Goal: Task Accomplishment & Management: Manage account settings

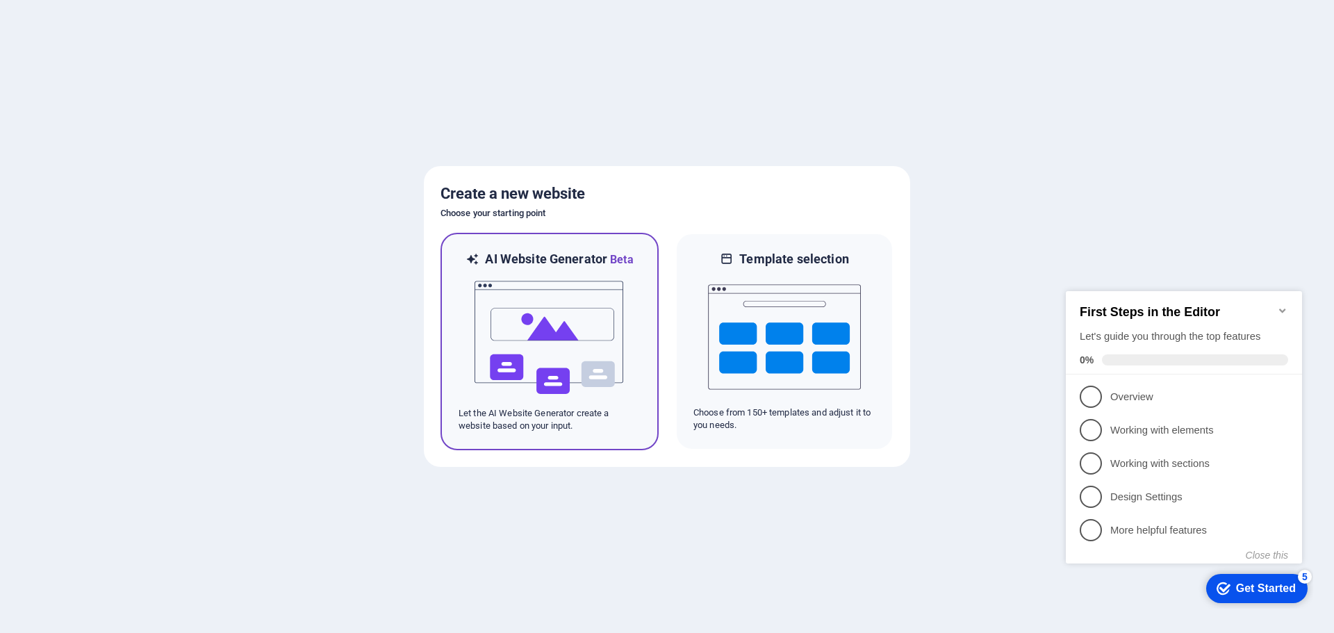
click at [572, 300] on img at bounding box center [549, 337] width 153 height 139
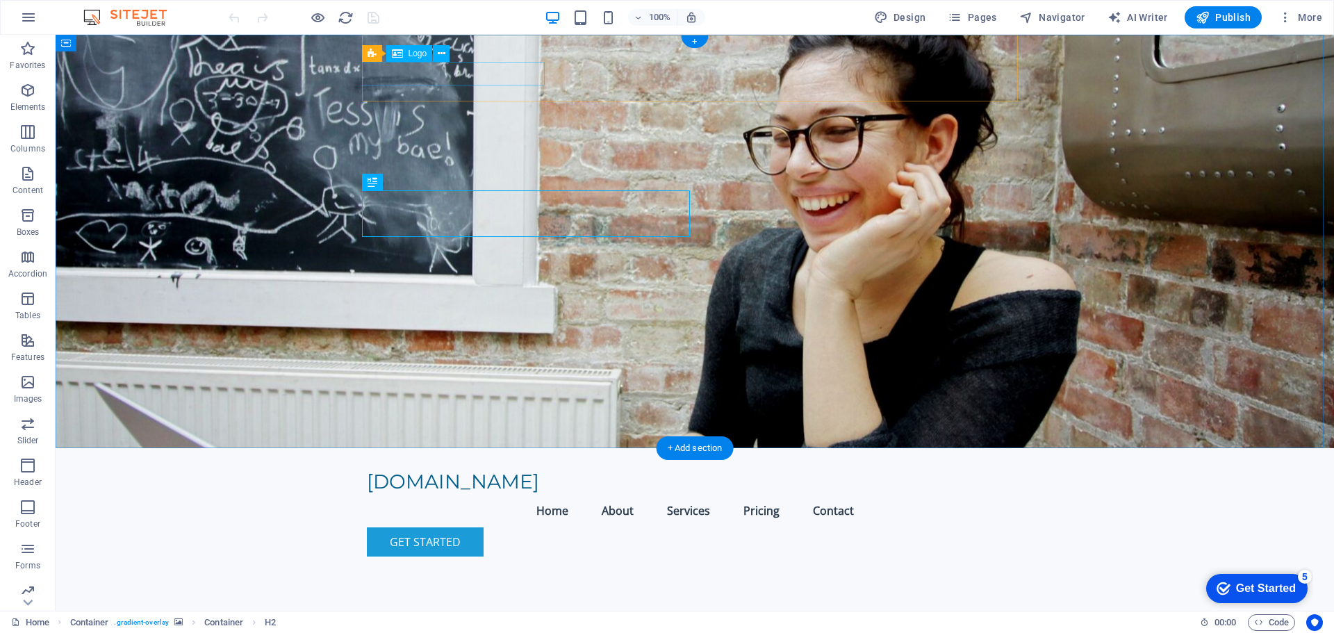
click at [482, 470] on div "[DOMAIN_NAME]" at bounding box center [695, 482] width 656 height 24
click at [411, 57] on span "Logo" at bounding box center [418, 53] width 19 height 8
click at [411, 51] on span "Logo" at bounding box center [418, 53] width 19 height 8
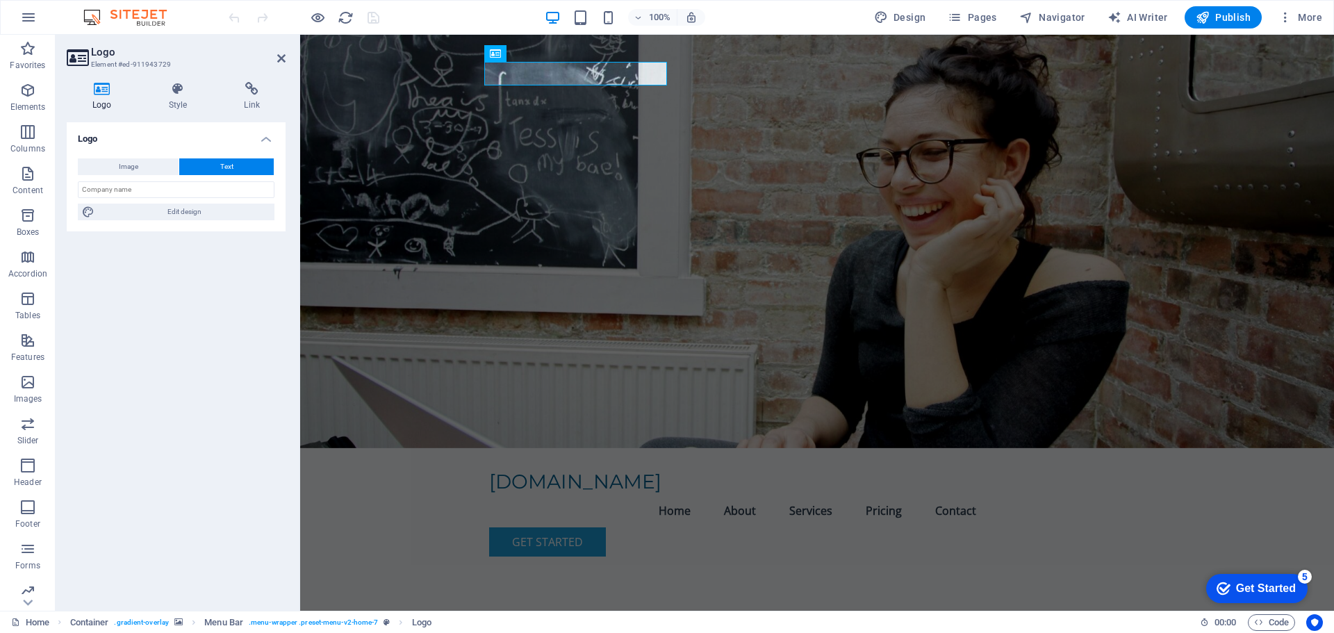
click at [97, 93] on icon at bounding box center [102, 89] width 71 height 14
click at [119, 158] on span "Image" at bounding box center [128, 166] width 19 height 17
select select "DISABLED_OPTION_VALUE"
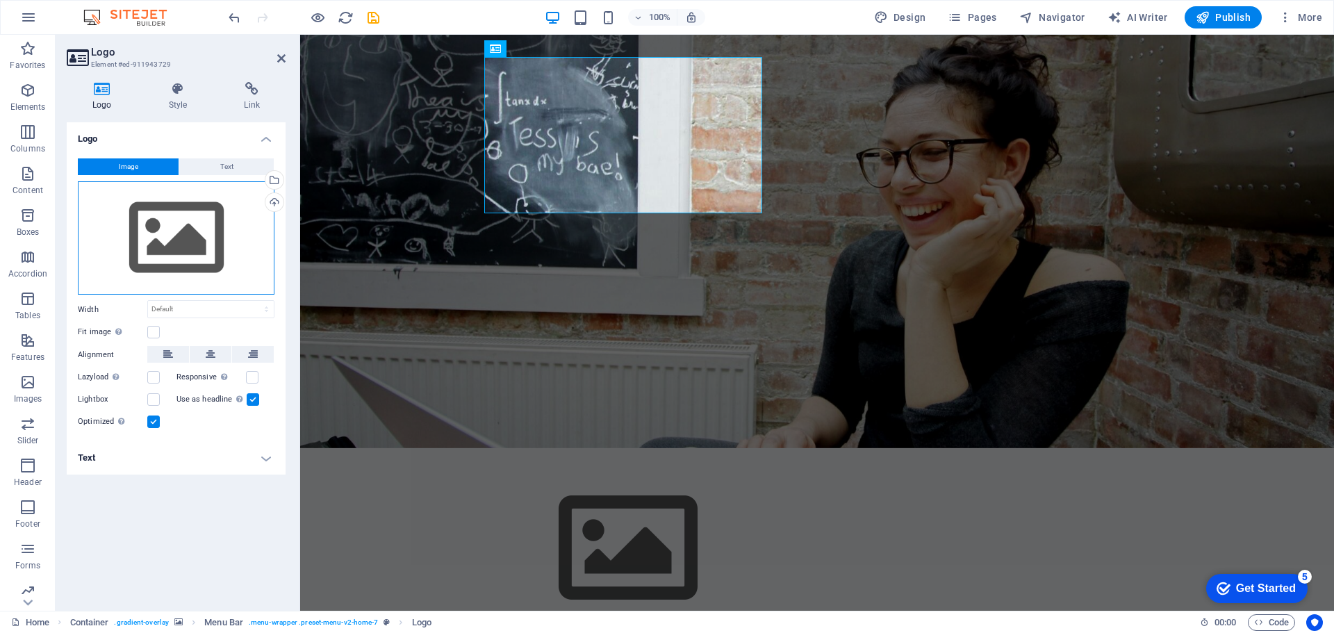
click at [158, 226] on div "Drag files here, click to choose files or select files from Files or our free s…" at bounding box center [176, 238] width 197 height 114
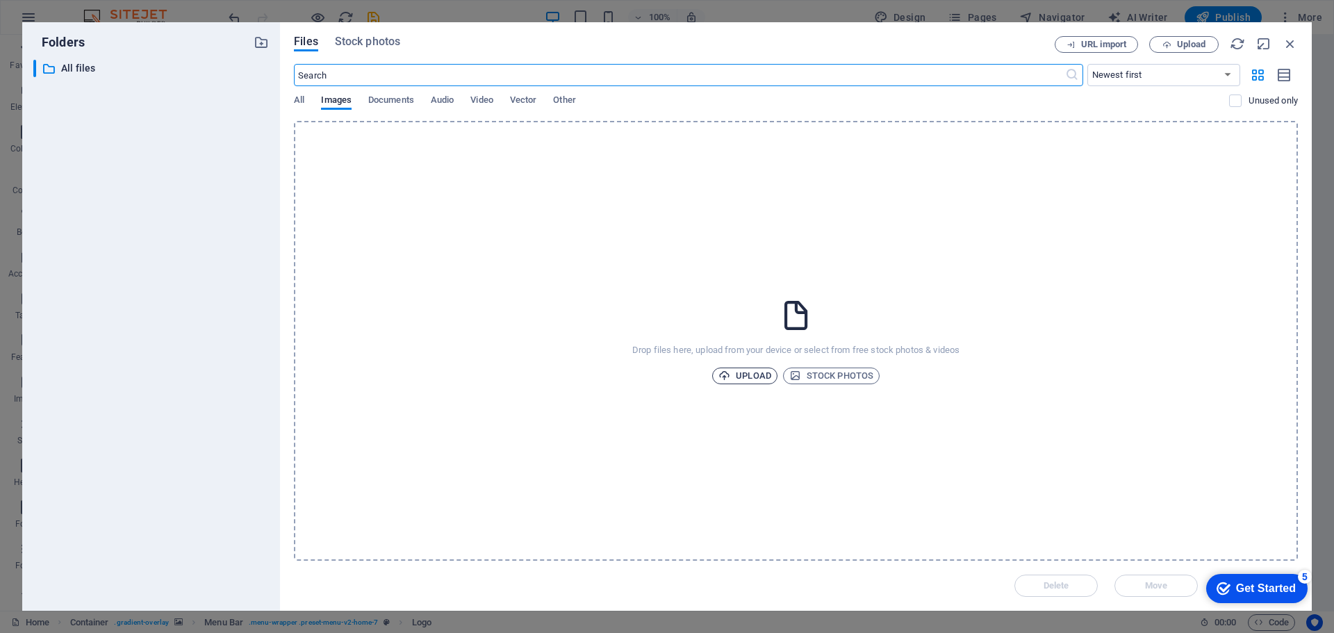
click at [728, 368] on span "Upload" at bounding box center [744, 376] width 53 height 17
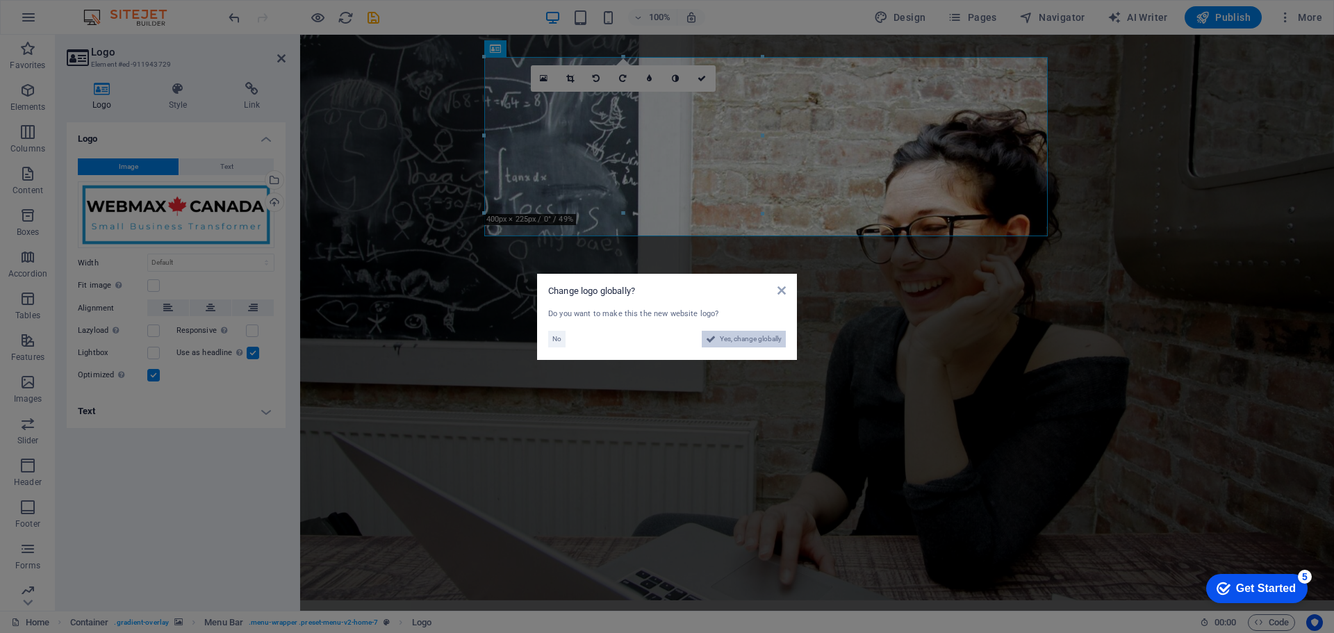
click at [749, 340] on span "Yes, change globally" at bounding box center [751, 339] width 62 height 17
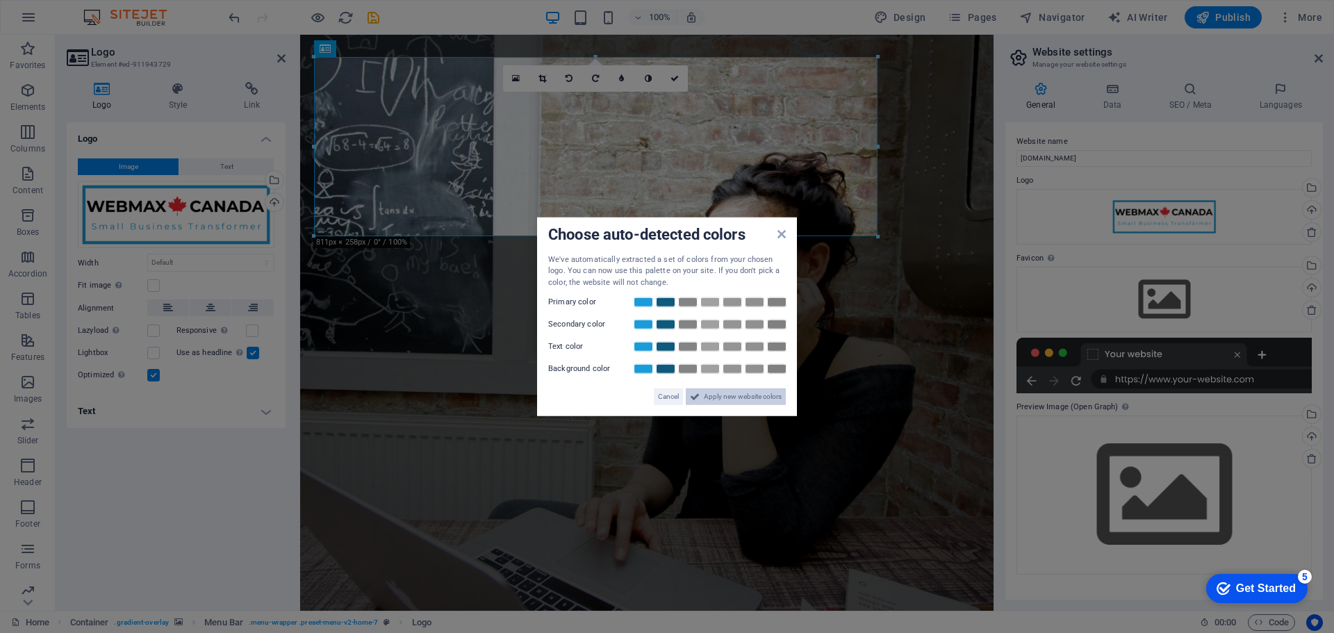
click at [739, 393] on span "Apply new website colors" at bounding box center [743, 396] width 78 height 17
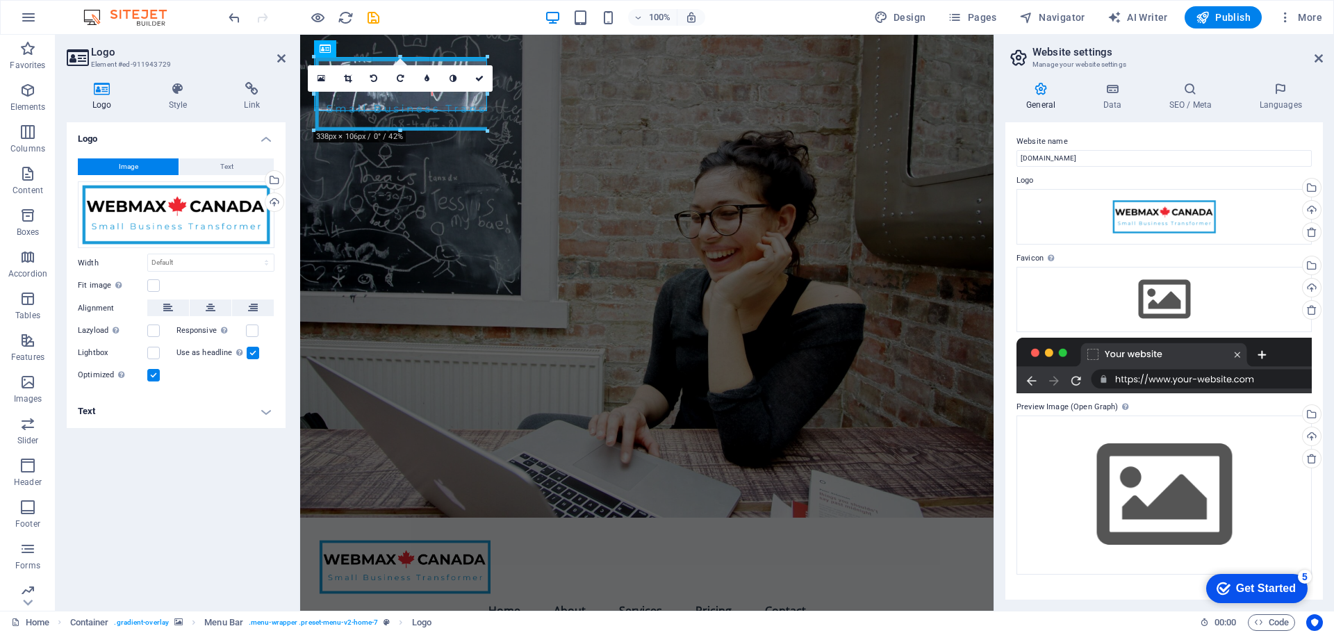
drag, startPoint x: 874, startPoint y: 235, endPoint x: 465, endPoint y: 110, distance: 427.9
type input "249"
select select "px"
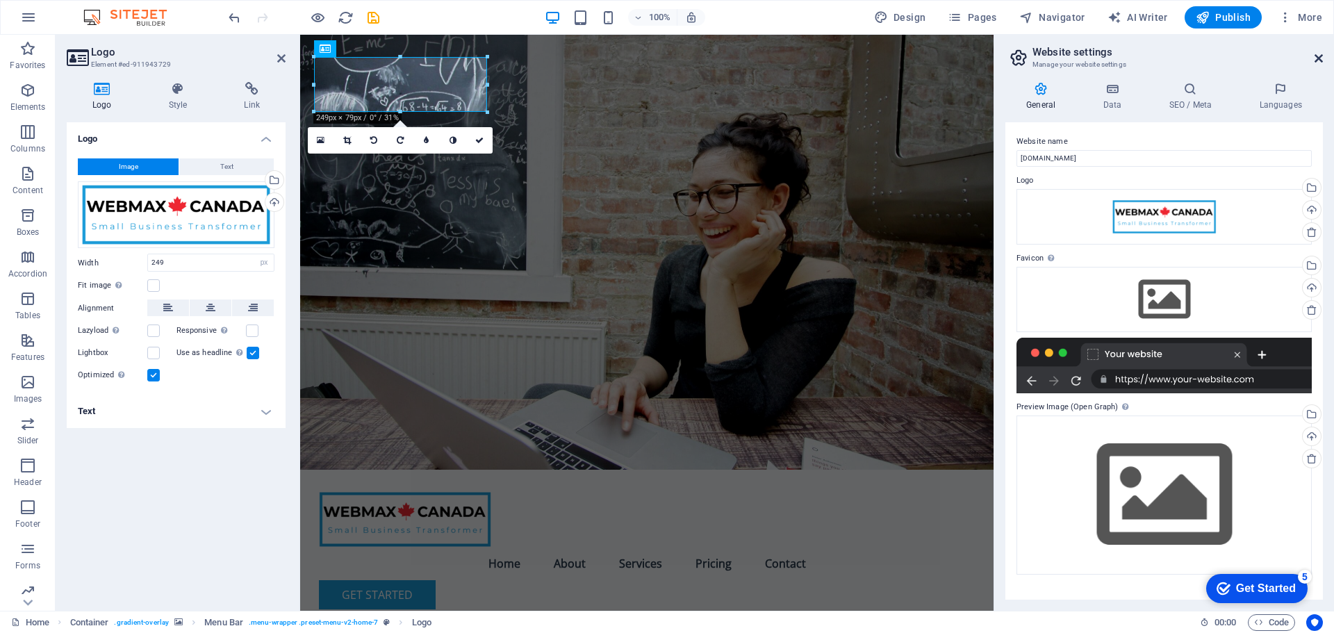
click at [1317, 53] on icon at bounding box center [1318, 58] width 8 height 11
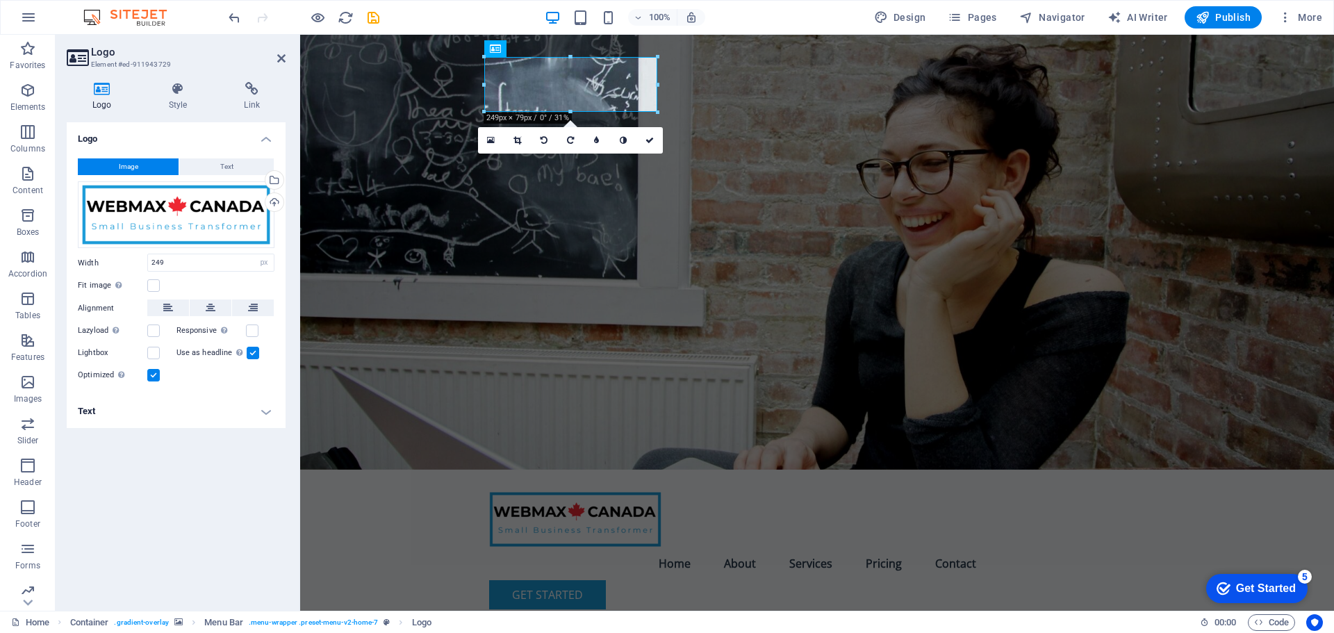
click at [422, 190] on figure at bounding box center [817, 252] width 1034 height 435
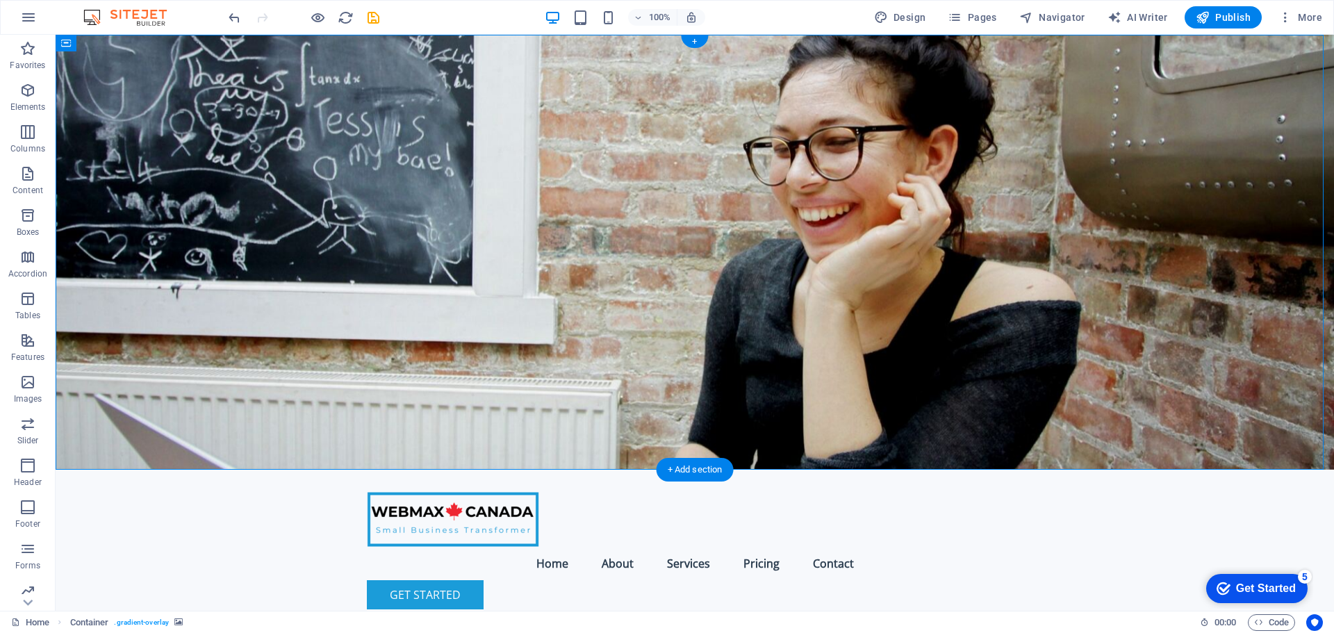
click at [261, 212] on figure at bounding box center [695, 252] width 1278 height 435
click at [530, 492] on div at bounding box center [695, 519] width 656 height 55
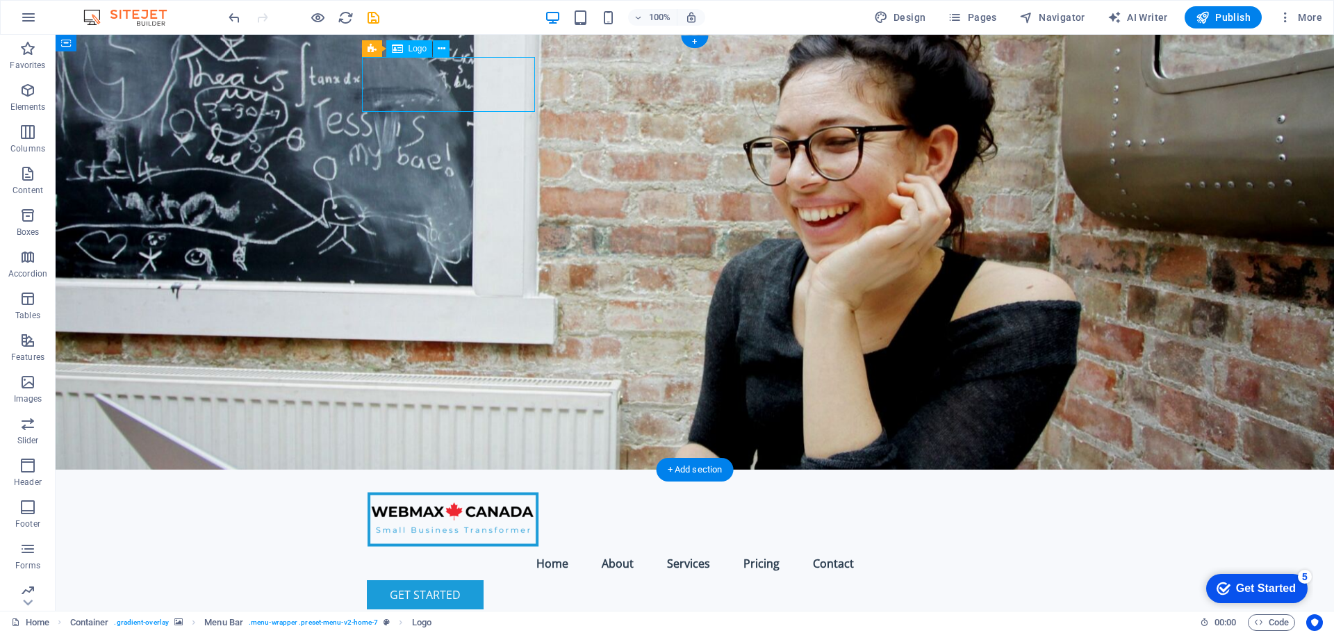
click at [513, 492] on div at bounding box center [695, 519] width 656 height 55
click at [277, 151] on figure at bounding box center [695, 252] width 1278 height 435
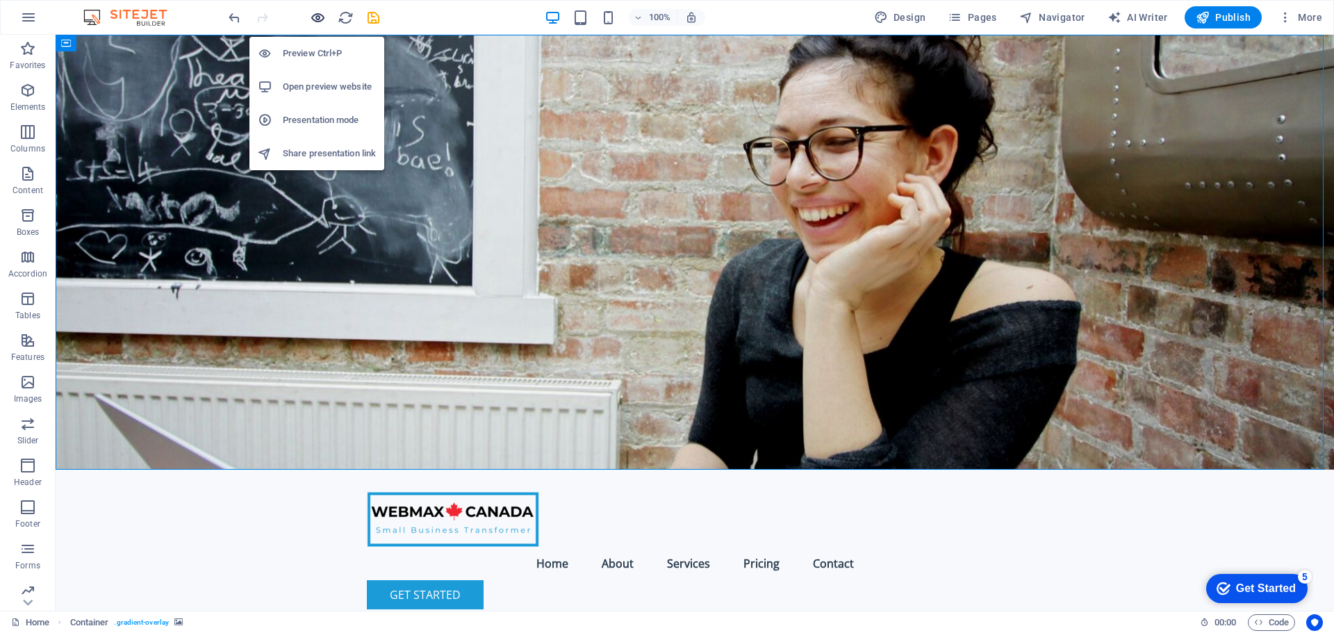
click at [319, 14] on icon "button" at bounding box center [318, 18] width 16 height 16
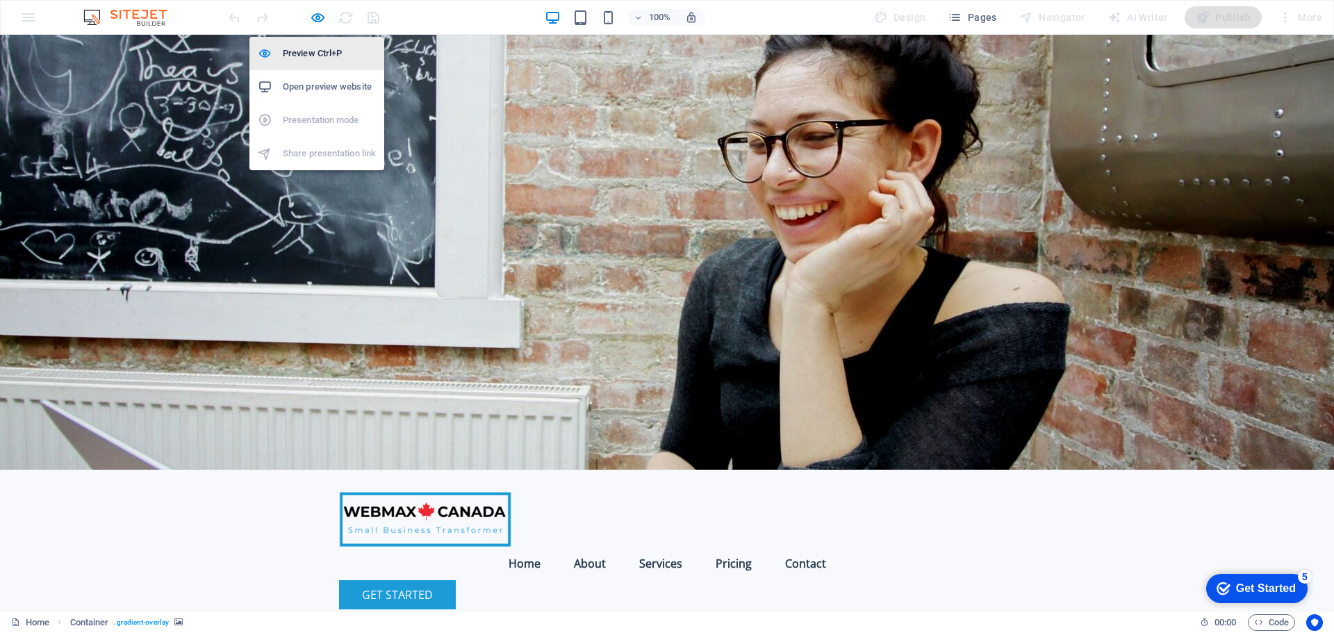
click at [319, 56] on h6 "Preview Ctrl+P" at bounding box center [329, 53] width 93 height 17
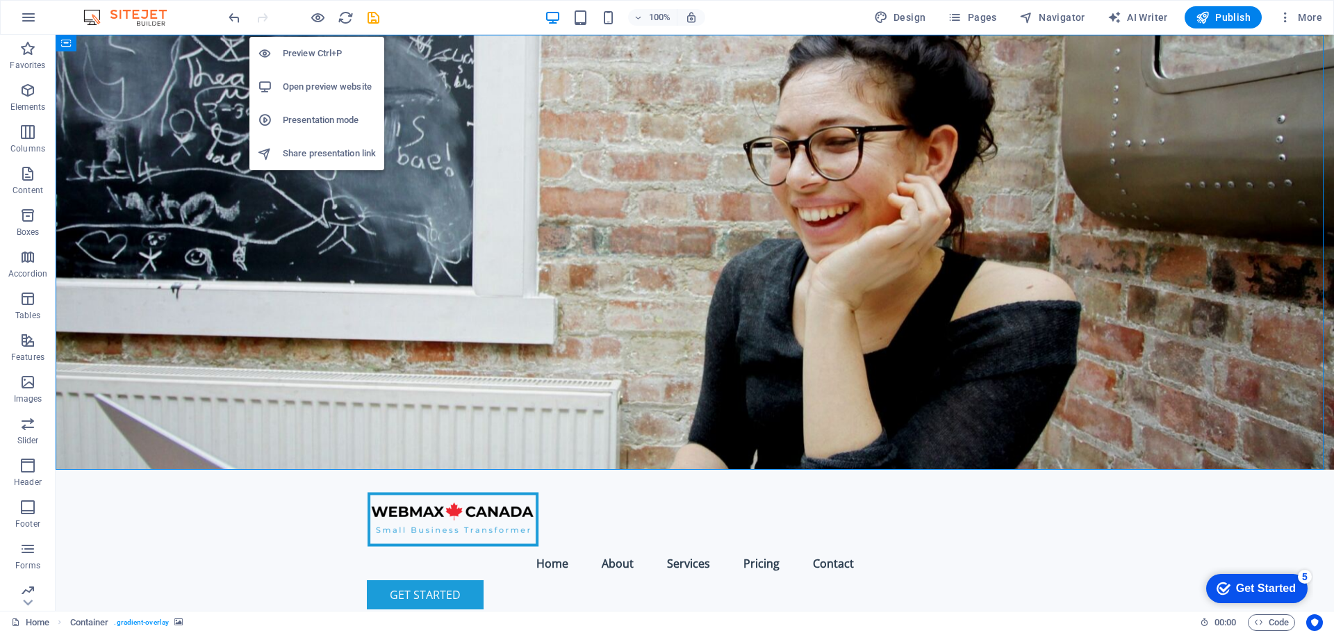
click at [322, 87] on h6 "Open preview website" at bounding box center [329, 87] width 93 height 17
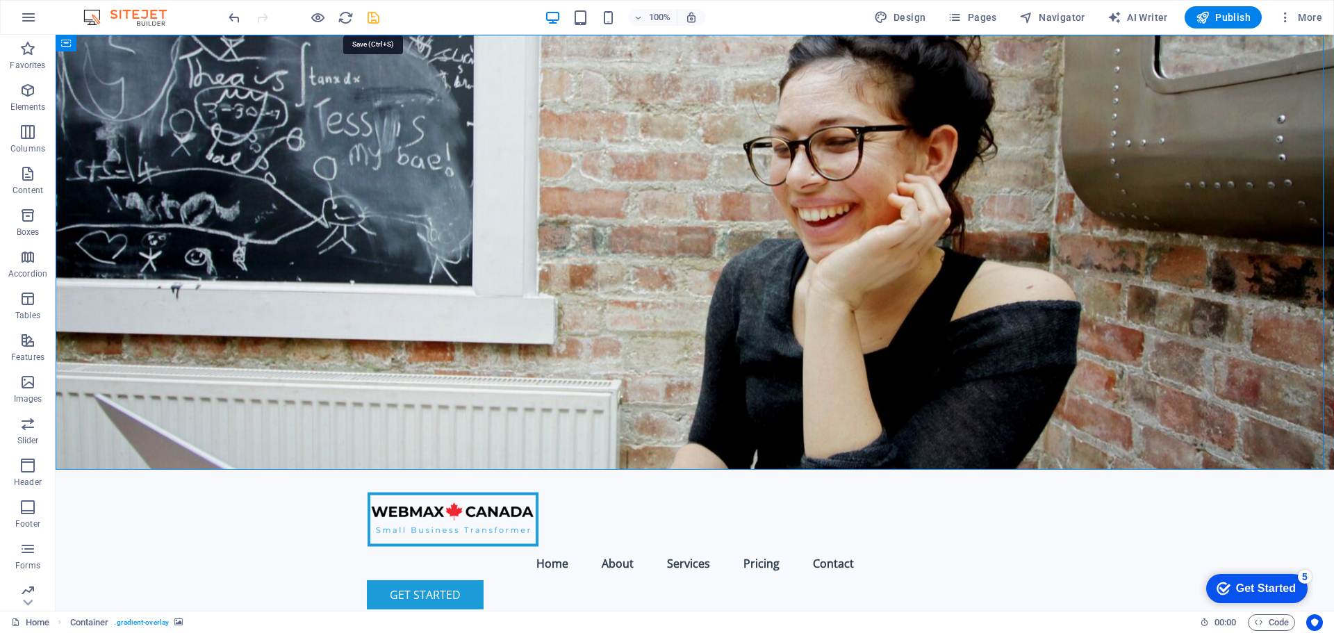
click at [372, 15] on icon "save" at bounding box center [373, 18] width 16 height 16
click at [449, 492] on div at bounding box center [695, 519] width 656 height 55
click at [413, 51] on span "Logo" at bounding box center [418, 48] width 19 height 8
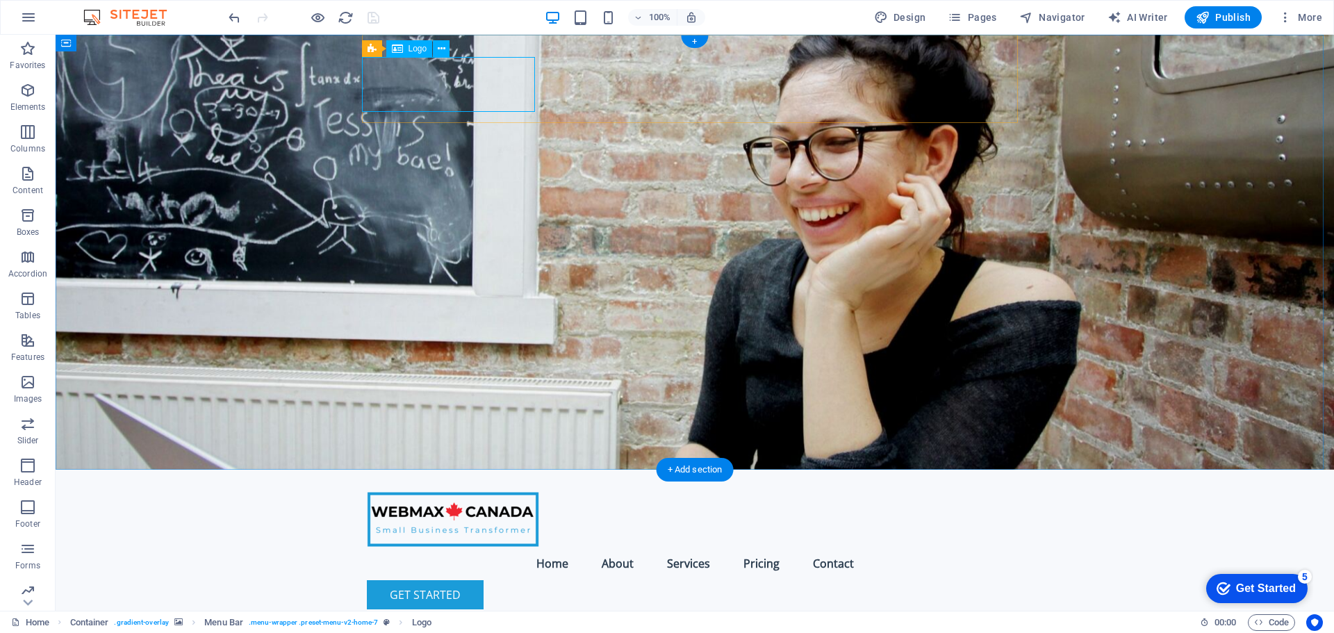
click at [427, 492] on div at bounding box center [695, 519] width 656 height 55
select select "px"
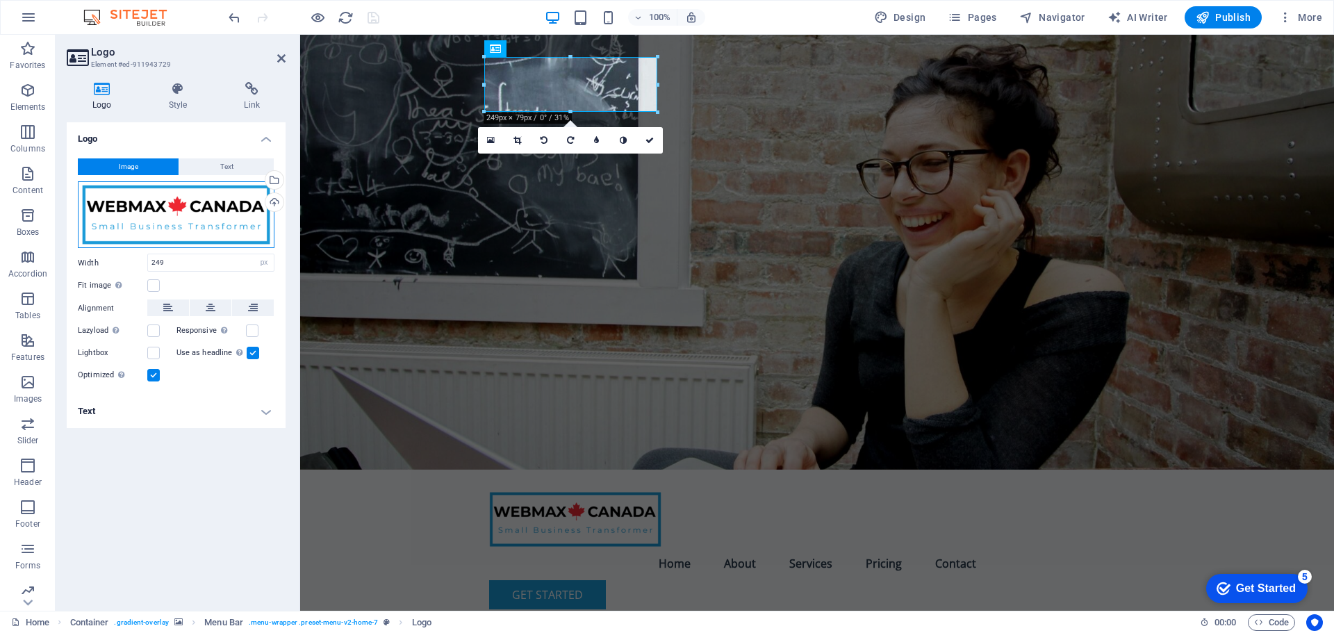
click at [190, 216] on div "Drag files here, click to choose files or select files from Files or our free s…" at bounding box center [176, 214] width 197 height 67
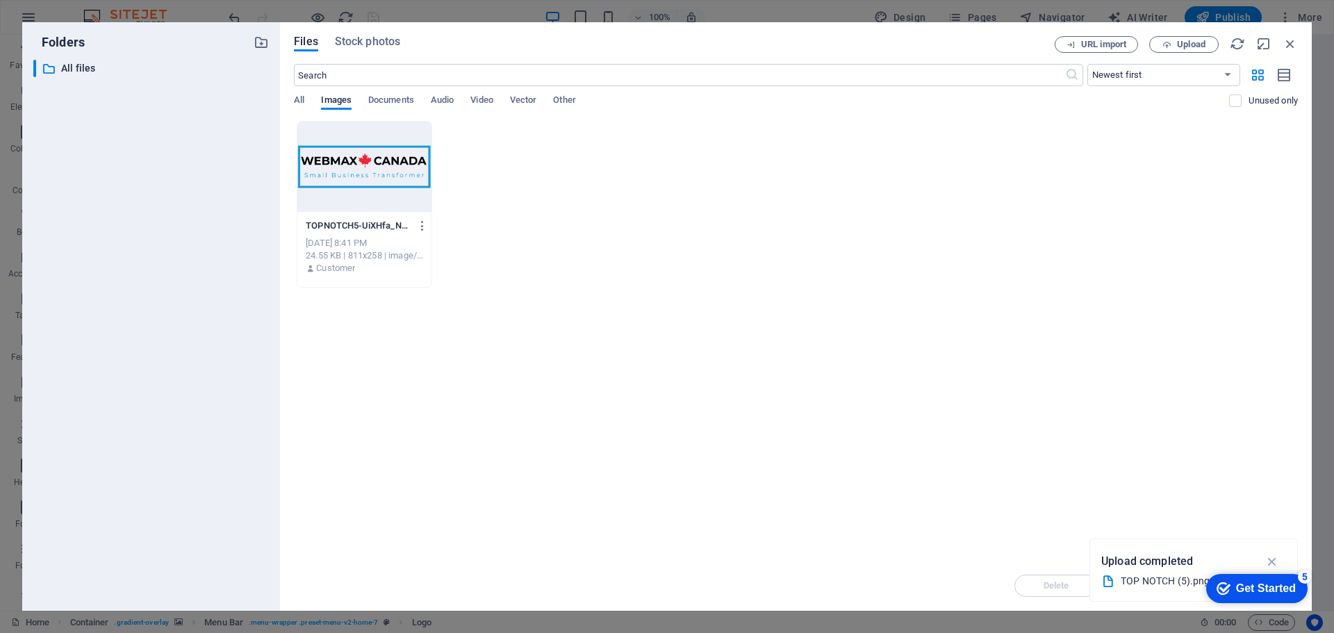
click at [500, 322] on div "Drop files here to upload them instantly TOPNOTCH5-UiXHfa_NVSSMODzY0fQdEw.png T…" at bounding box center [796, 341] width 1004 height 440
click at [1277, 560] on icon "button" at bounding box center [1272, 561] width 16 height 15
click at [1050, 224] on div "TOPNOTCH5-UiXHfa_NVSSMODzY0fQdEw.png TOPNOTCH5-UiXHfa_NVSSMODzY0fQdEw.png Sep 6…" at bounding box center [796, 204] width 1004 height 167
click at [298, 101] on span "All" at bounding box center [299, 101] width 10 height 19
click at [708, 120] on div "All Images Documents Audio Video Vector Other" at bounding box center [761, 107] width 935 height 26
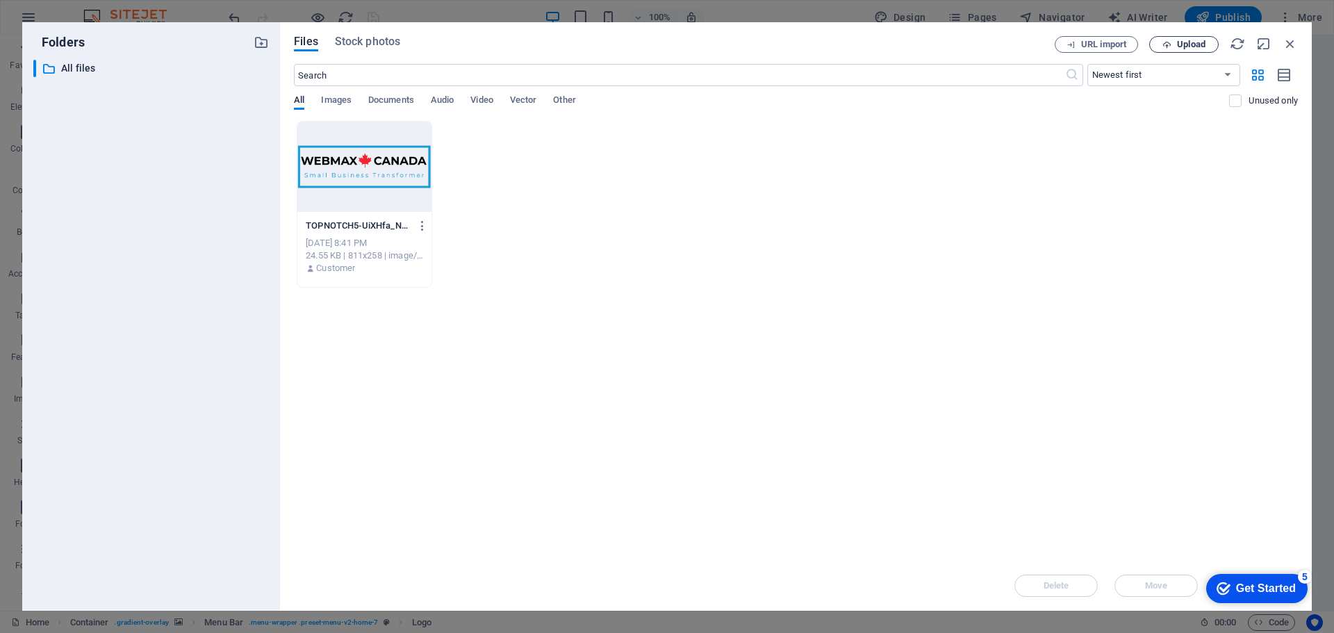
click at [1194, 45] on span "Upload" at bounding box center [1191, 44] width 28 height 8
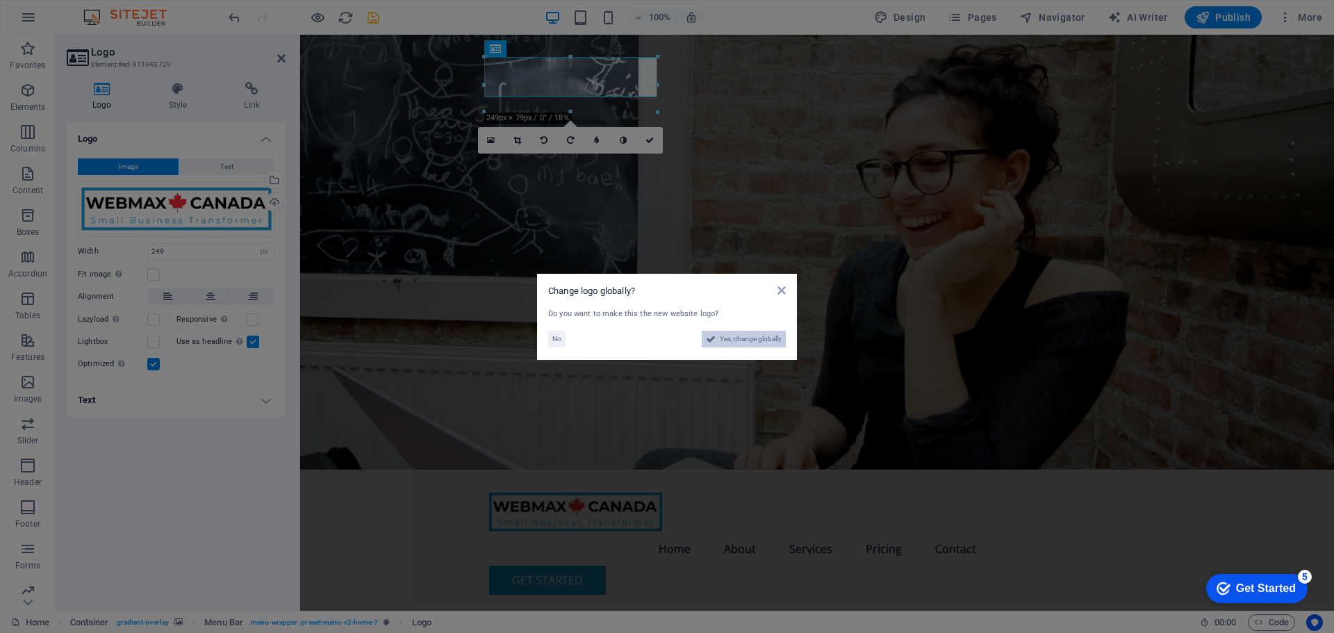
drag, startPoint x: 734, startPoint y: 344, endPoint x: 434, endPoint y: 308, distance: 302.2
click at [734, 344] on span "Yes, change globally" at bounding box center [751, 339] width 62 height 17
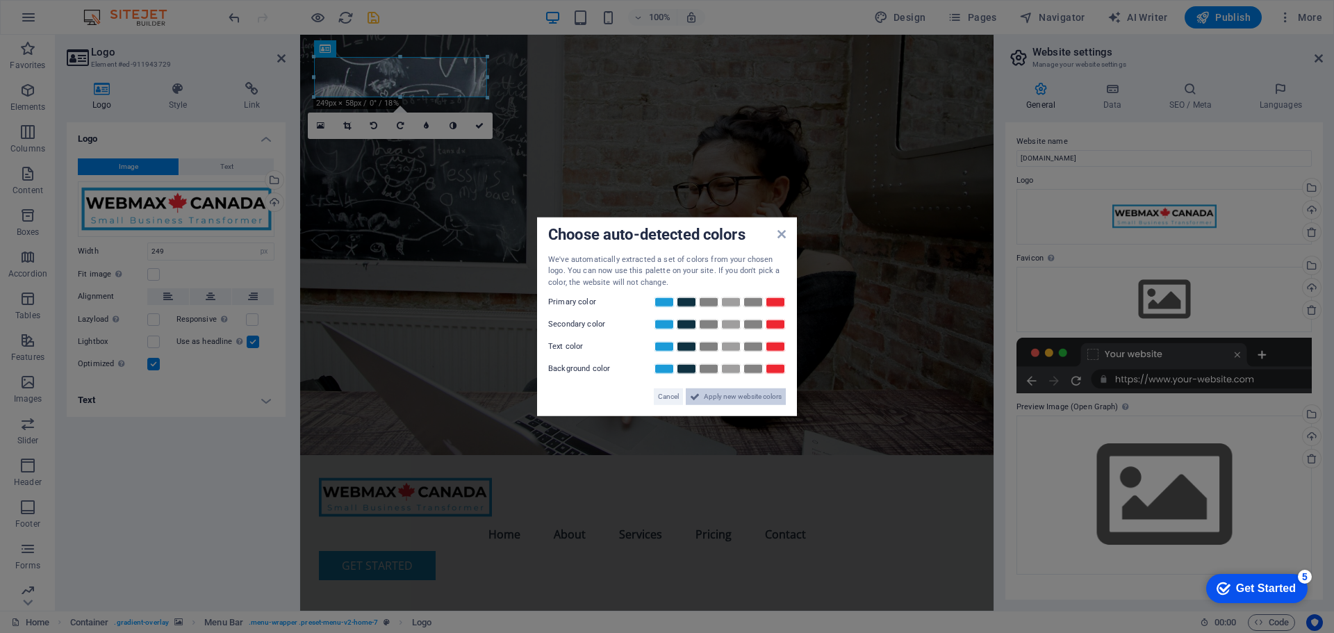
click at [725, 395] on span "Apply new website colors" at bounding box center [743, 396] width 78 height 17
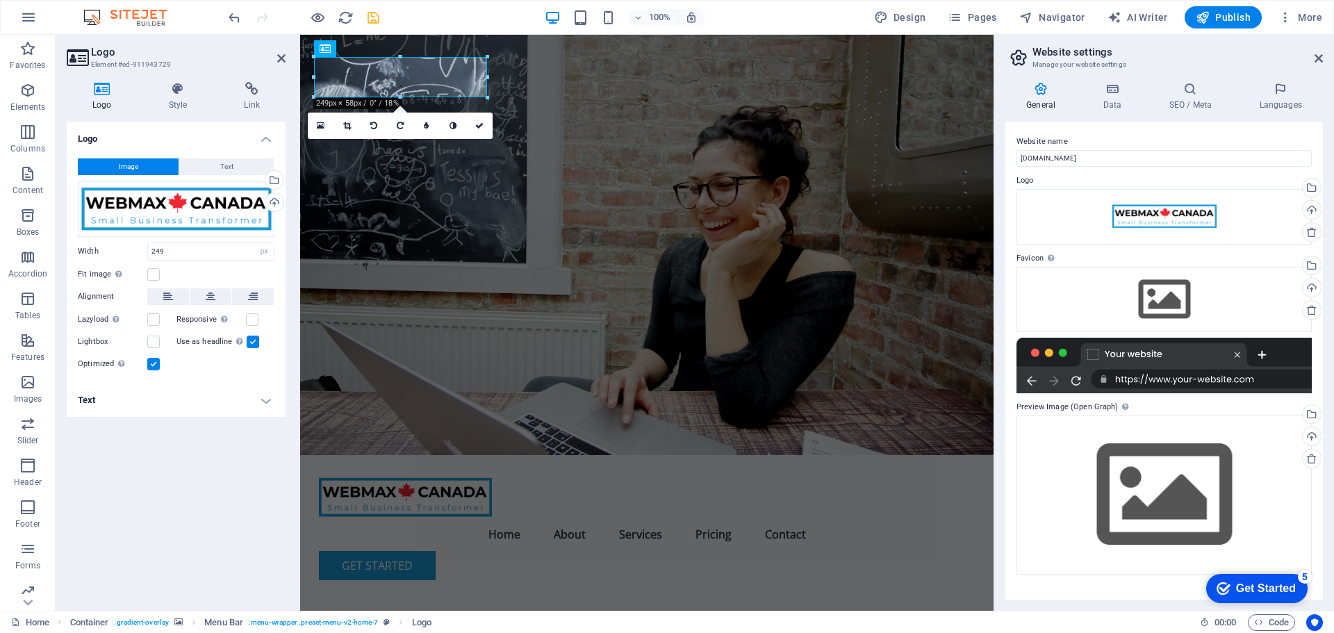
click at [699, 246] on figure at bounding box center [646, 245] width 693 height 420
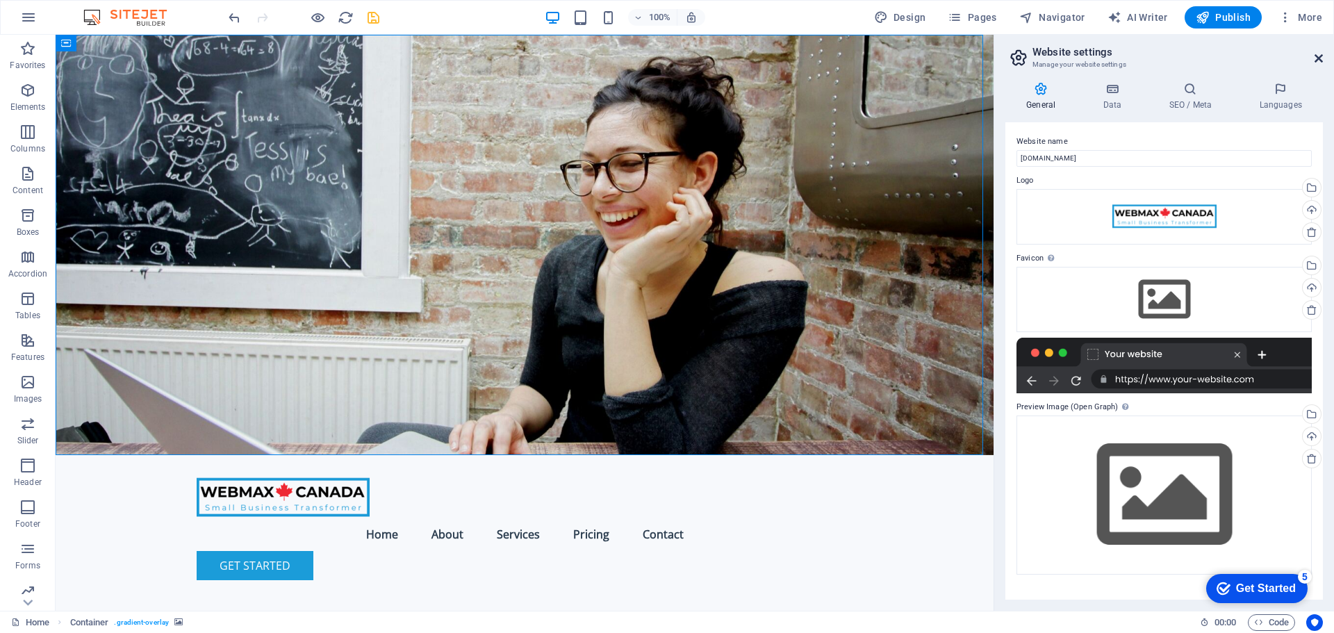
click at [1321, 53] on header "Website settings Manage your website settings" at bounding box center [1165, 53] width 315 height 36
click at [1317, 58] on icon at bounding box center [1318, 58] width 8 height 11
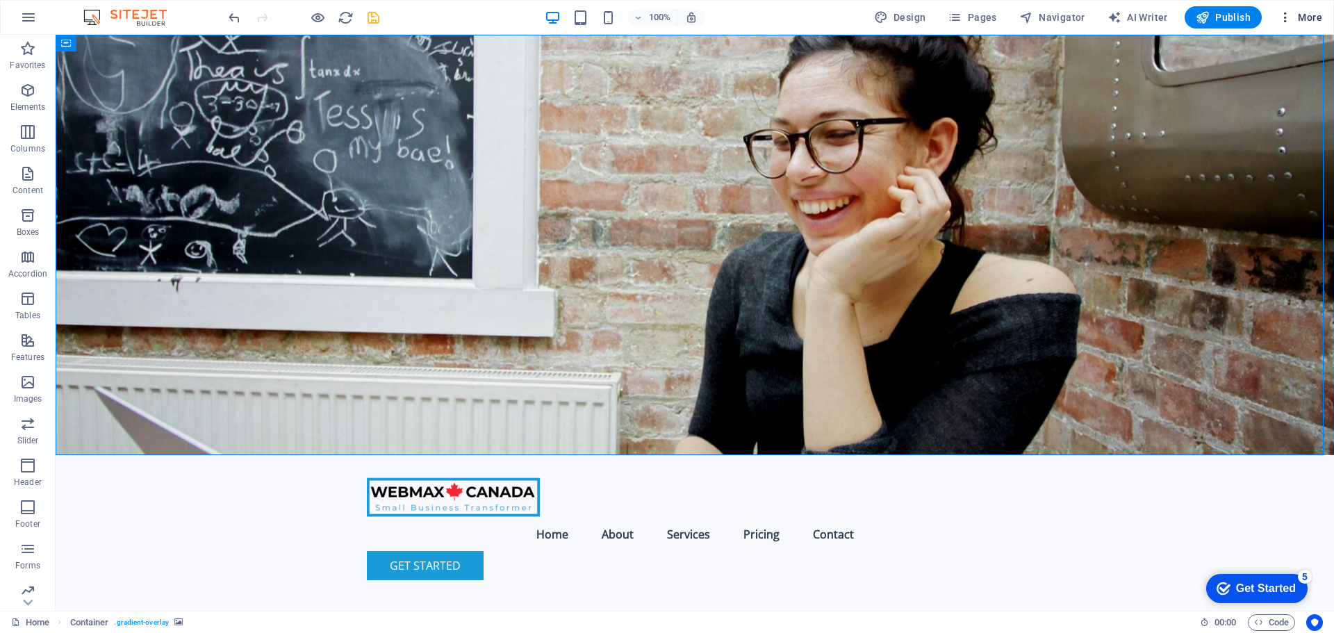
click at [1307, 18] on span "More" at bounding box center [1300, 17] width 44 height 14
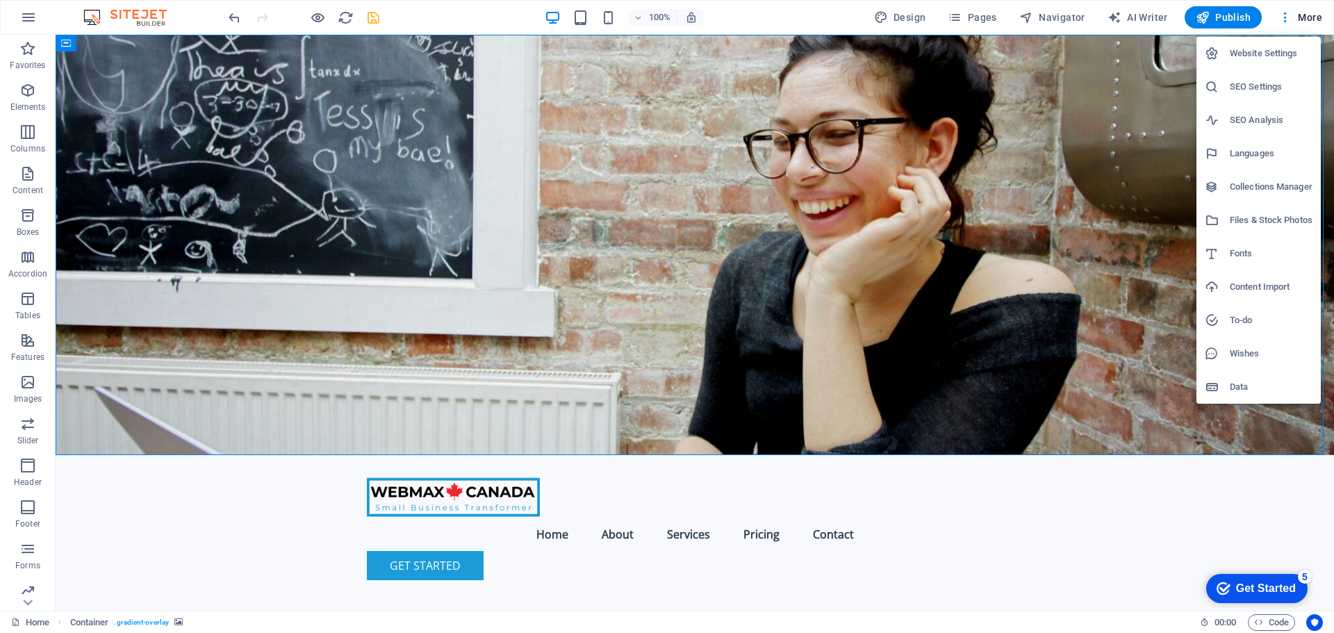
click at [1264, 251] on h6 "Fonts" at bounding box center [1271, 253] width 83 height 17
select select "popularity"
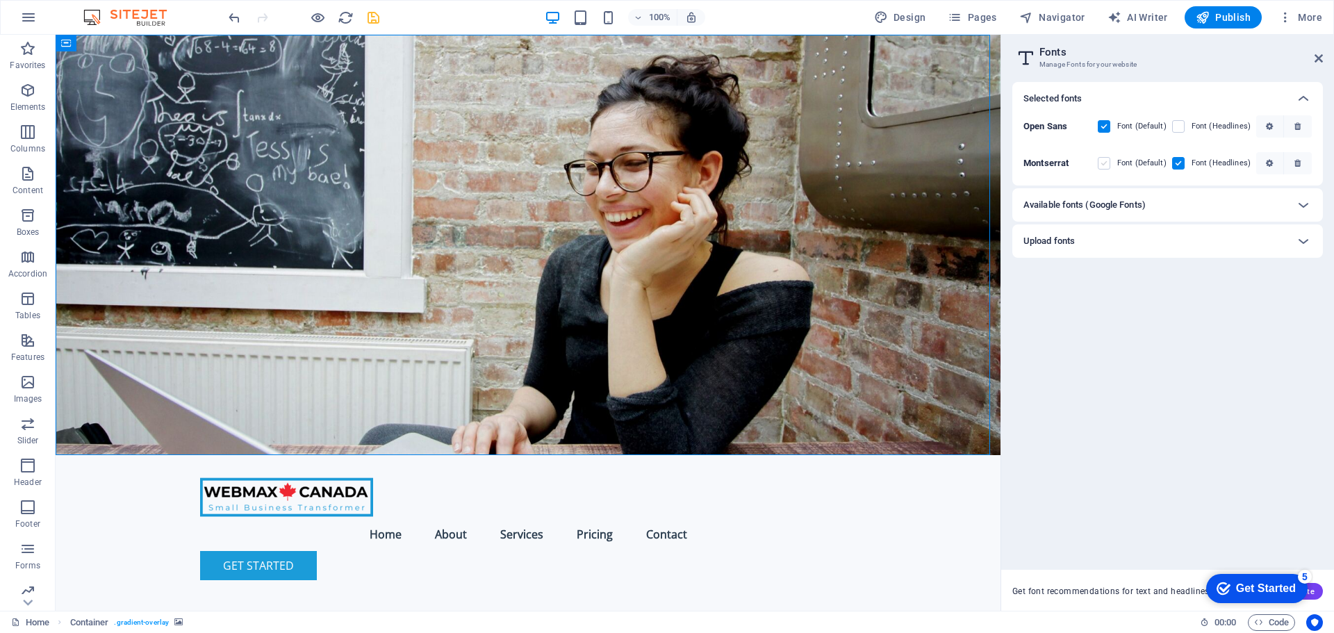
click at [1106, 167] on label at bounding box center [1104, 163] width 13 height 13
click at [0, 0] on input "checkbox" at bounding box center [0, 0] width 0 height 0
click at [1182, 127] on label at bounding box center [1178, 126] width 13 height 13
click at [0, 0] on Sans "checkbox" at bounding box center [0, 0] width 0 height 0
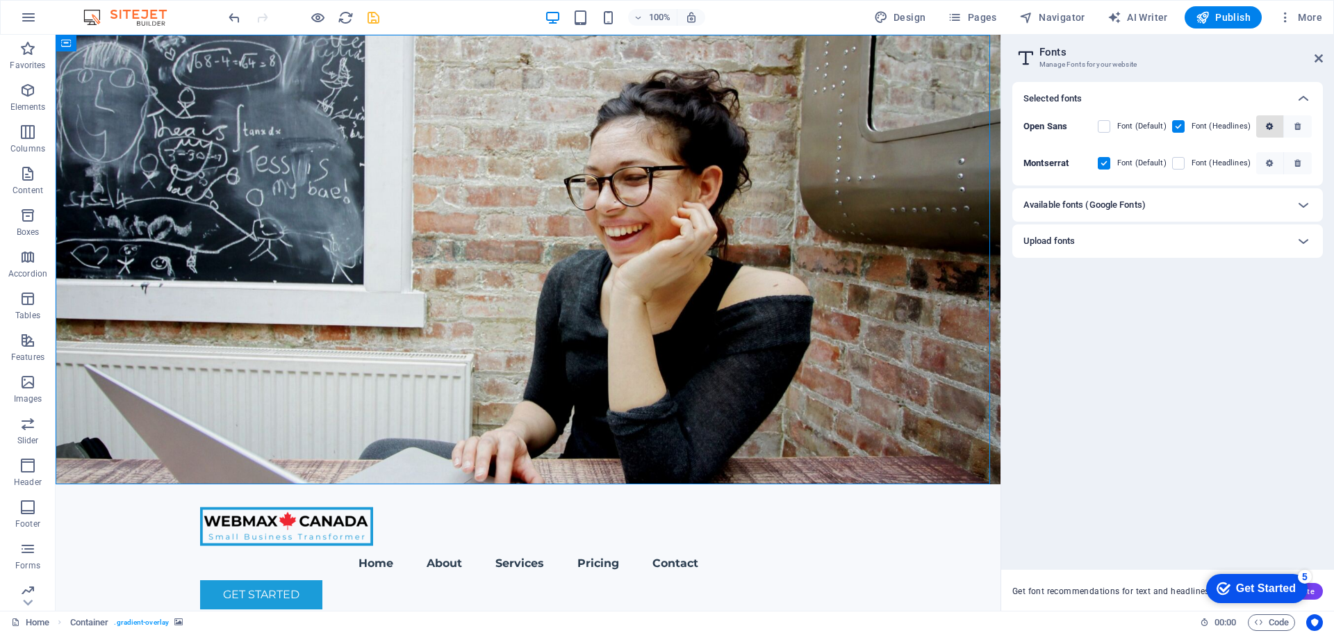
click at [1271, 128] on icon "button" at bounding box center [1269, 126] width 7 height 8
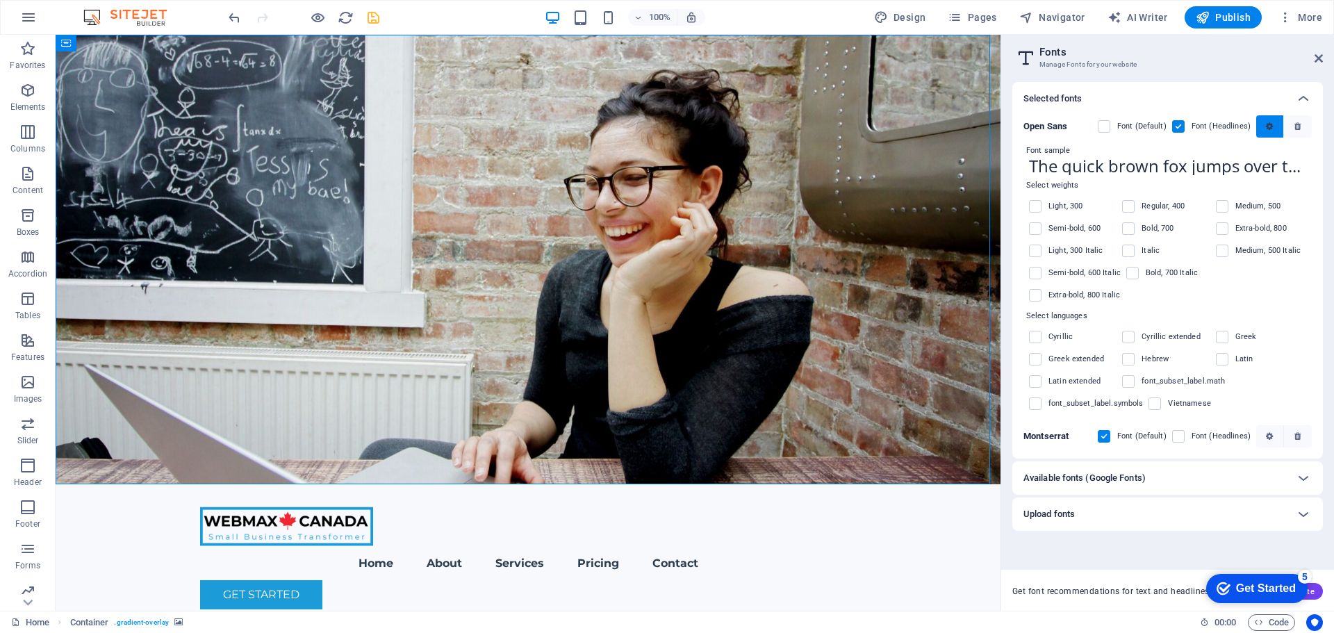
click at [1271, 128] on icon "button" at bounding box center [1269, 126] width 7 height 8
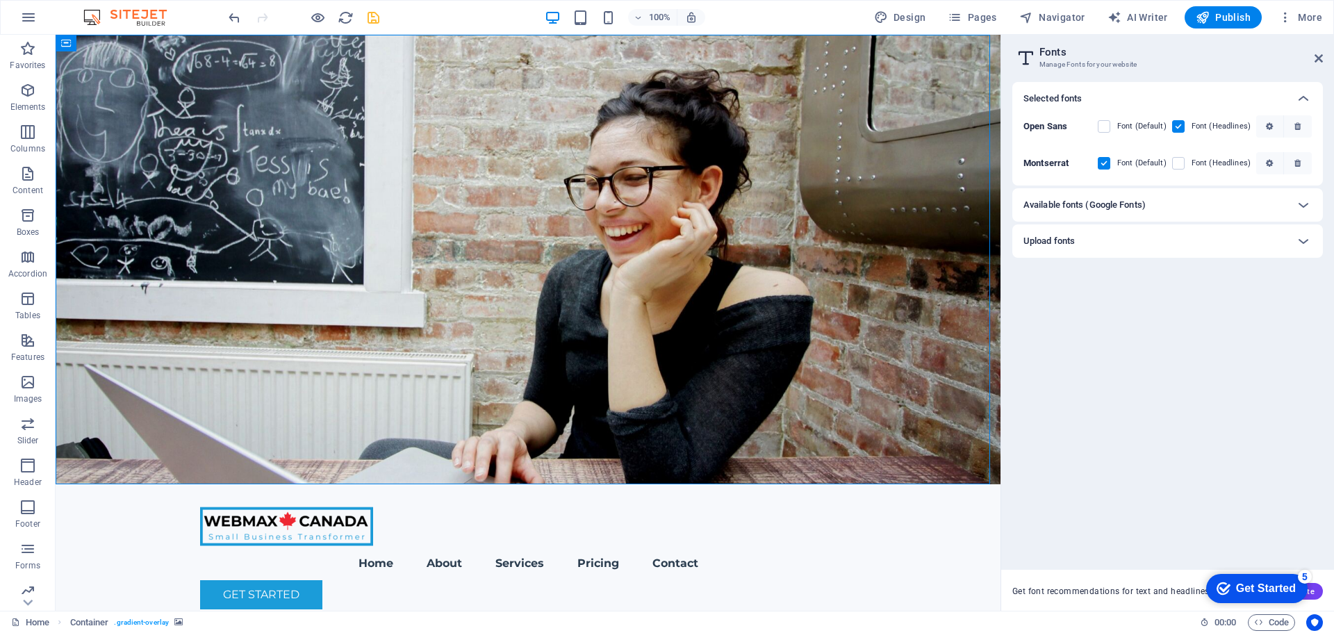
click at [1072, 204] on h6 "Available fonts (Google Fonts)" at bounding box center [1084, 205] width 122 height 17
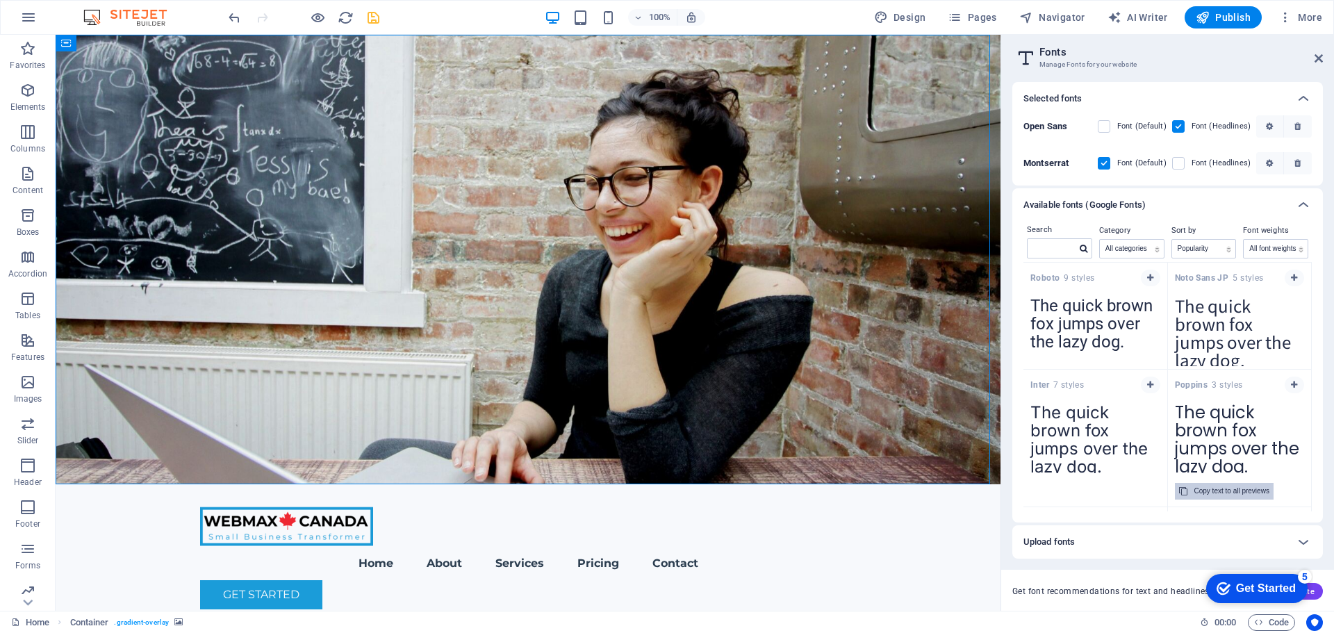
click at [1219, 495] on div "Copy text to all previews" at bounding box center [1231, 491] width 75 height 17
click at [1065, 246] on input "text" at bounding box center [1052, 248] width 49 height 18
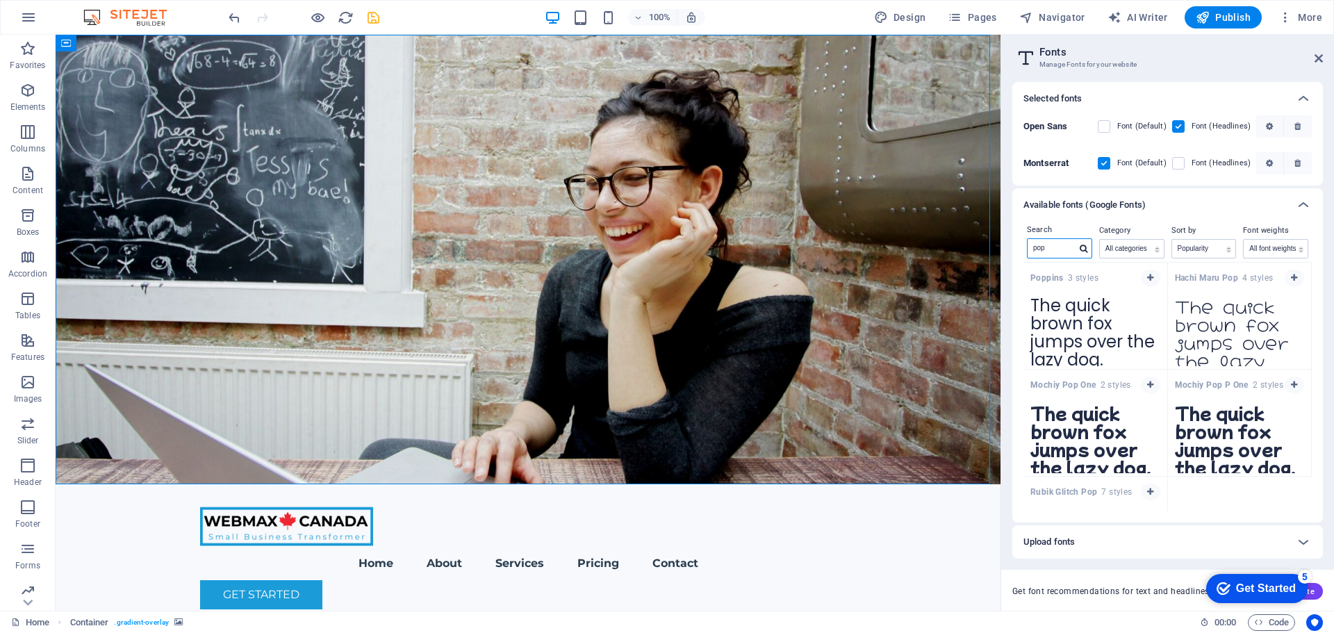
type input "pop"
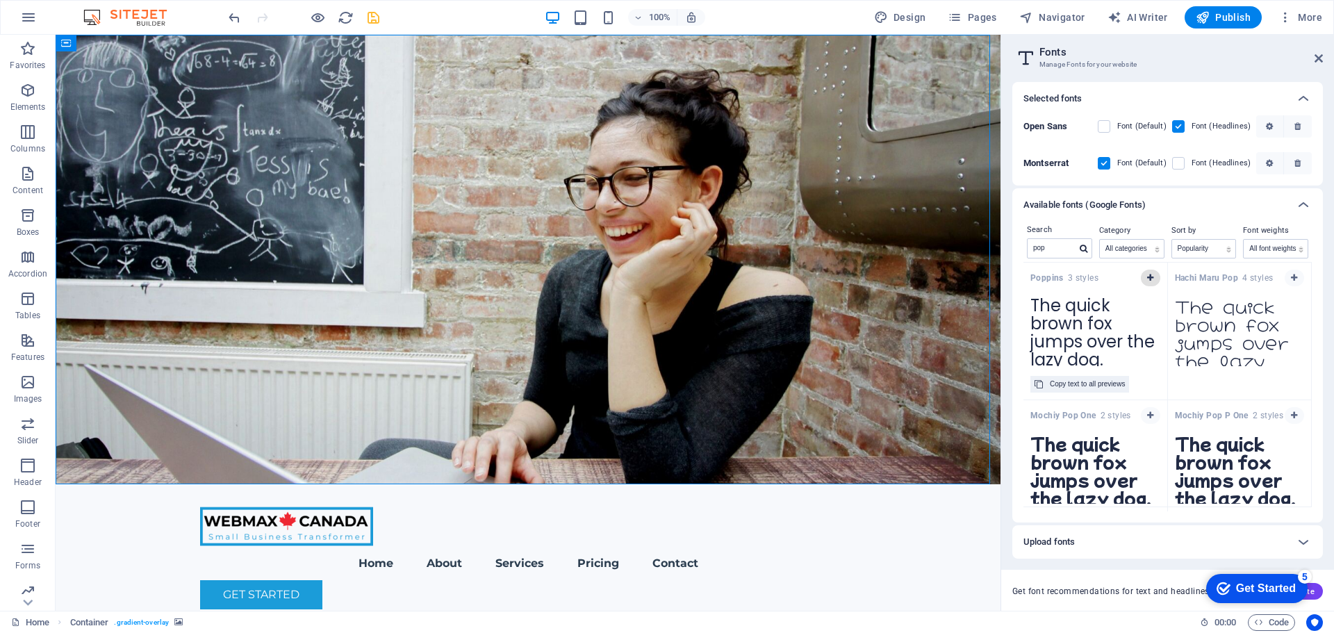
click at [1148, 279] on icon "button" at bounding box center [1150, 278] width 6 height 8
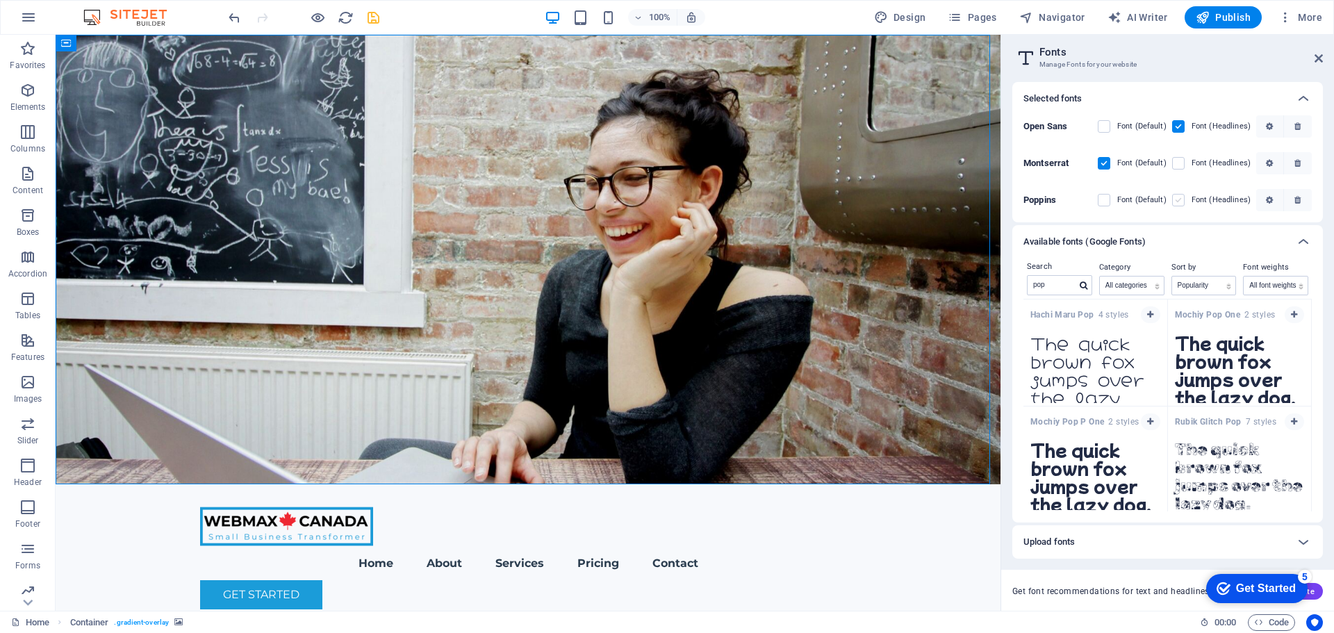
click at [1185, 199] on label at bounding box center [1178, 200] width 13 height 13
click at [0, 0] on input "checkbox" at bounding box center [0, 0] width 0 height 0
click at [373, 21] on icon "save" at bounding box center [373, 18] width 16 height 16
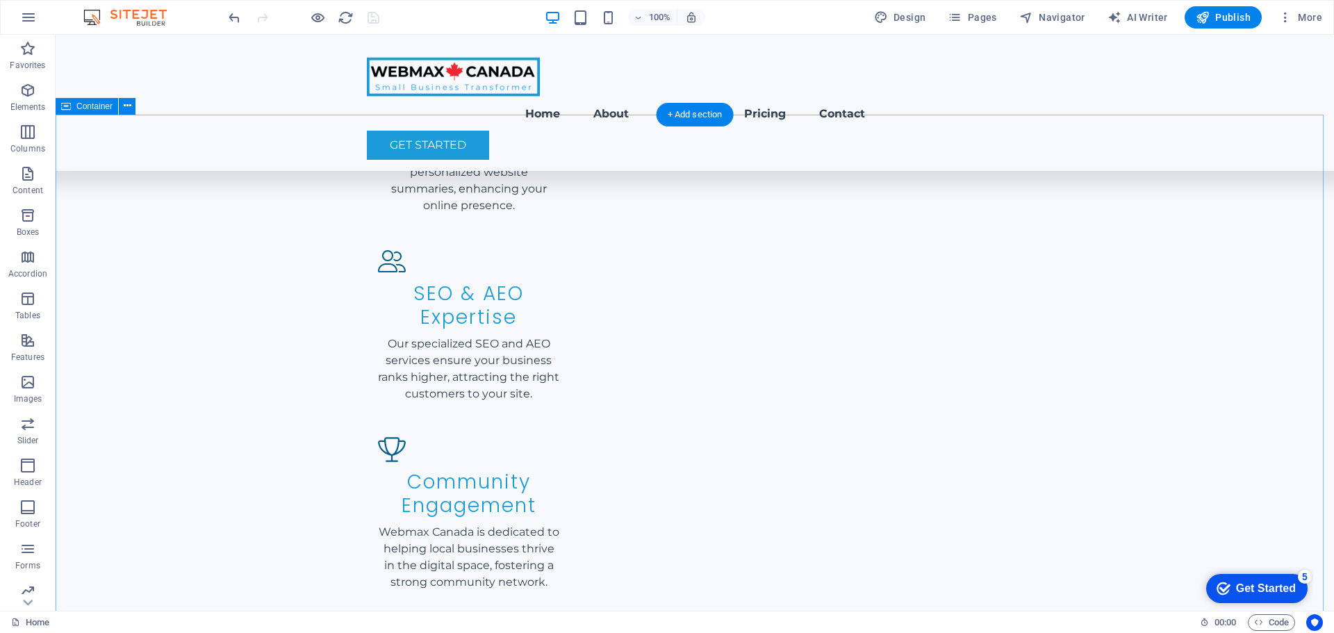
scroll to position [1667, 0]
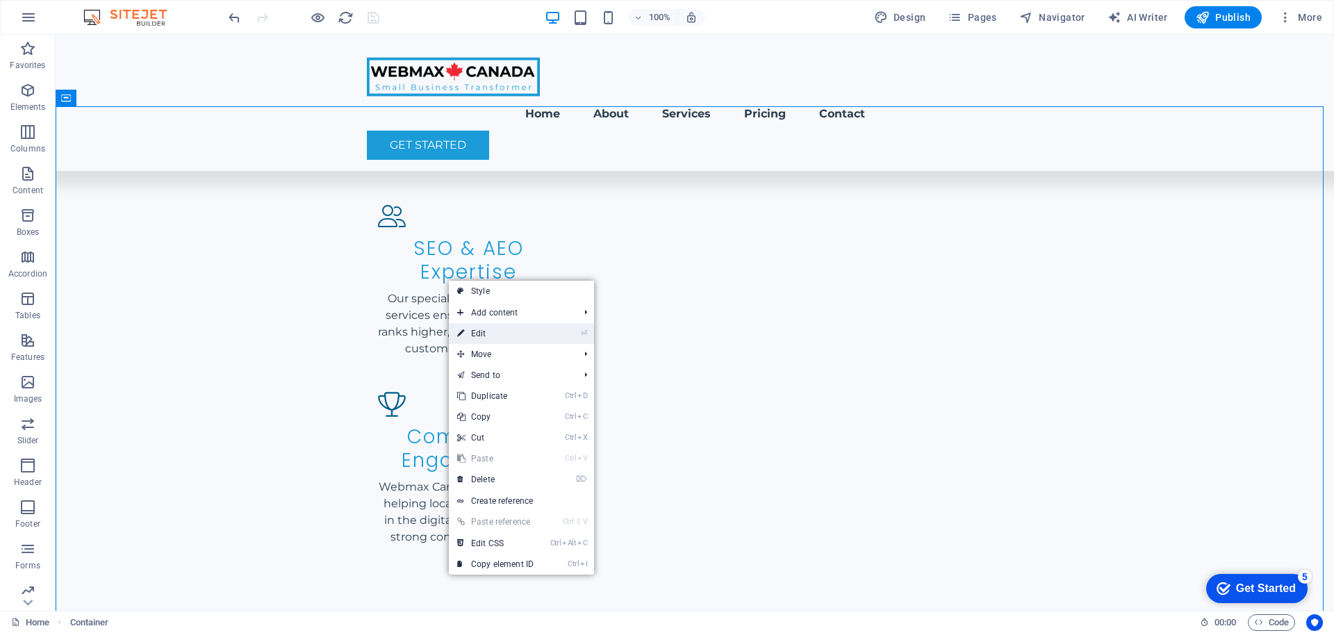
click at [492, 329] on link "⏎ Edit" at bounding box center [495, 333] width 93 height 21
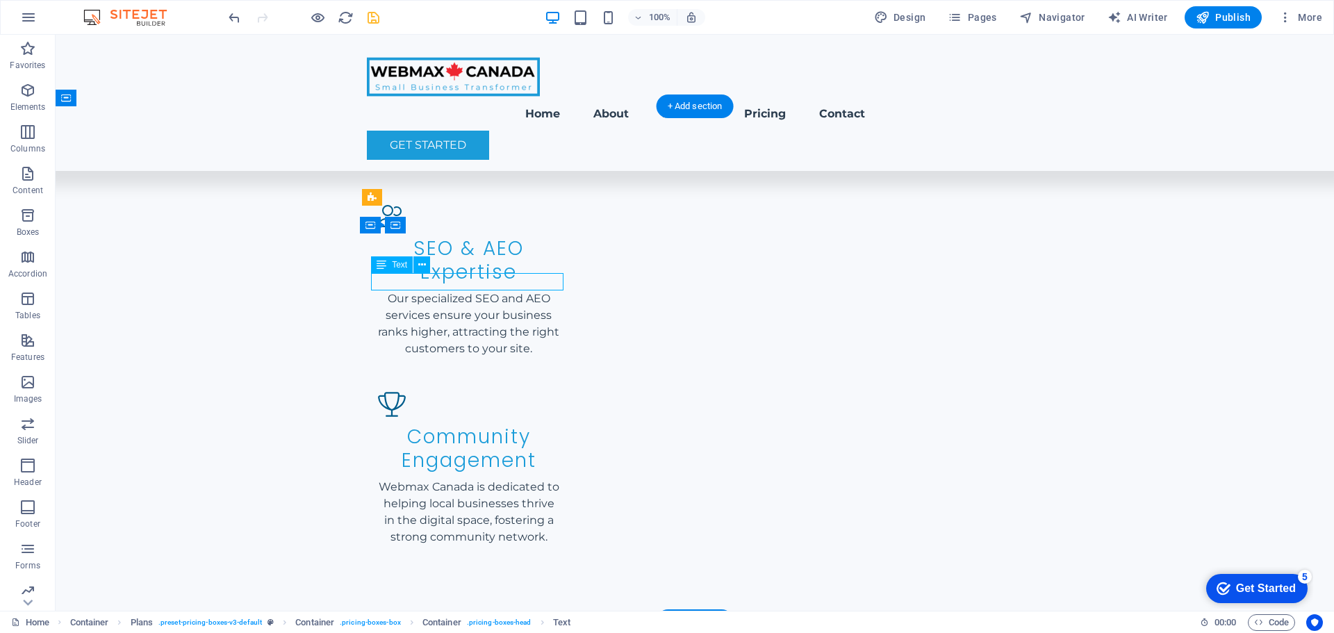
click at [418, 265] on icon at bounding box center [422, 265] width 8 height 15
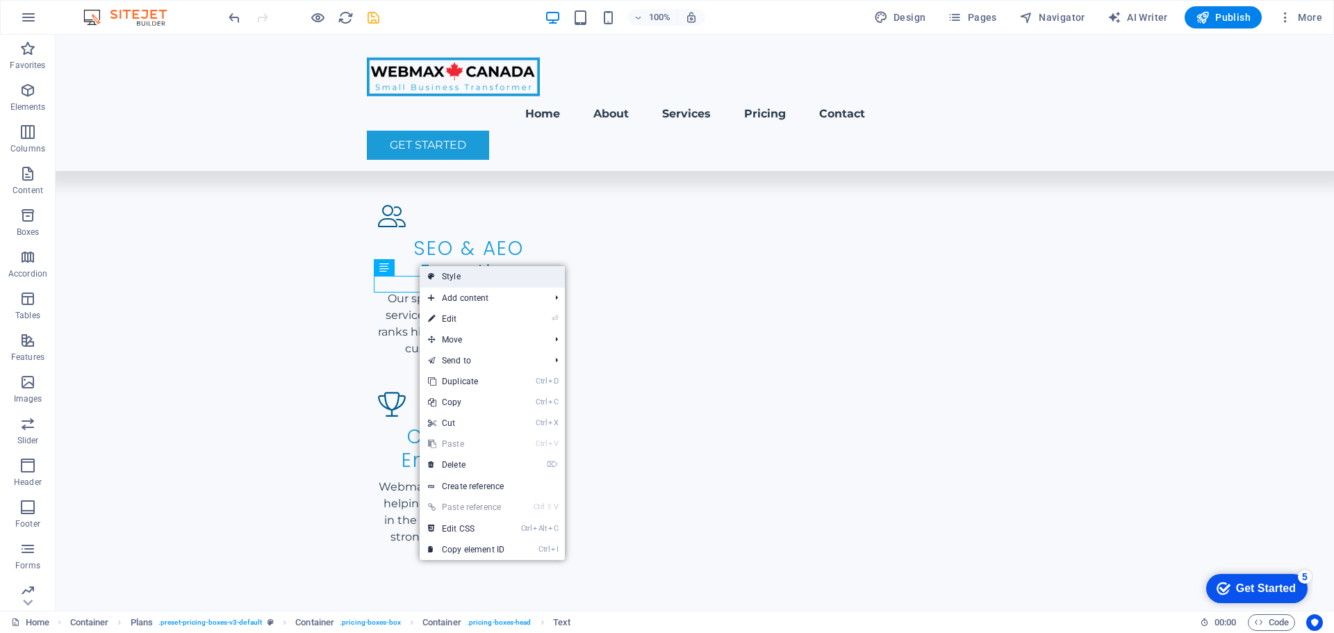
click at [467, 281] on link "Style" at bounding box center [492, 276] width 145 height 21
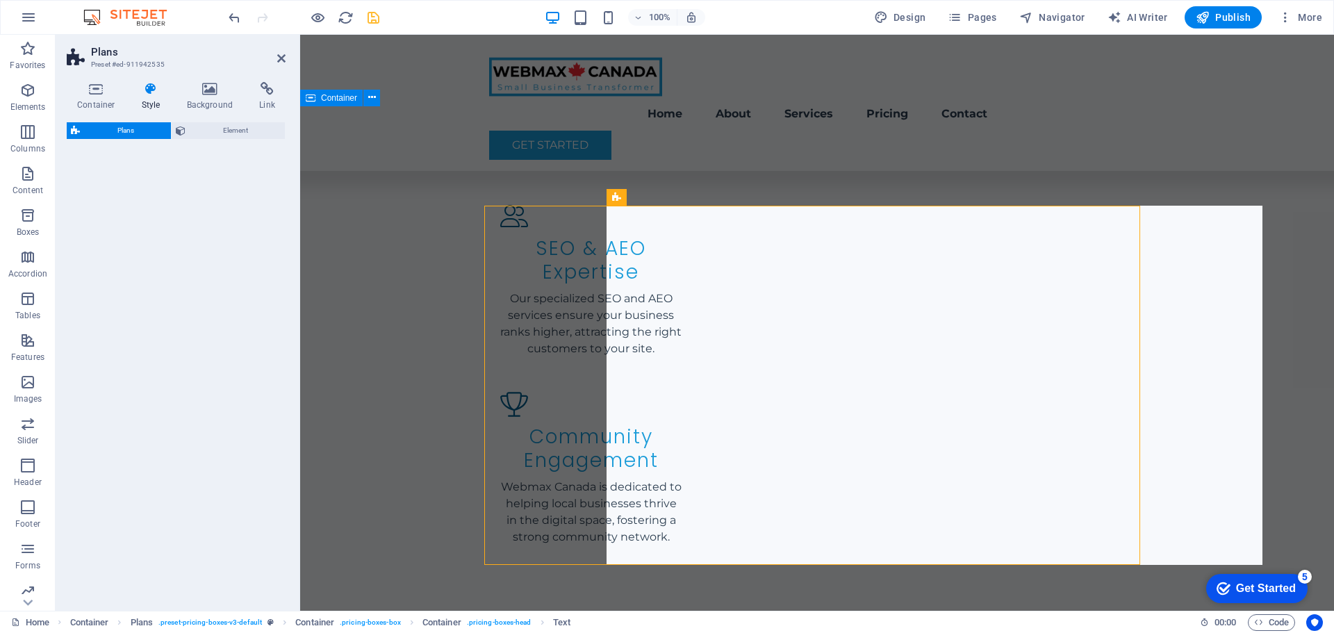
select select "rem"
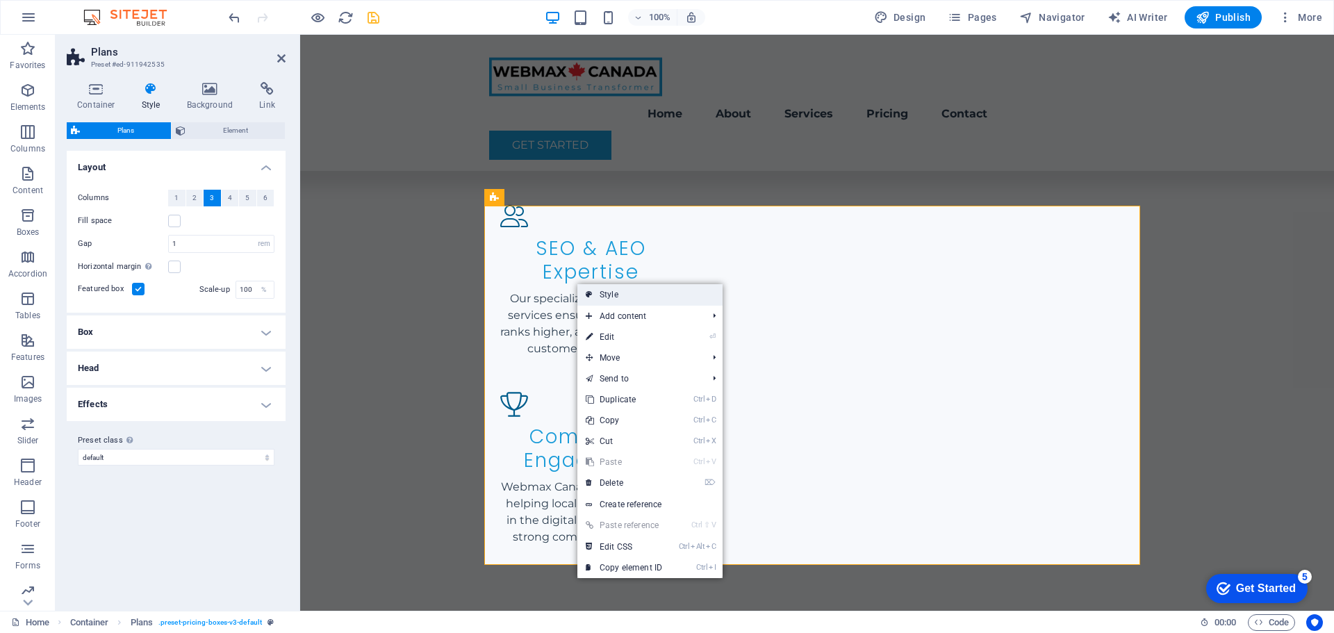
click at [605, 297] on link "Style" at bounding box center [649, 294] width 145 height 21
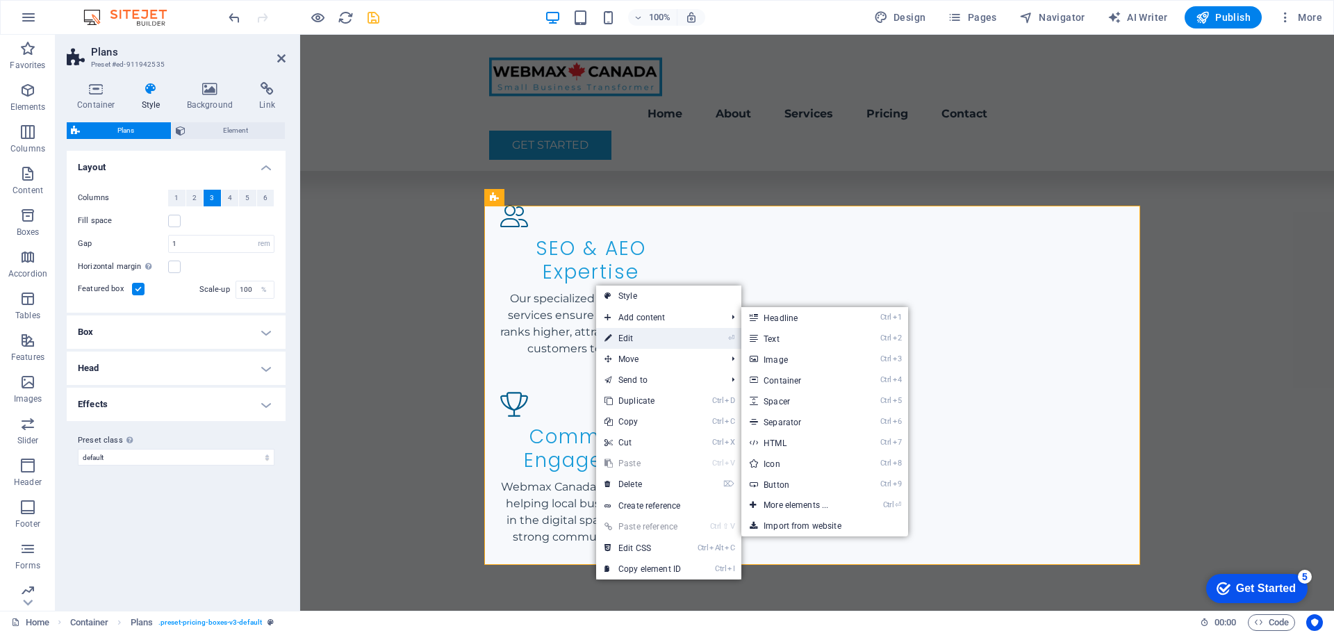
click at [636, 333] on link "⏎ Edit" at bounding box center [642, 338] width 93 height 21
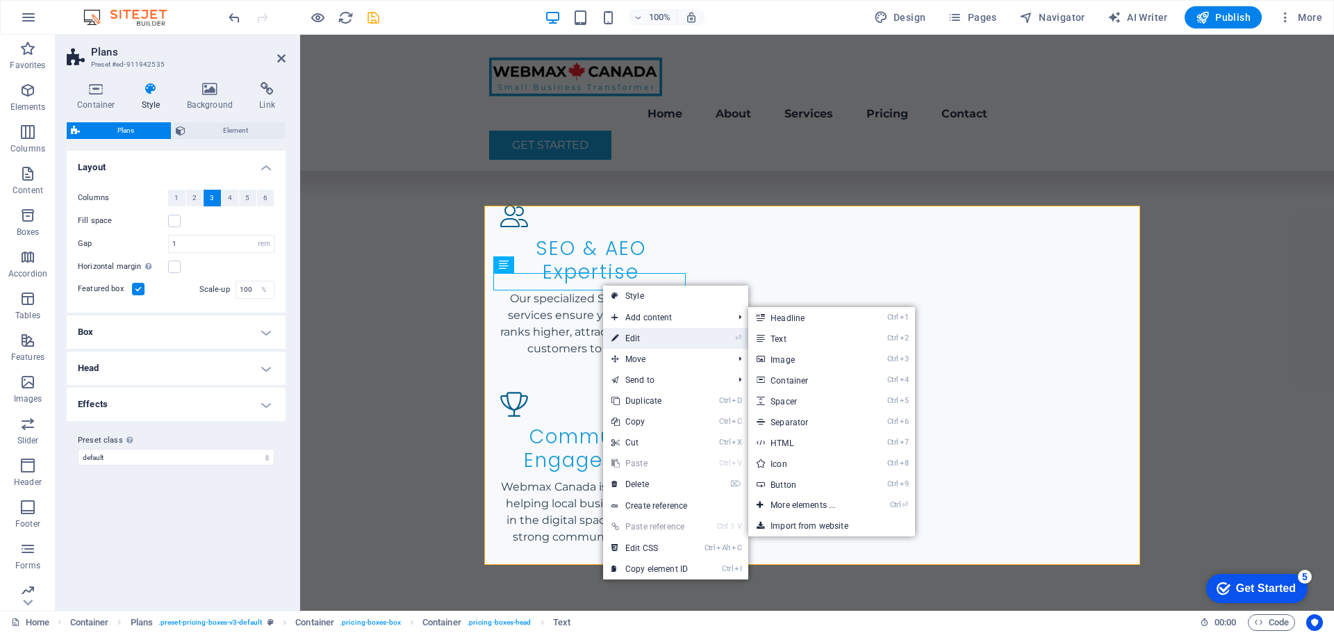
click at [647, 338] on link "⏎ Edit" at bounding box center [649, 338] width 93 height 21
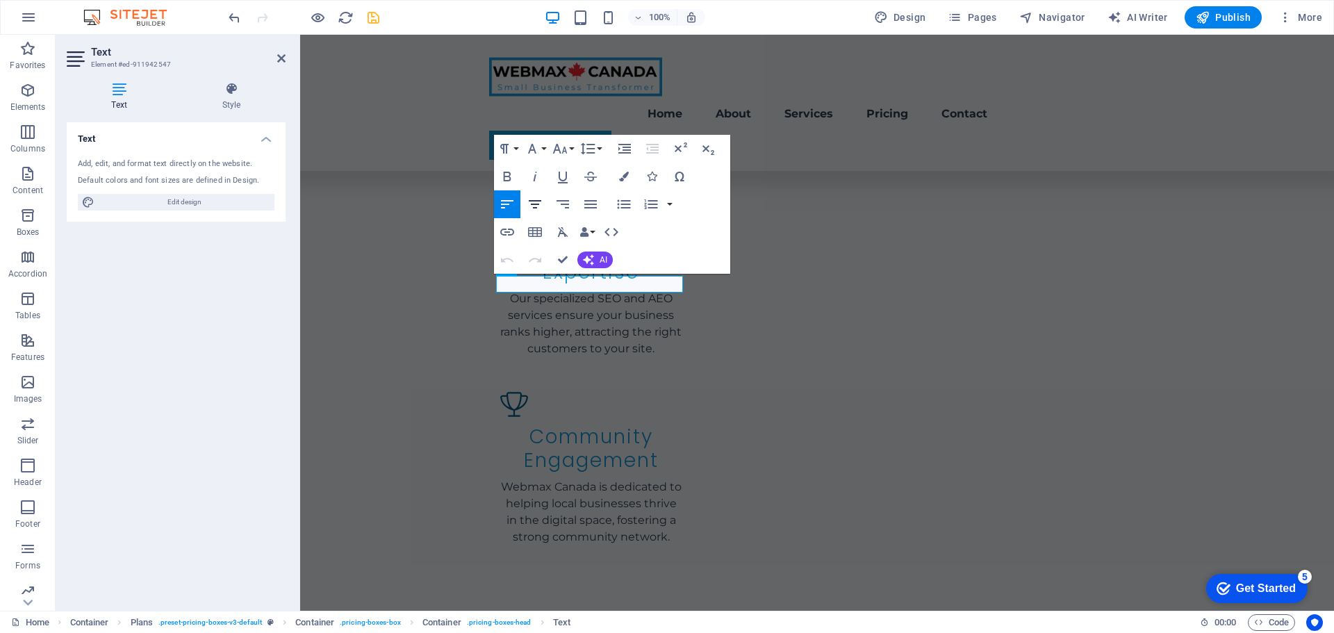
click at [530, 208] on icon "button" at bounding box center [535, 204] width 17 height 17
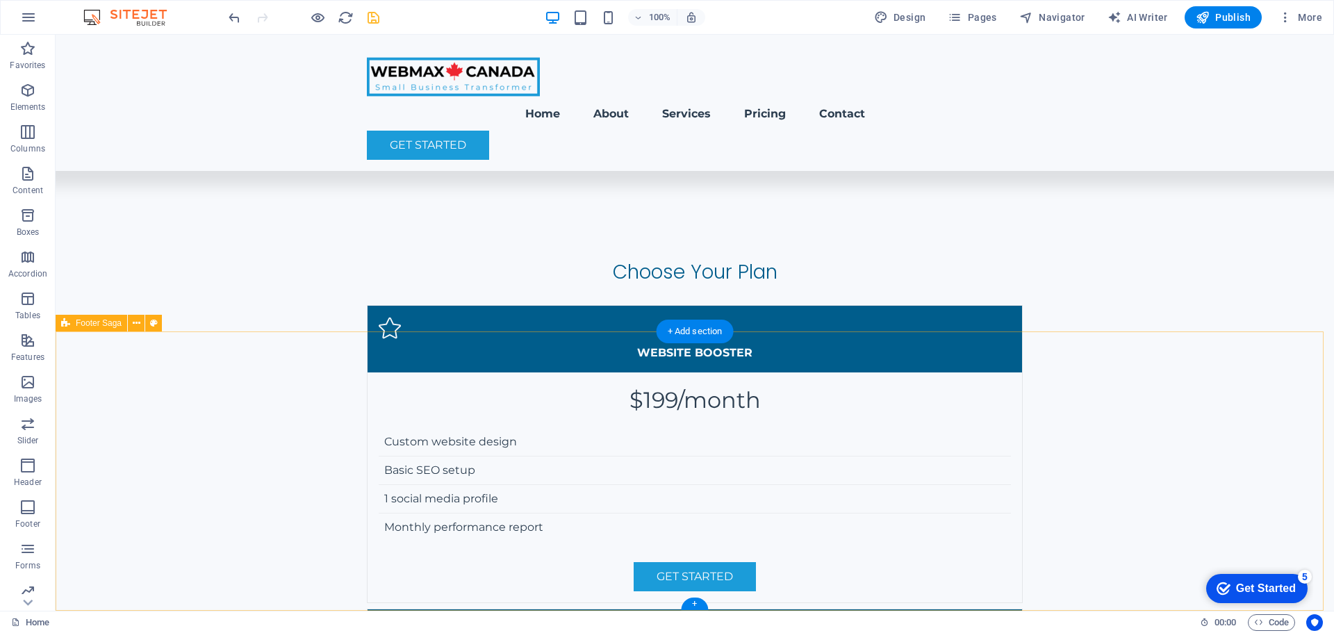
scroll to position [3451, 0]
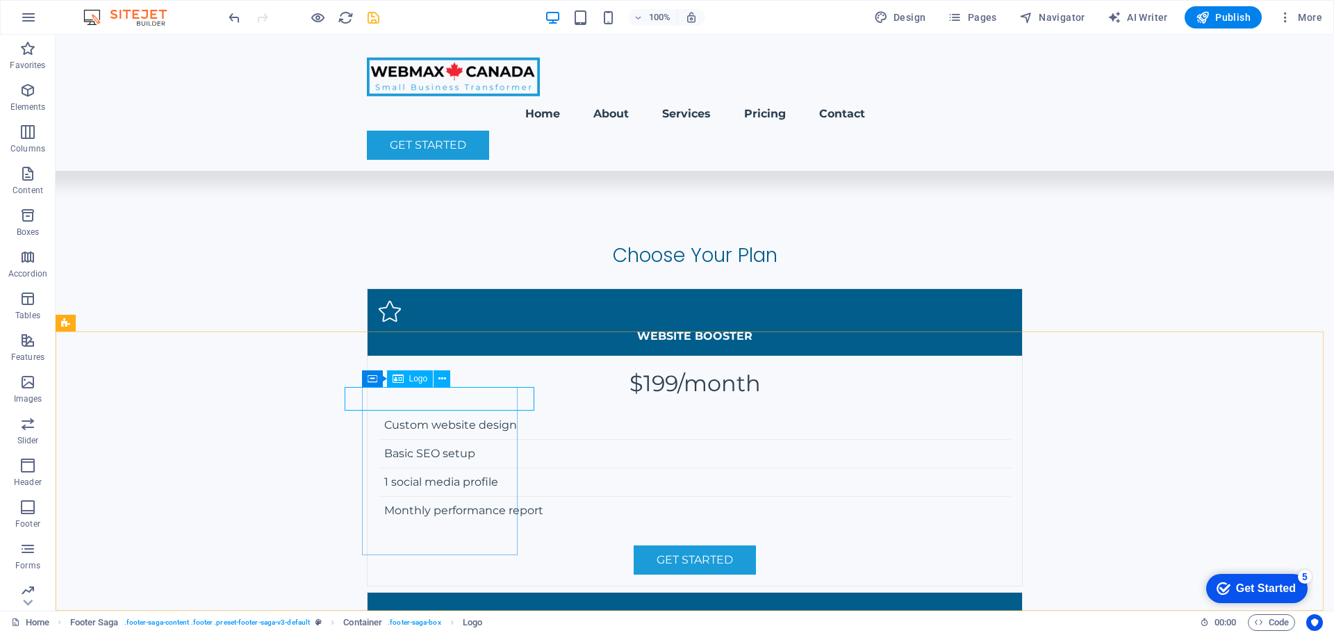
click at [409, 377] on span "Logo" at bounding box center [418, 378] width 19 height 8
click at [407, 382] on div "Logo" at bounding box center [410, 378] width 47 height 17
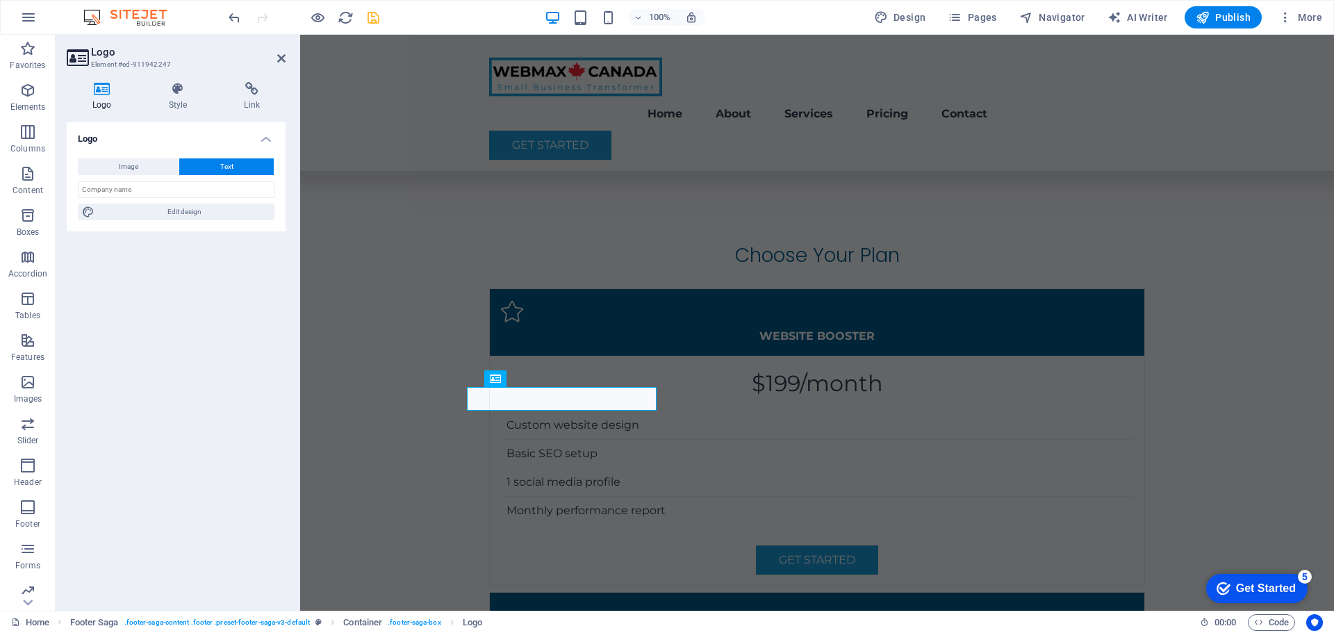
click at [101, 101] on h4 "Logo" at bounding box center [105, 96] width 76 height 29
click at [113, 90] on icon at bounding box center [102, 89] width 71 height 14
click at [129, 171] on span "Image" at bounding box center [128, 166] width 19 height 17
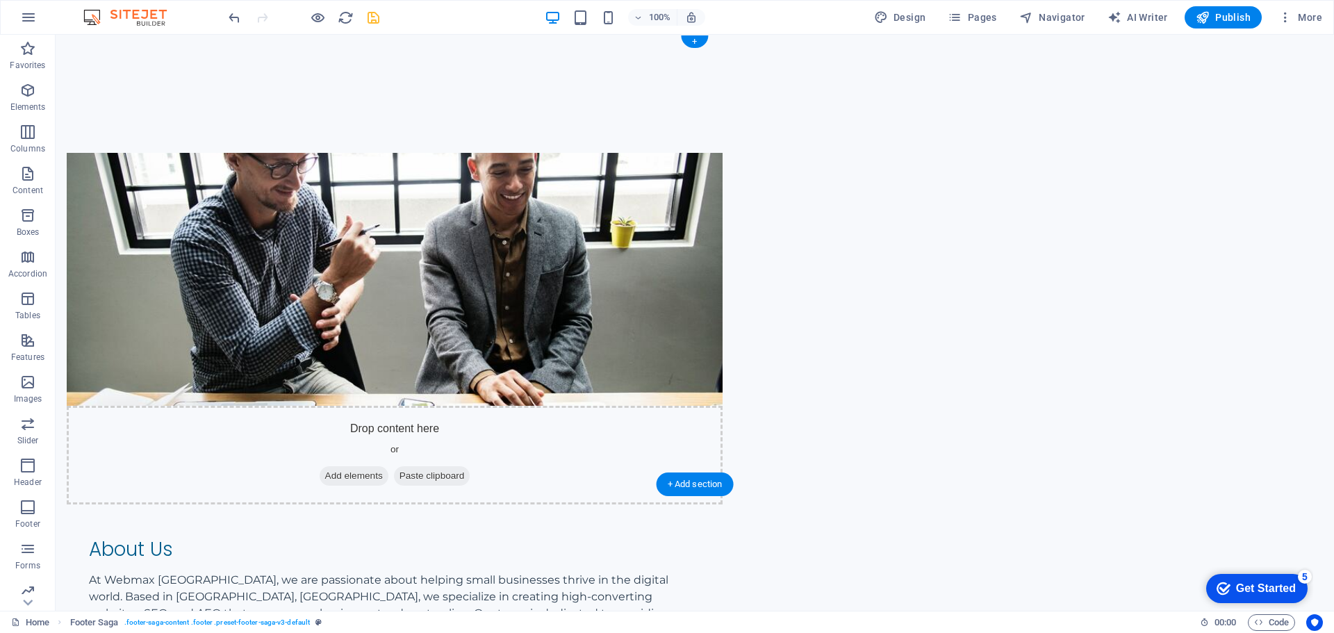
scroll to position [0, 0]
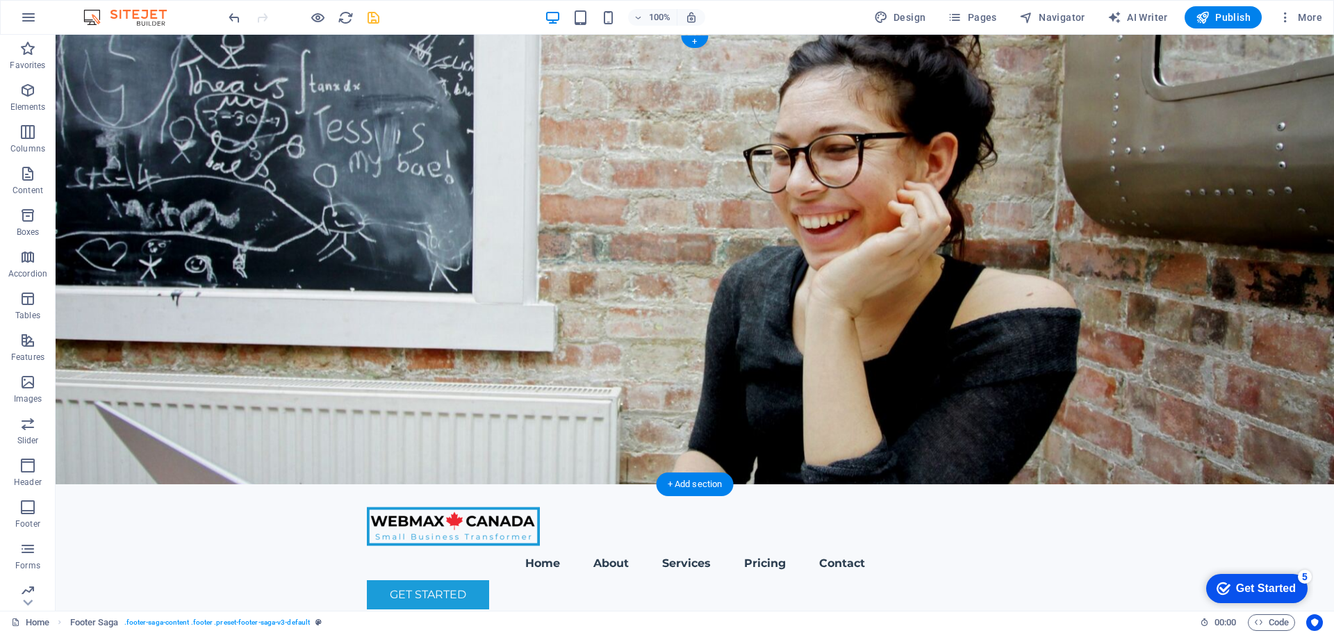
click at [418, 580] on div "Get Started" at bounding box center [695, 594] width 656 height 29
drag, startPoint x: 416, startPoint y: 88, endPoint x: 522, endPoint y: 161, distance: 129.3
click at [416, 88] on button at bounding box center [421, 89] width 17 height 17
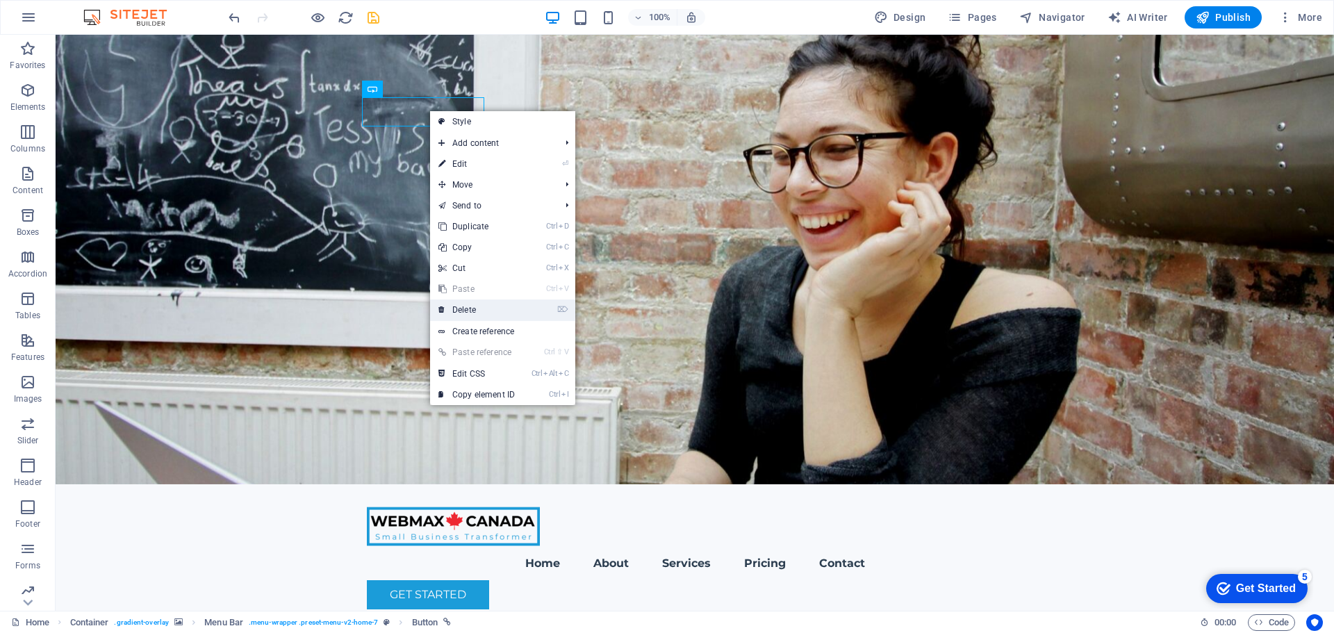
click at [501, 307] on link "⌦ Delete" at bounding box center [476, 309] width 93 height 21
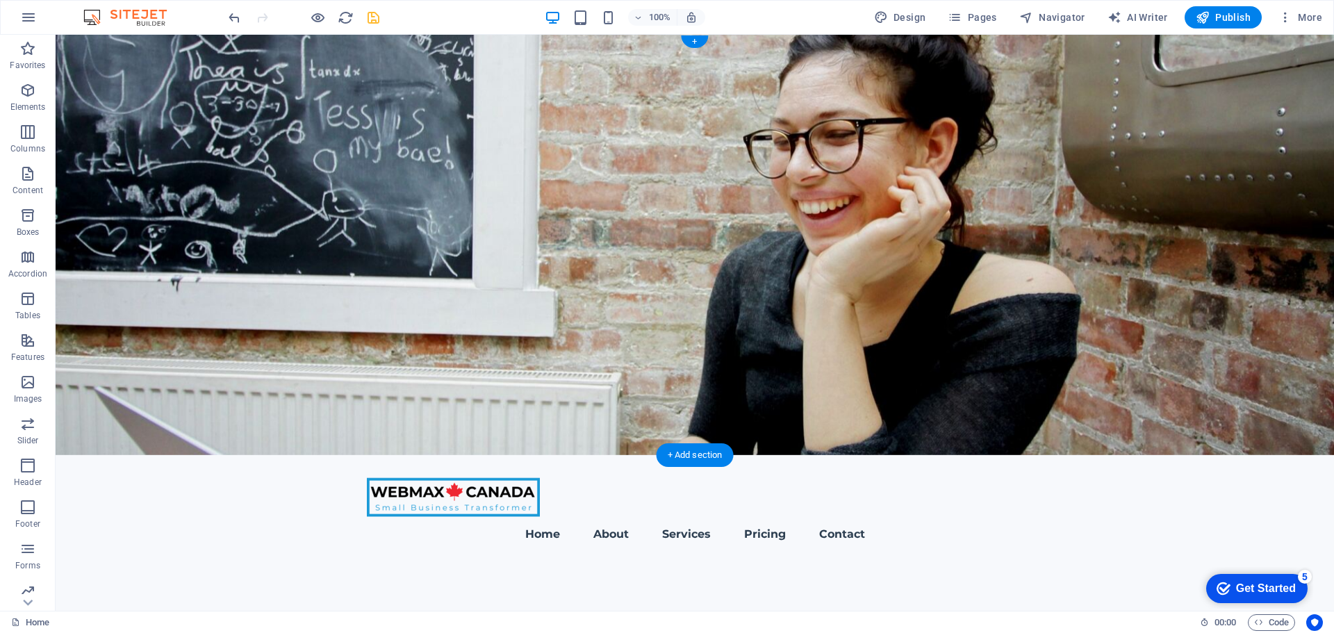
click at [1095, 212] on figure at bounding box center [695, 245] width 1278 height 420
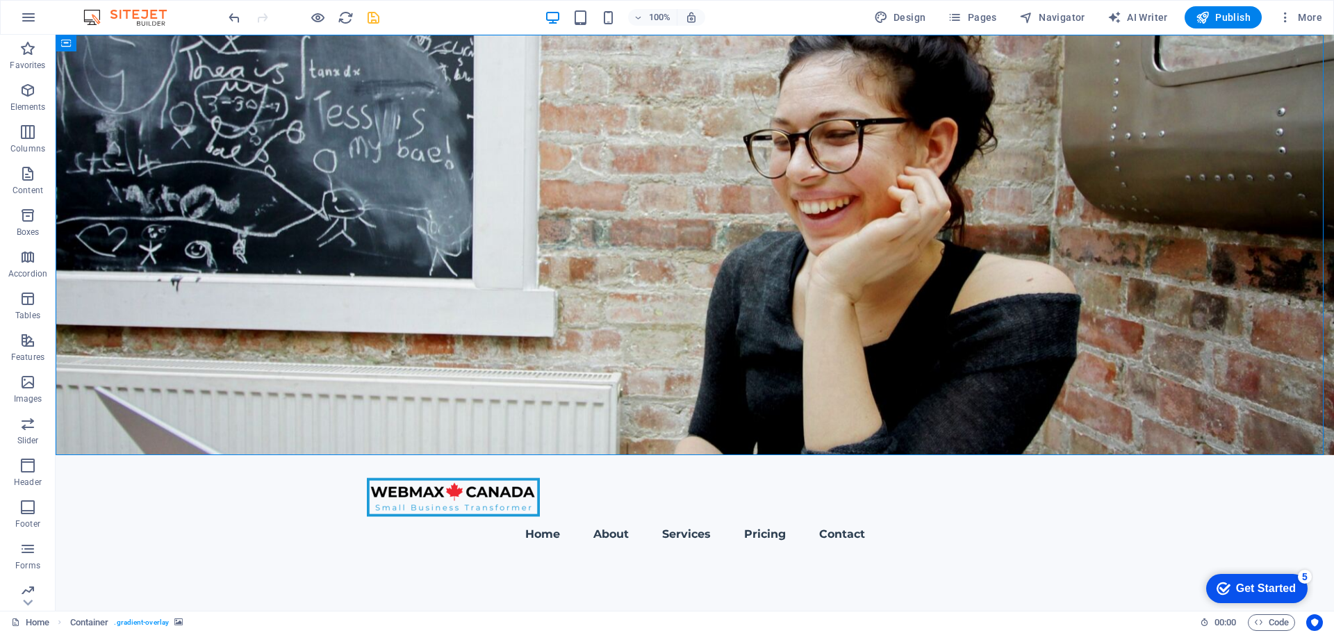
drag, startPoint x: 379, startPoint y: 17, endPoint x: 306, endPoint y: 318, distance: 310.1
click at [379, 17] on icon "save" at bounding box center [373, 18] width 16 height 16
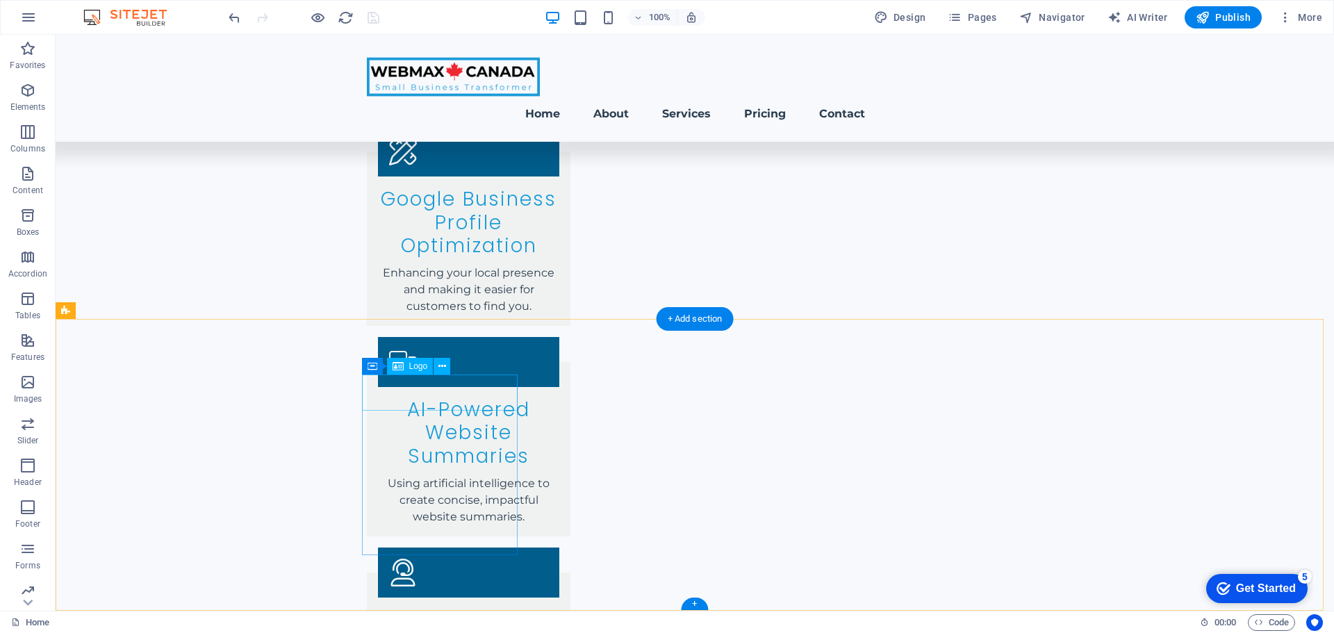
scroll to position [3434, 0]
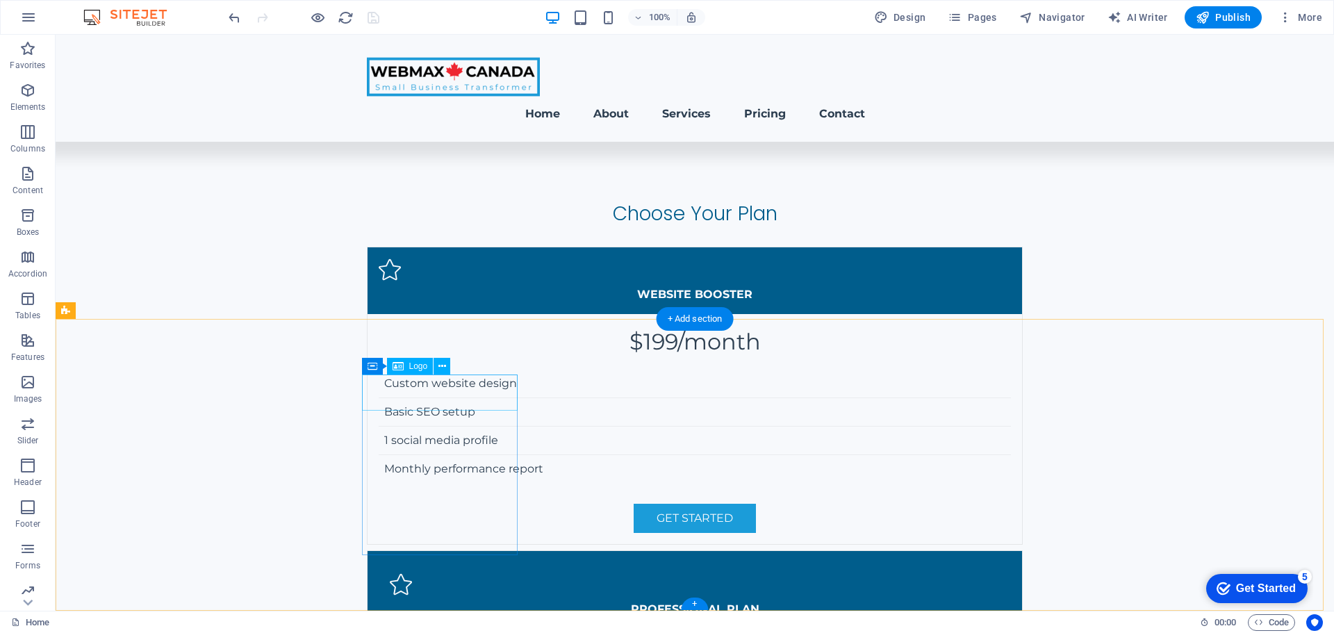
click at [409, 360] on div "Logo" at bounding box center [410, 366] width 47 height 17
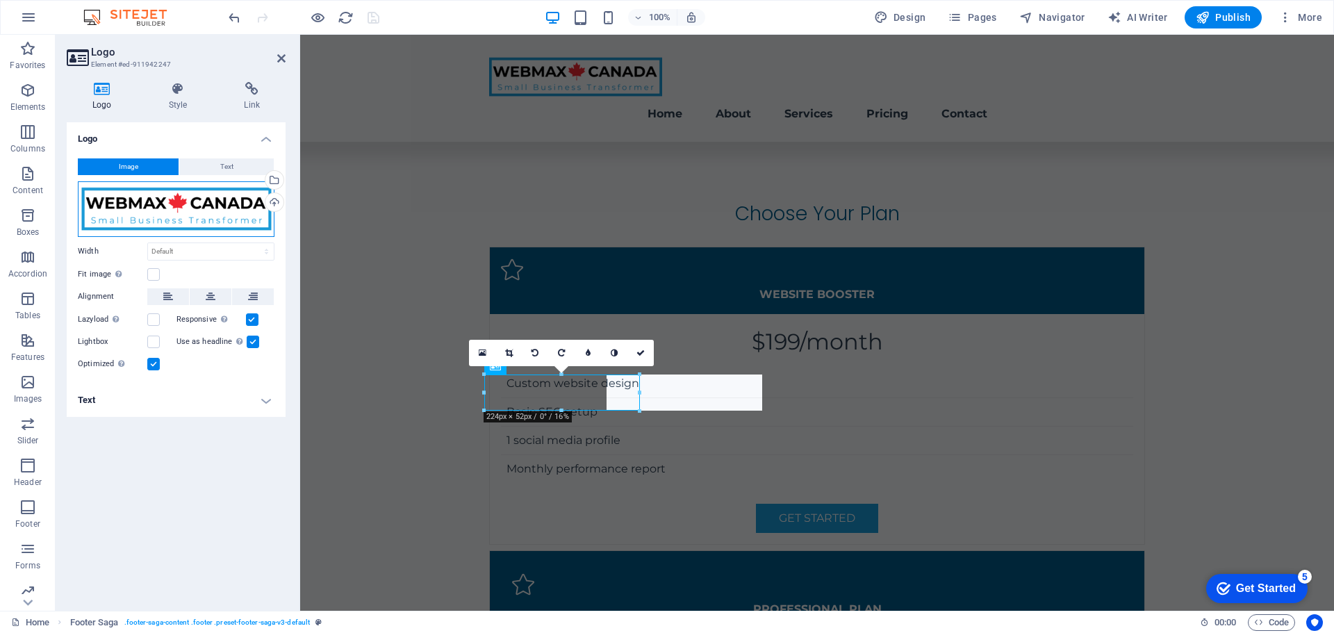
click at [200, 217] on div "Drag files here, click to choose files or select files from Files or our free s…" at bounding box center [176, 209] width 197 height 56
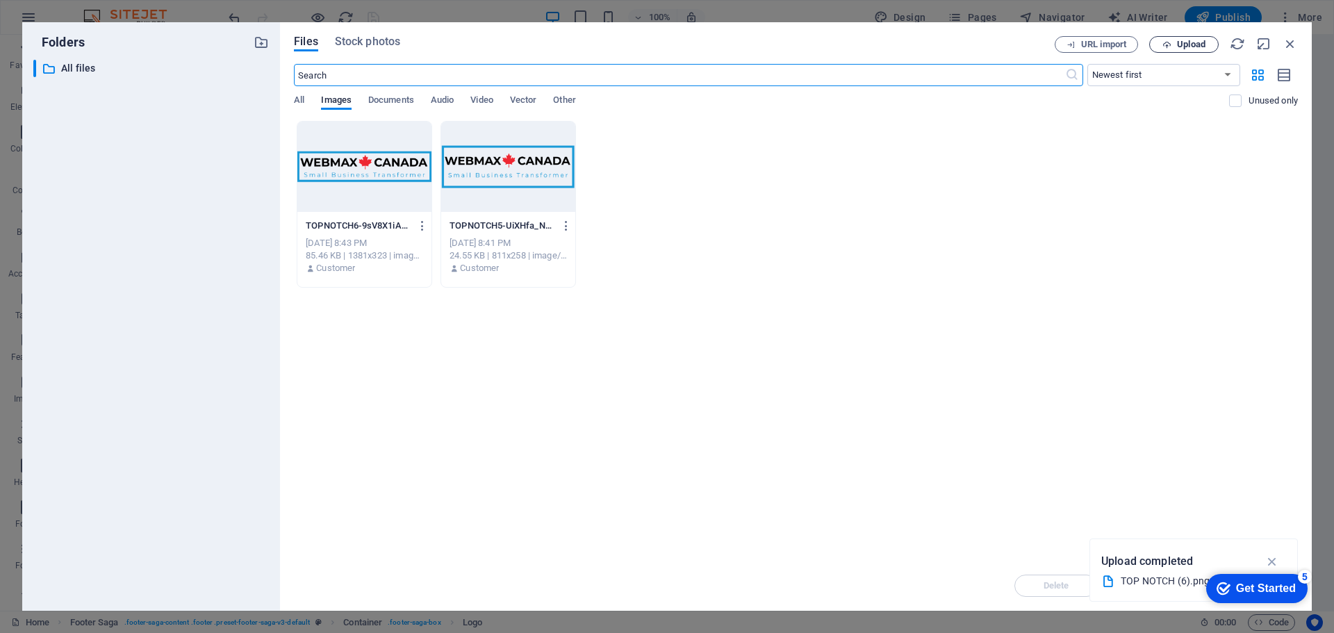
click at [1208, 52] on button "Upload" at bounding box center [1183, 44] width 69 height 17
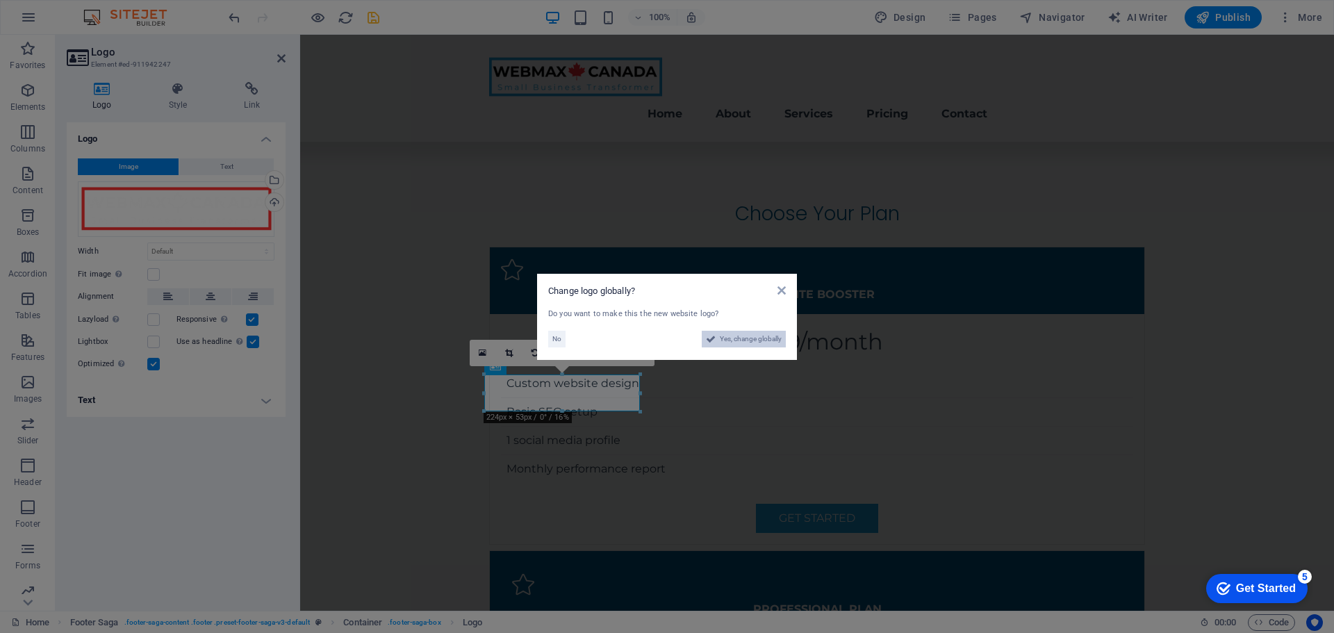
click at [759, 338] on span "Yes, change globally" at bounding box center [751, 339] width 62 height 17
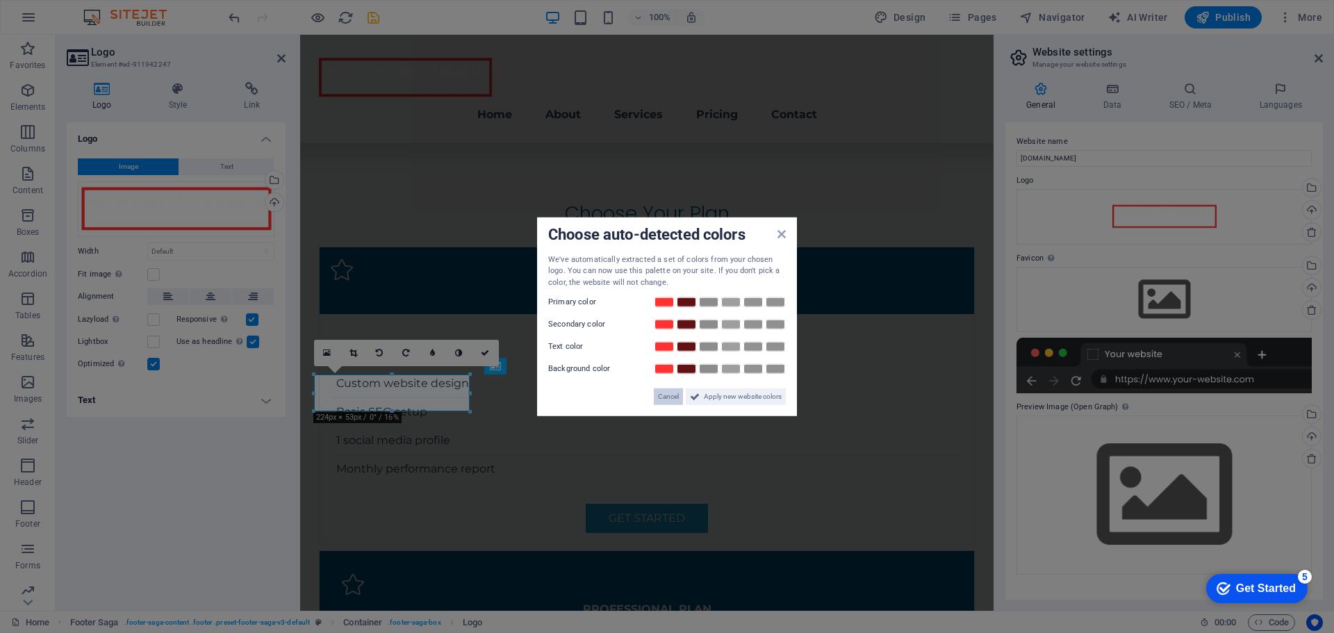
drag, startPoint x: 668, startPoint y: 395, endPoint x: 366, endPoint y: 369, distance: 302.6
click at [668, 395] on span "Cancel" at bounding box center [668, 396] width 21 height 17
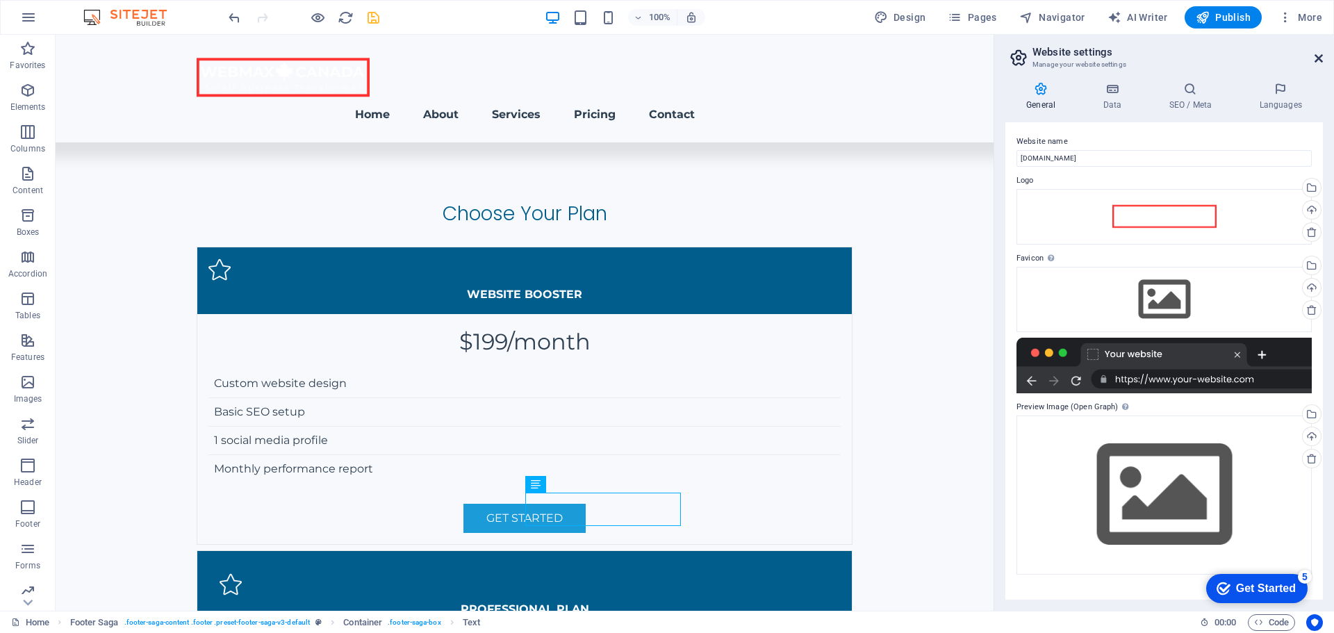
drag, startPoint x: 1317, startPoint y: 53, endPoint x: 113, endPoint y: 295, distance: 1227.3
click at [1317, 53] on icon at bounding box center [1318, 58] width 8 height 11
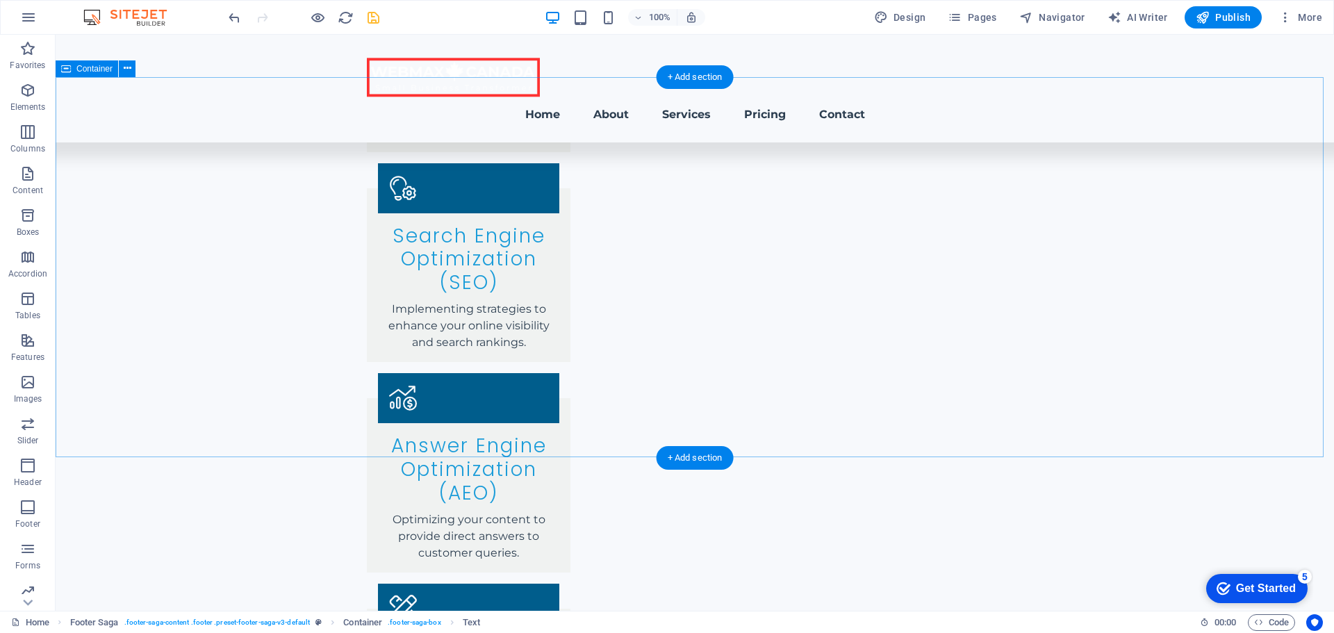
scroll to position [3436, 0]
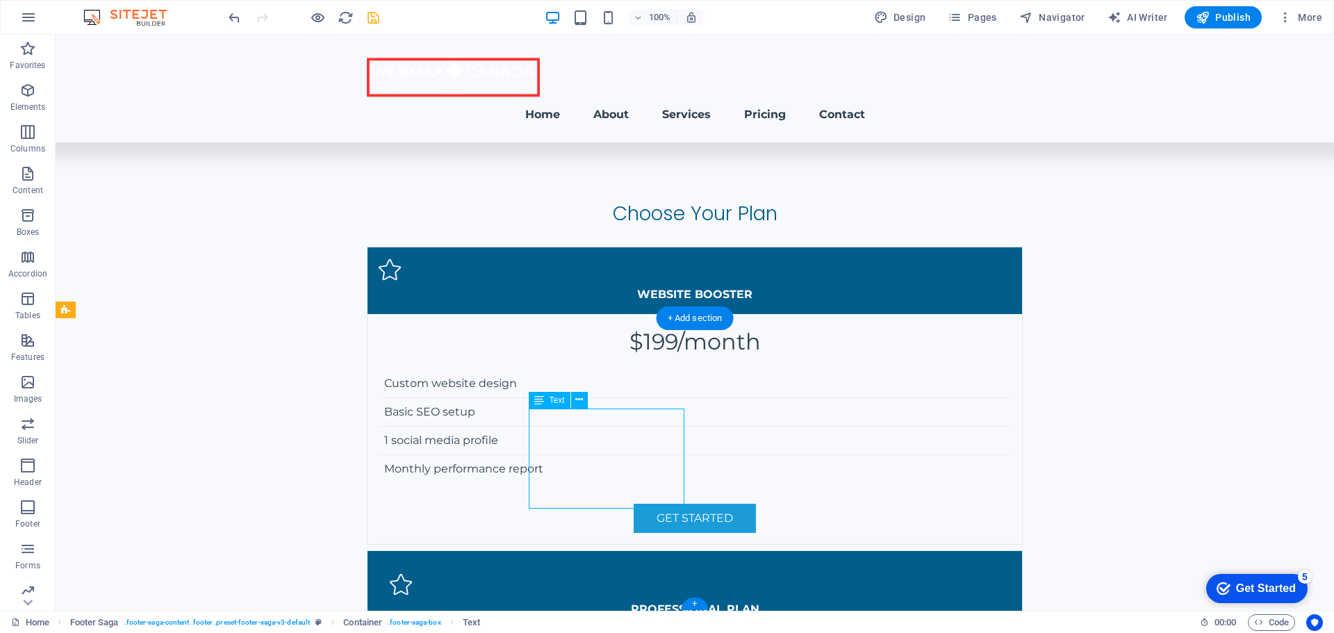
drag, startPoint x: 547, startPoint y: 465, endPoint x: 609, endPoint y: 495, distance: 68.7
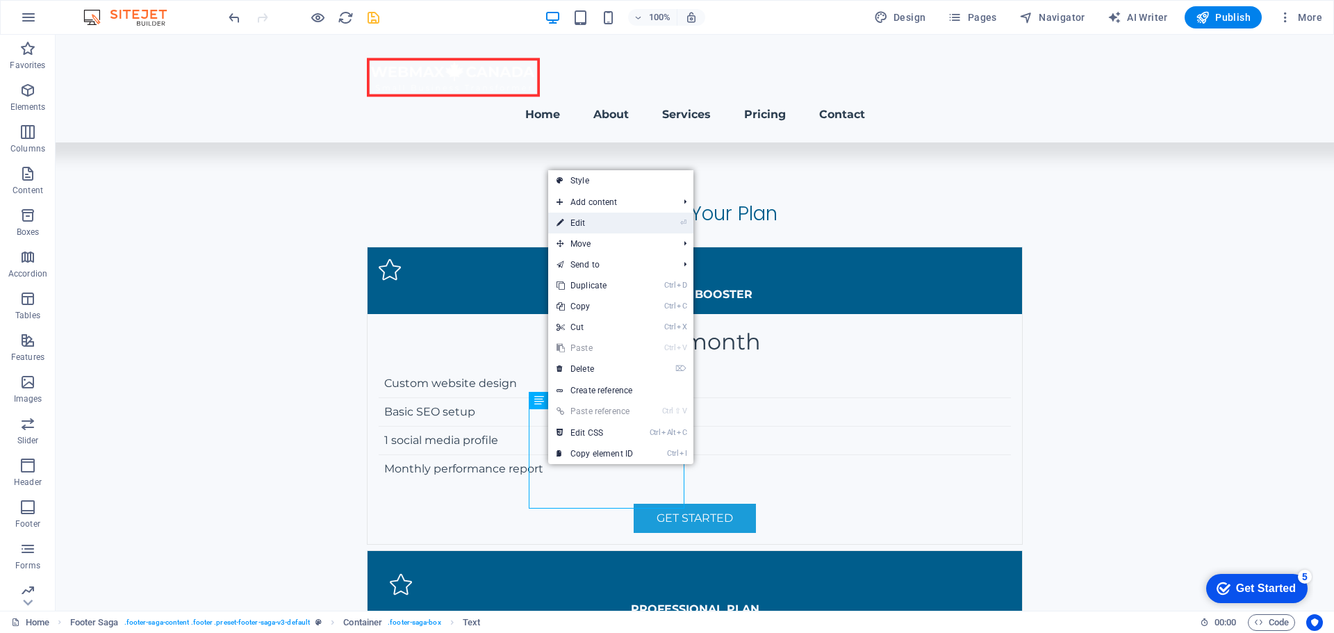
drag, startPoint x: 598, startPoint y: 220, endPoint x: 579, endPoint y: 491, distance: 272.3
click at [598, 220] on link "⏎ Edit" at bounding box center [594, 223] width 93 height 21
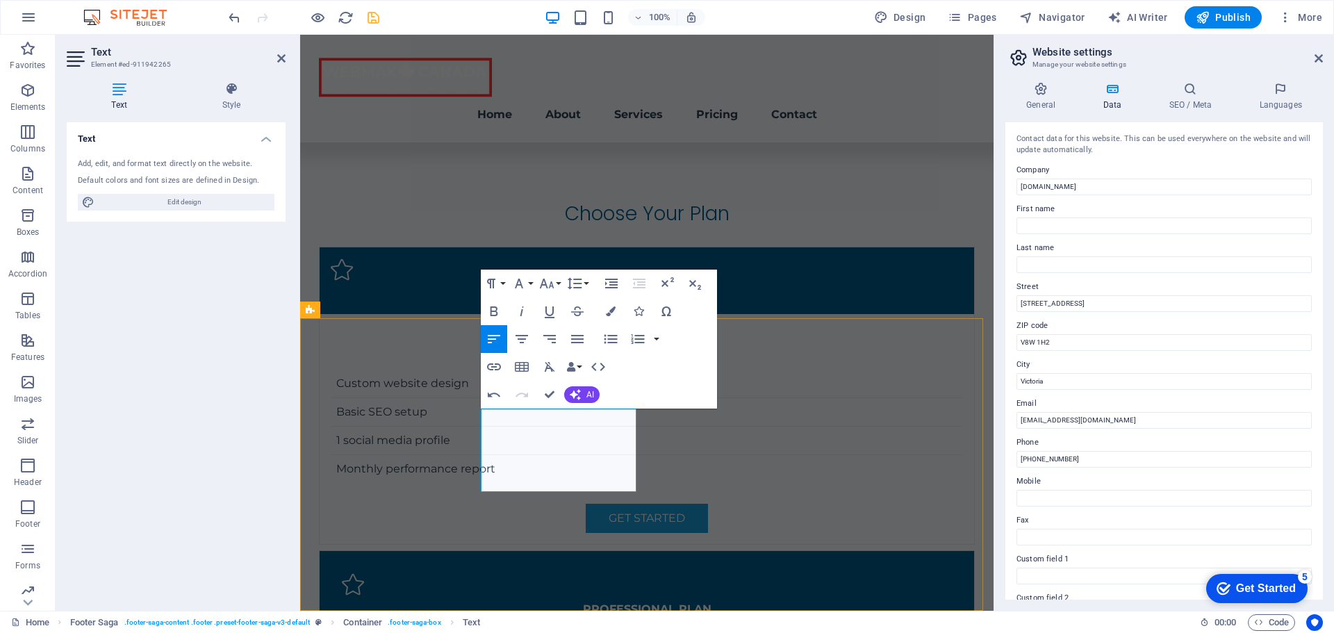
drag, startPoint x: 533, startPoint y: 415, endPoint x: 527, endPoint y: 420, distance: 7.9
drag, startPoint x: 1114, startPoint y: 301, endPoint x: 1017, endPoint y: 304, distance: 96.6
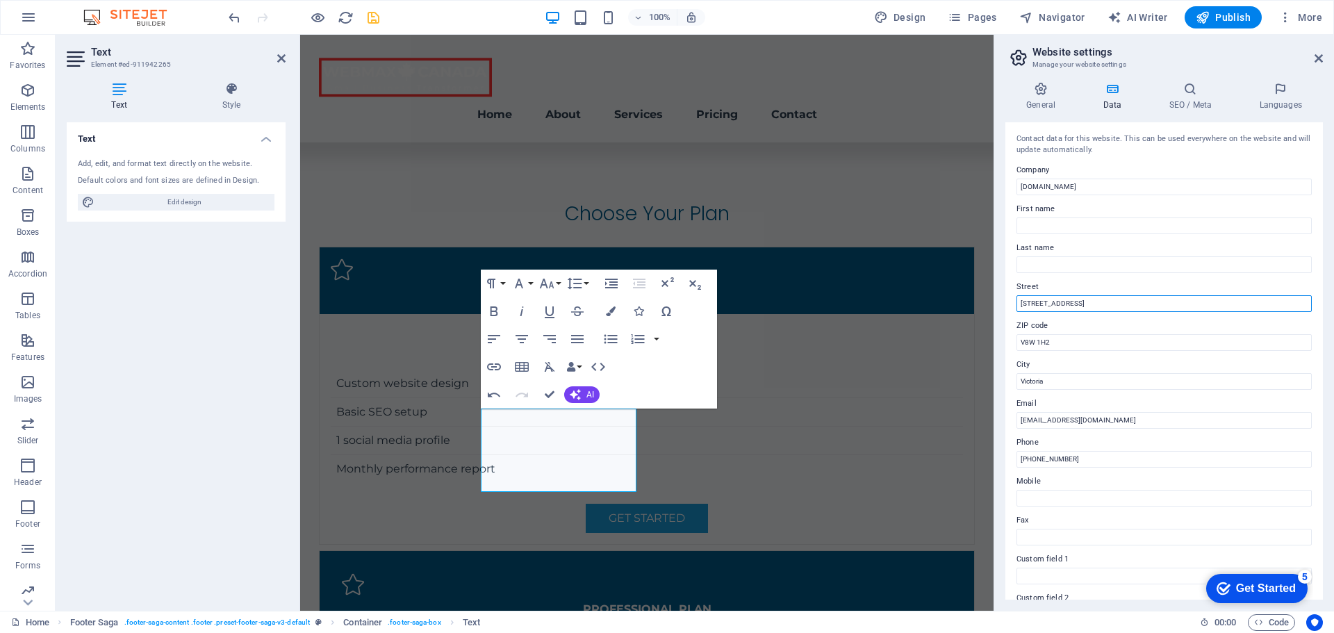
click at [1013, 304] on div "Contact data for this website. This can be used everywhere on the website and w…" at bounding box center [1163, 360] width 317 height 477
paste input "095 McKenzie Ave Suite 300"
type input "1095 McKenzie Ave Suite 300"
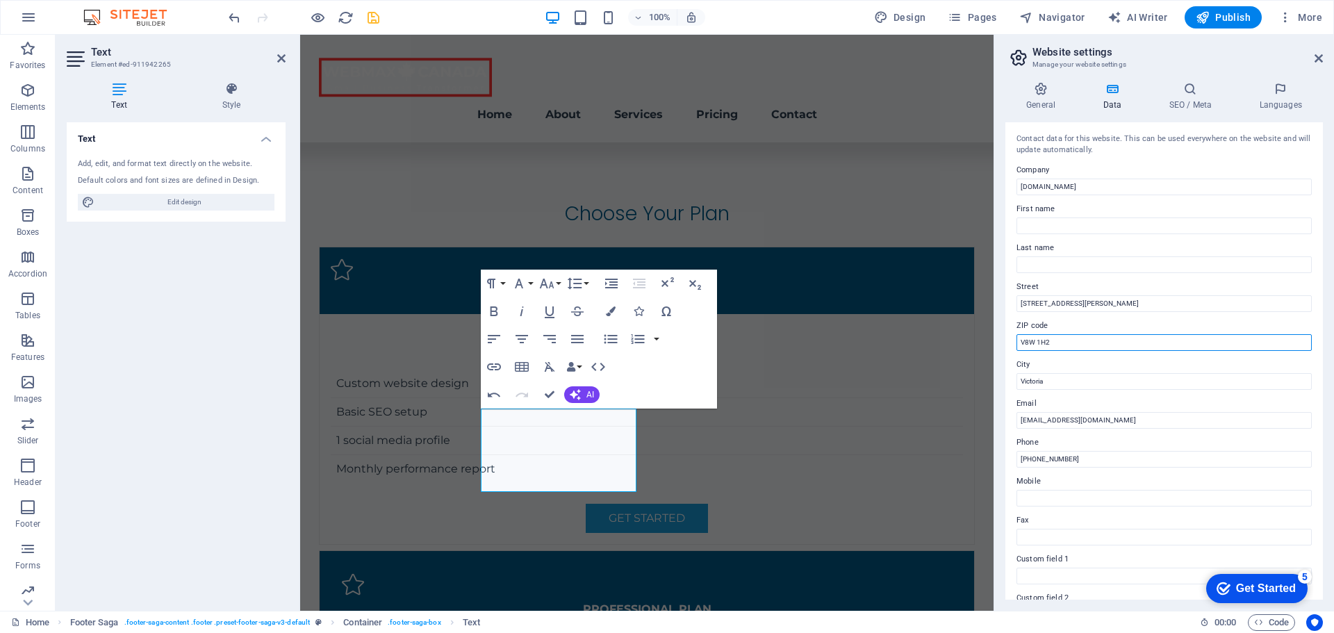
drag, startPoint x: 1062, startPoint y: 343, endPoint x: 1010, endPoint y: 343, distance: 52.1
click at [1010, 343] on div "Contact data for this website. This can be used everywhere on the website and w…" at bounding box center [1163, 360] width 317 height 477
paste input "P 2L5"
type input "V8P 2L5"
click at [1108, 362] on label "City" at bounding box center [1163, 364] width 295 height 17
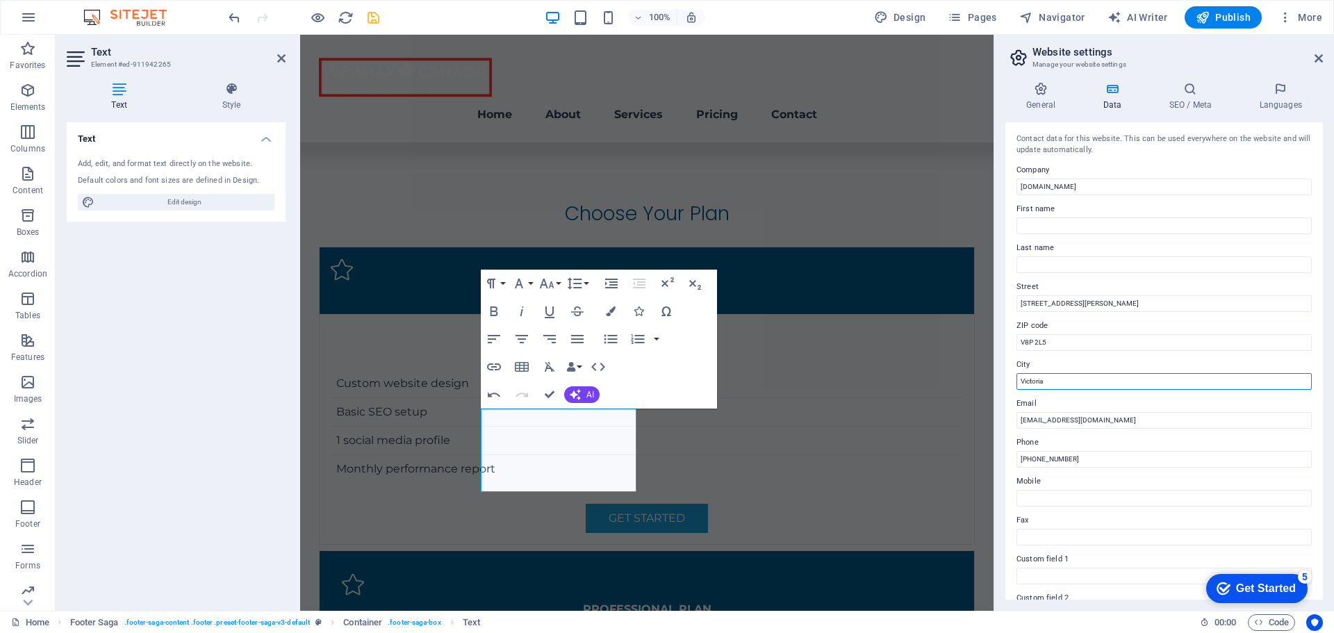
click at [1108, 373] on input "Victoria" at bounding box center [1163, 381] width 295 height 17
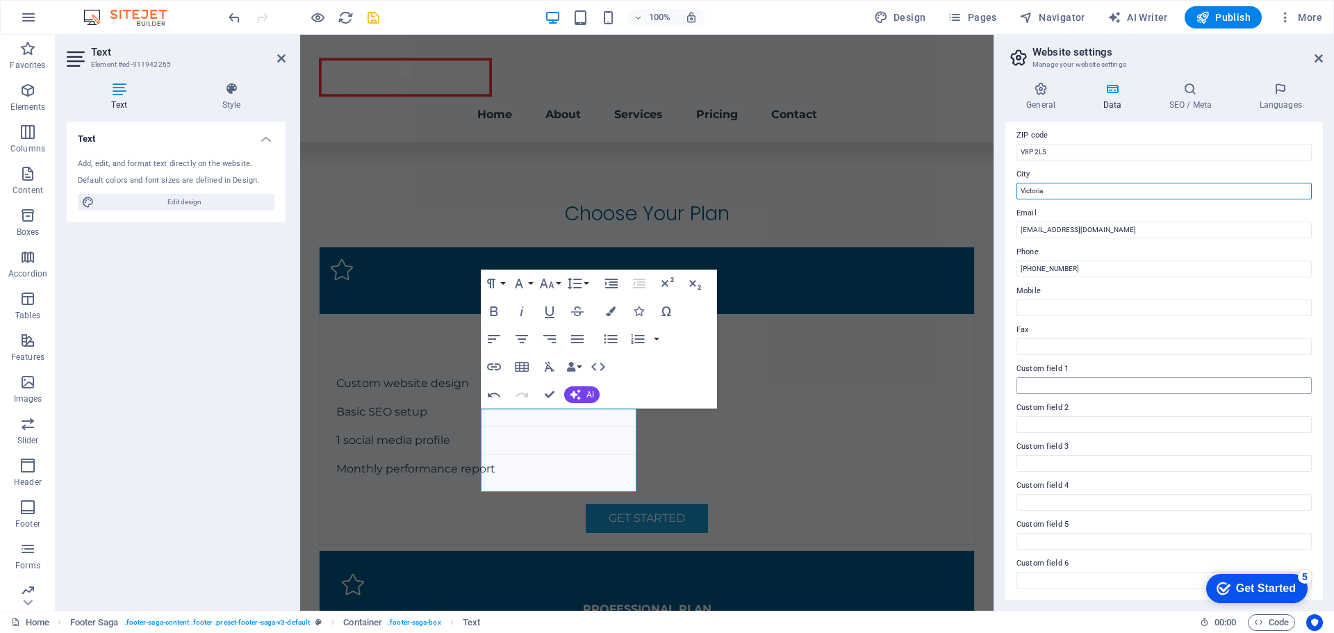
scroll to position [0, 0]
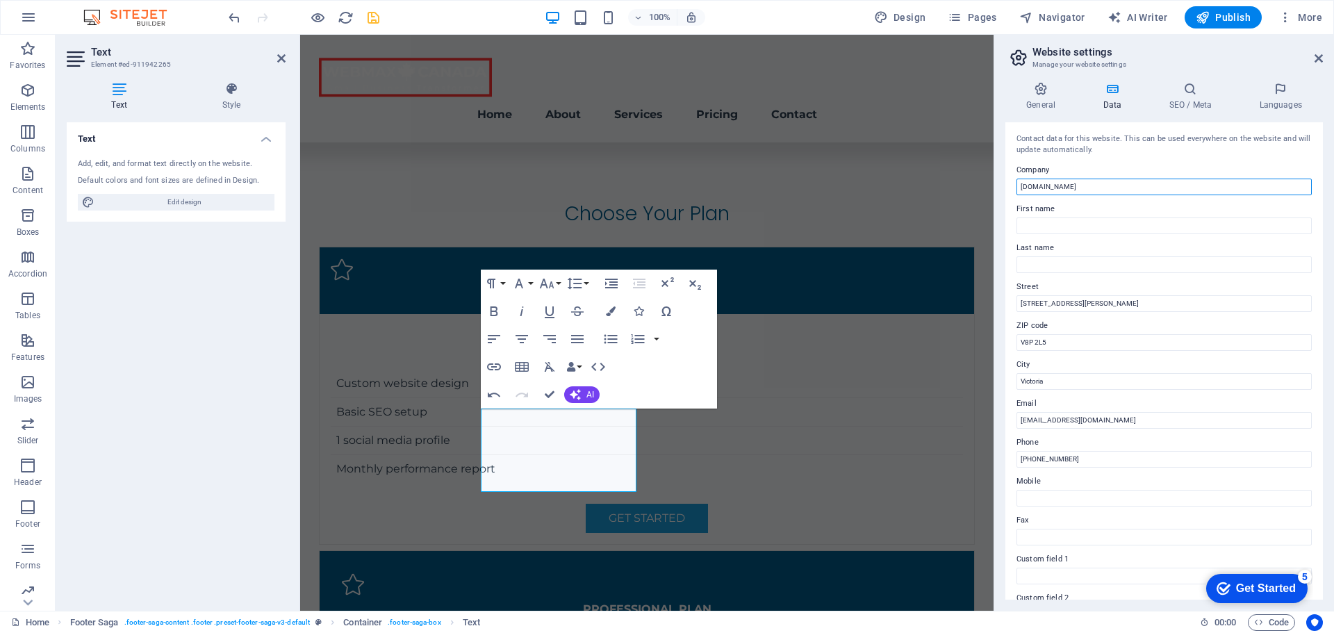
drag, startPoint x: 1116, startPoint y: 185, endPoint x: 996, endPoint y: 190, distance: 120.3
click at [996, 190] on aside "Website settings Manage your website settings General Data SEO / Meta Languages…" at bounding box center [1163, 323] width 340 height 576
type input "Webmax Canada"
click at [372, 17] on icon "save" at bounding box center [373, 18] width 16 height 16
click at [372, 17] on div at bounding box center [304, 17] width 156 height 22
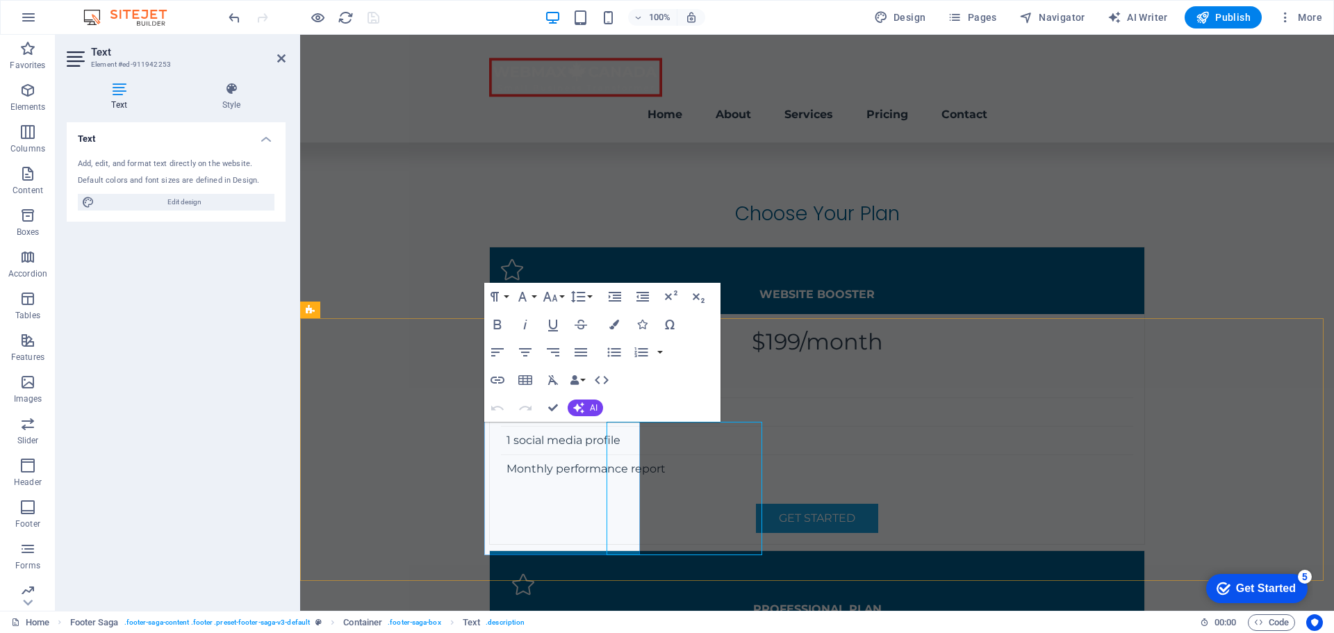
click at [96, 446] on div "Text Add, edit, and format text directly on the website. Default colors and fon…" at bounding box center [176, 360] width 219 height 477
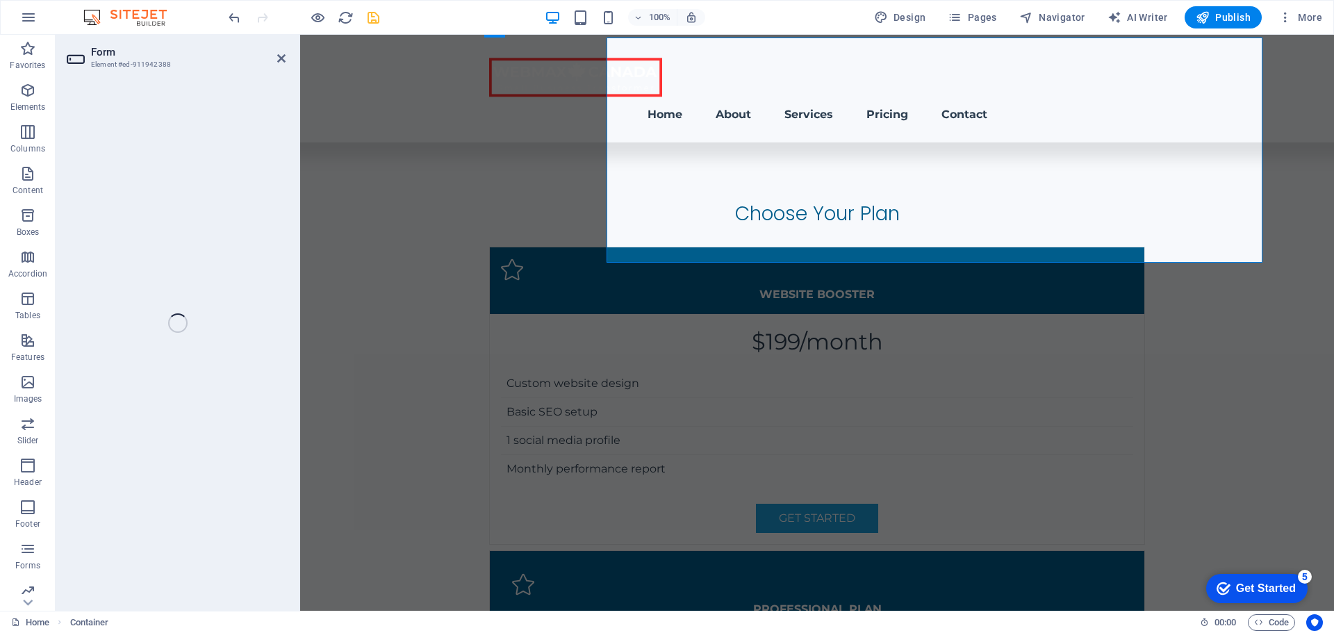
click at [372, 16] on icon "save" at bounding box center [373, 18] width 16 height 16
click at [372, 16] on div at bounding box center [304, 17] width 156 height 22
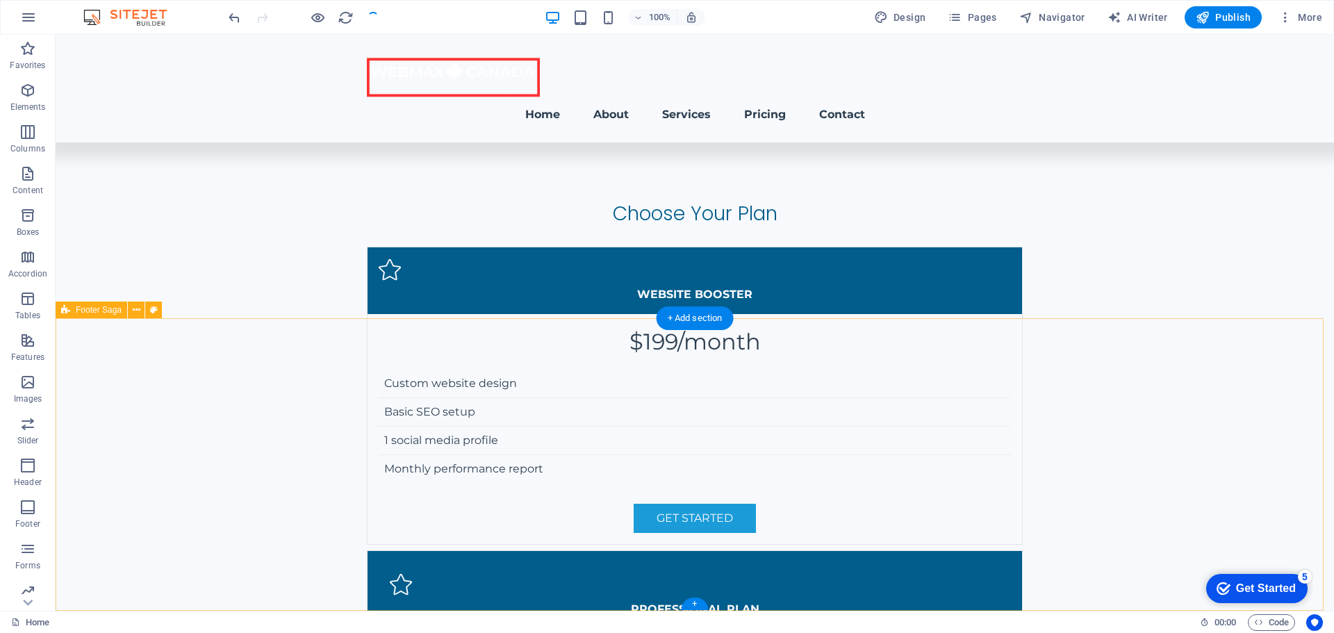
scroll to position [3435, 0]
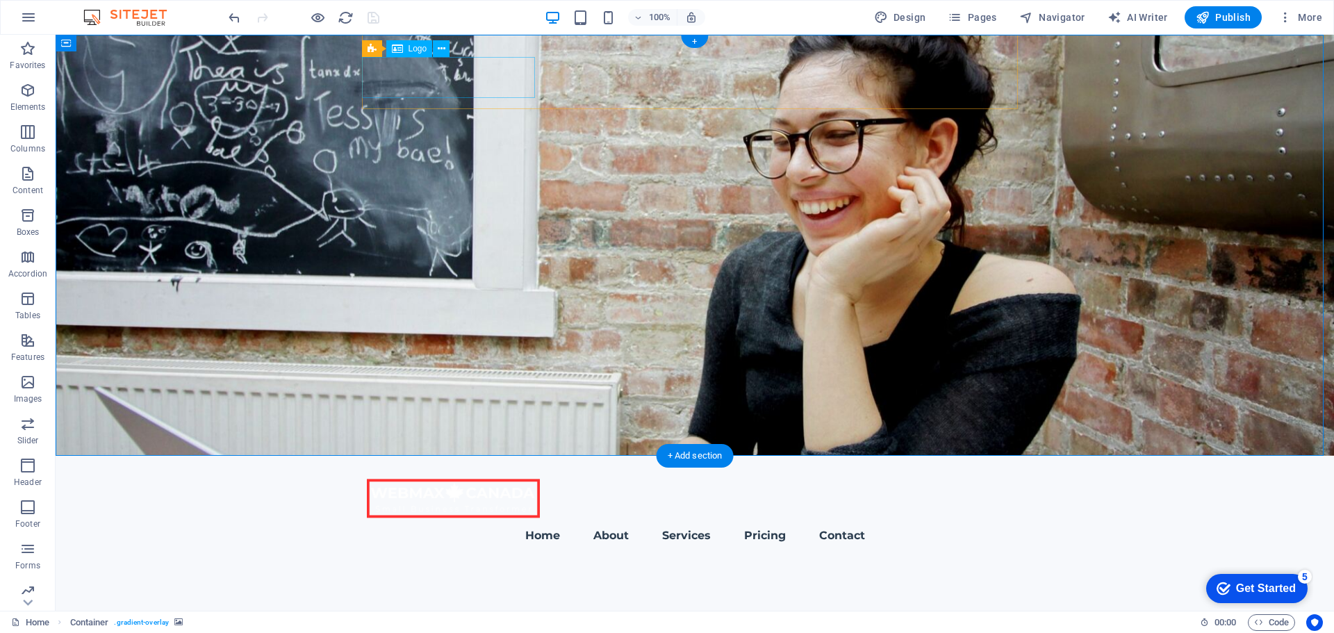
click at [427, 478] on div at bounding box center [695, 498] width 656 height 41
click at [405, 52] on div "Logo" at bounding box center [409, 48] width 47 height 17
click at [416, 47] on span "Logo" at bounding box center [418, 48] width 19 height 8
select select "px"
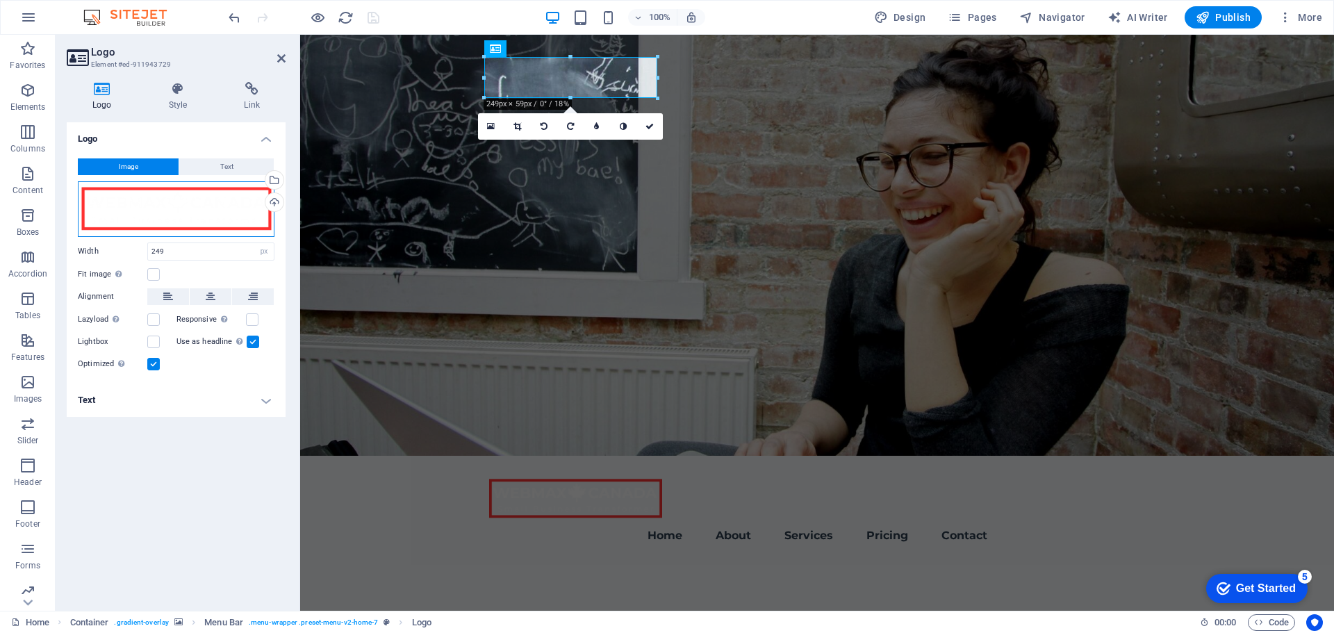
click at [147, 199] on div "Drag files here, click to choose files or select files from Files or our free s…" at bounding box center [176, 209] width 197 height 56
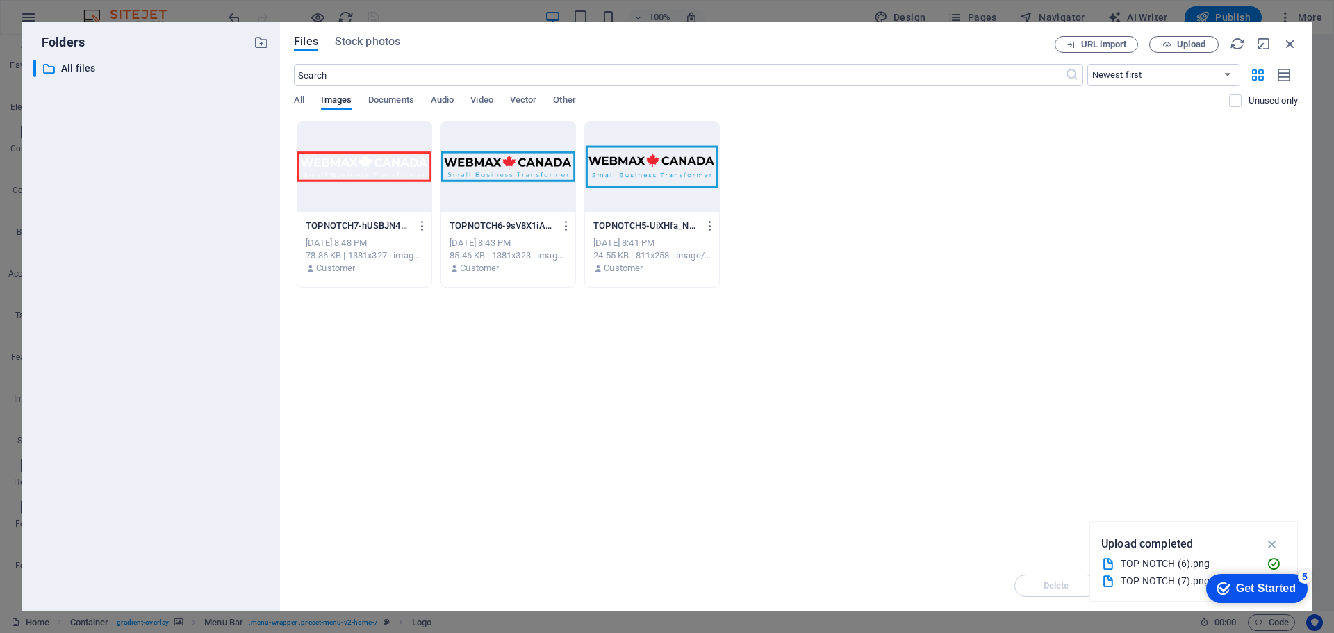
click at [539, 158] on div at bounding box center [508, 167] width 134 height 90
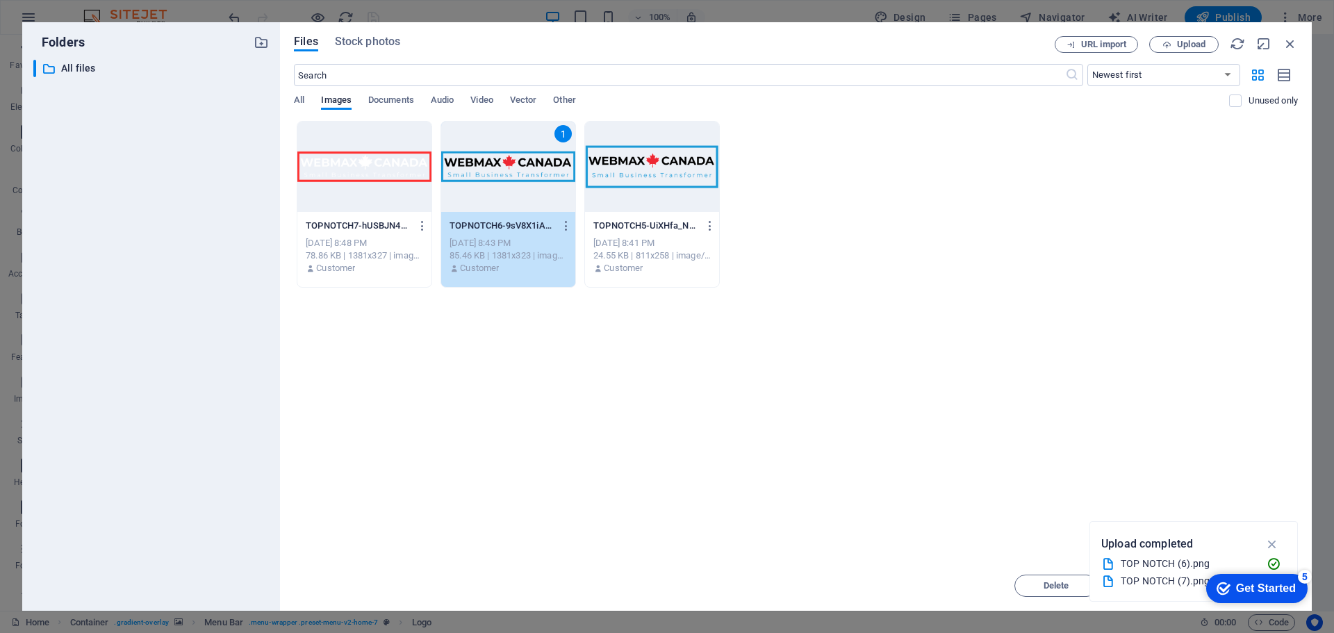
drag, startPoint x: 479, startPoint y: 169, endPoint x: 939, endPoint y: 497, distance: 564.7
click at [479, 169] on div "1" at bounding box center [508, 167] width 134 height 90
drag, startPoint x: 939, startPoint y: 497, endPoint x: 480, endPoint y: 169, distance: 564.1
click at [480, 169] on div "1" at bounding box center [508, 167] width 134 height 90
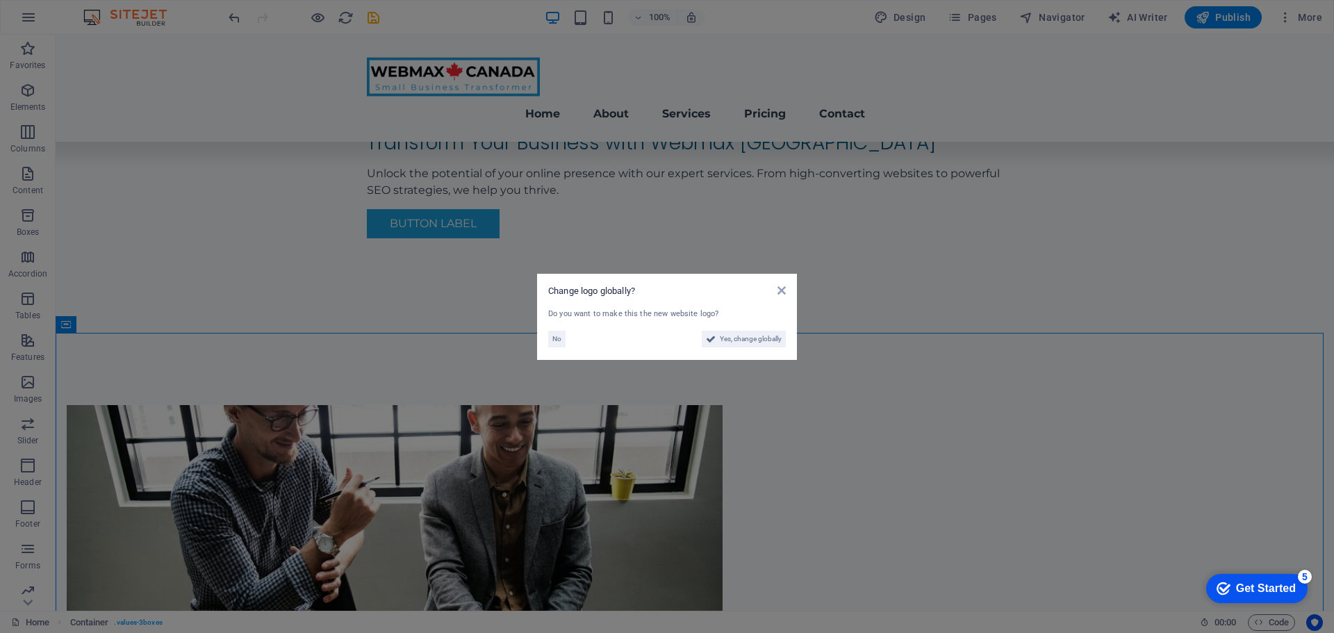
drag, startPoint x: 331, startPoint y: 190, endPoint x: 695, endPoint y: 273, distance: 372.6
click at [331, 190] on aside "Change logo globally? Do you want to make this the new website logo? No Yes, ch…" at bounding box center [667, 316] width 1334 height 633
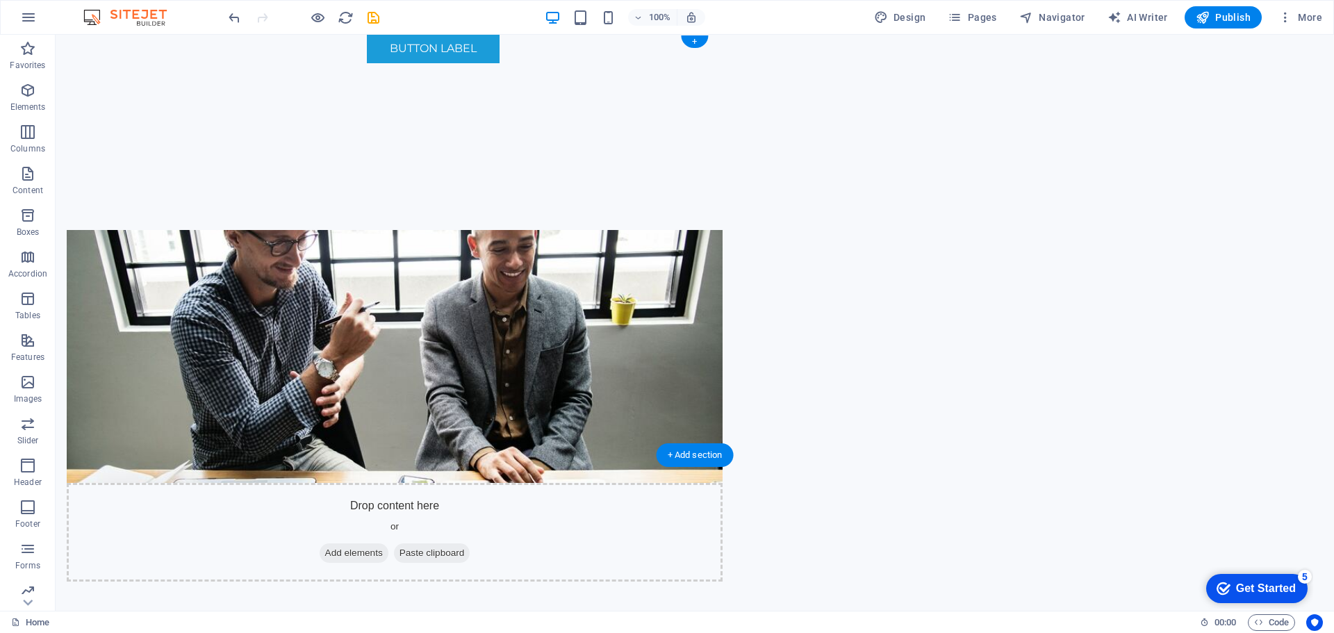
scroll to position [0, 0]
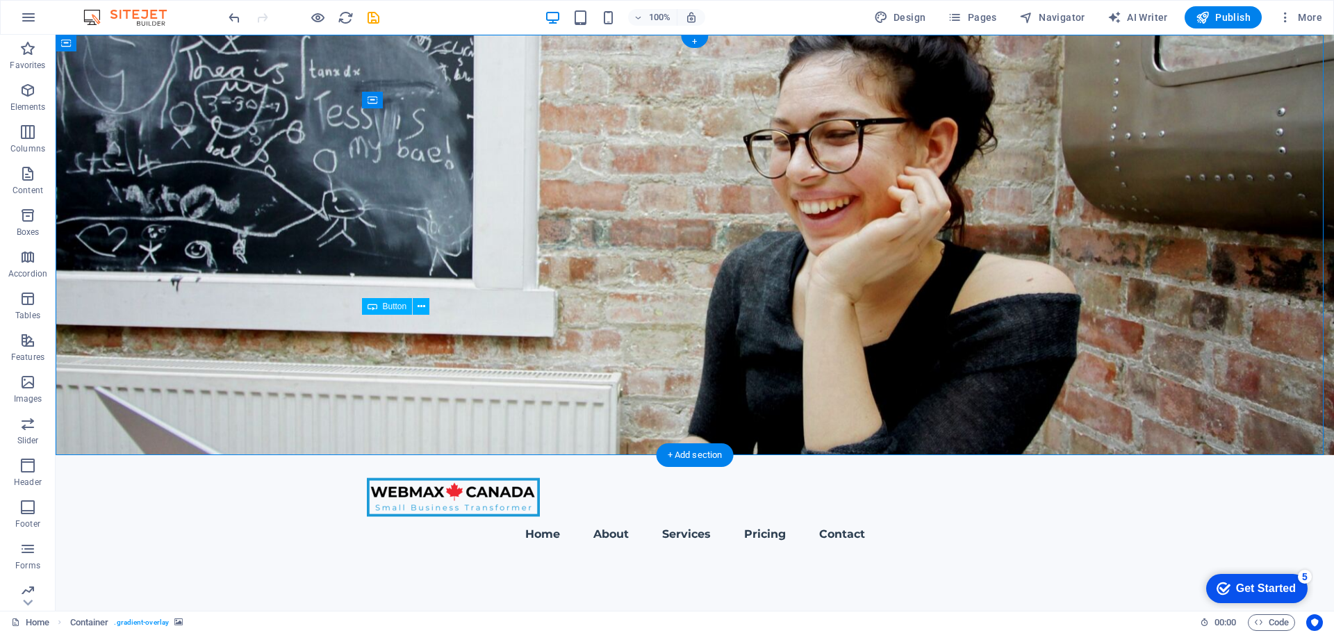
click at [191, 329] on figure at bounding box center [695, 245] width 1278 height 420
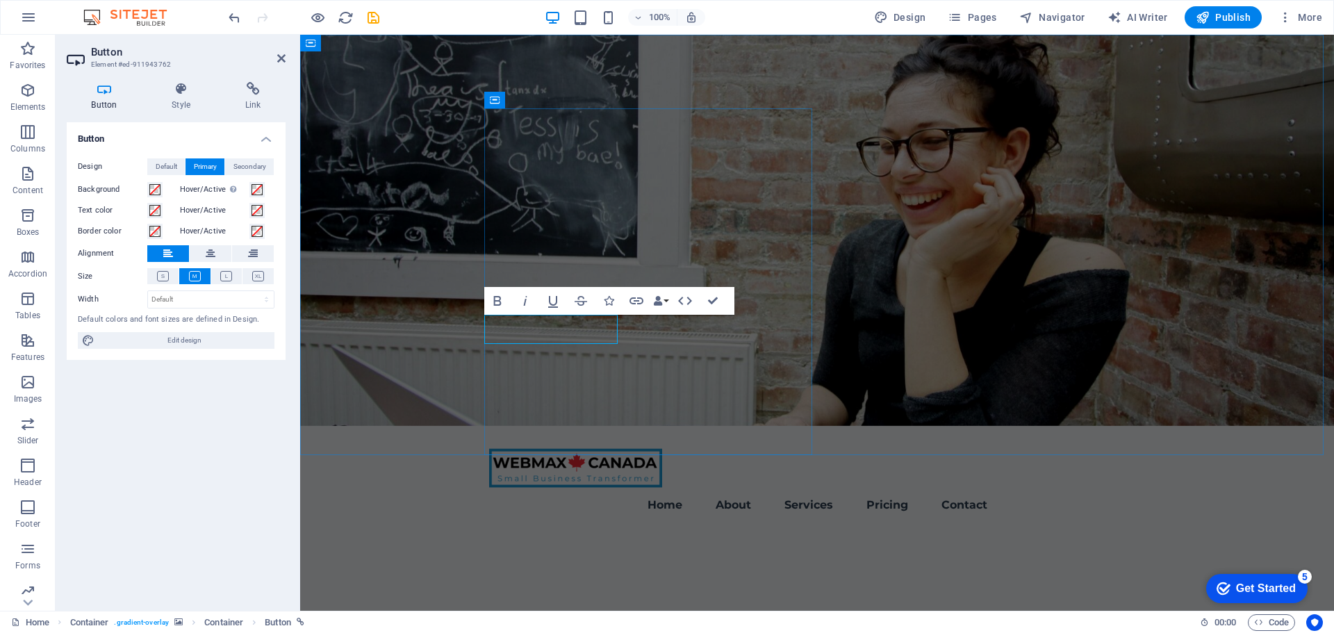
drag, startPoint x: 680, startPoint y: 329, endPoint x: 535, endPoint y: 327, distance: 145.2
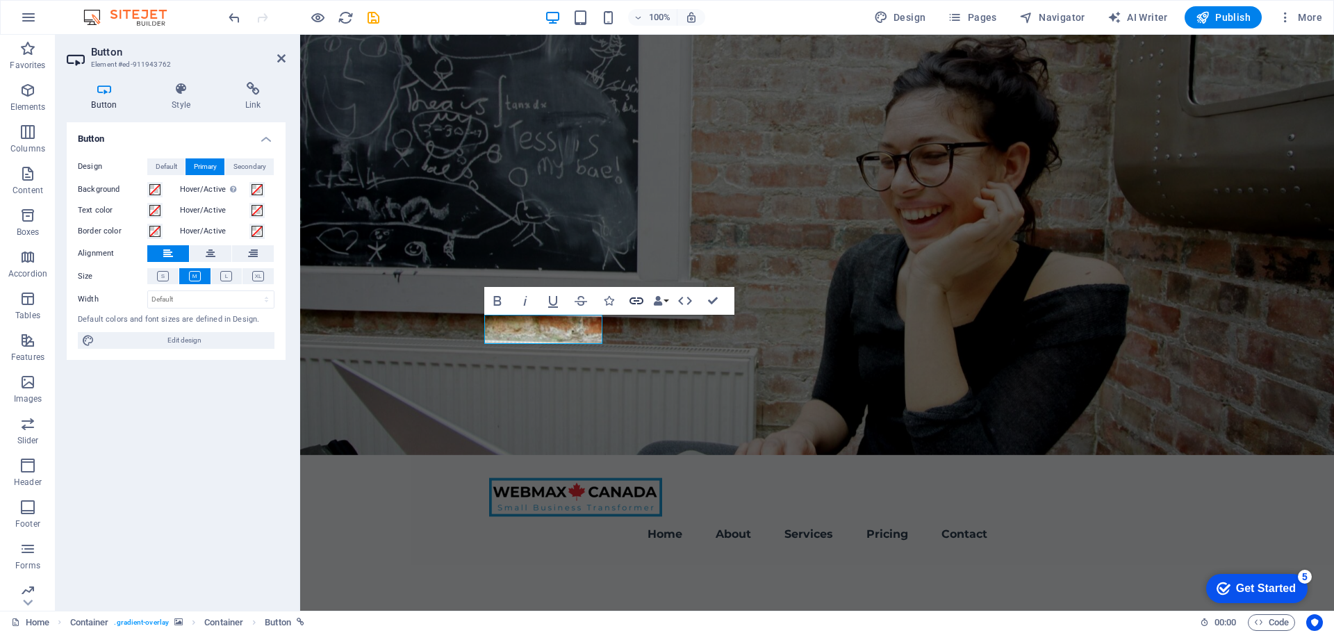
click at [630, 296] on icon "button" at bounding box center [636, 300] width 17 height 17
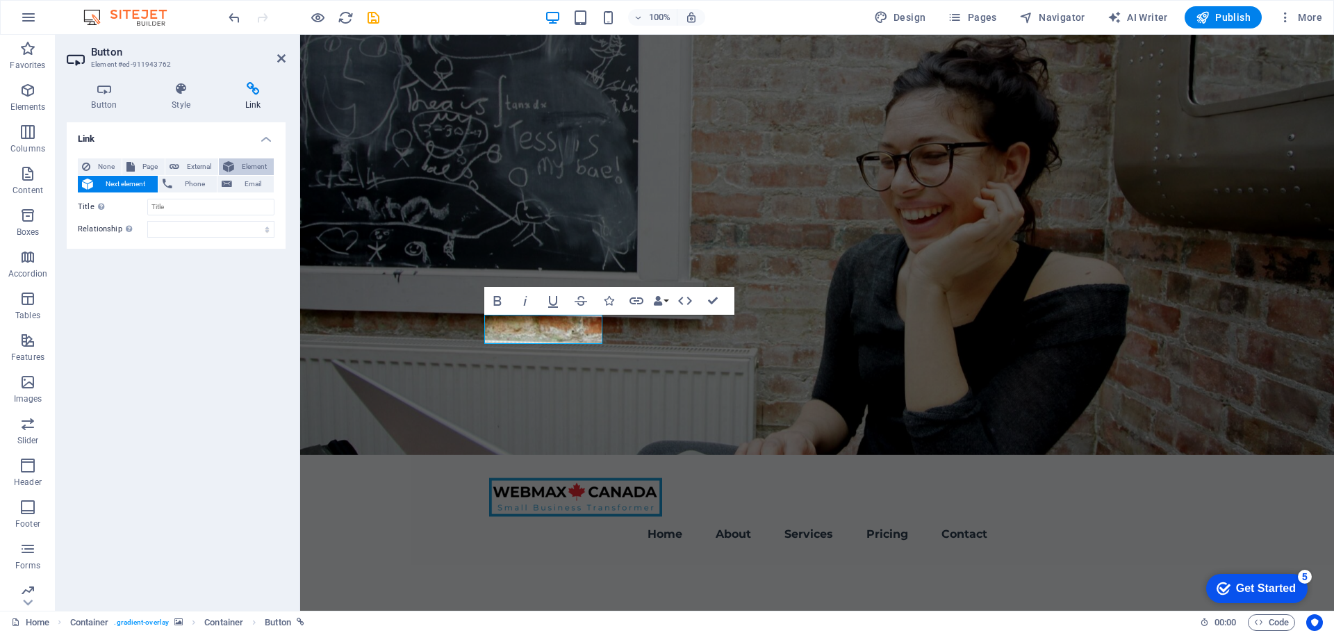
click at [243, 166] on span "Element" at bounding box center [253, 166] width 31 height 17
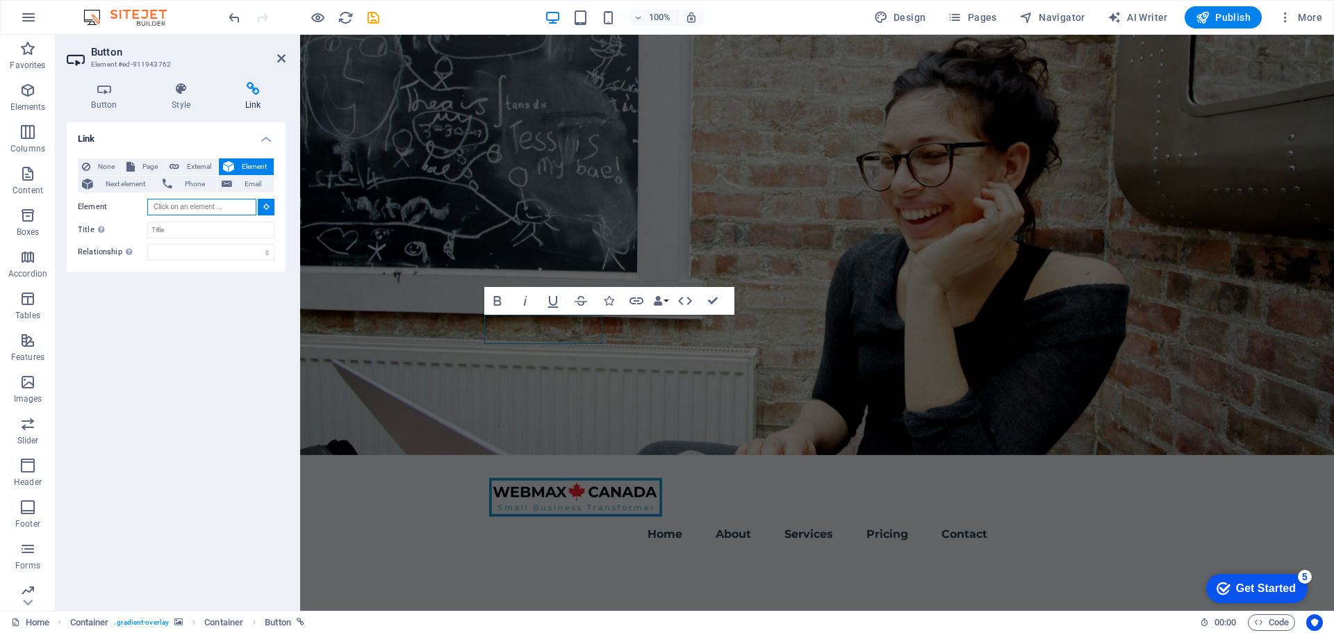
click at [217, 208] on input "Element" at bounding box center [201, 207] width 109 height 17
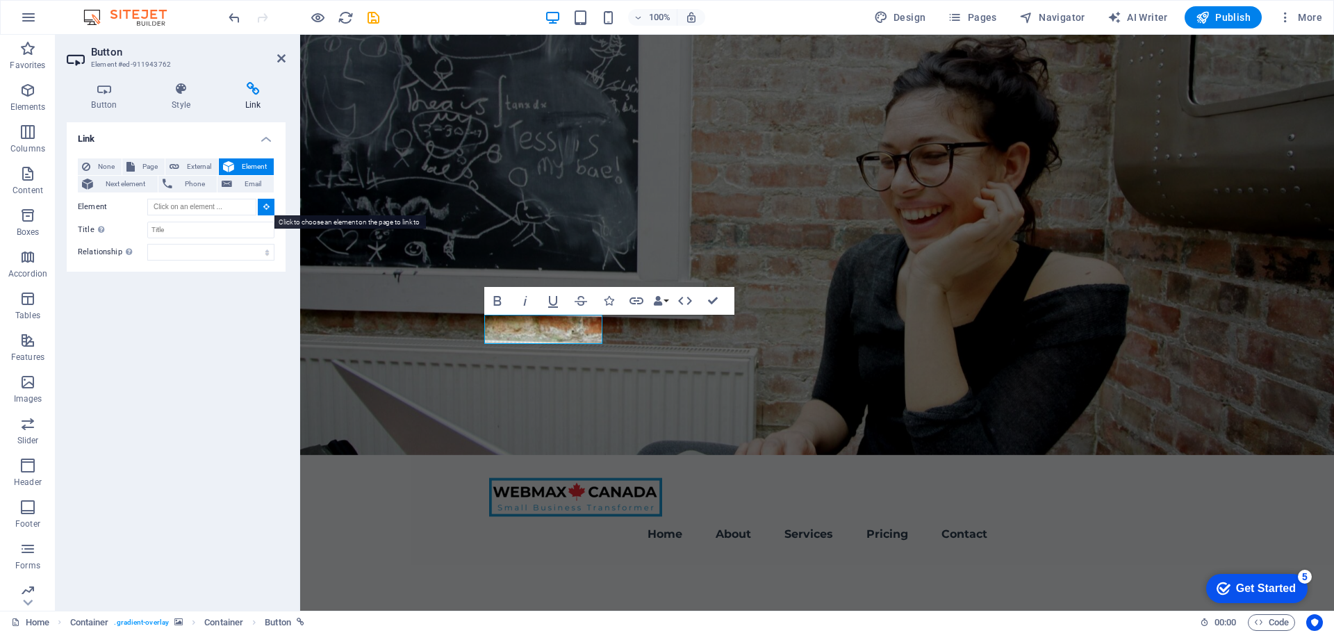
click at [265, 205] on icon at bounding box center [266, 206] width 6 height 7
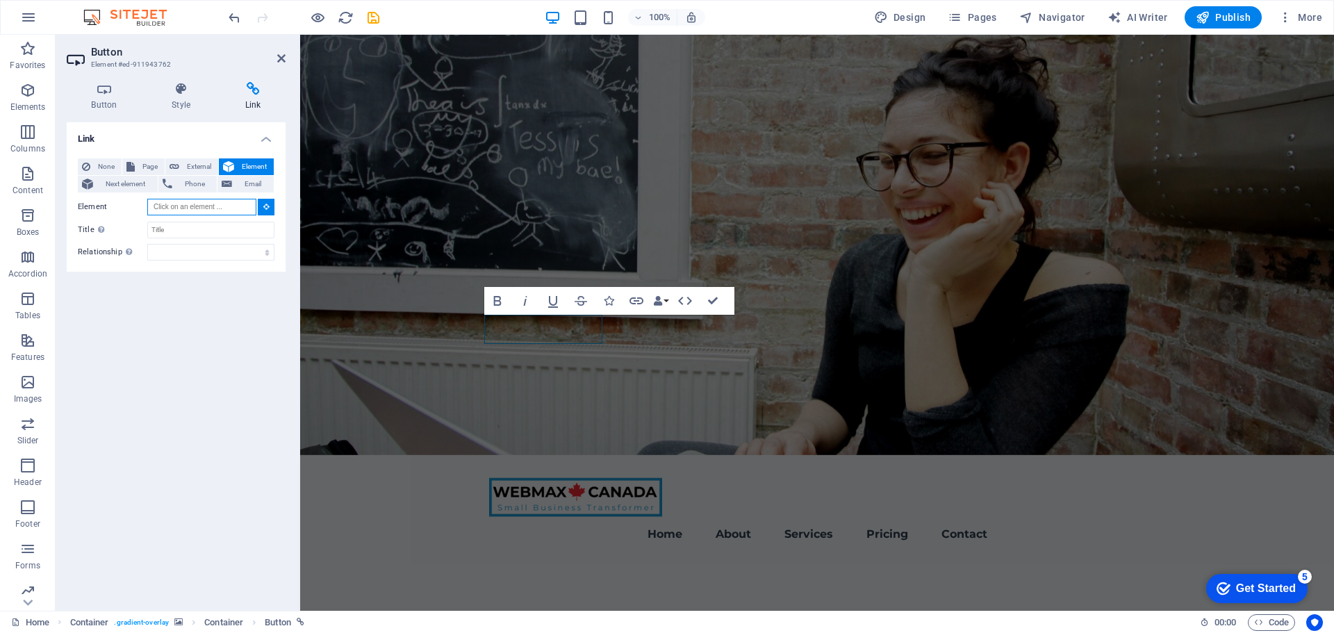
click at [189, 205] on input "Element" at bounding box center [201, 207] width 109 height 17
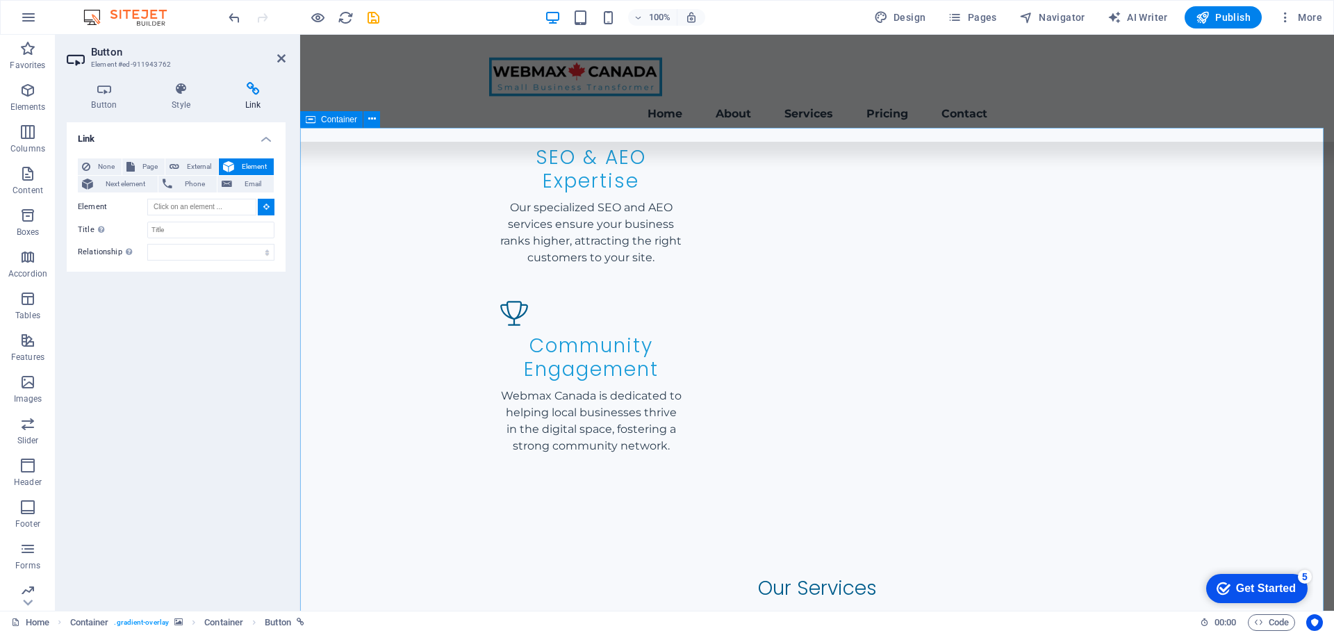
scroll to position [1737, 0]
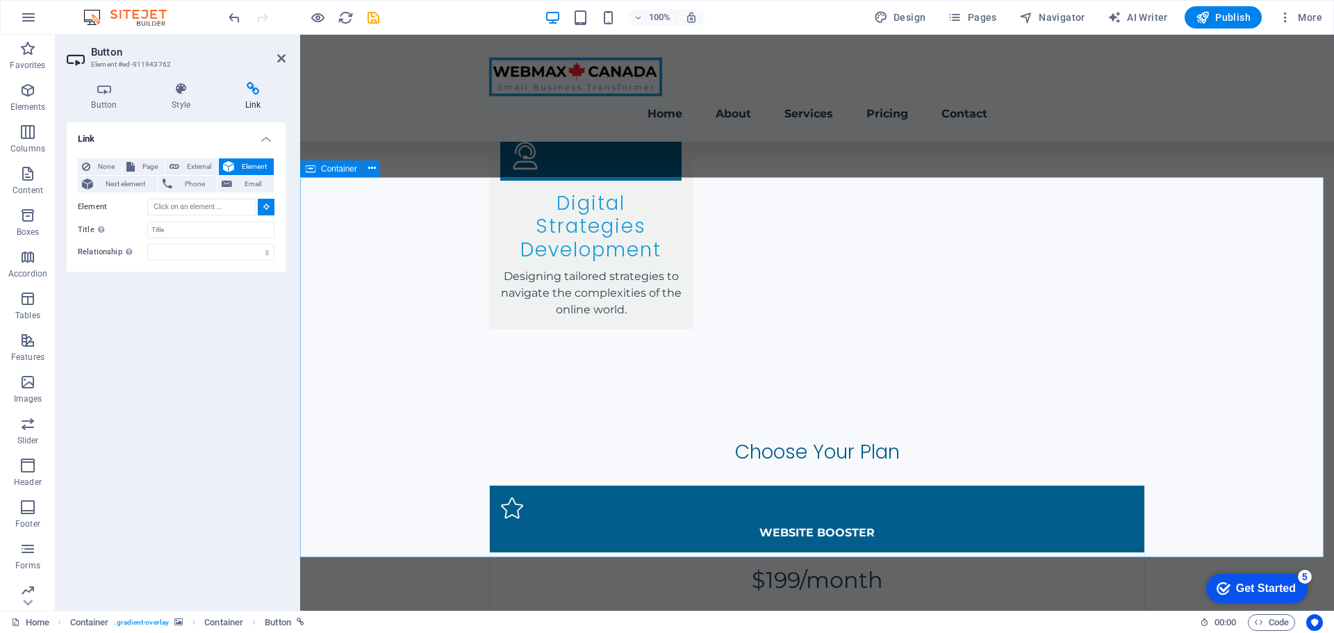
type input "#ed-911942376"
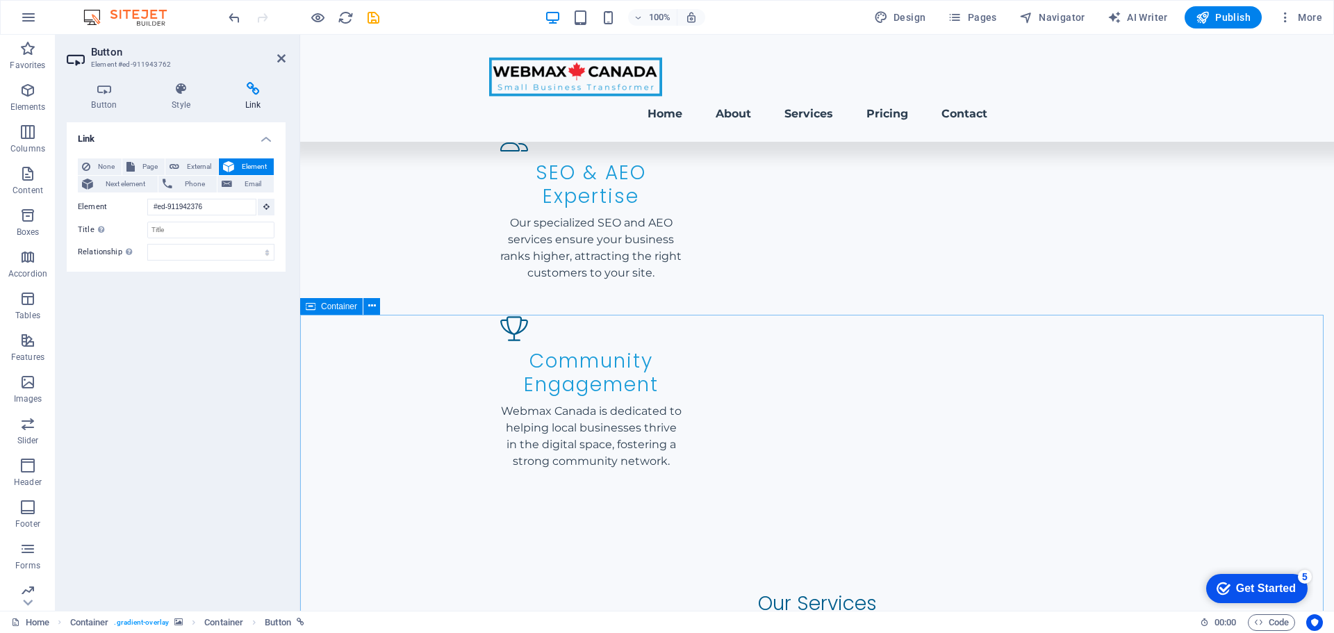
scroll to position [7, 0]
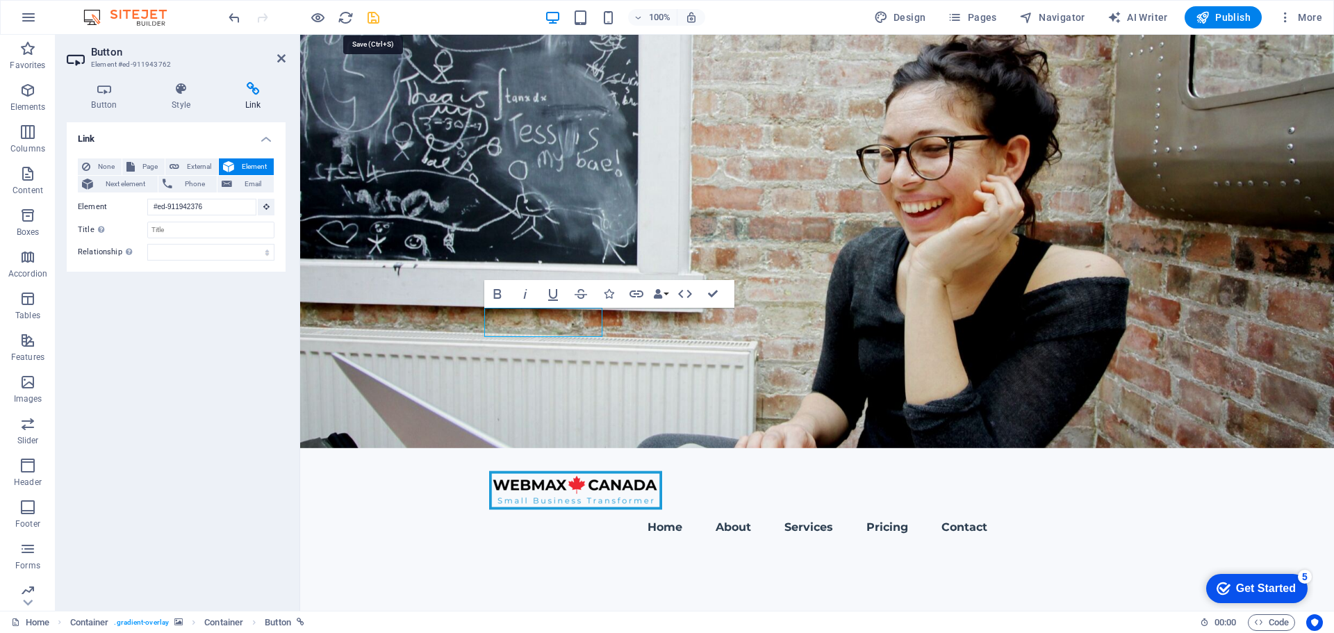
drag, startPoint x: 377, startPoint y: 21, endPoint x: 313, endPoint y: 330, distance: 315.7
click at [377, 21] on icon "save" at bounding box center [373, 18] width 16 height 16
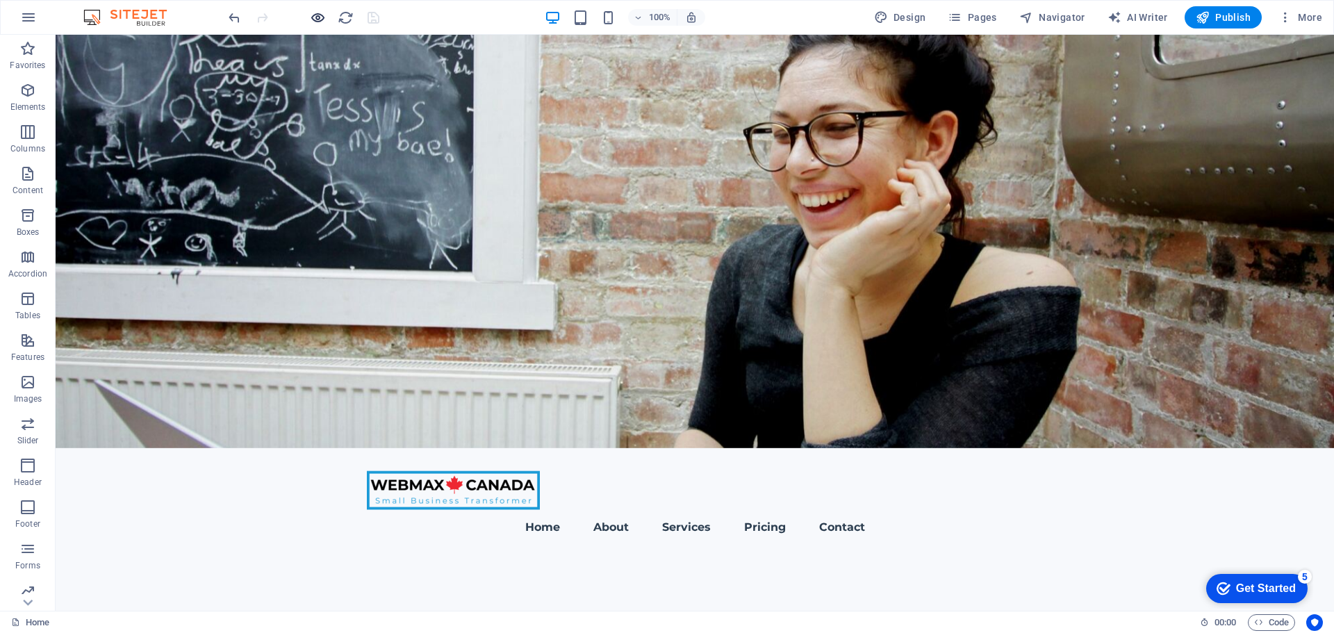
click at [318, 21] on icon "button" at bounding box center [318, 18] width 16 height 16
click at [314, 19] on icon "button" at bounding box center [318, 18] width 16 height 16
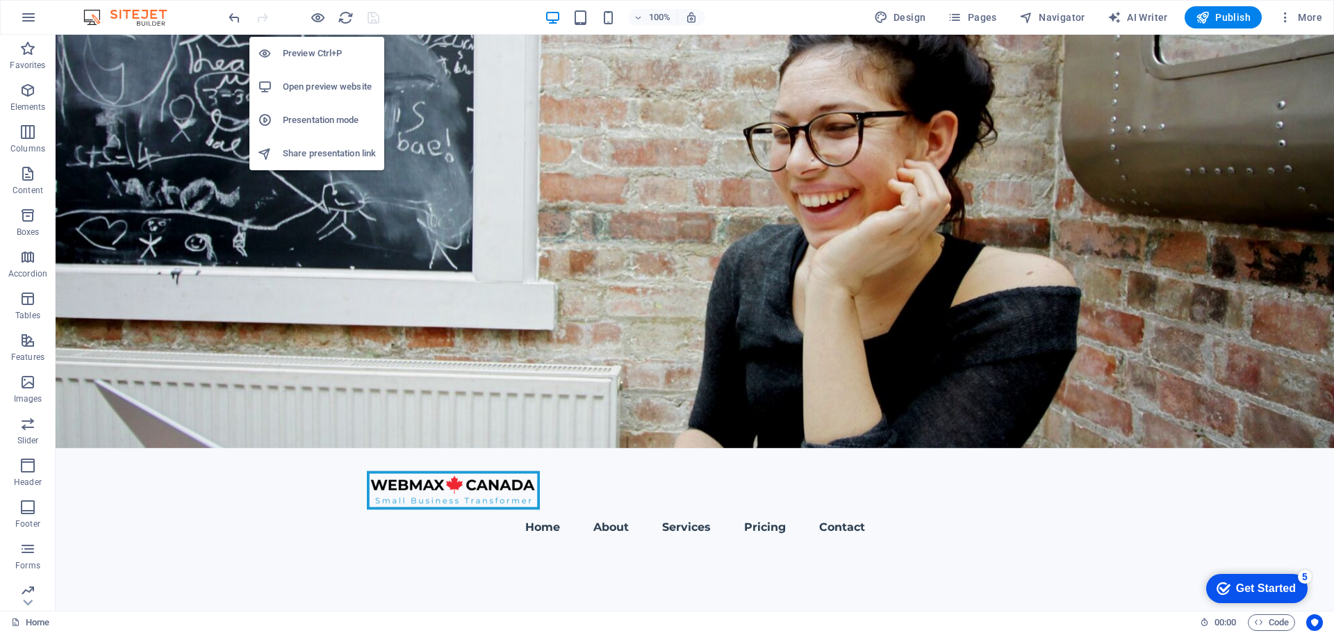
click at [329, 86] on h6 "Open preview website" at bounding box center [329, 87] width 93 height 17
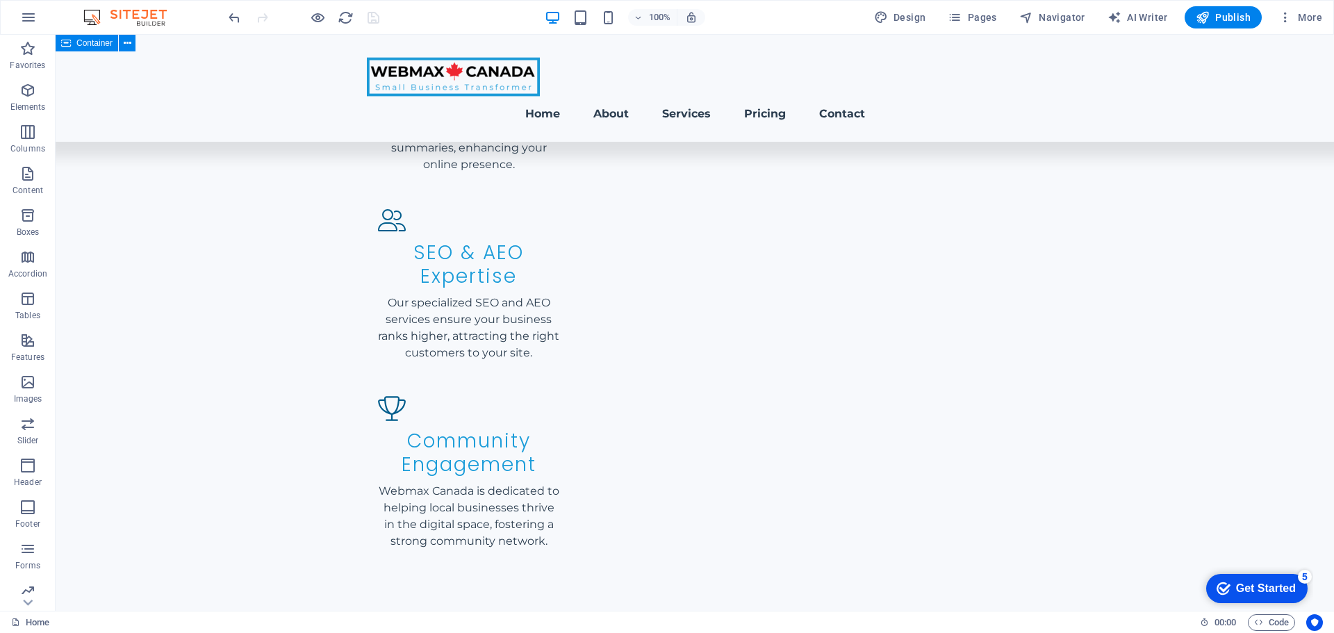
scroll to position [1674, 0]
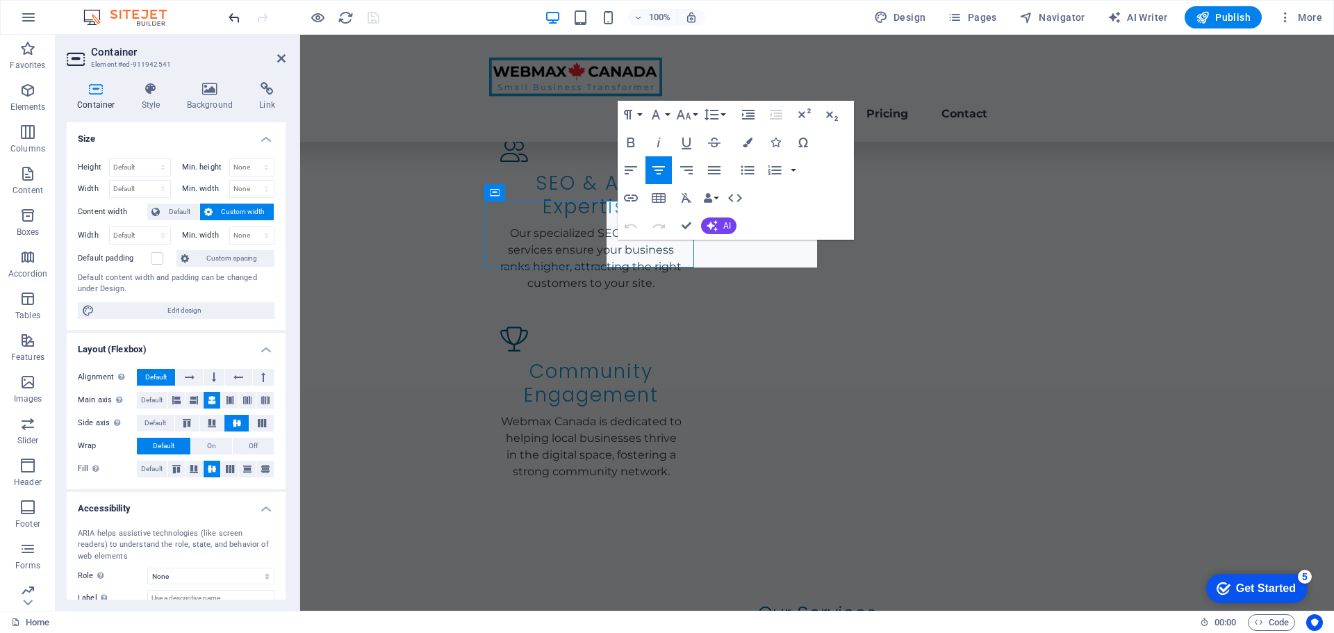
click at [238, 18] on icon "undo" at bounding box center [234, 18] width 16 height 16
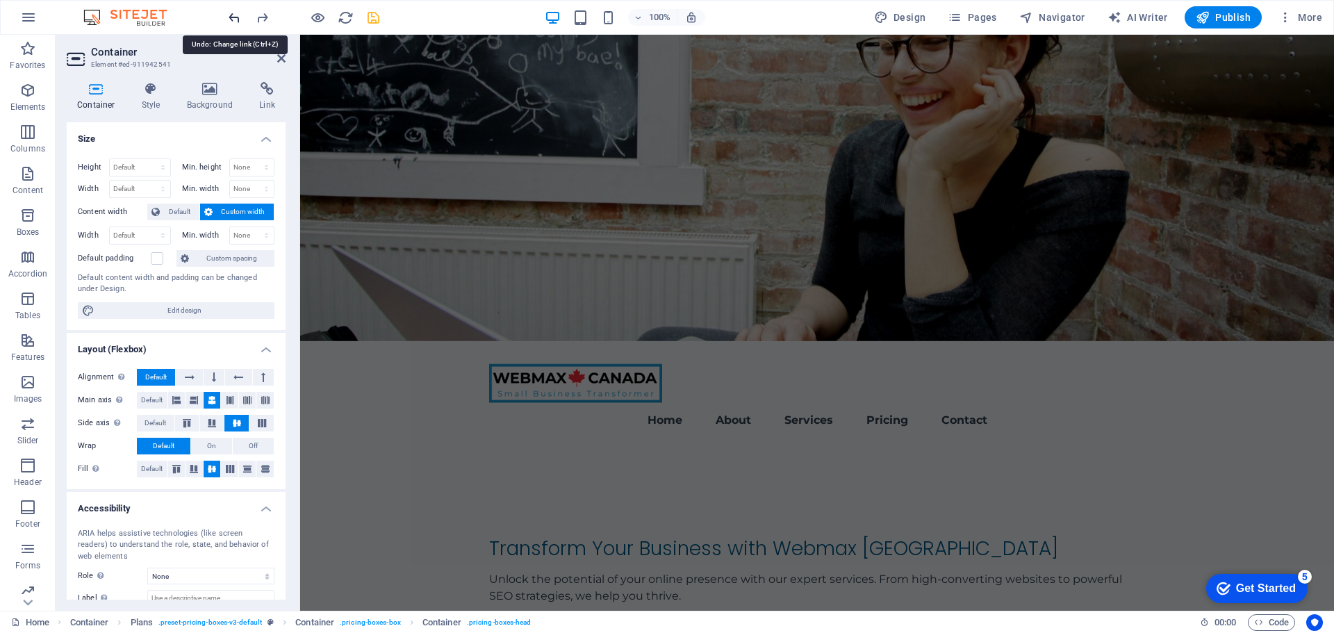
scroll to position [7, 0]
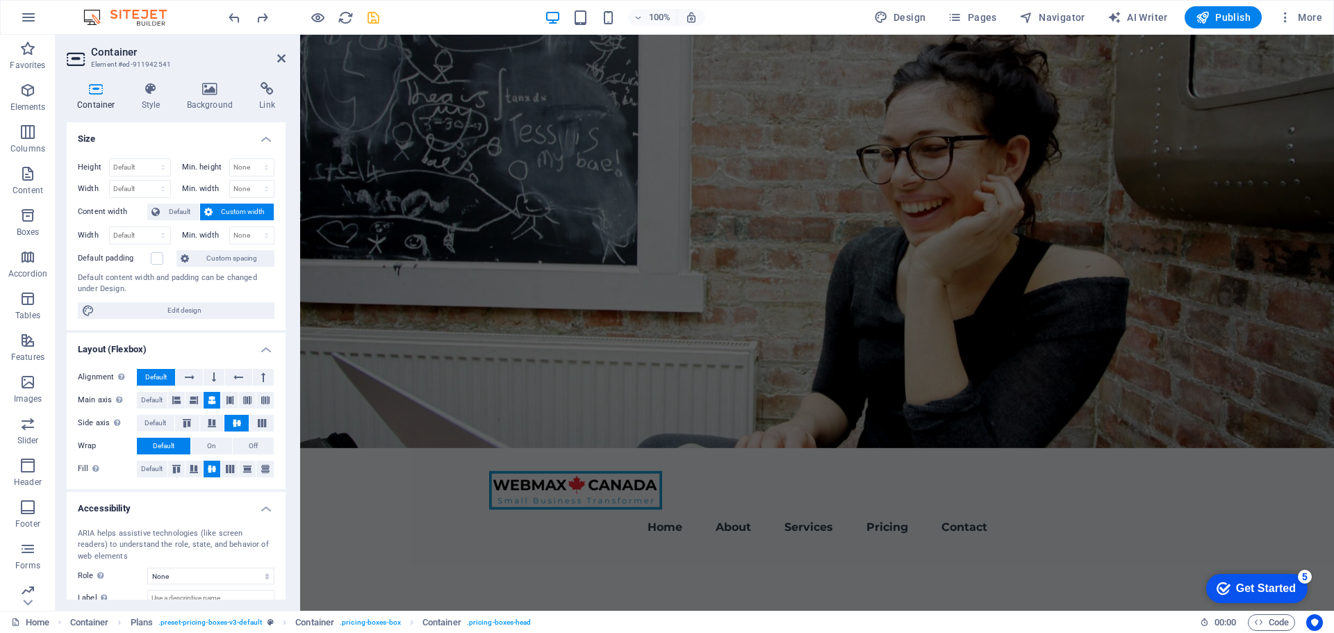
click at [393, 305] on figure at bounding box center [817, 238] width 1034 height 420
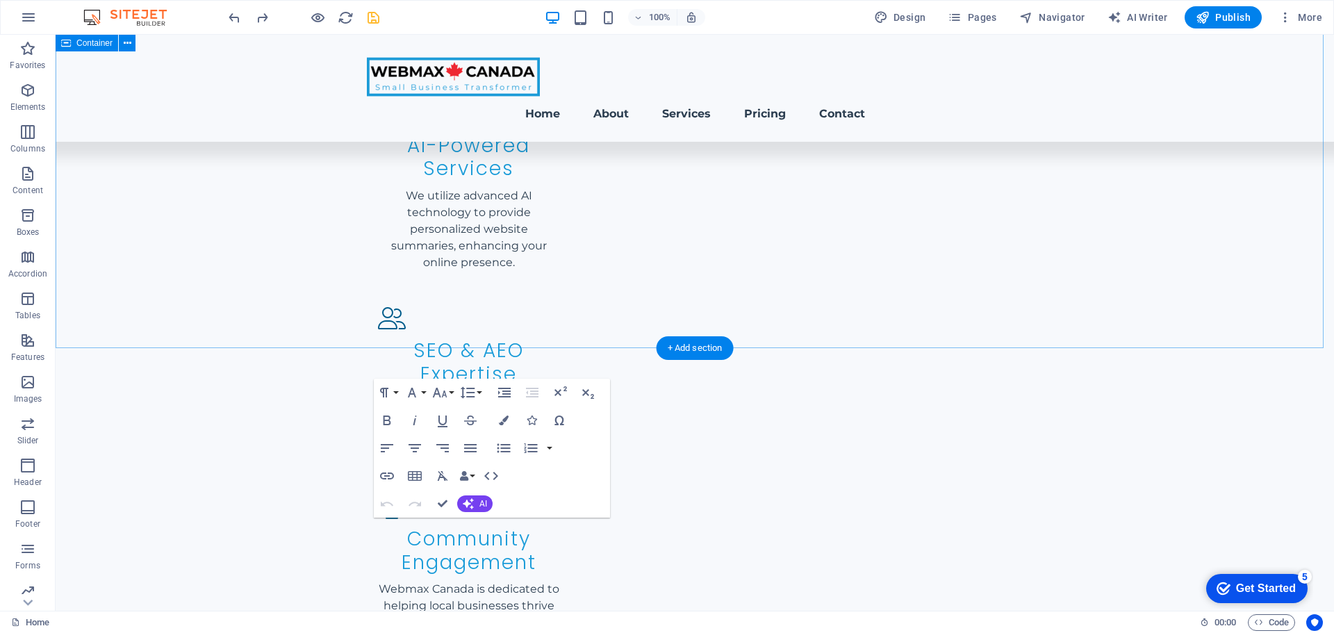
scroll to position [1605, 0]
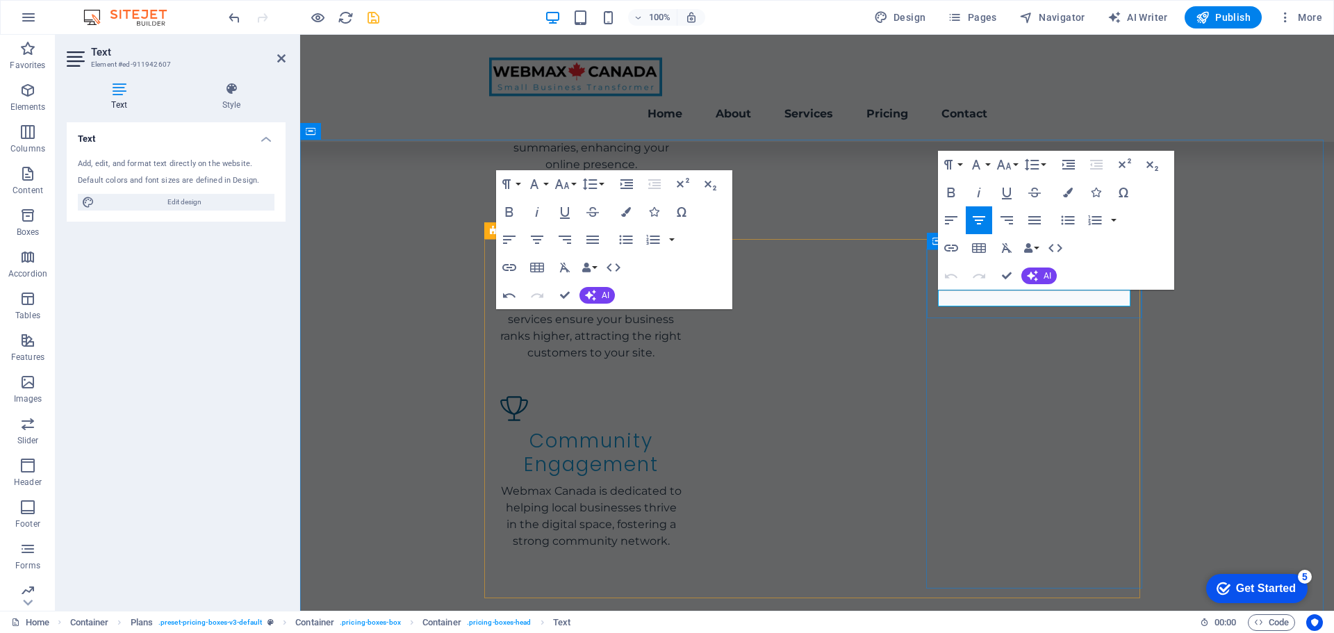
drag, startPoint x: 1078, startPoint y: 295, endPoint x: 1110, endPoint y: 300, distance: 33.1
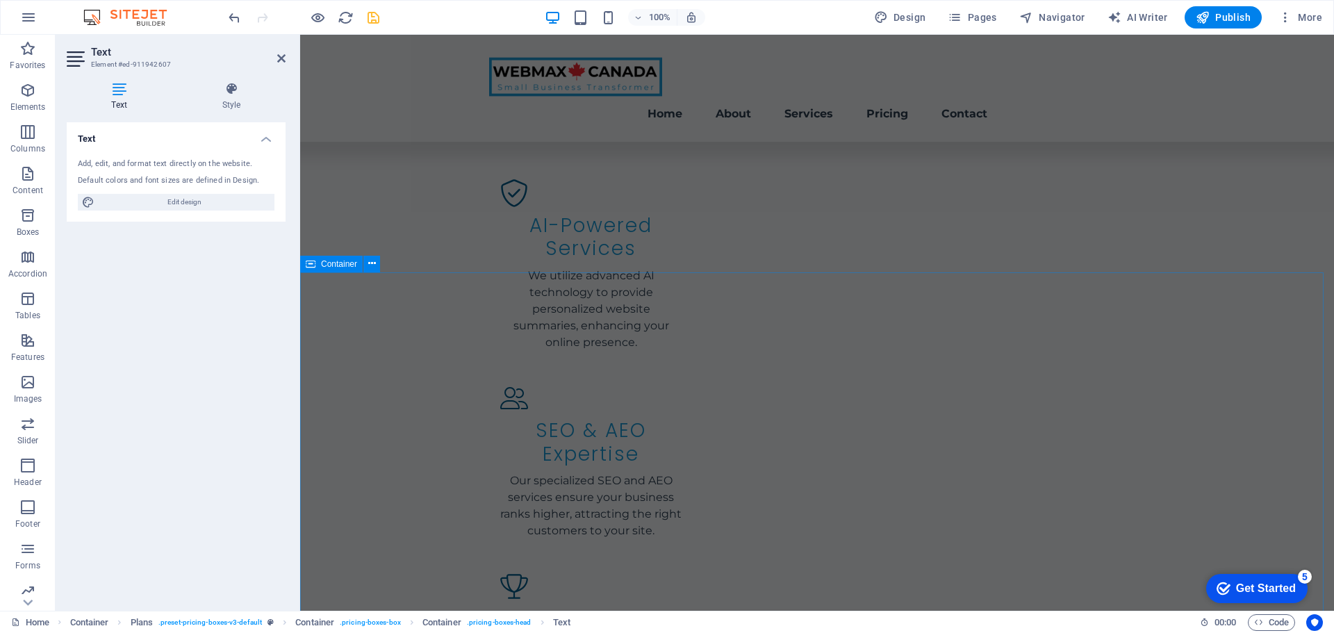
scroll to position [1440, 0]
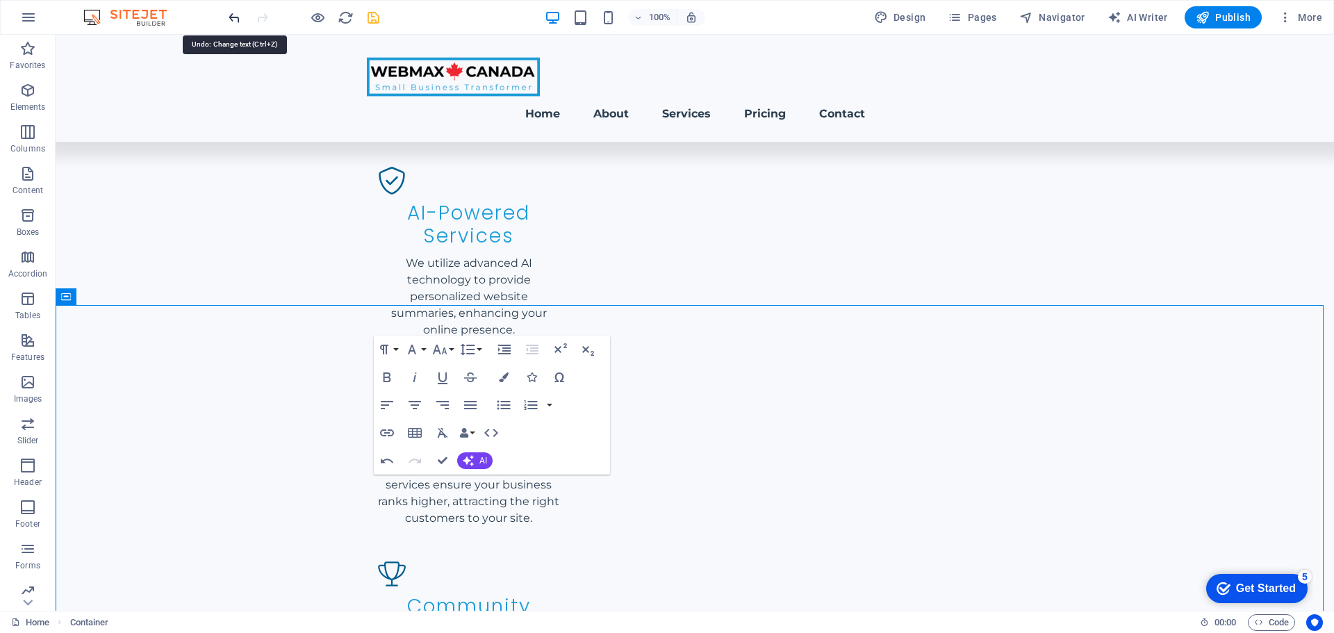
click at [240, 19] on icon "undo" at bounding box center [234, 18] width 16 height 16
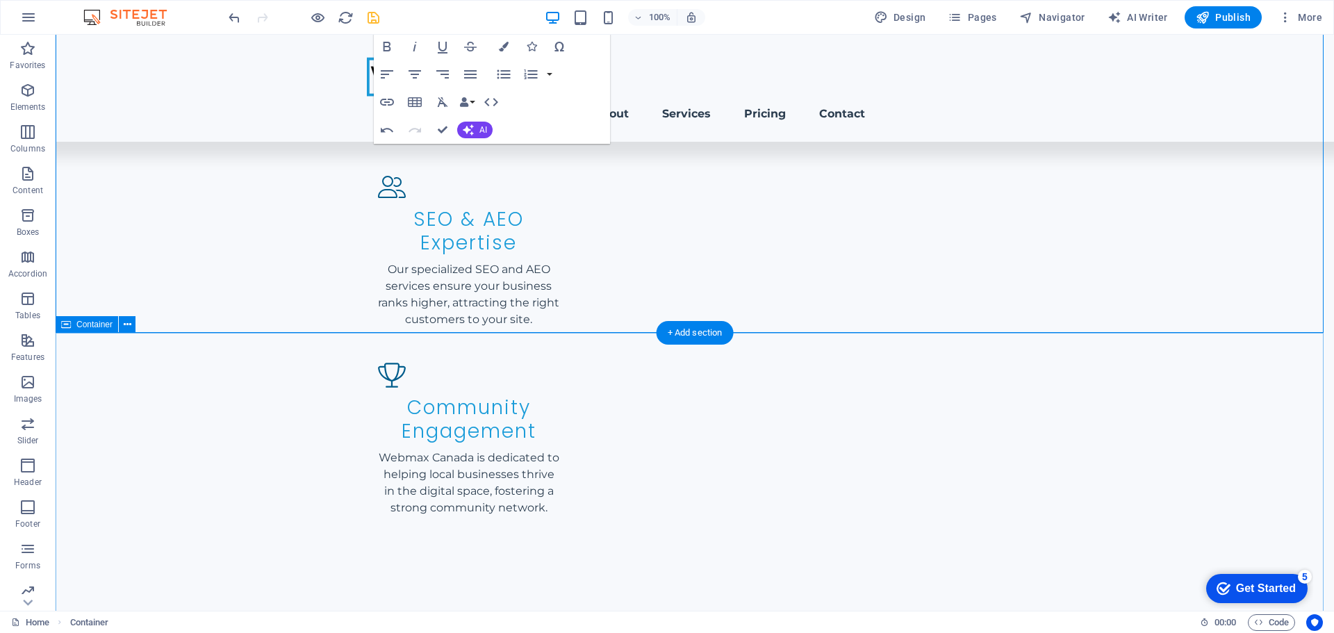
scroll to position [1301, 0]
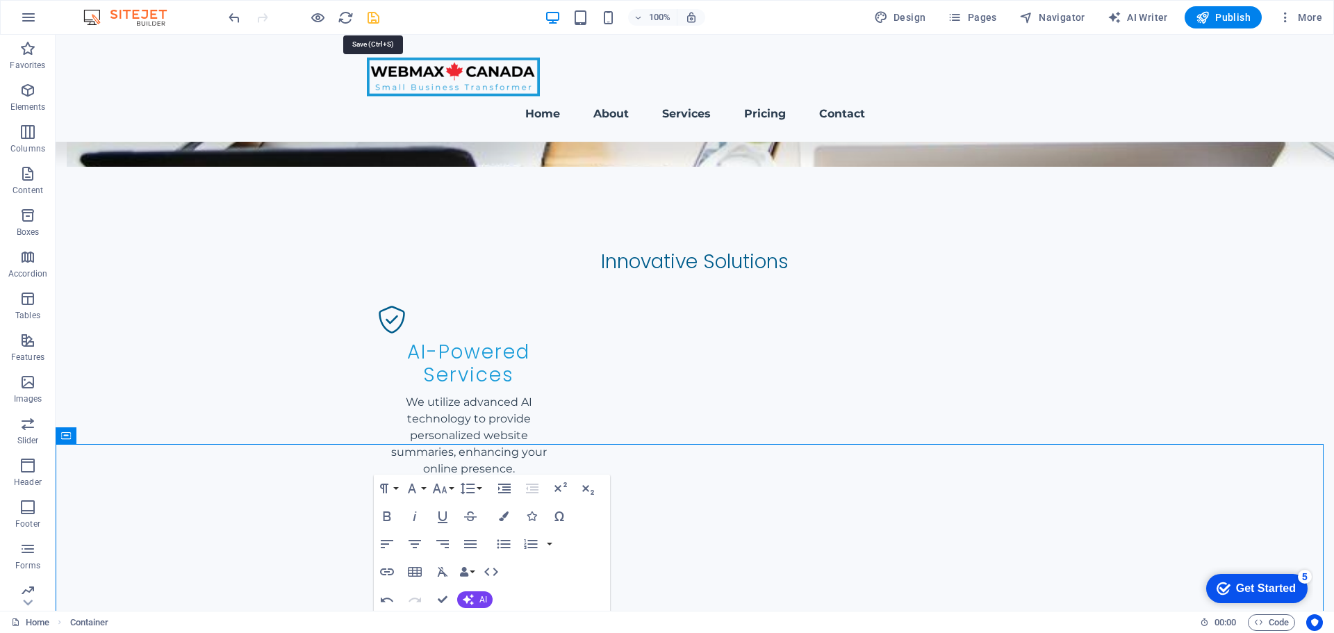
click at [372, 16] on icon "save" at bounding box center [373, 18] width 16 height 16
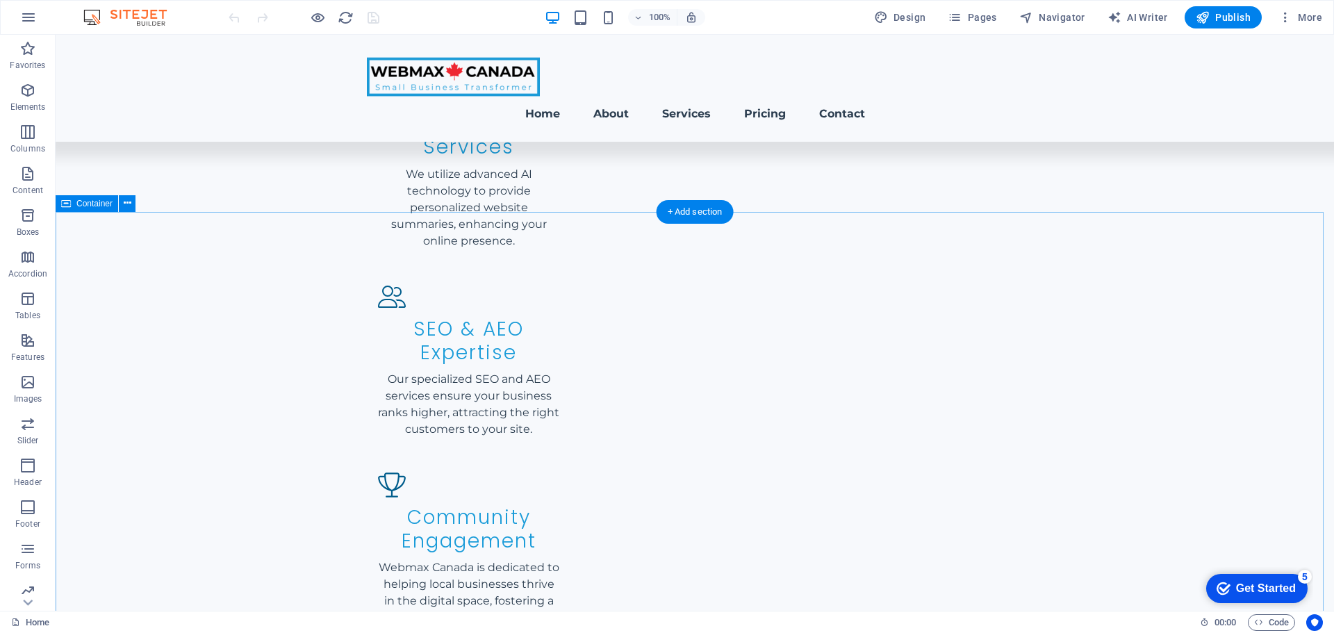
scroll to position [1667, 0]
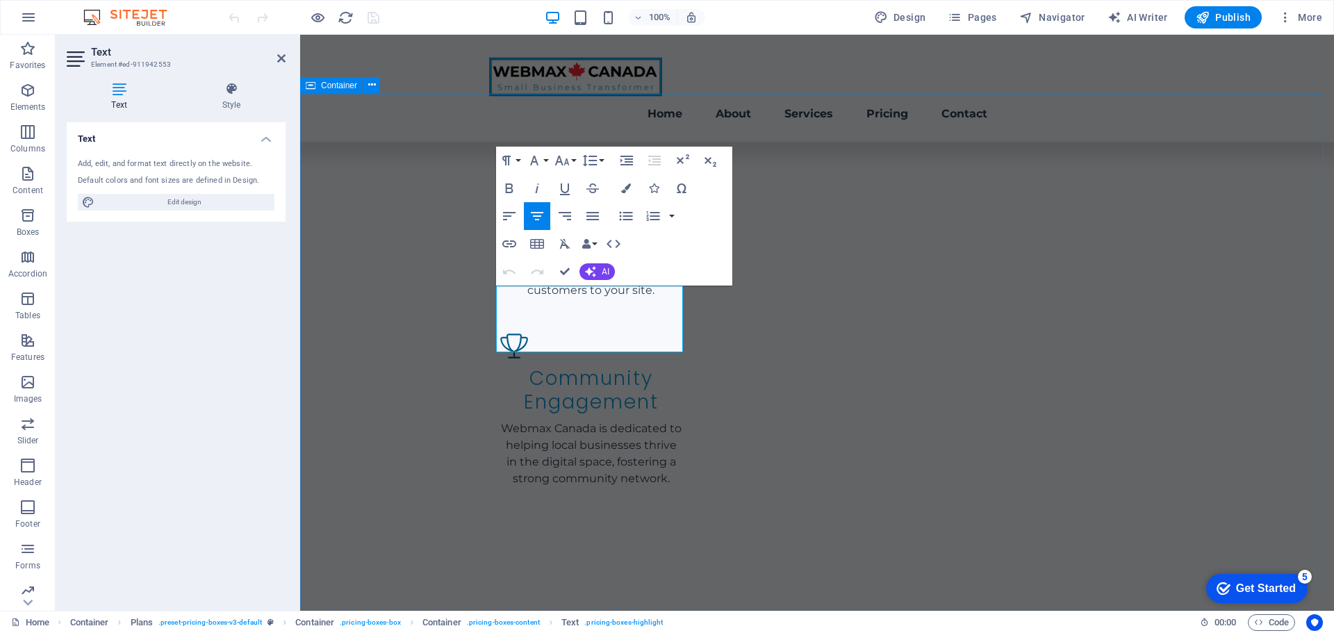
scroll to position [1651, 0]
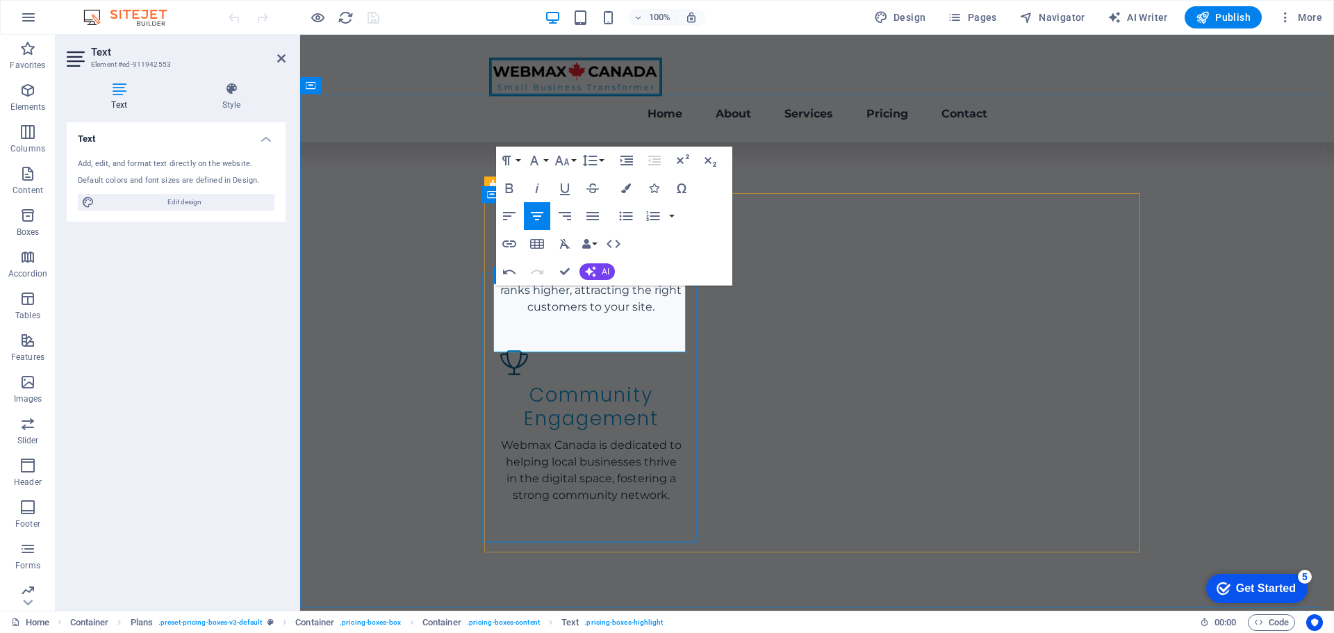
click at [562, 165] on icon "button" at bounding box center [561, 161] width 15 height 10
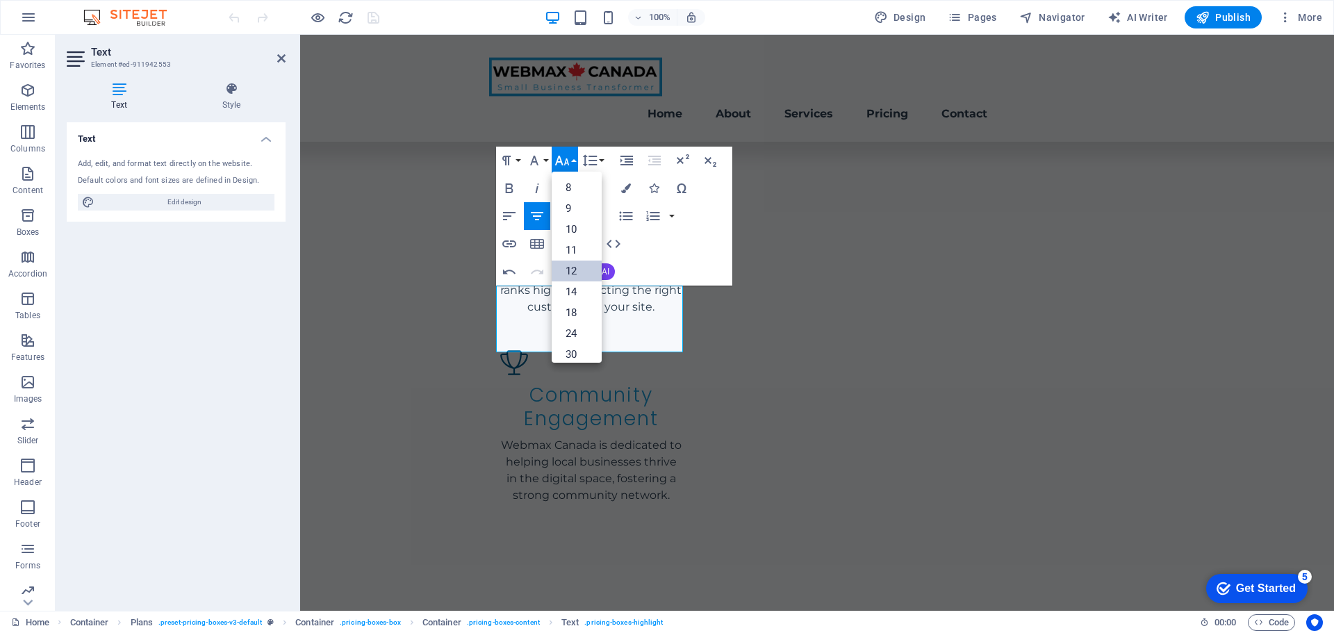
click at [570, 267] on link "12" at bounding box center [577, 271] width 50 height 21
click at [568, 157] on icon "button" at bounding box center [562, 160] width 17 height 17
click at [575, 268] on link "18" at bounding box center [577, 270] width 50 height 21
click at [569, 164] on icon "button" at bounding box center [562, 160] width 17 height 17
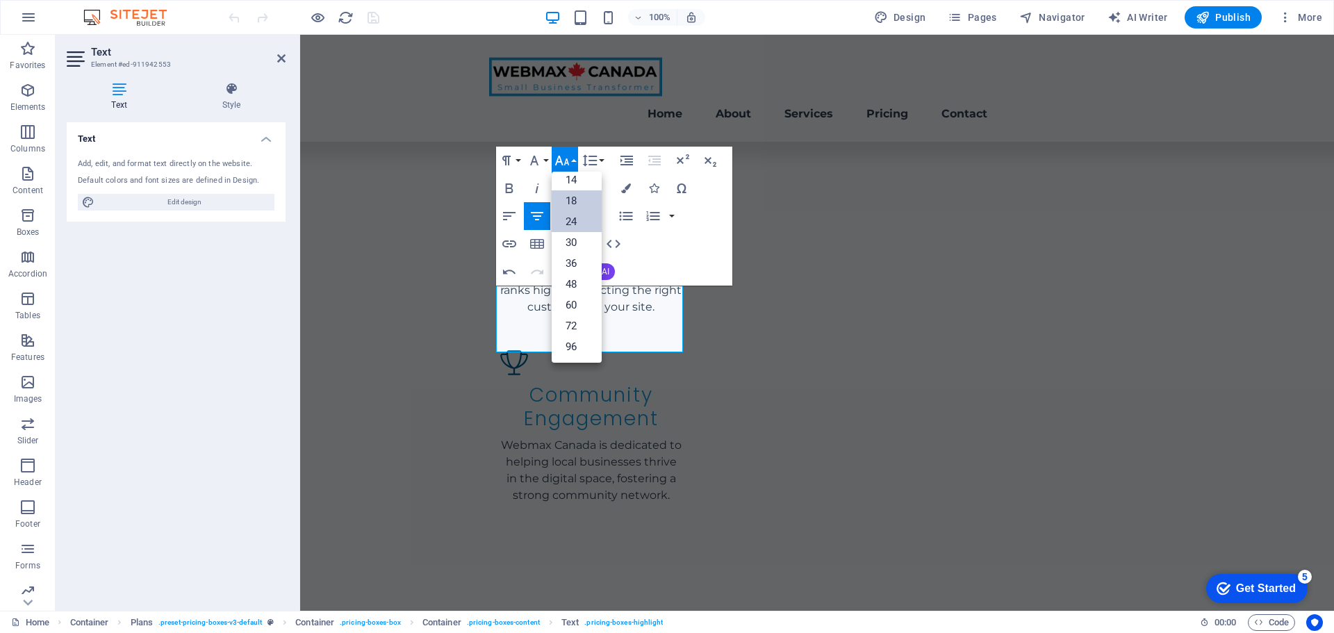
scroll to position [112, 0]
click at [572, 217] on link "24" at bounding box center [577, 221] width 50 height 21
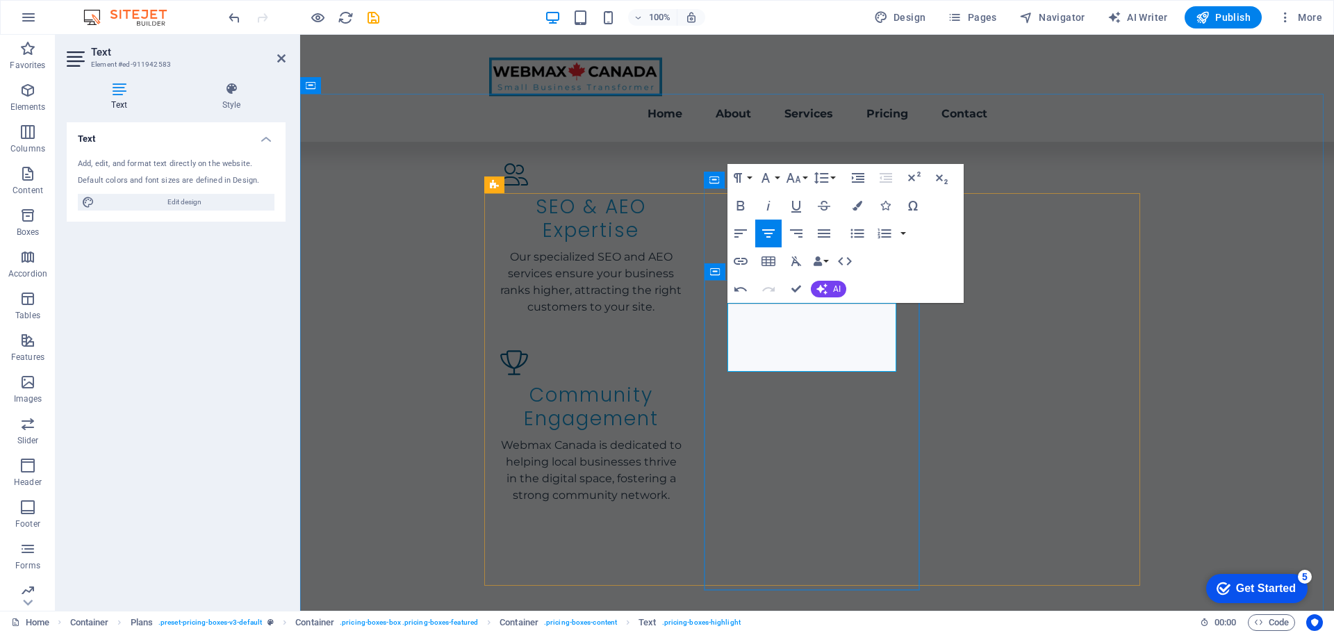
drag, startPoint x: 809, startPoint y: 322, endPoint x: 881, endPoint y: 321, distance: 72.3
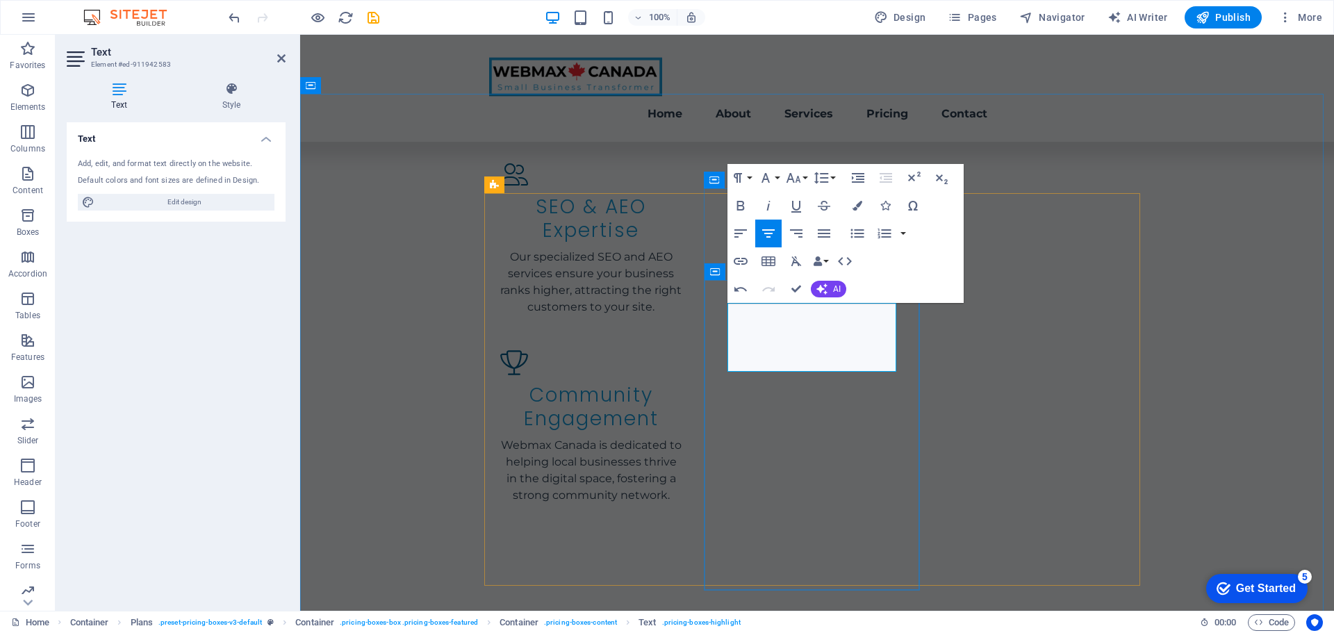
click at [811, 172] on button "Line Height" at bounding box center [824, 178] width 26 height 28
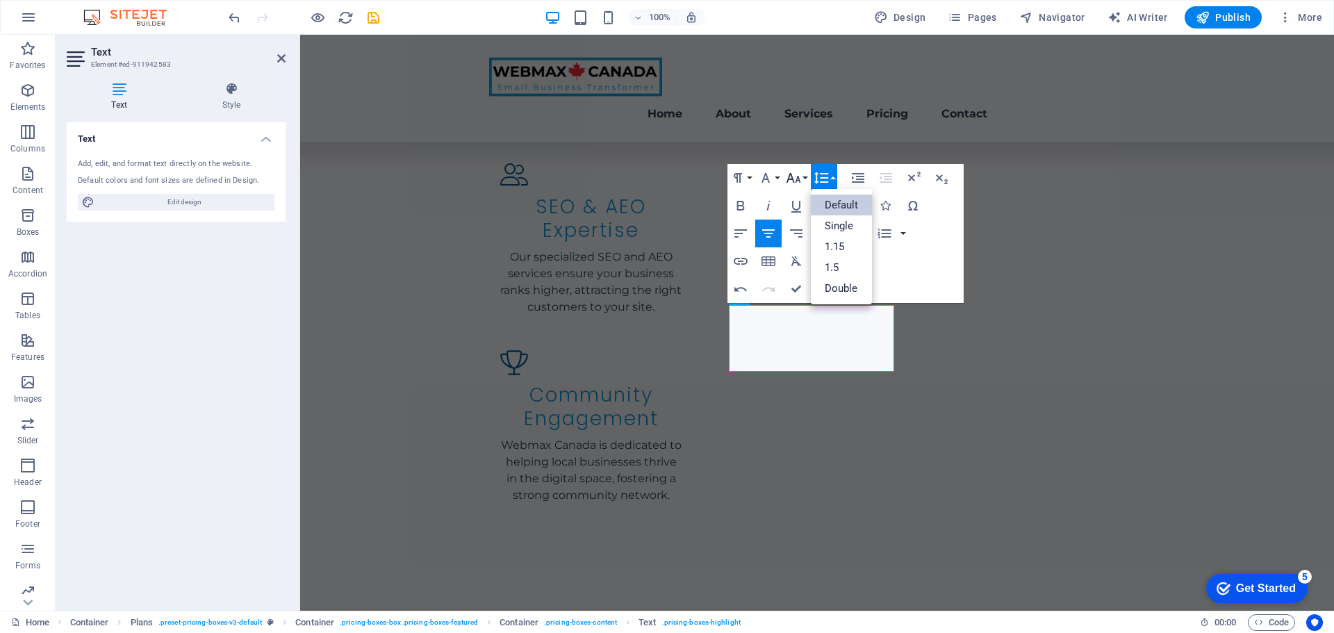
scroll to position [0, 0]
click at [800, 175] on icon "button" at bounding box center [793, 178] width 17 height 17
click at [804, 343] on link "24" at bounding box center [808, 350] width 50 height 21
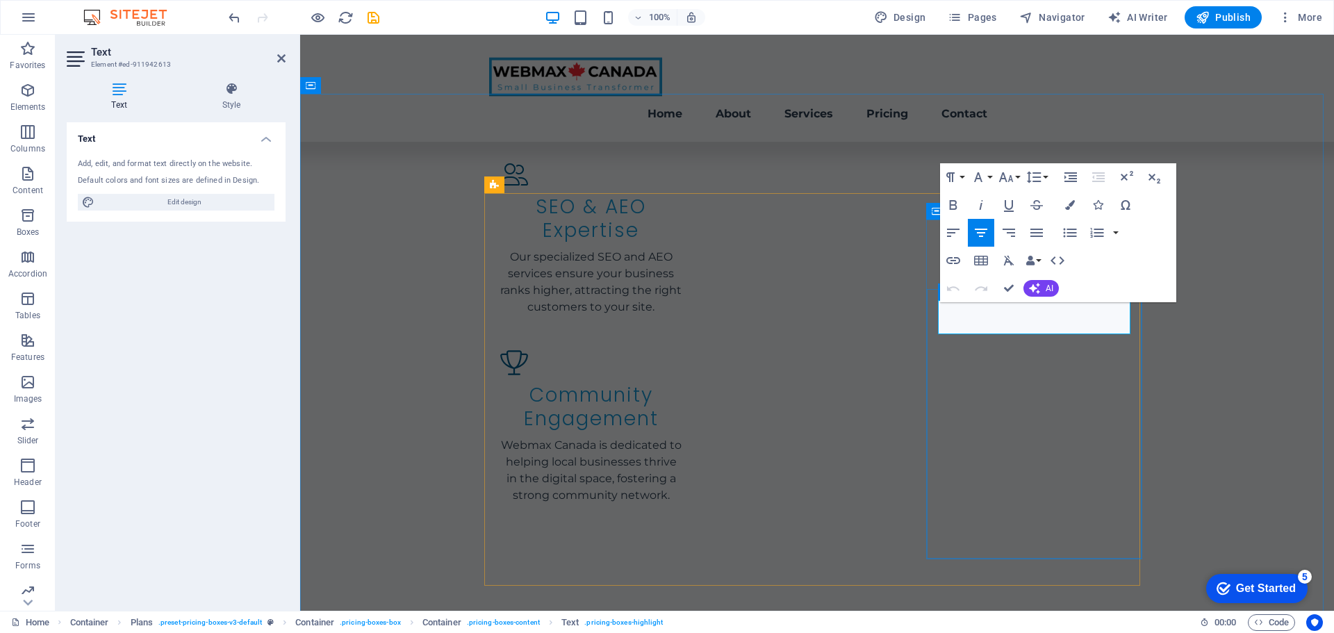
drag, startPoint x: 1037, startPoint y: 321, endPoint x: 1107, endPoint y: 319, distance: 70.2
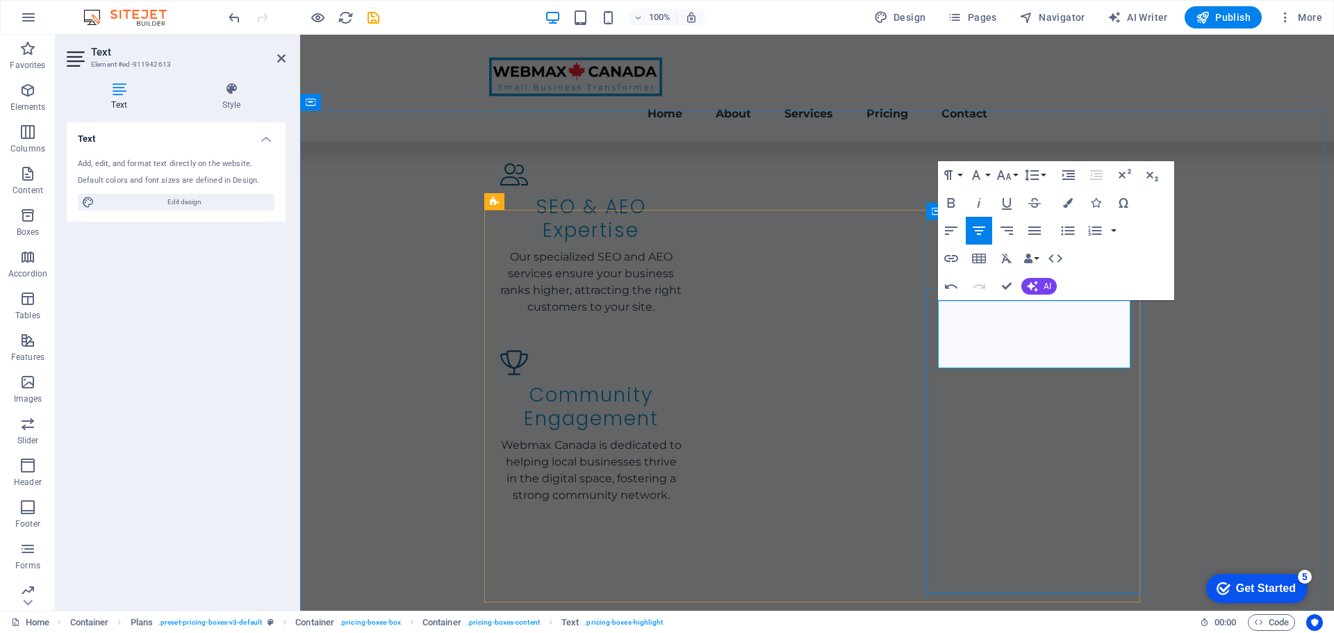
scroll to position [1634, 0]
drag, startPoint x: 967, startPoint y: 352, endPoint x: 1109, endPoint y: 354, distance: 141.8
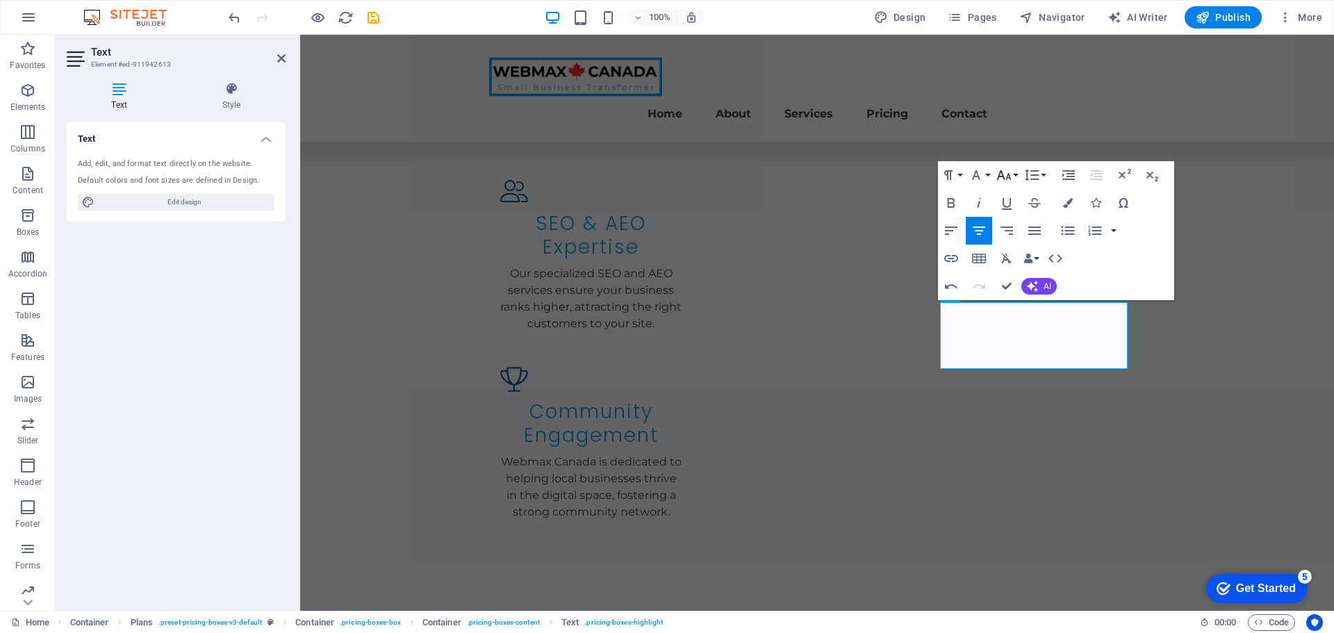
click at [1010, 178] on icon "button" at bounding box center [1004, 175] width 15 height 10
click at [1012, 347] on link "24" at bounding box center [1018, 348] width 50 height 21
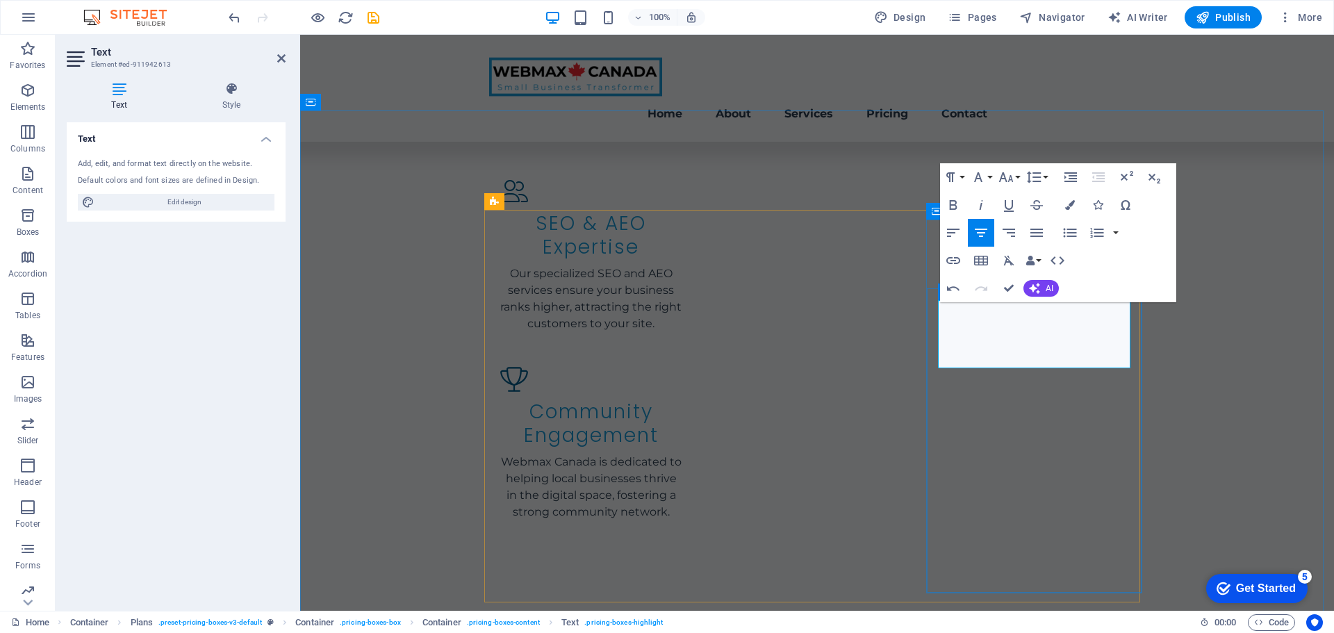
drag, startPoint x: 995, startPoint y: 351, endPoint x: 1003, endPoint y: 352, distance: 7.8
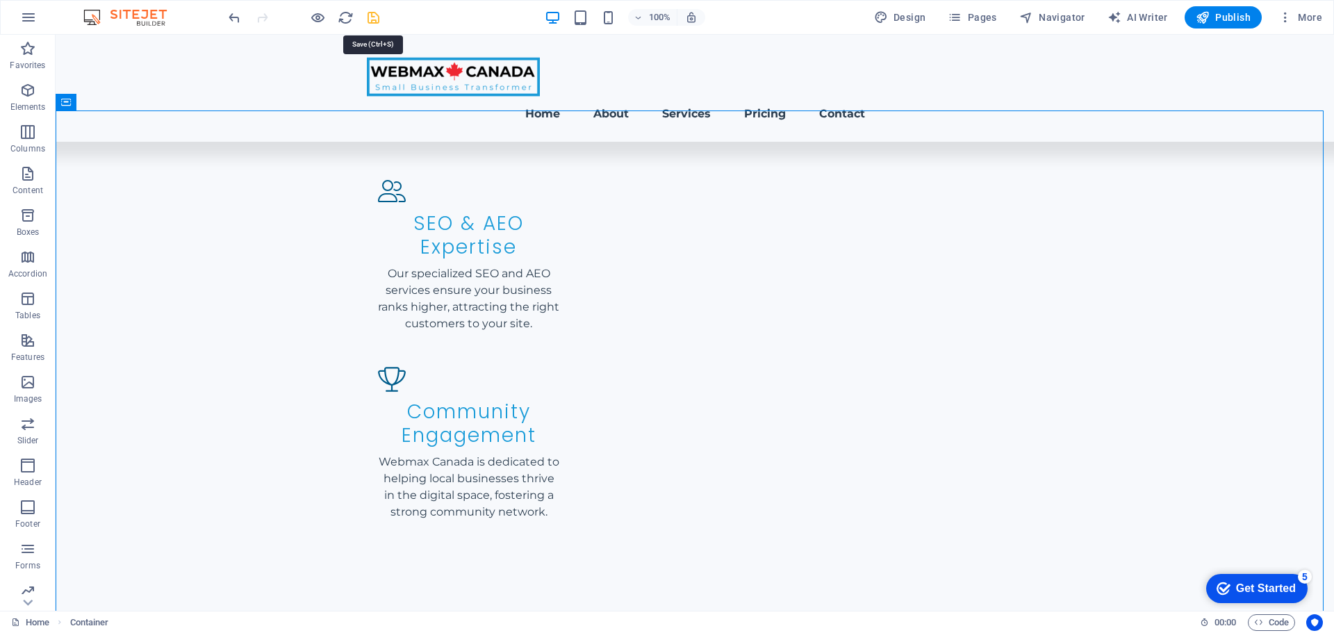
click at [369, 13] on icon "save" at bounding box center [373, 18] width 16 height 16
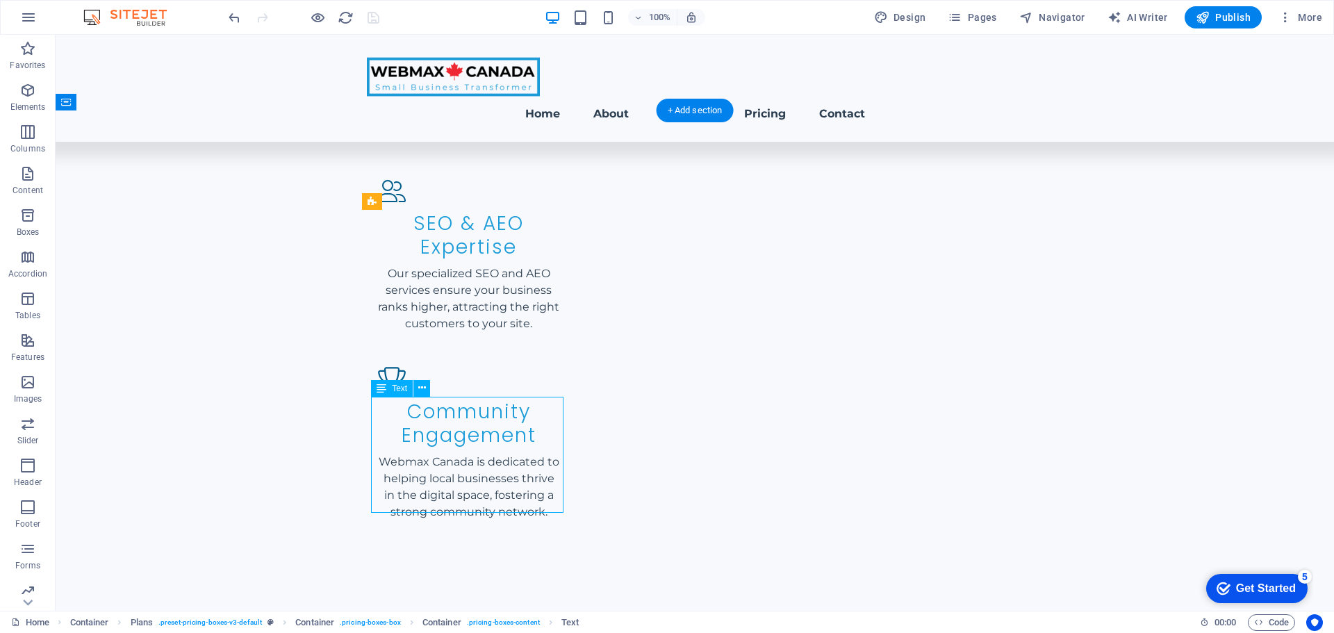
drag, startPoint x: 470, startPoint y: 434, endPoint x: 182, endPoint y: 437, distance: 287.6
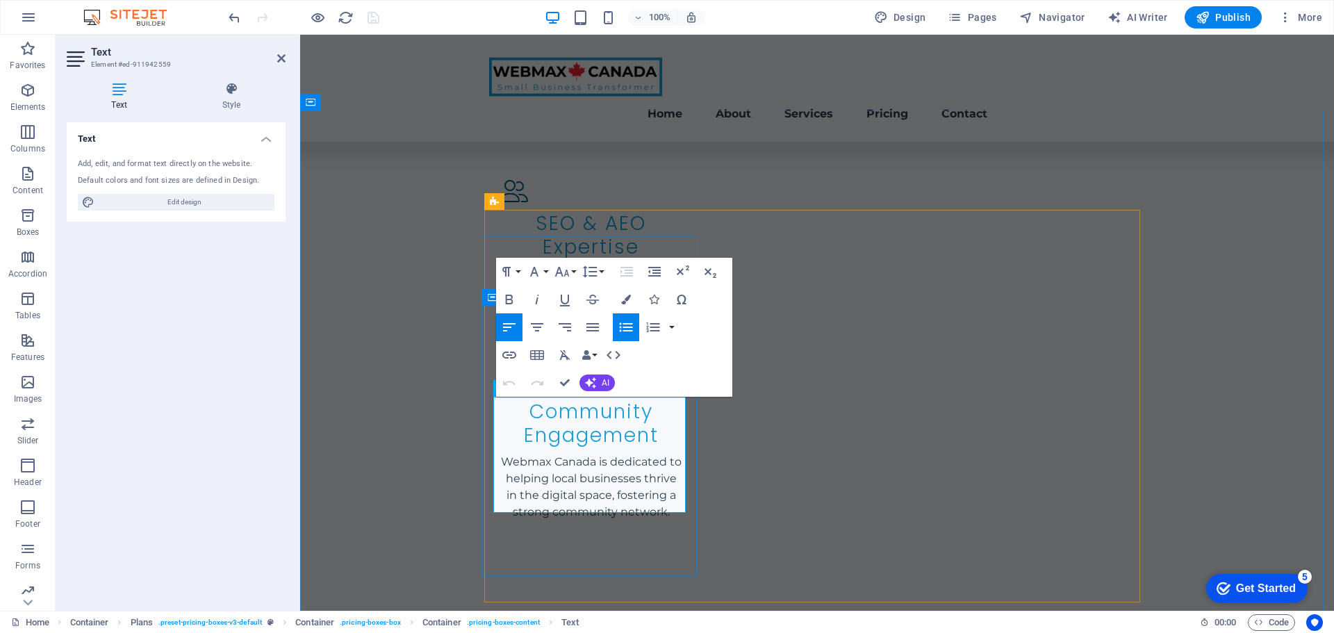
drag, startPoint x: 529, startPoint y: 442, endPoint x: 502, endPoint y: 447, distance: 27.7
drag, startPoint x: 559, startPoint y: 443, endPoint x: 590, endPoint y: 436, distance: 31.5
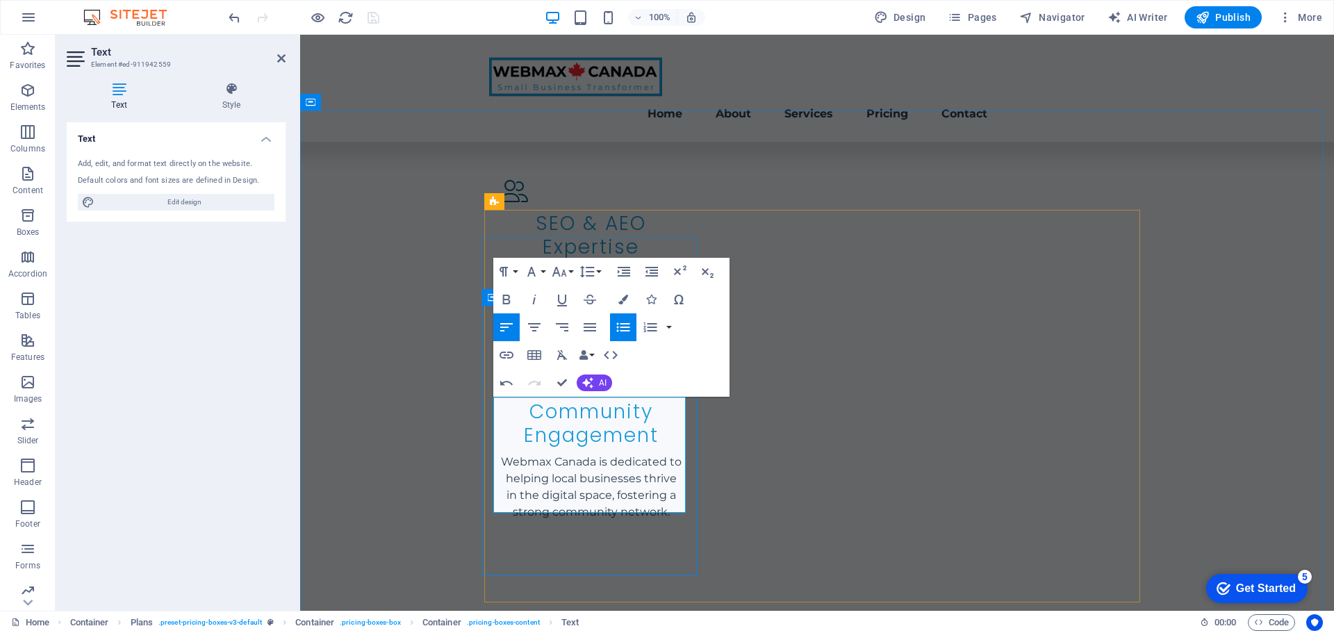
drag, startPoint x: 621, startPoint y: 469, endPoint x: 497, endPoint y: 470, distance: 124.4
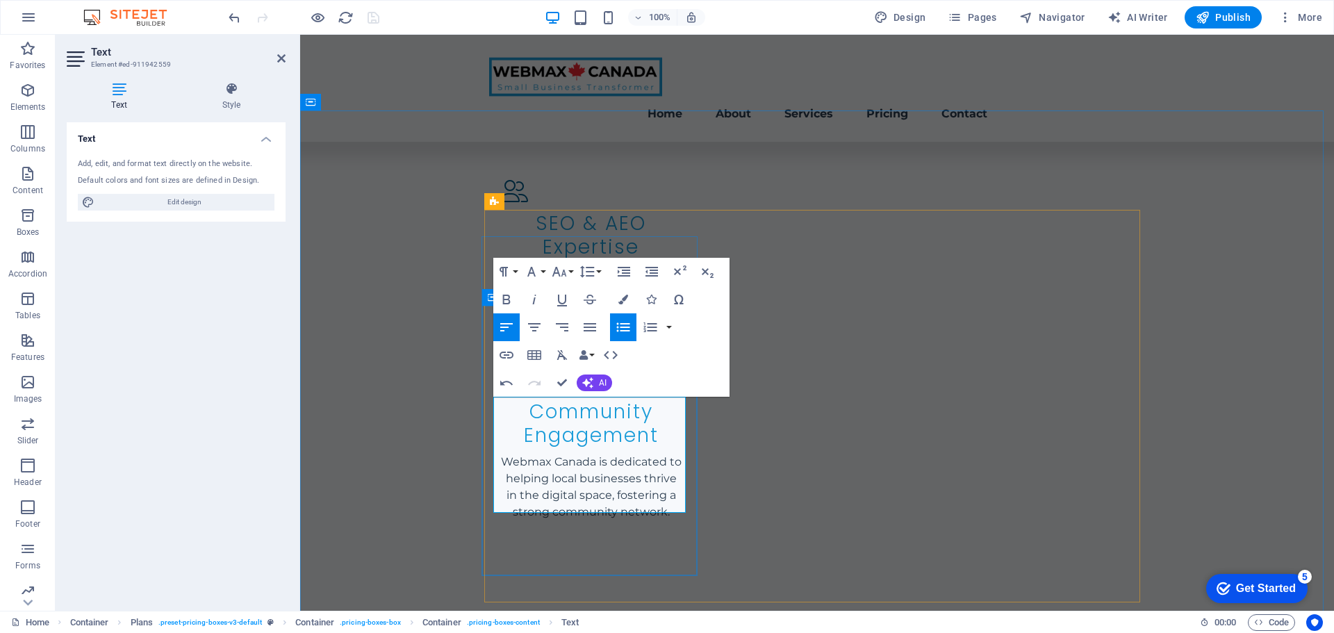
scroll to position [1626, 0]
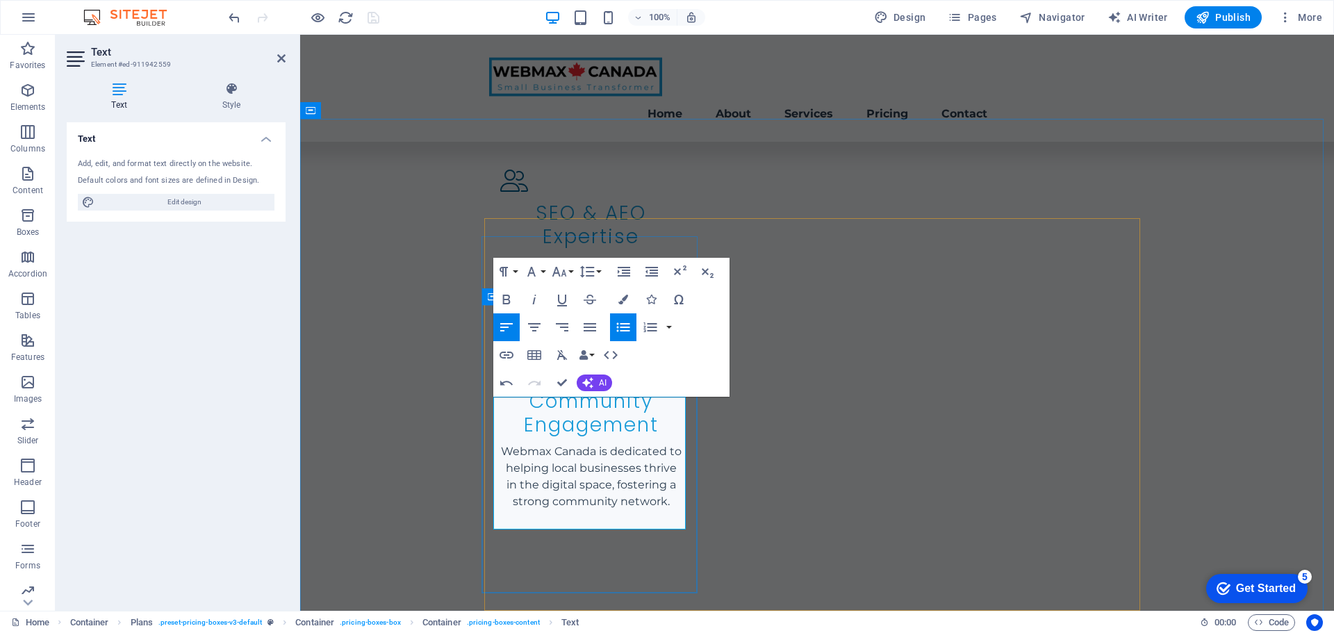
scroll to position [1695, 0]
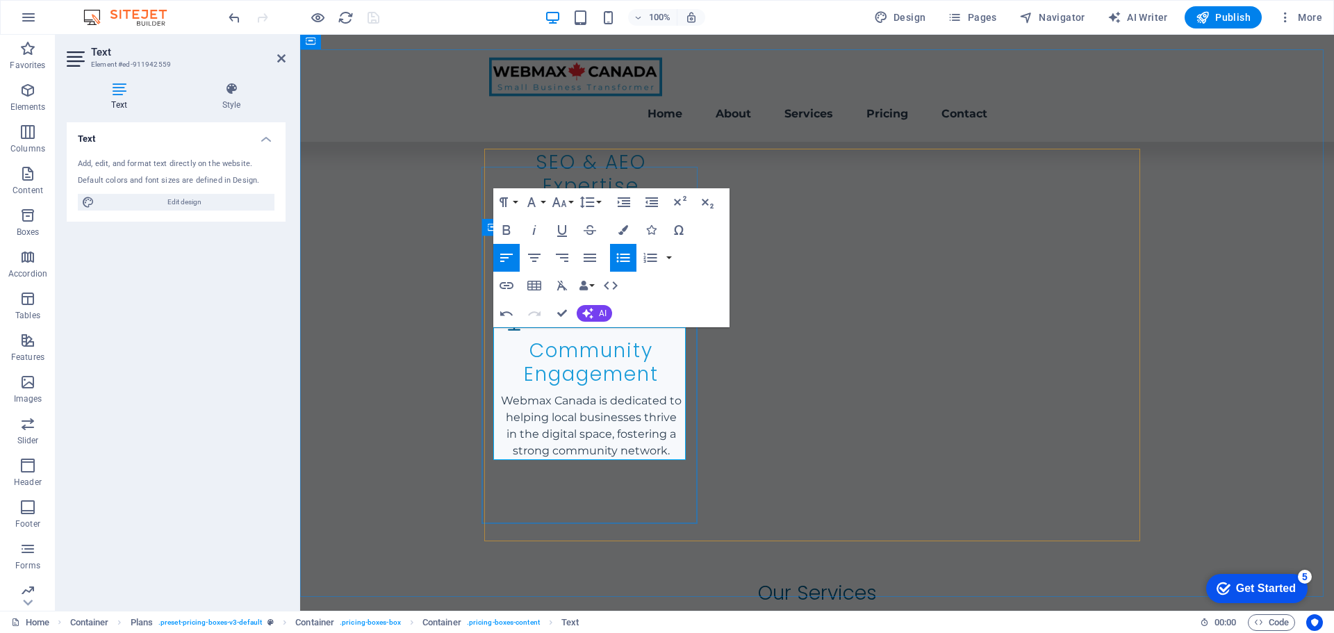
drag, startPoint x: 547, startPoint y: 447, endPoint x: 500, endPoint y: 447, distance: 47.9
drag, startPoint x: 554, startPoint y: 444, endPoint x: 500, endPoint y: 449, distance: 54.4
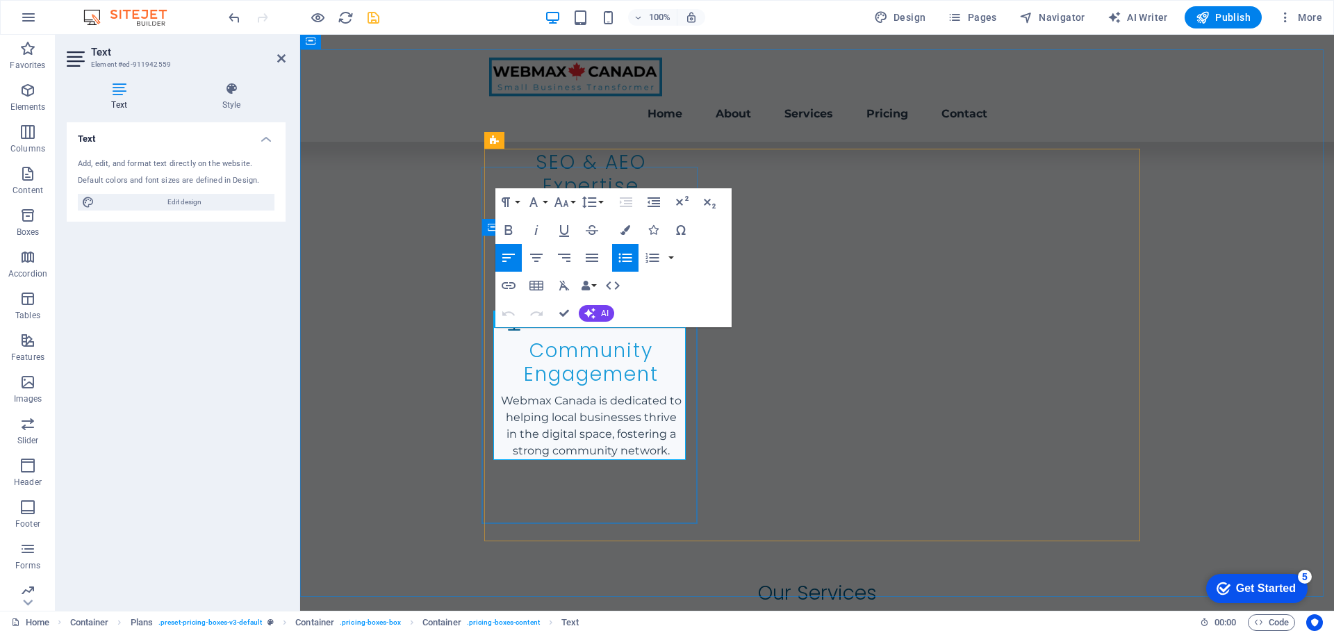
drag, startPoint x: 645, startPoint y: 371, endPoint x: 597, endPoint y: 376, distance: 48.2
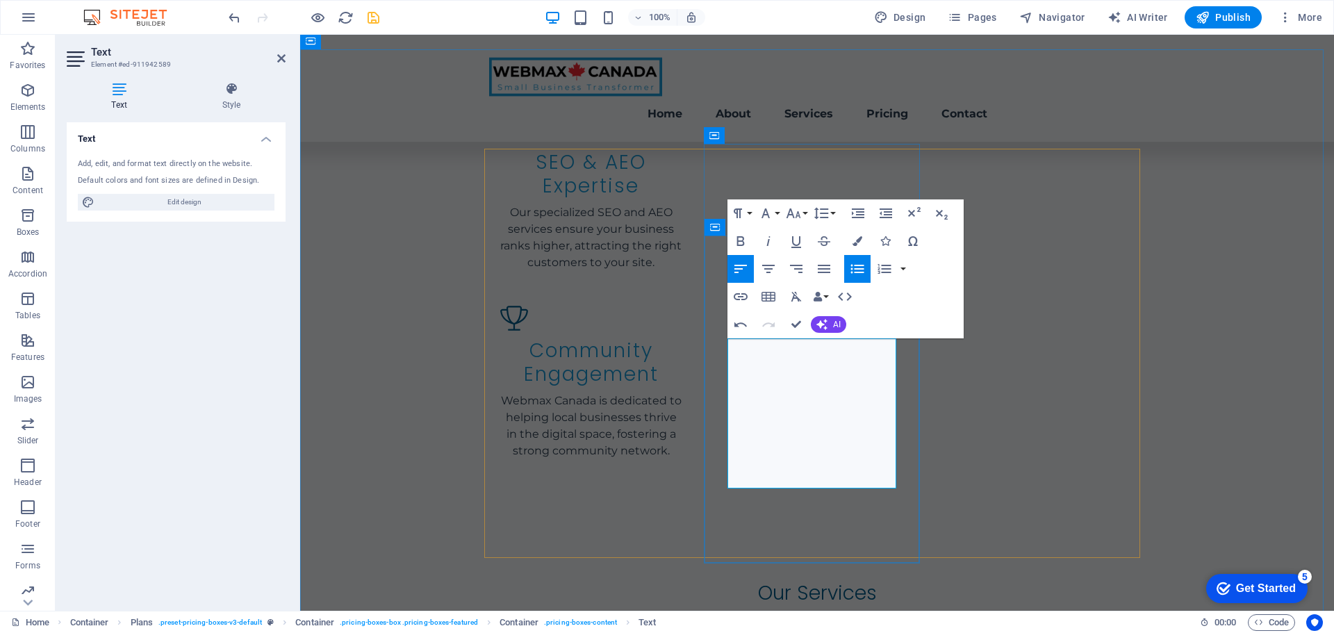
drag, startPoint x: 789, startPoint y: 460, endPoint x: 736, endPoint y: 461, distance: 52.8
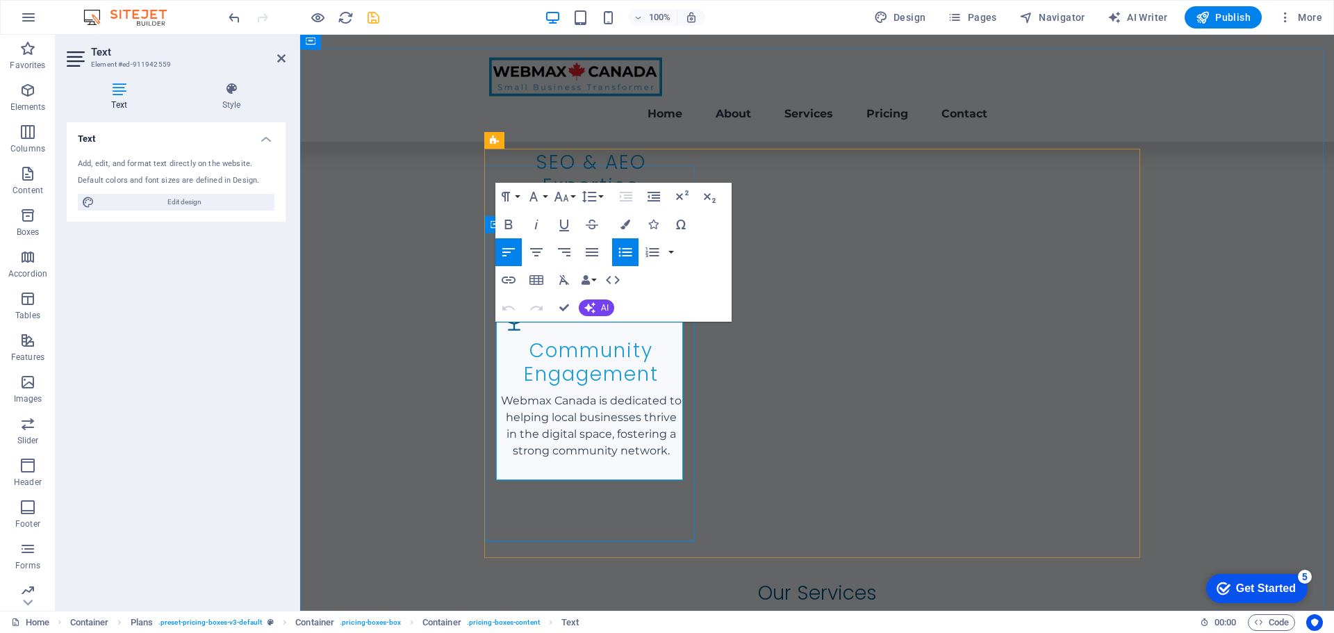
copy li "Custom website design"
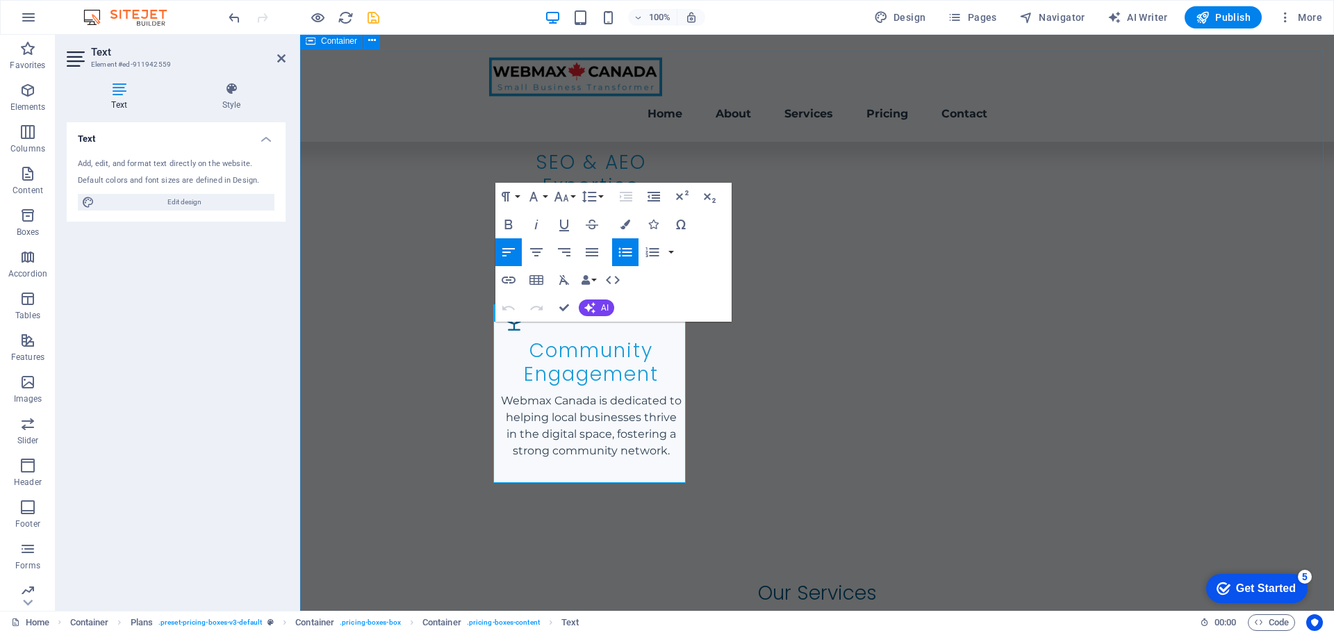
drag, startPoint x: 419, startPoint y: 211, endPoint x: 663, endPoint y: 212, distance: 244.6
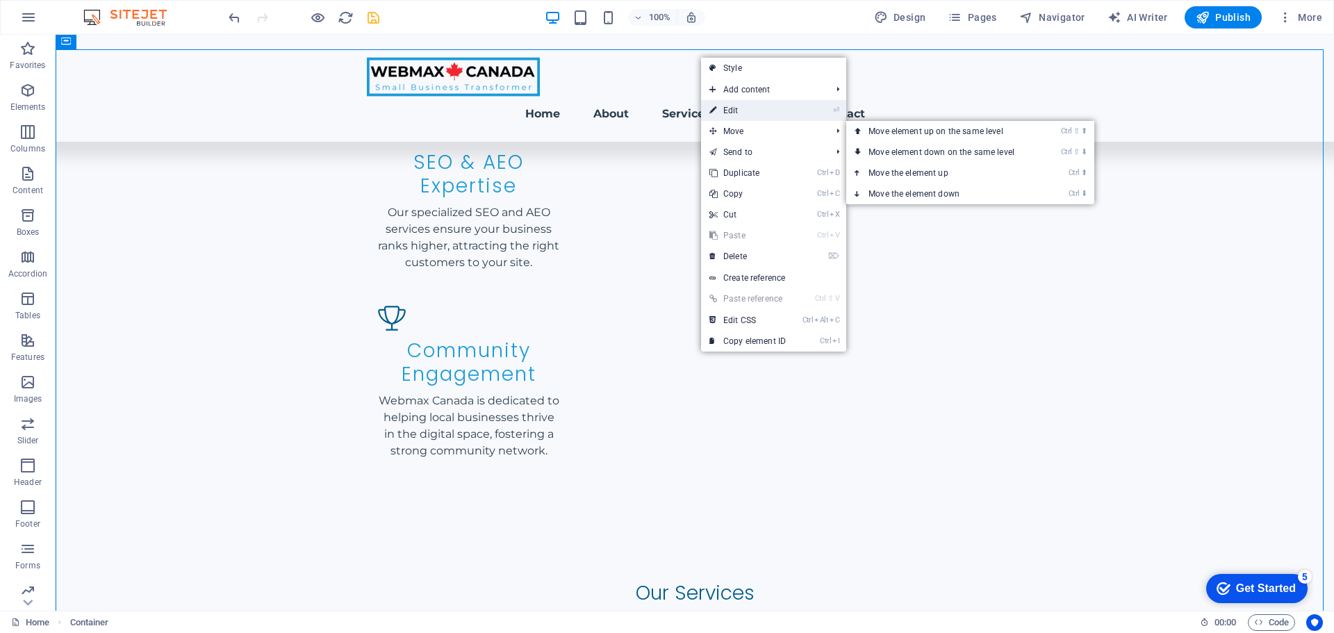
click at [764, 108] on link "⏎ Edit" at bounding box center [747, 110] width 93 height 21
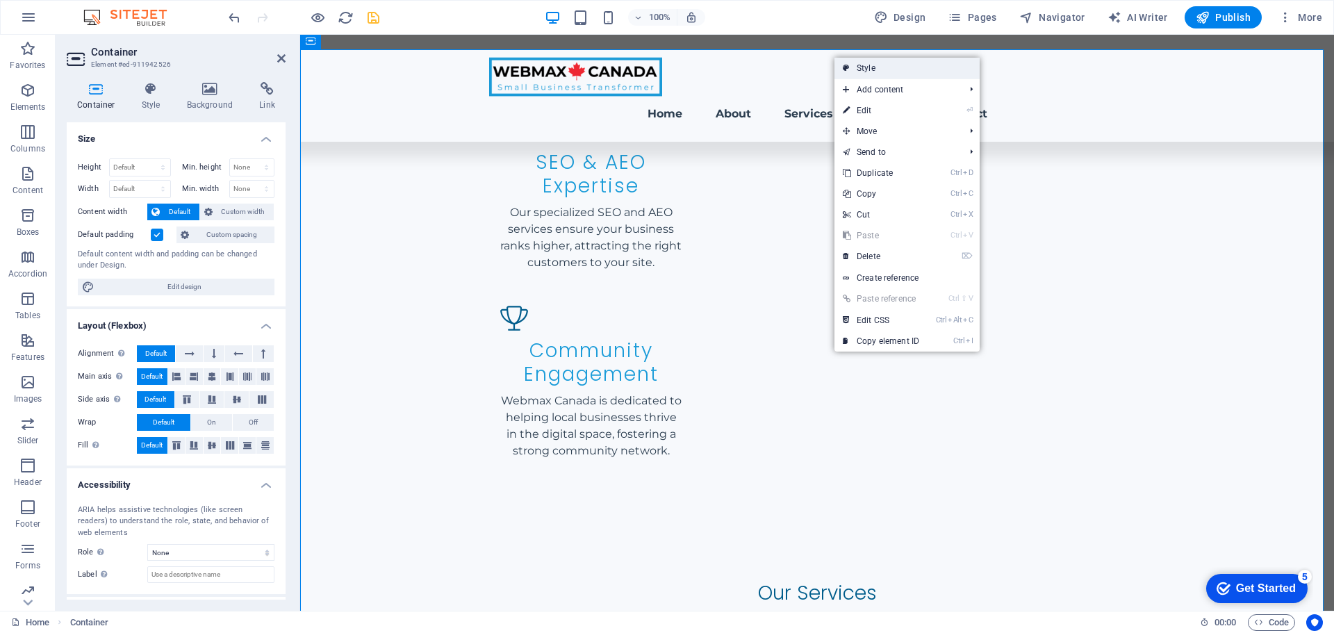
drag, startPoint x: 876, startPoint y: 68, endPoint x: 595, endPoint y: 36, distance: 283.2
click at [876, 68] on link "Style" at bounding box center [906, 68] width 145 height 21
select select "rem"
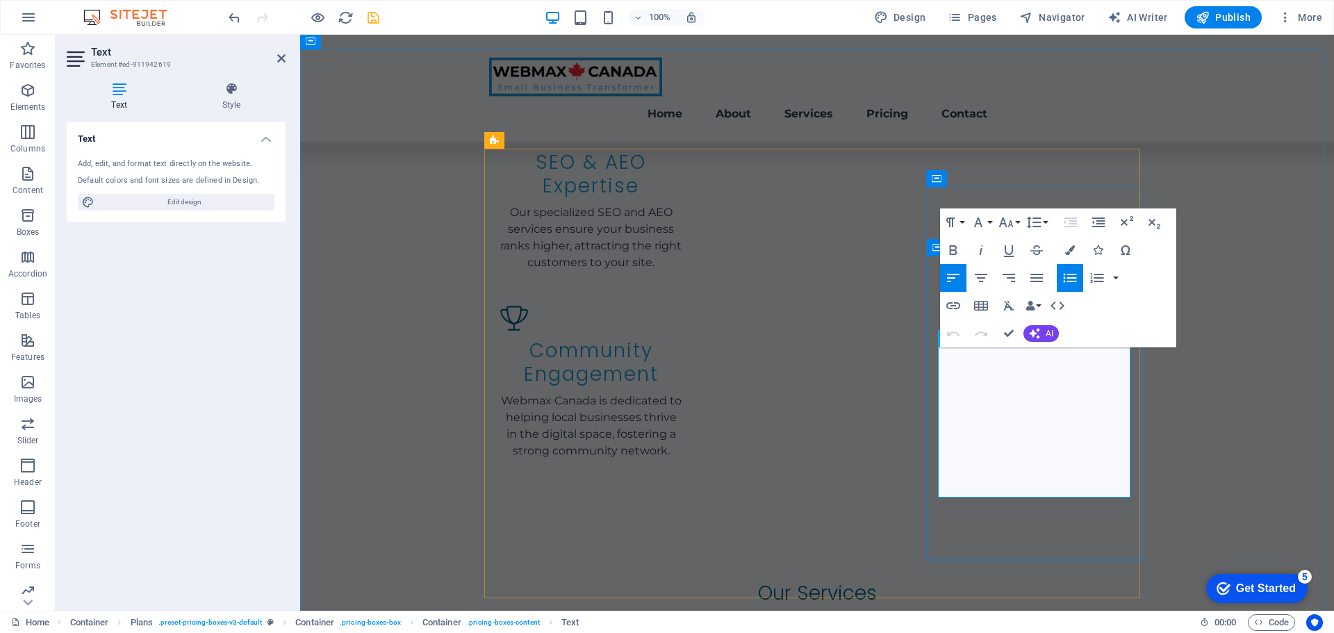
drag, startPoint x: 962, startPoint y: 354, endPoint x: 1056, endPoint y: 359, distance: 93.9
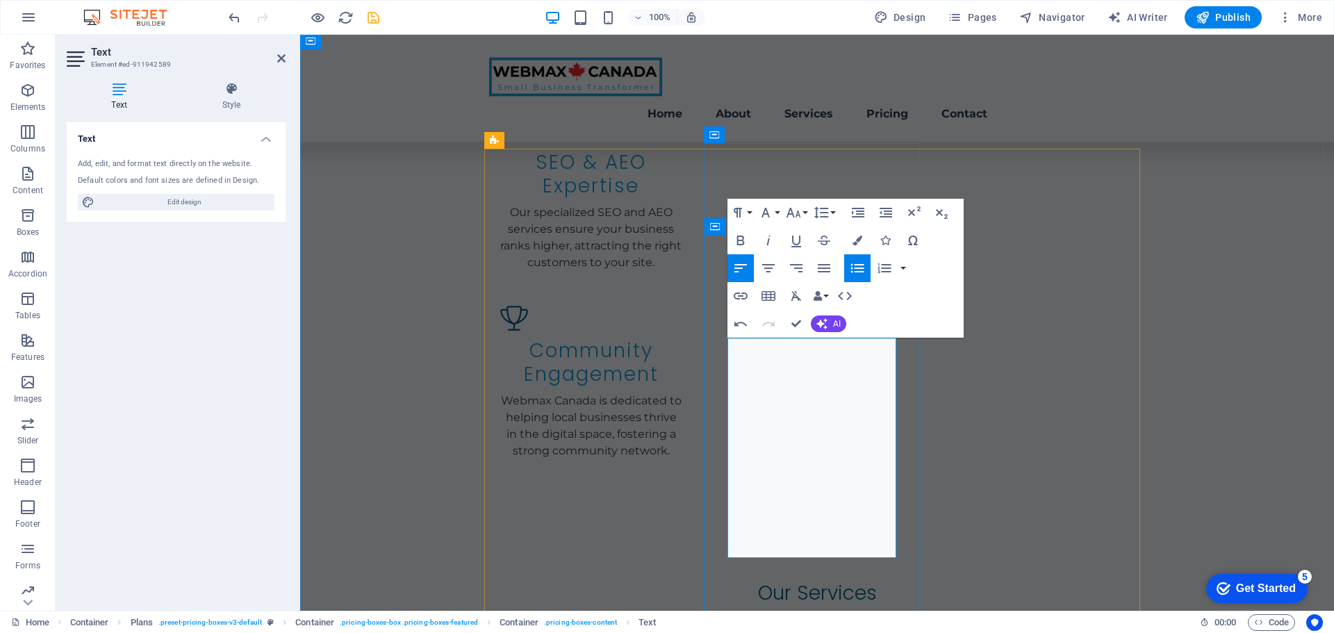
scroll to position [1694, 0]
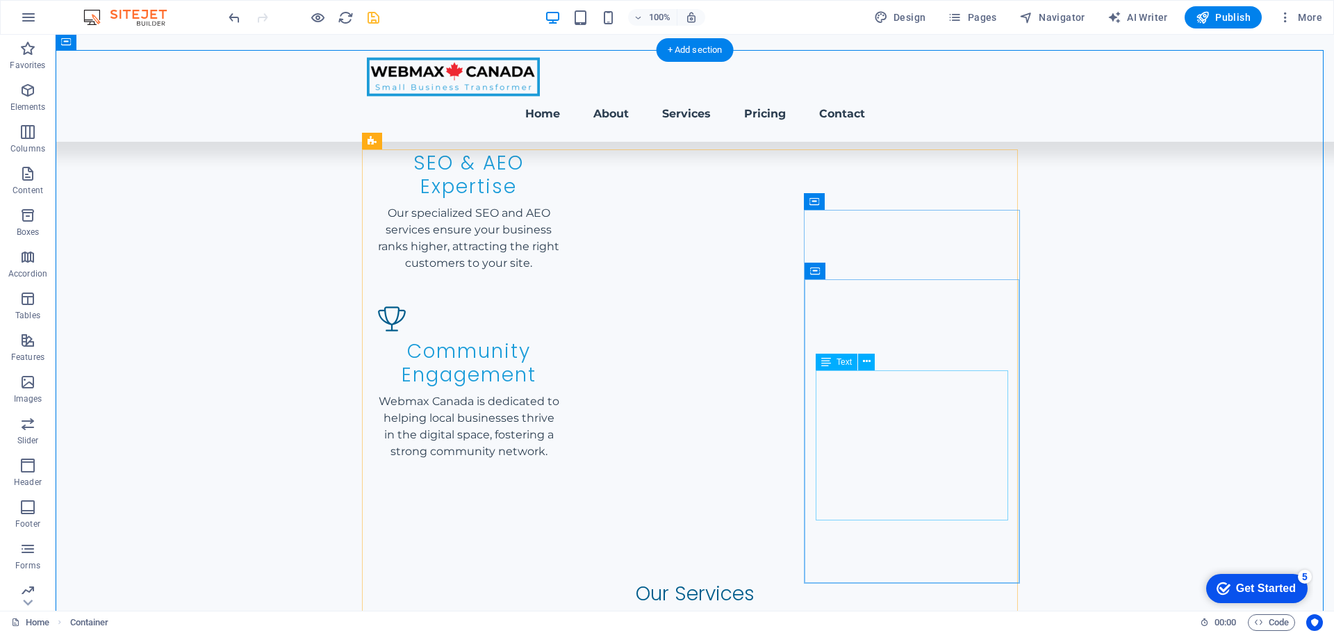
drag, startPoint x: 855, startPoint y: 437, endPoint x: 859, endPoint y: 445, distance: 9.0
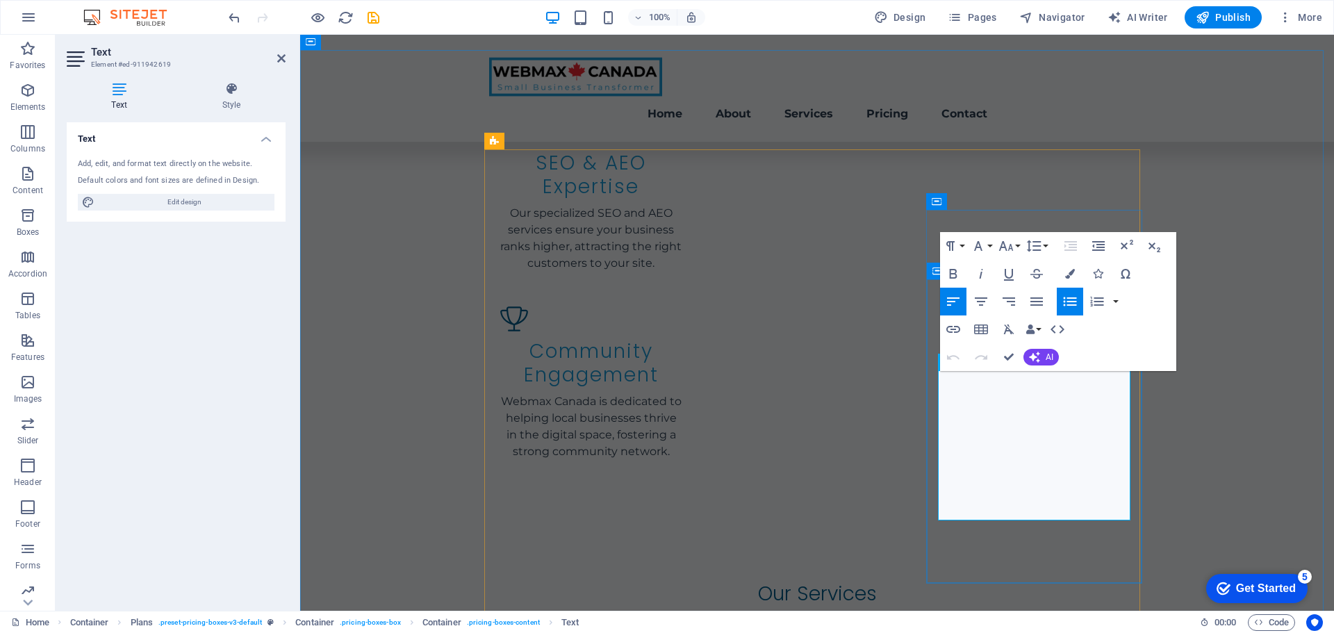
drag, startPoint x: 987, startPoint y: 490, endPoint x: 950, endPoint y: 488, distance: 36.9
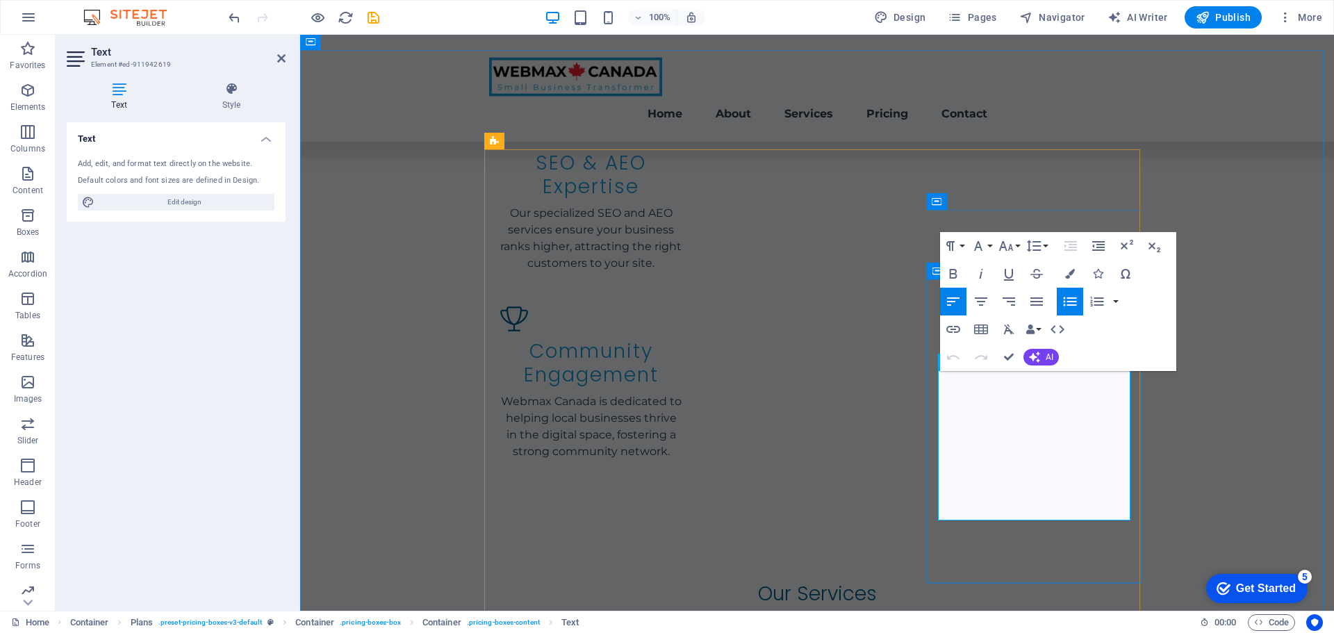
drag, startPoint x: 997, startPoint y: 491, endPoint x: 959, endPoint y: 484, distance: 38.3
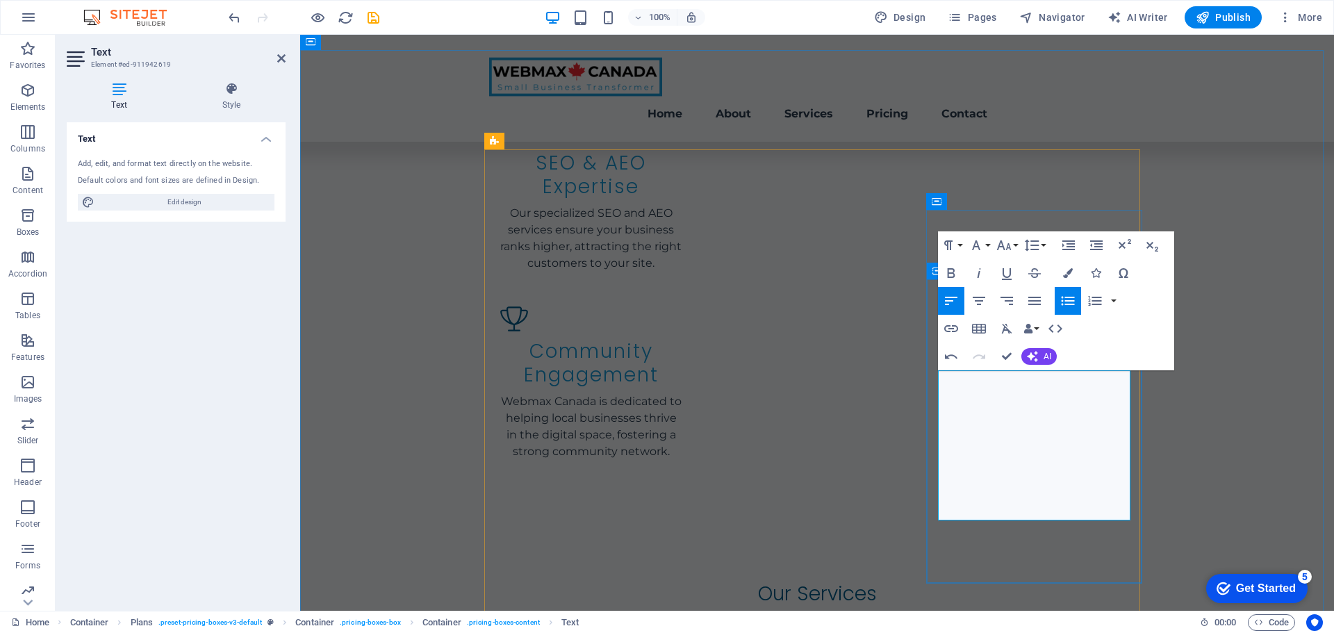
drag, startPoint x: 1201, startPoint y: 439, endPoint x: 1448, endPoint y: 448, distance: 246.8
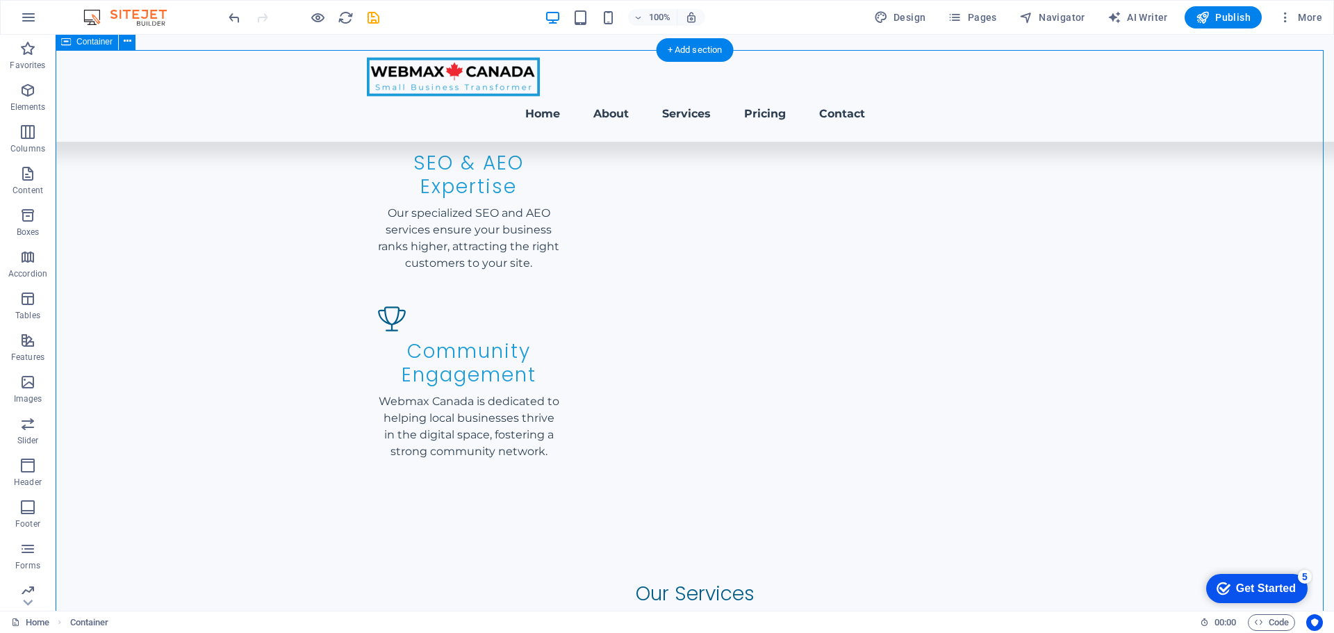
scroll to position [1625, 0]
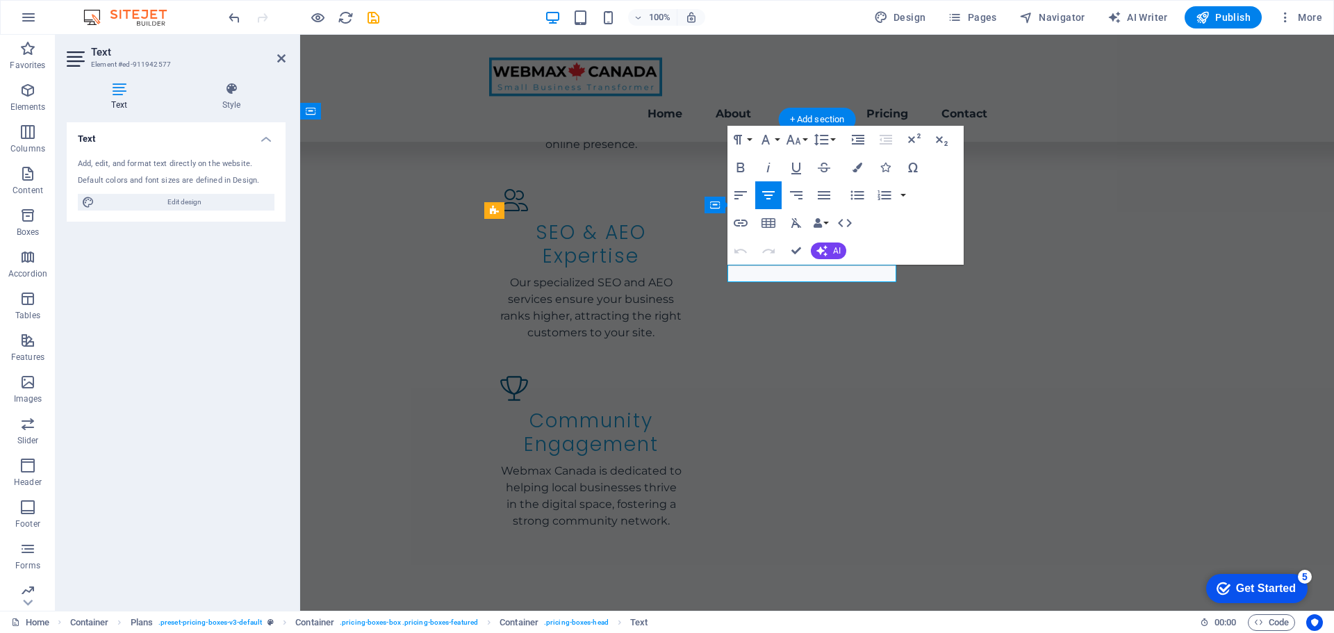
drag, startPoint x: 764, startPoint y: 290, endPoint x: 877, endPoint y: 290, distance: 113.9
click at [795, 142] on icon "button" at bounding box center [793, 139] width 17 height 17
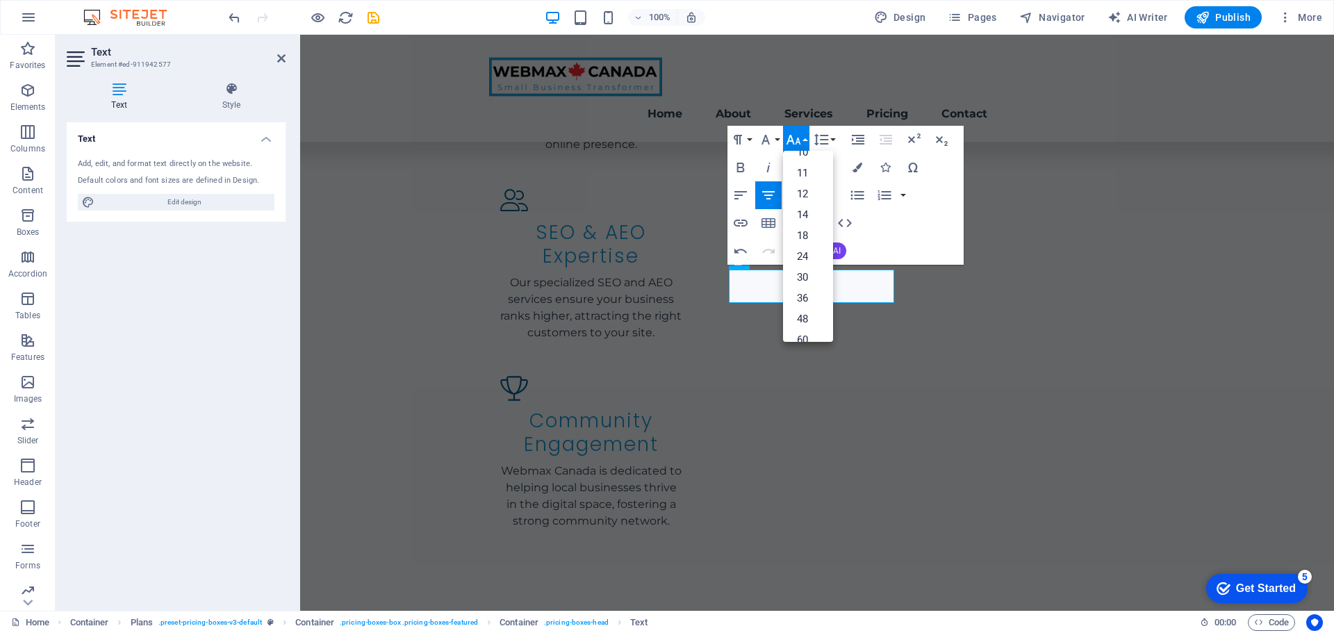
scroll to position [112, 0]
click at [807, 264] on link "48" at bounding box center [808, 263] width 50 height 21
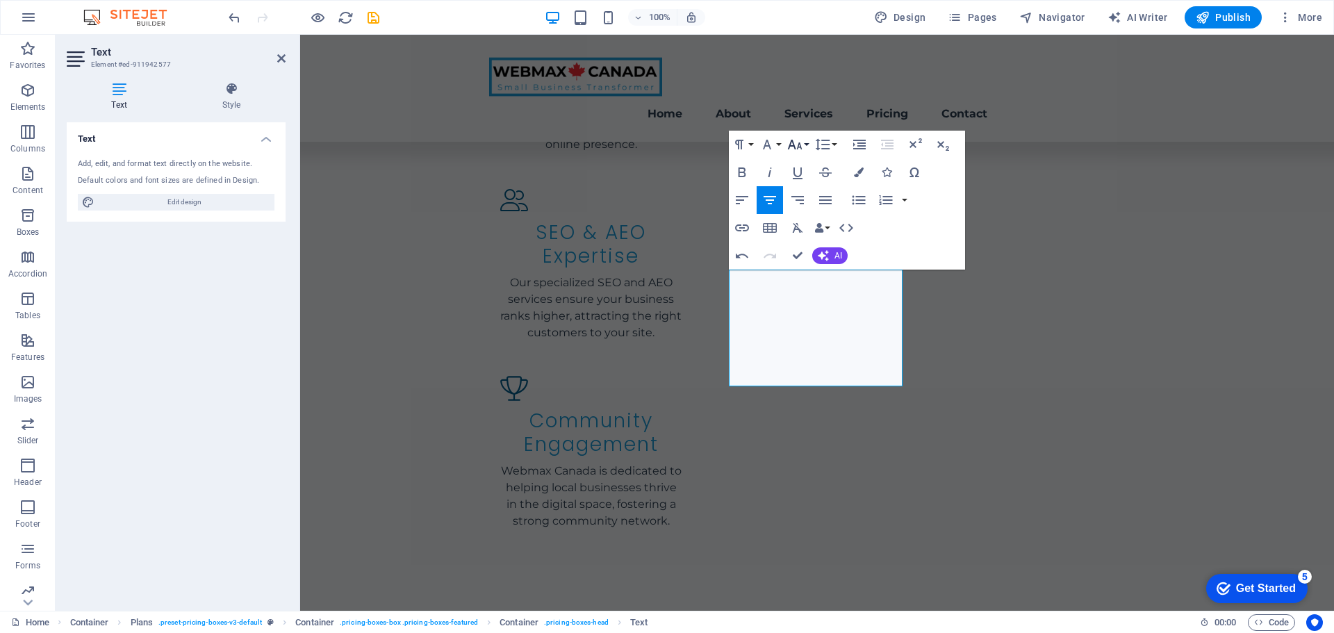
click at [798, 142] on icon "button" at bounding box center [794, 144] width 17 height 17
click at [802, 204] on link "24" at bounding box center [809, 205] width 50 height 21
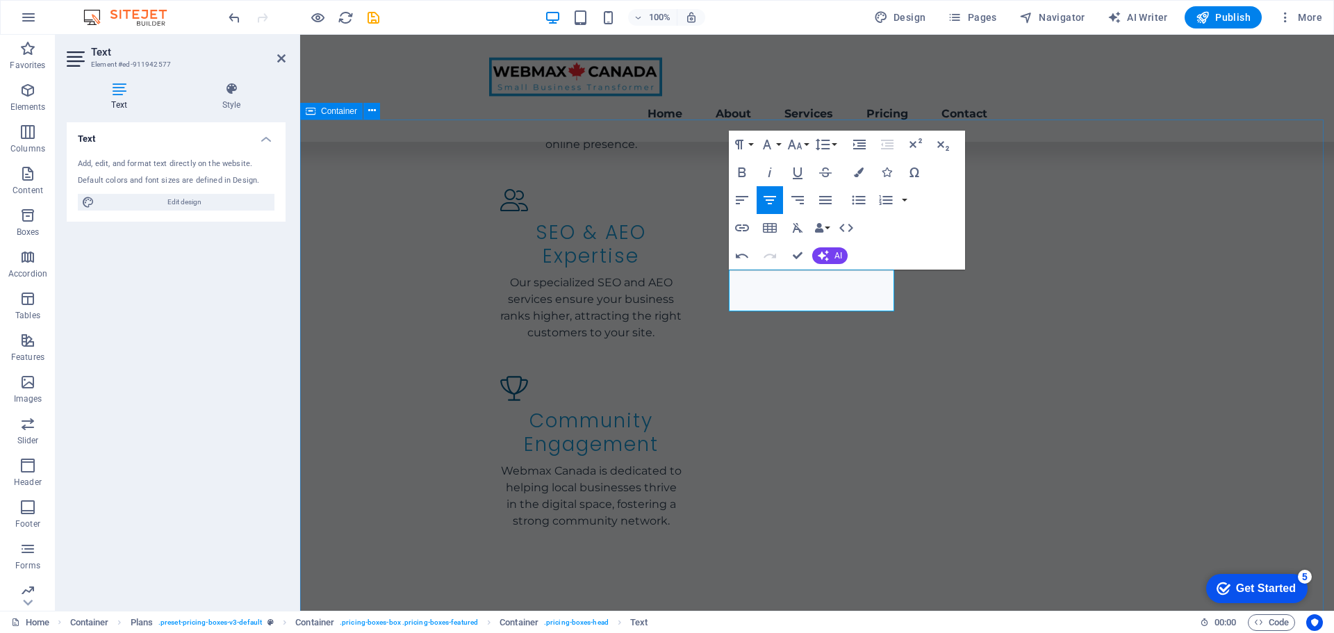
drag, startPoint x: 1216, startPoint y: 348, endPoint x: 1461, endPoint y: 352, distance: 245.3
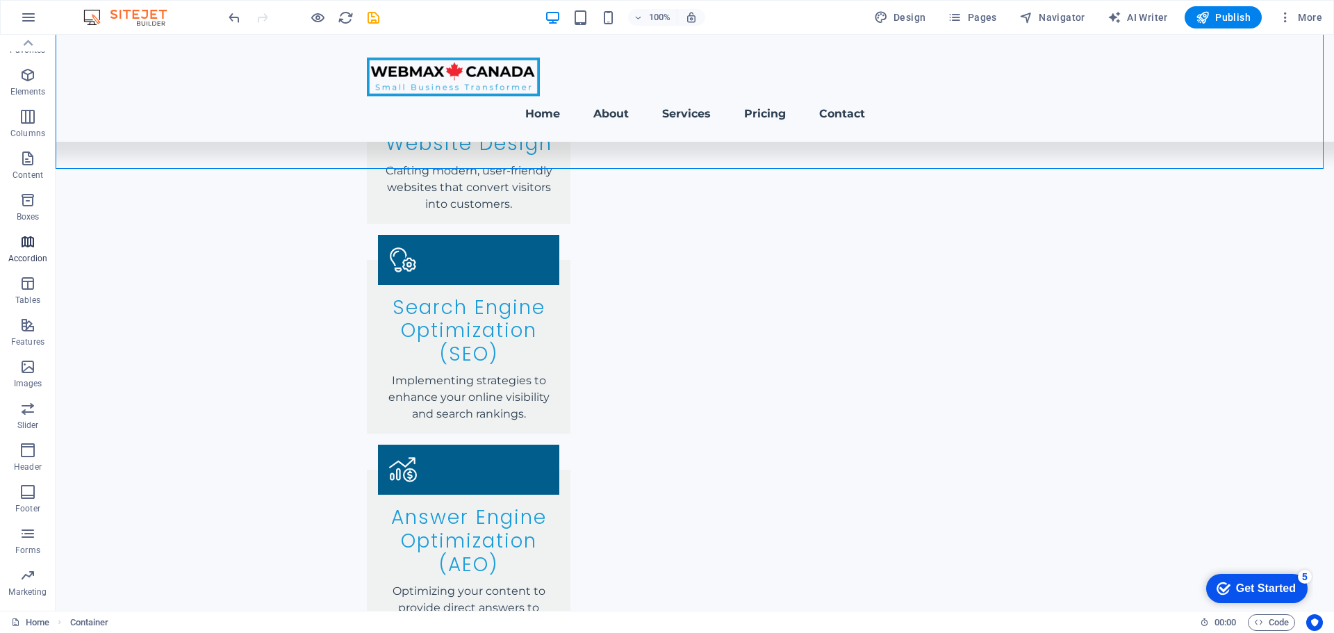
scroll to position [0, 0]
click at [20, 92] on icon "button" at bounding box center [27, 90] width 17 height 17
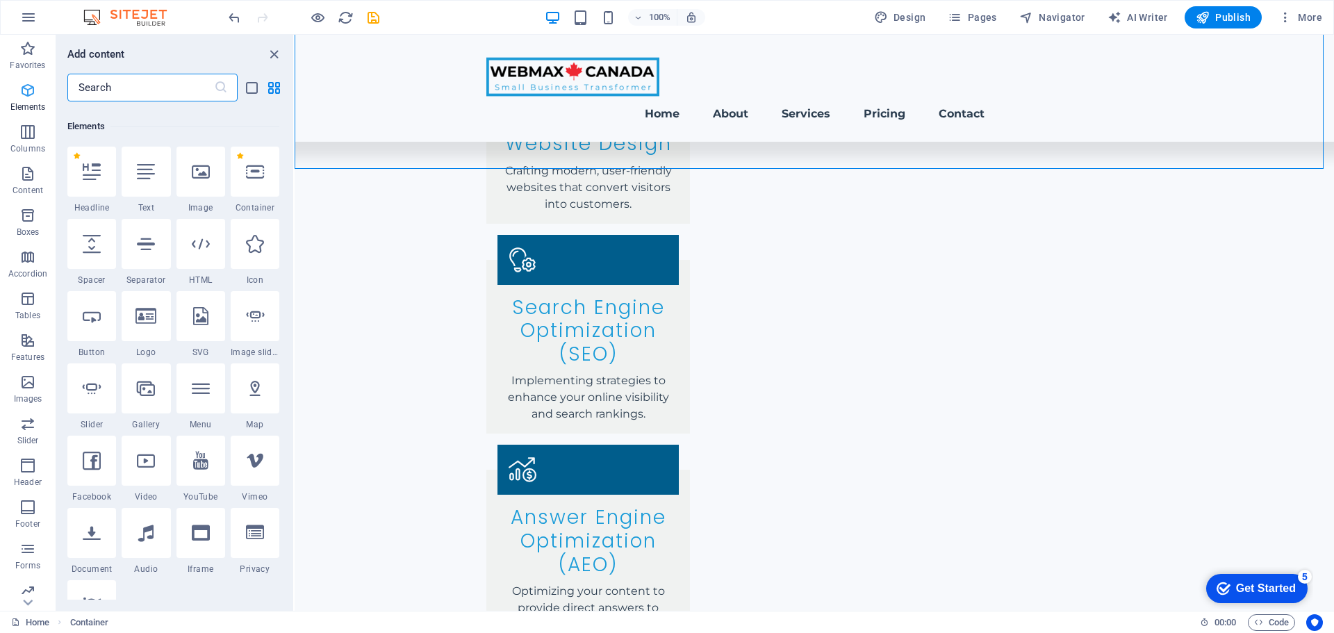
scroll to position [148, 0]
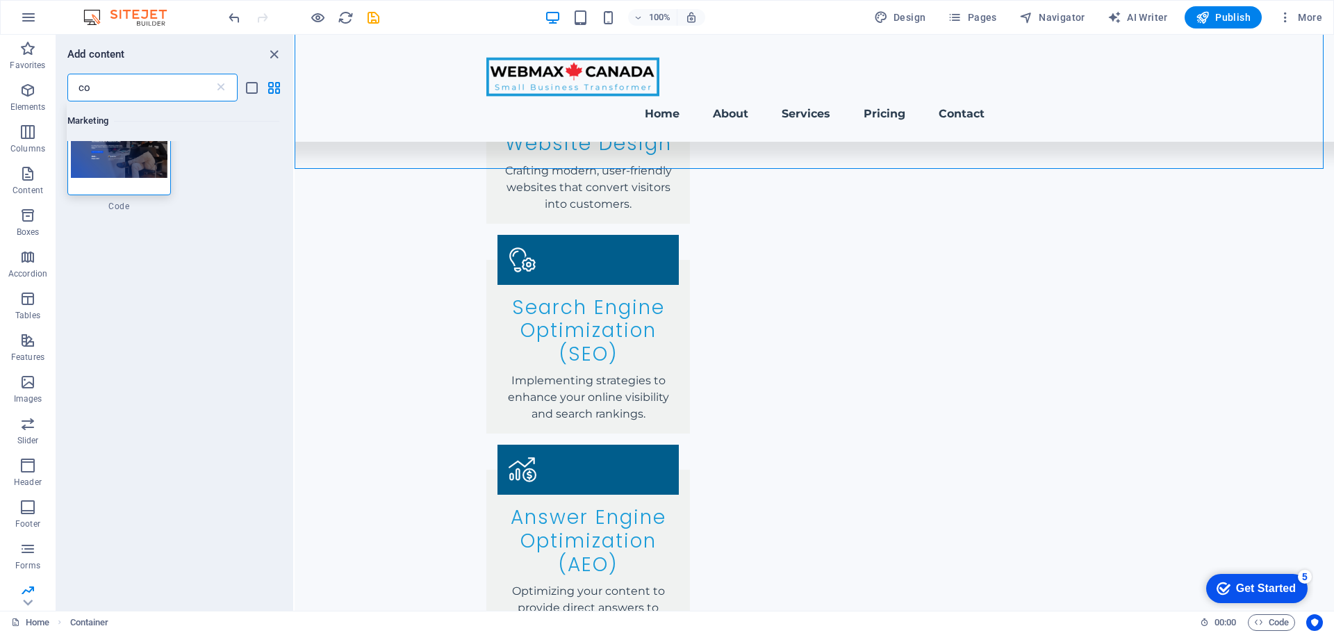
type input "c"
type input "html"
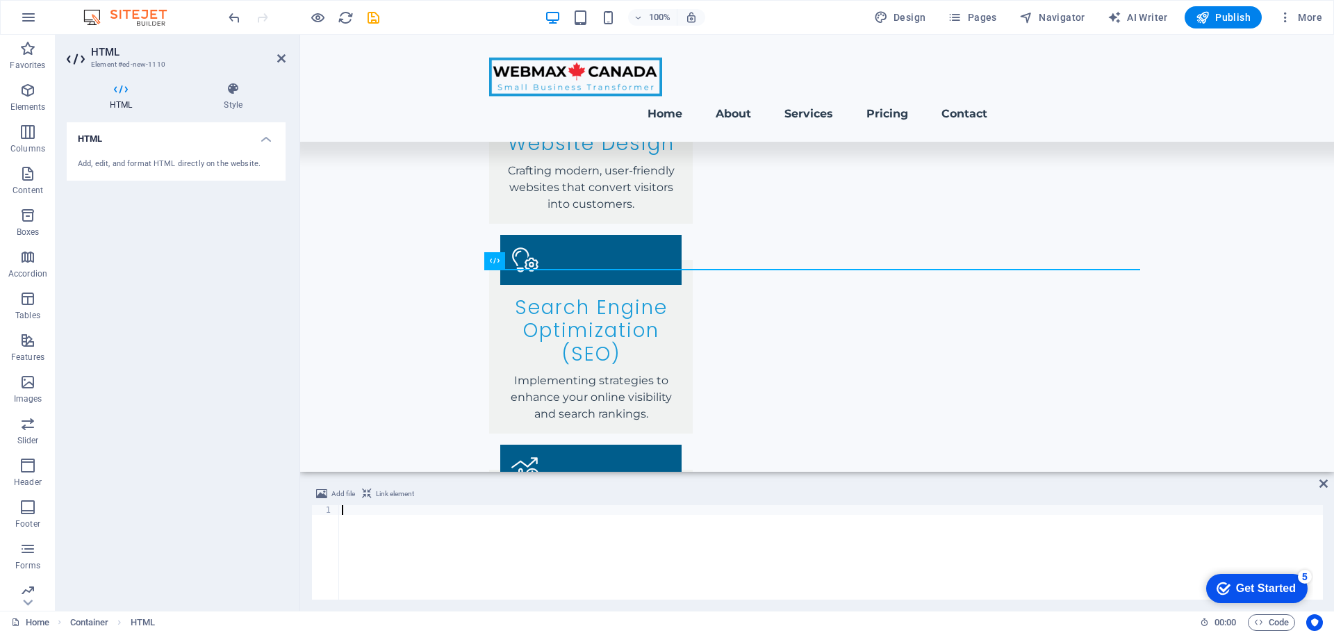
click at [172, 162] on div "Add, edit, and format HTML directly on the website." at bounding box center [176, 164] width 197 height 12
click at [99, 140] on h4 "HTML" at bounding box center [176, 134] width 219 height 25
click at [99, 140] on h4 "HTML" at bounding box center [176, 138] width 219 height 33
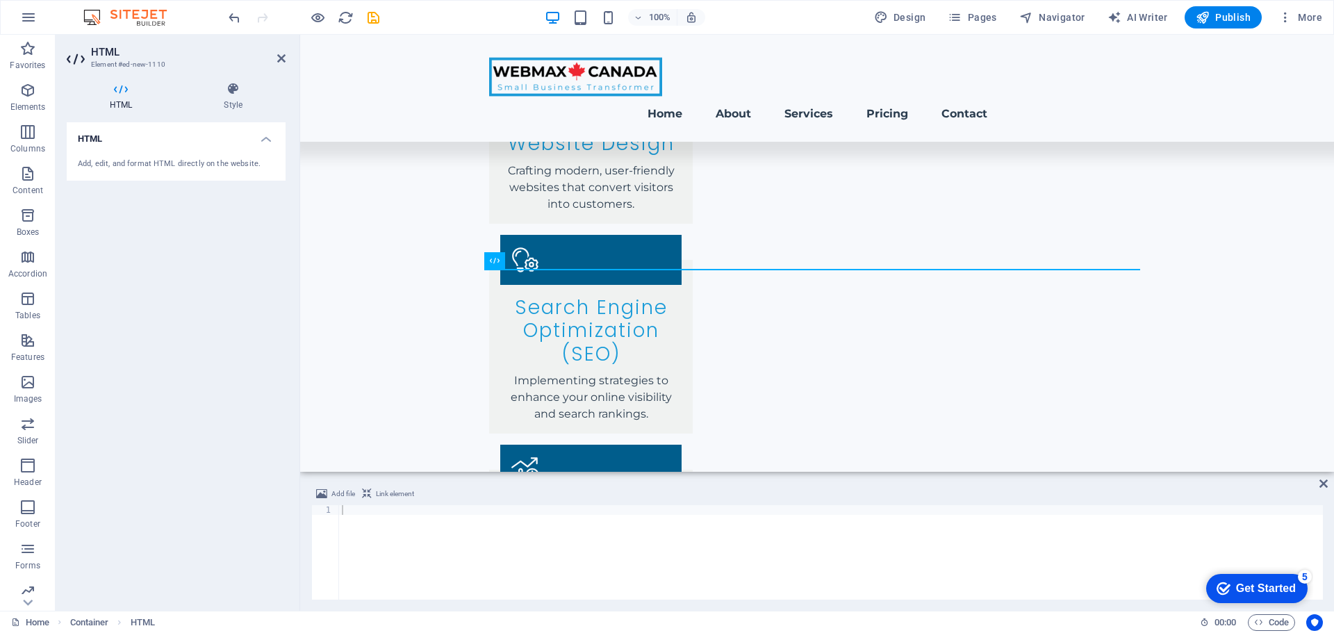
click at [108, 166] on div "Add, edit, and format HTML directly on the website." at bounding box center [176, 164] width 197 height 12
drag, startPoint x: 108, startPoint y: 166, endPoint x: 159, endPoint y: 165, distance: 51.4
click at [159, 165] on div "Add, edit, and format HTML directly on the website." at bounding box center [176, 164] width 197 height 12
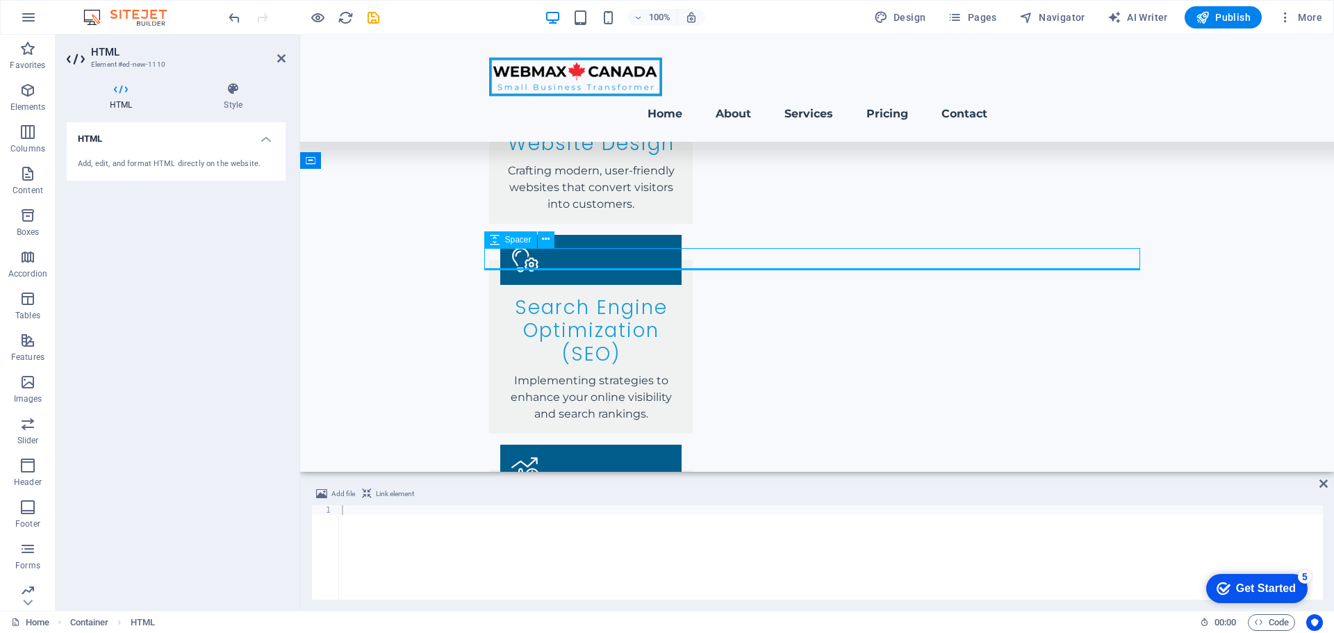
select select "px"
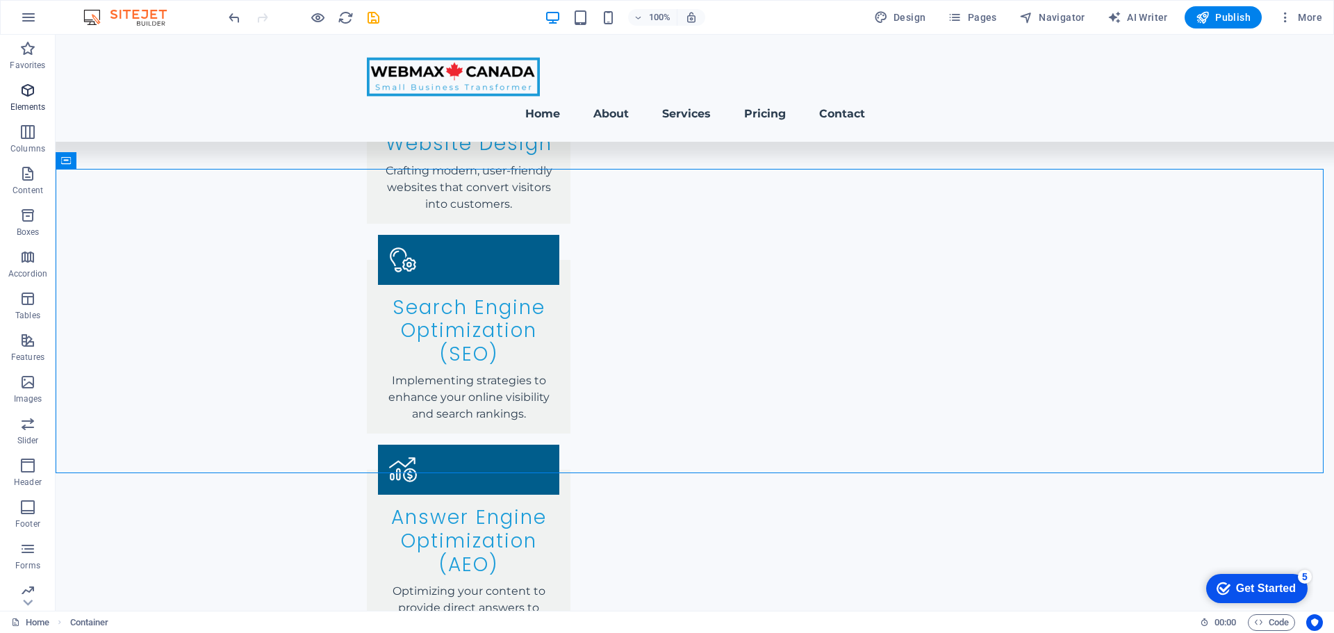
click at [24, 86] on icon "button" at bounding box center [27, 90] width 17 height 17
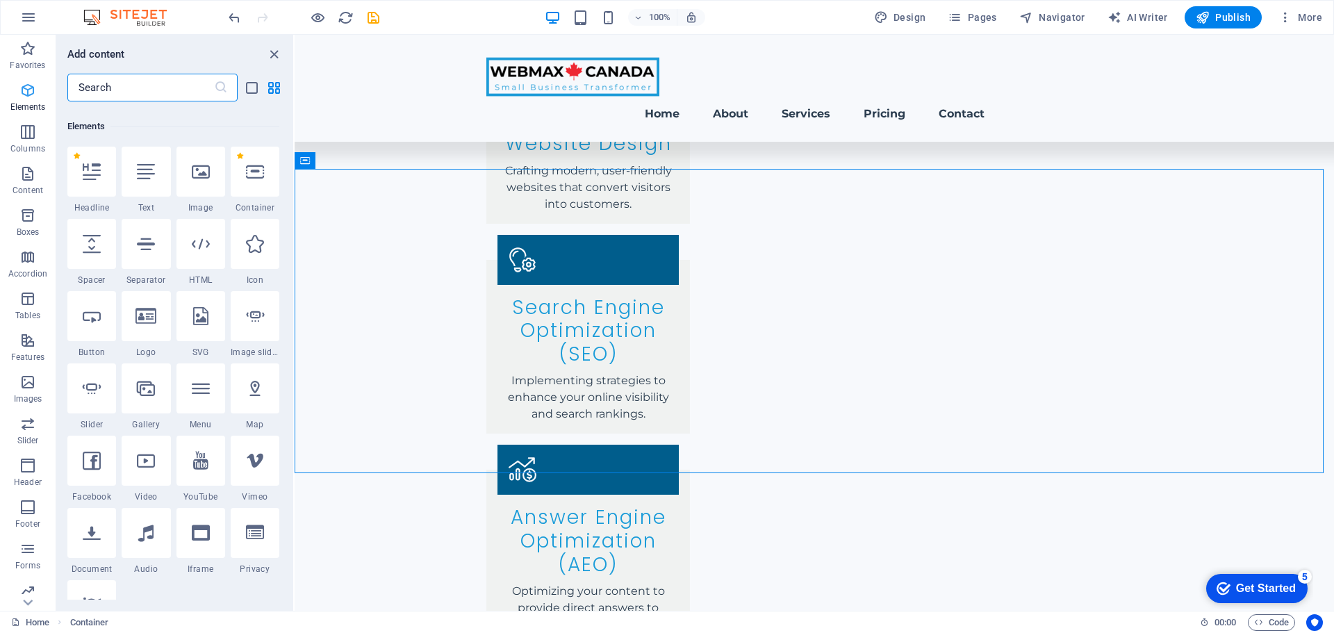
scroll to position [148, 0]
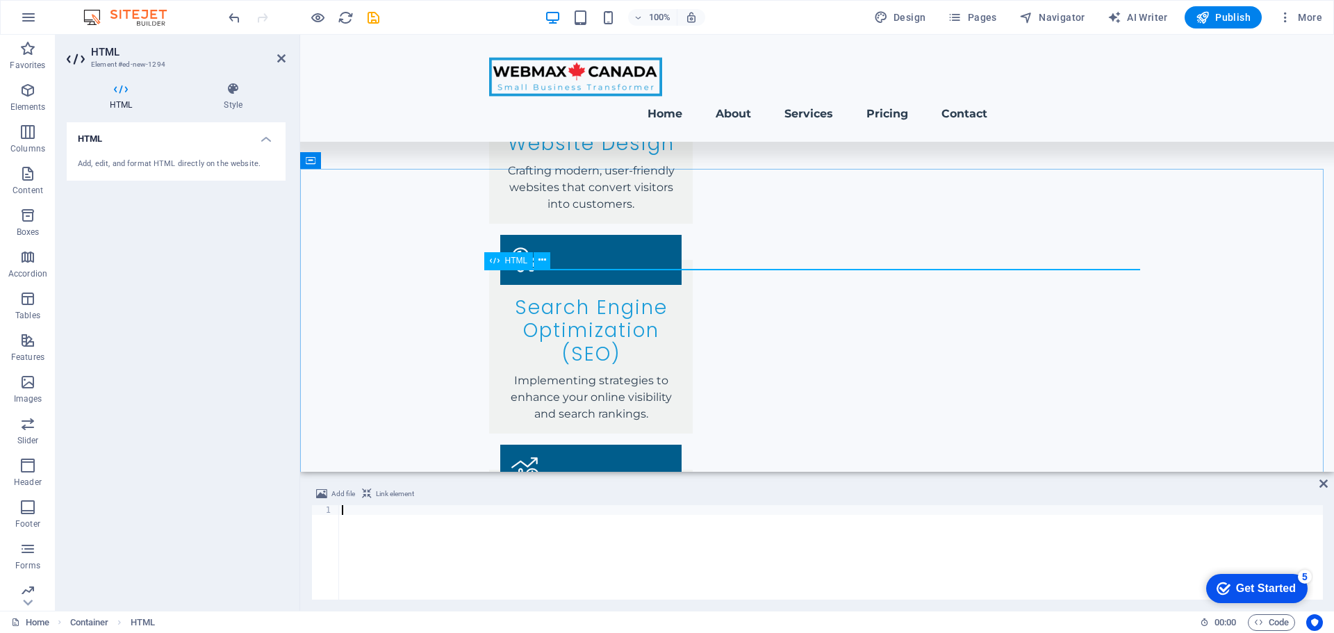
click at [520, 263] on span "HTML" at bounding box center [516, 260] width 23 height 8
click at [539, 260] on icon at bounding box center [542, 260] width 8 height 15
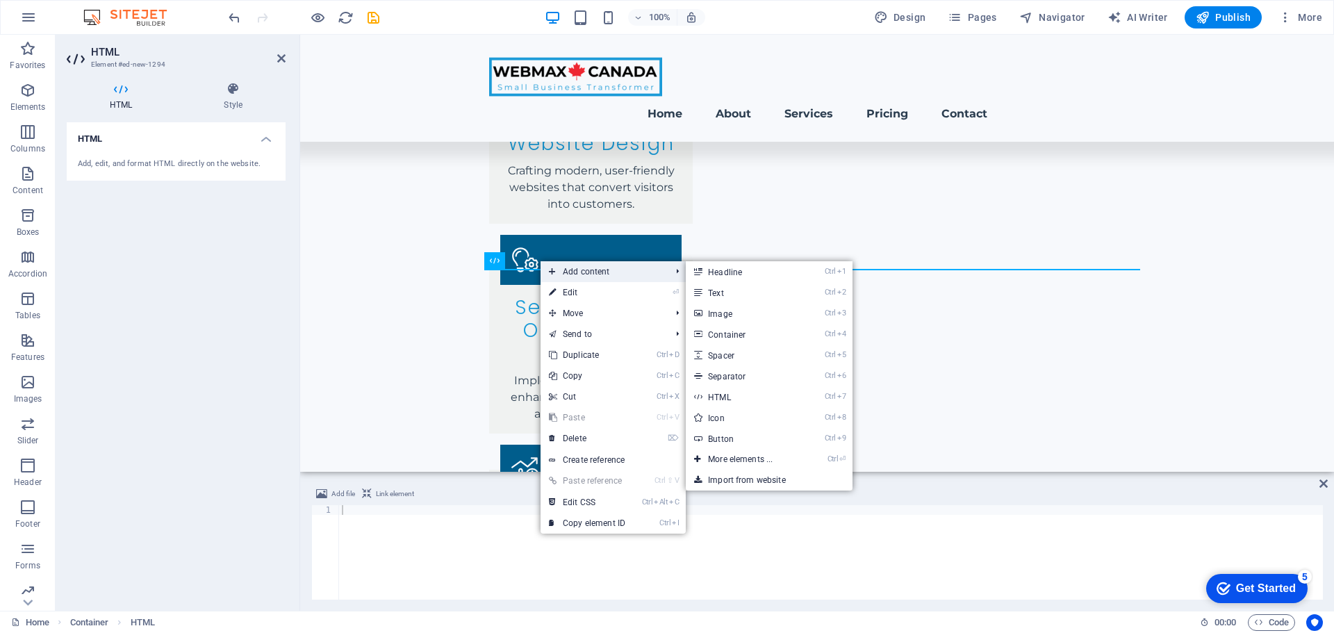
click at [608, 271] on span "Add content" at bounding box center [603, 271] width 124 height 21
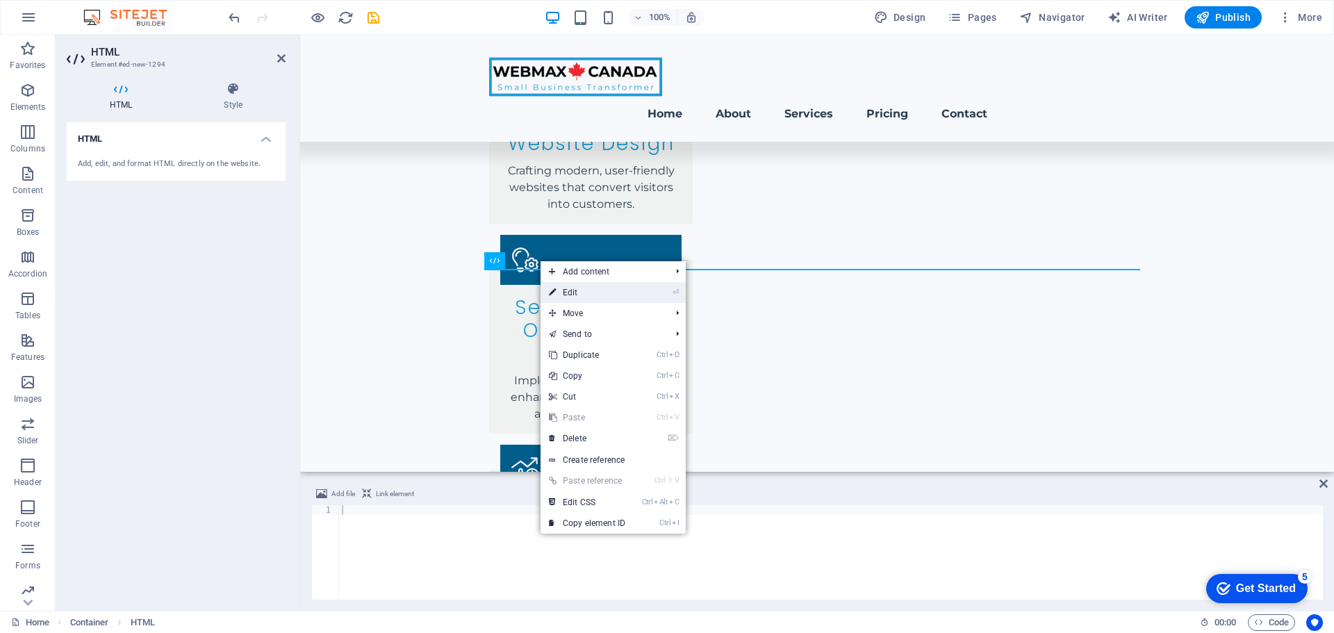
click at [632, 292] on link "⏎ Edit" at bounding box center [587, 292] width 93 height 21
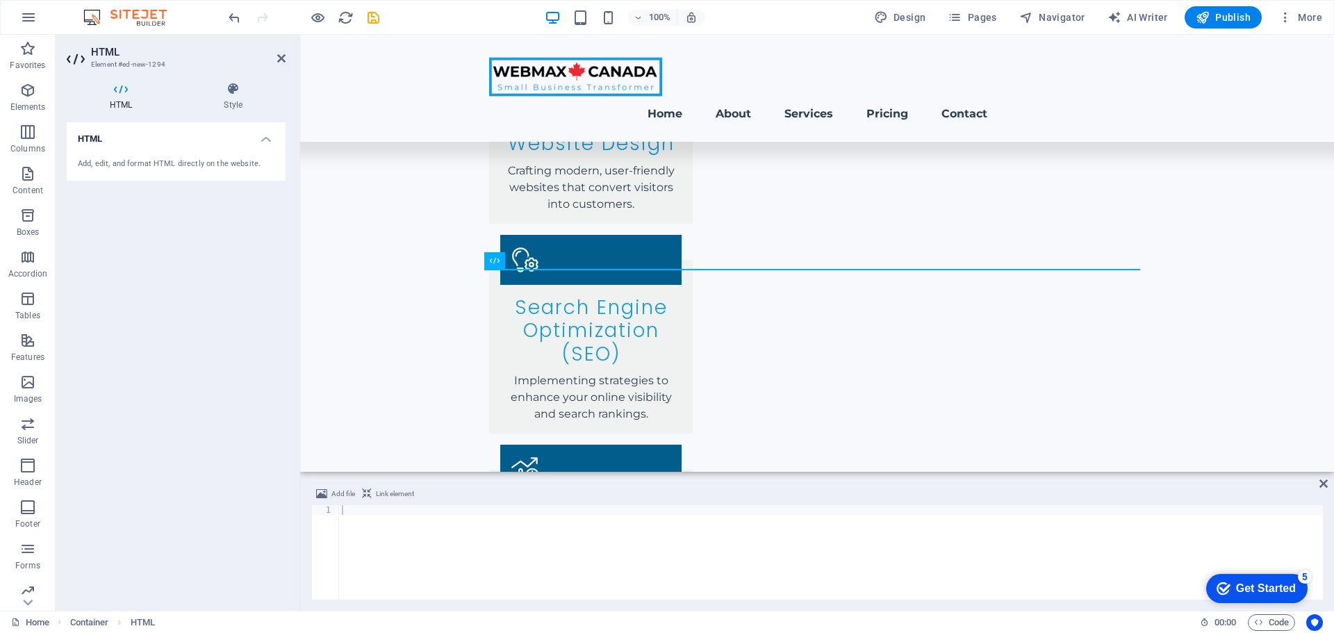
click at [129, 94] on icon at bounding box center [121, 89] width 108 height 14
click at [245, 94] on icon at bounding box center [233, 89] width 105 height 14
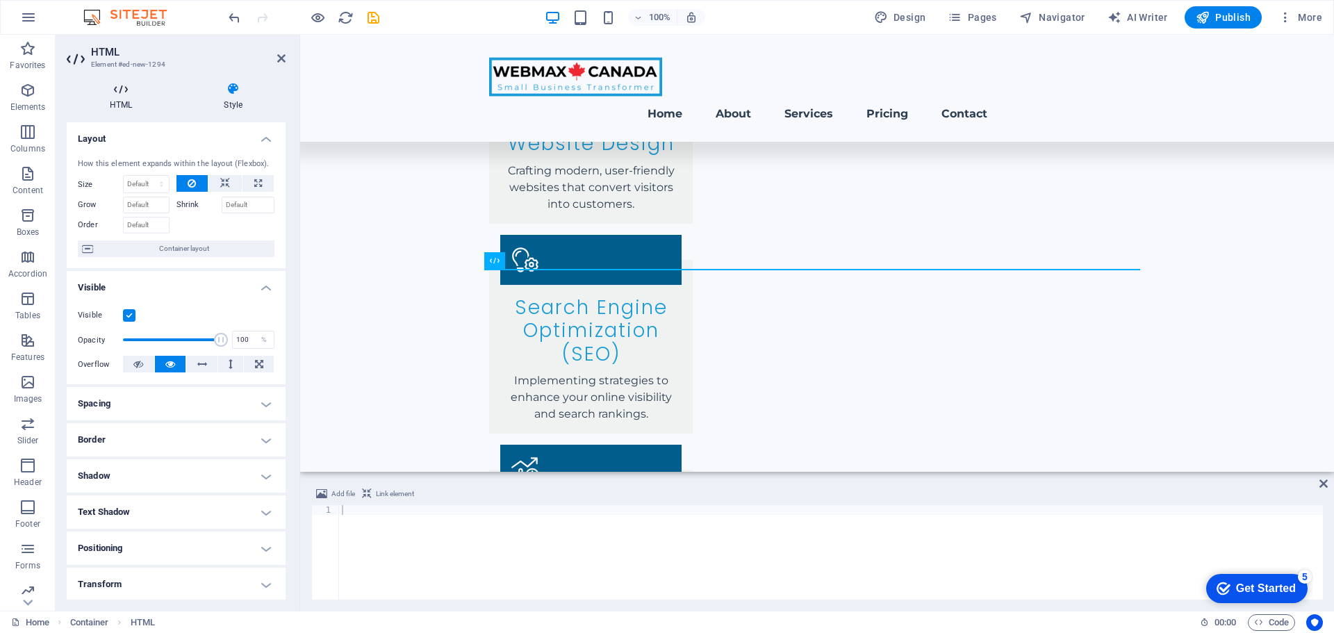
click at [122, 92] on icon at bounding box center [121, 89] width 108 height 14
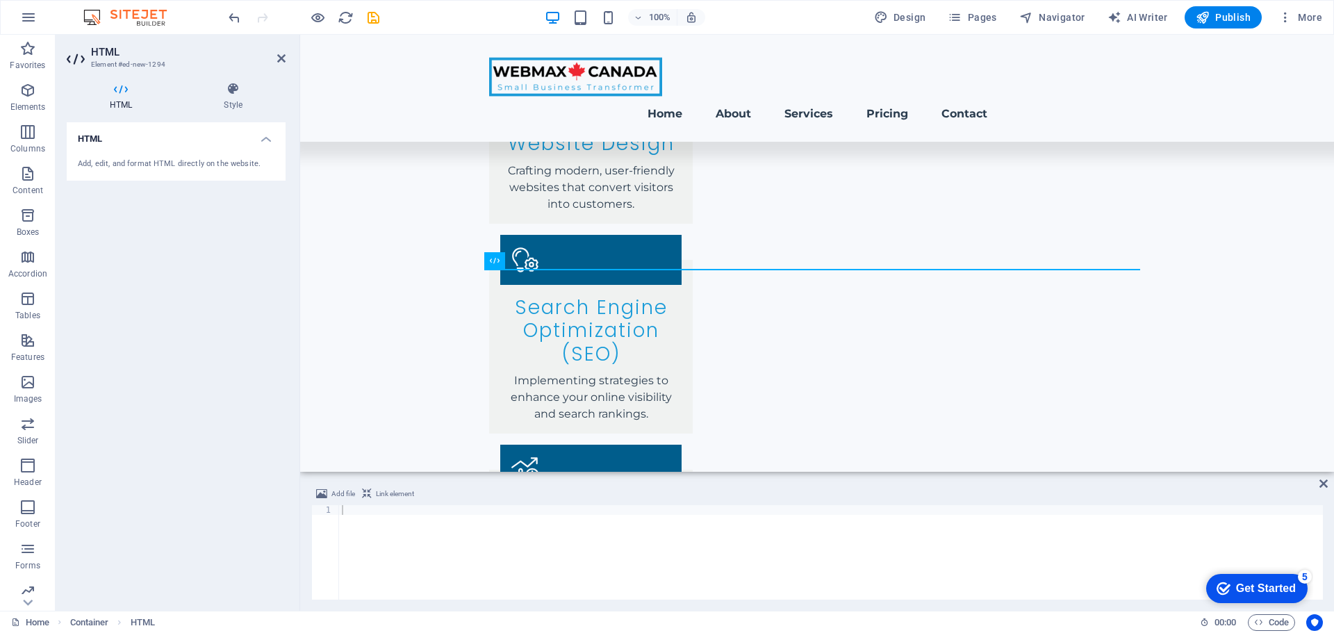
click at [124, 160] on div "Add, edit, and format HTML directly on the website." at bounding box center [176, 164] width 197 height 12
drag, startPoint x: 124, startPoint y: 160, endPoint x: 116, endPoint y: 172, distance: 13.9
click at [116, 172] on div "Add, edit, and format HTML directly on the website." at bounding box center [176, 164] width 219 height 34
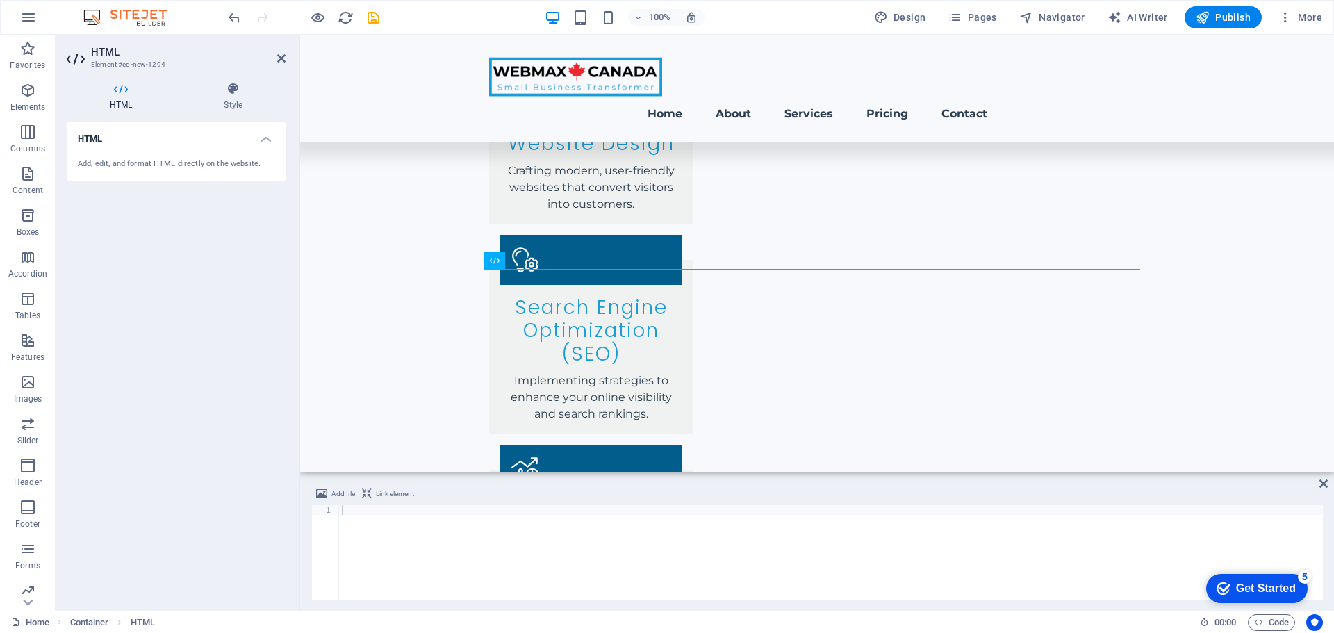
click at [110, 87] on icon at bounding box center [121, 89] width 108 height 14
click at [114, 92] on icon at bounding box center [121, 89] width 108 height 14
click at [117, 165] on div "Add, edit, and format HTML directly on the website." at bounding box center [176, 164] width 197 height 12
click at [22, 91] on icon "button" at bounding box center [27, 90] width 17 height 17
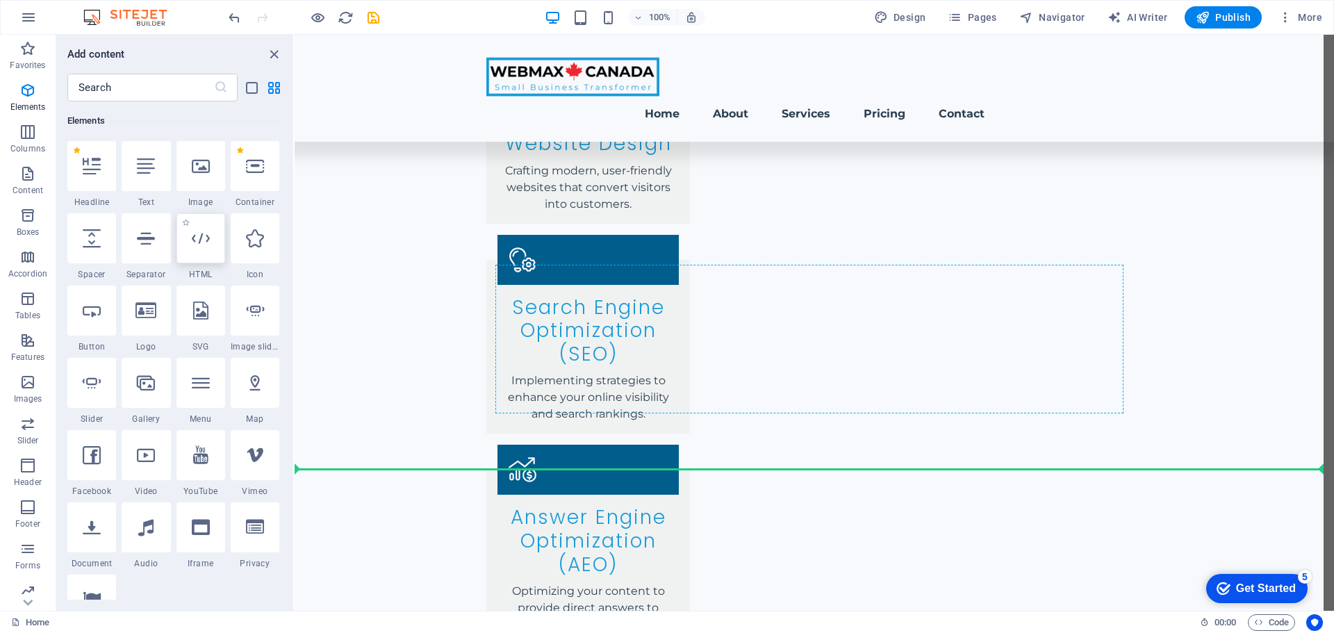
scroll to position [2254, 0]
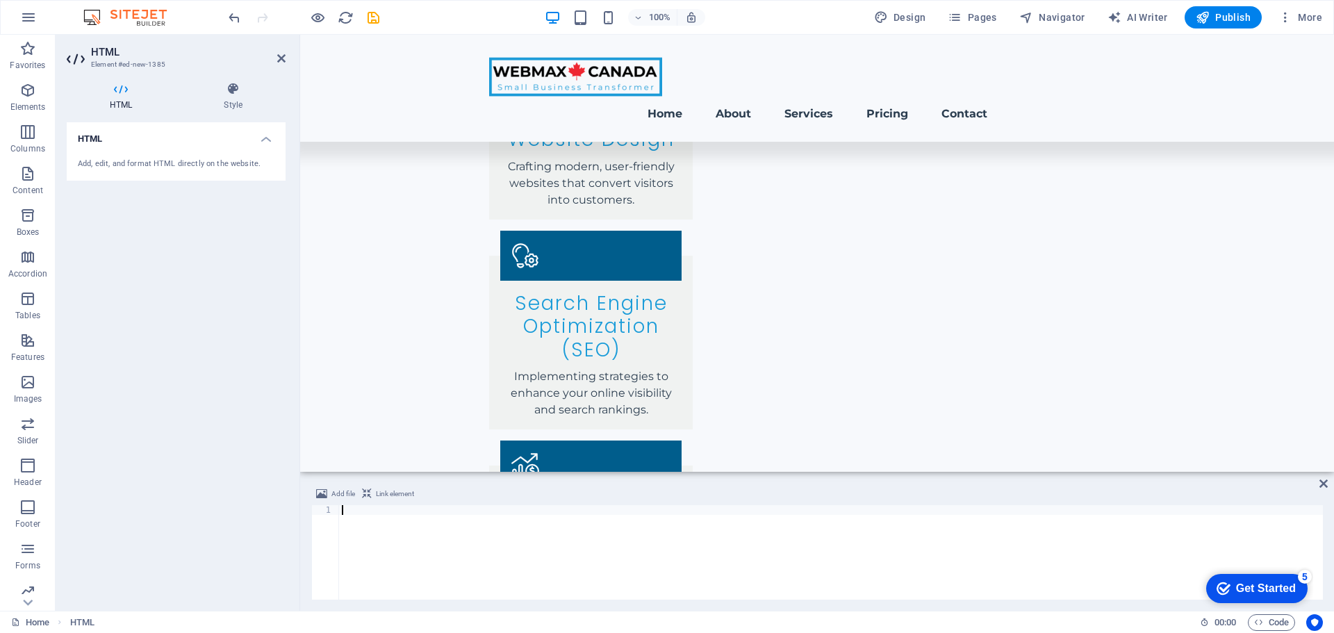
type textarea "<div class="elfsight-app-cc979954-6ff5-4dde-8434-b1dab3976831" data-elfsight-ap…"
click at [1196, 486] on div "Add file Link element" at bounding box center [817, 496] width 1012 height 20
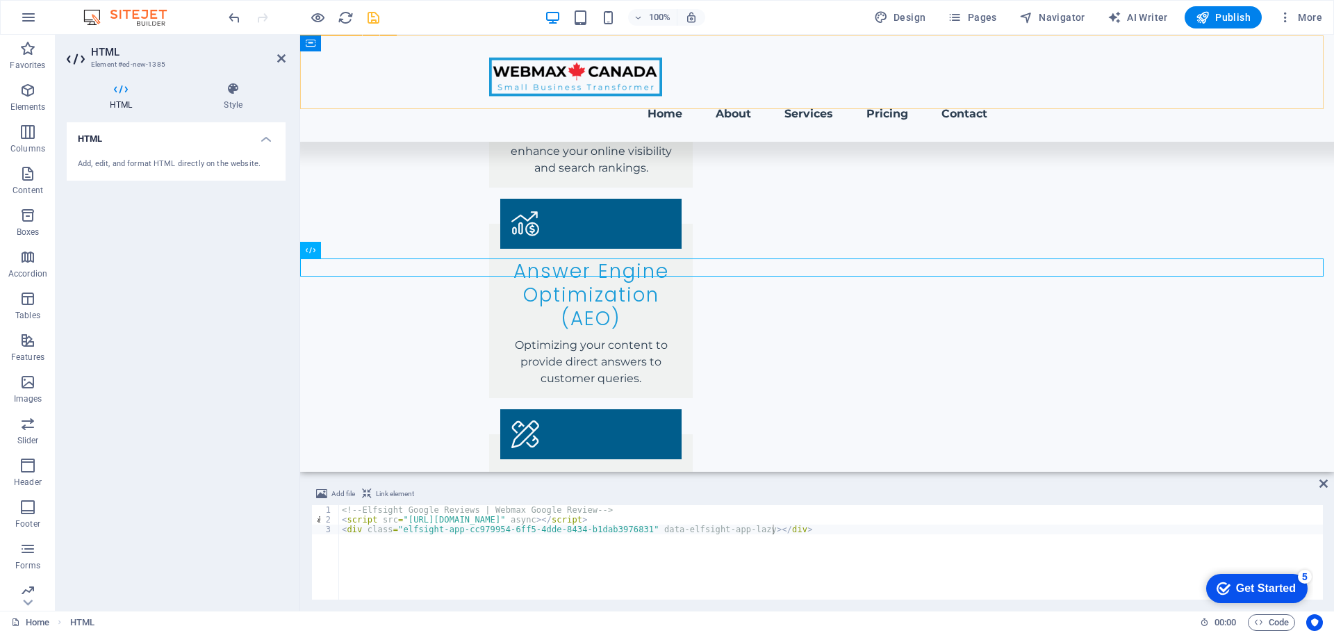
scroll to position [2496, 0]
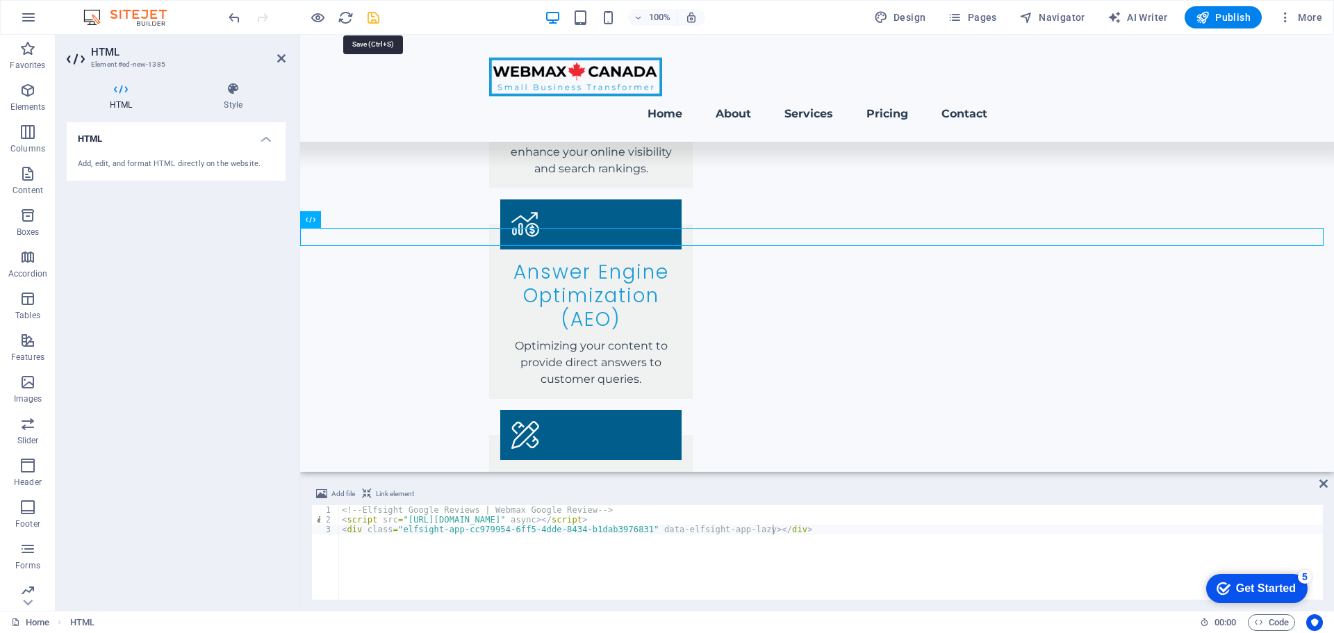
click at [368, 15] on icon "save" at bounding box center [373, 18] width 16 height 16
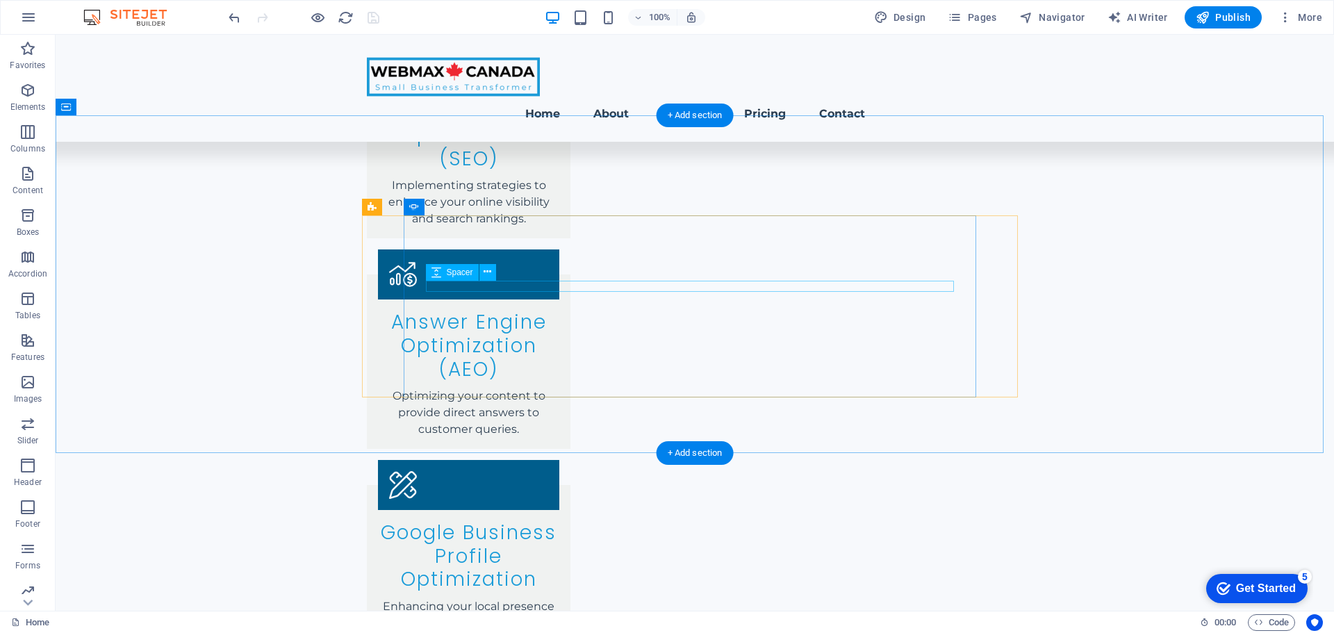
scroll to position [2304, 0]
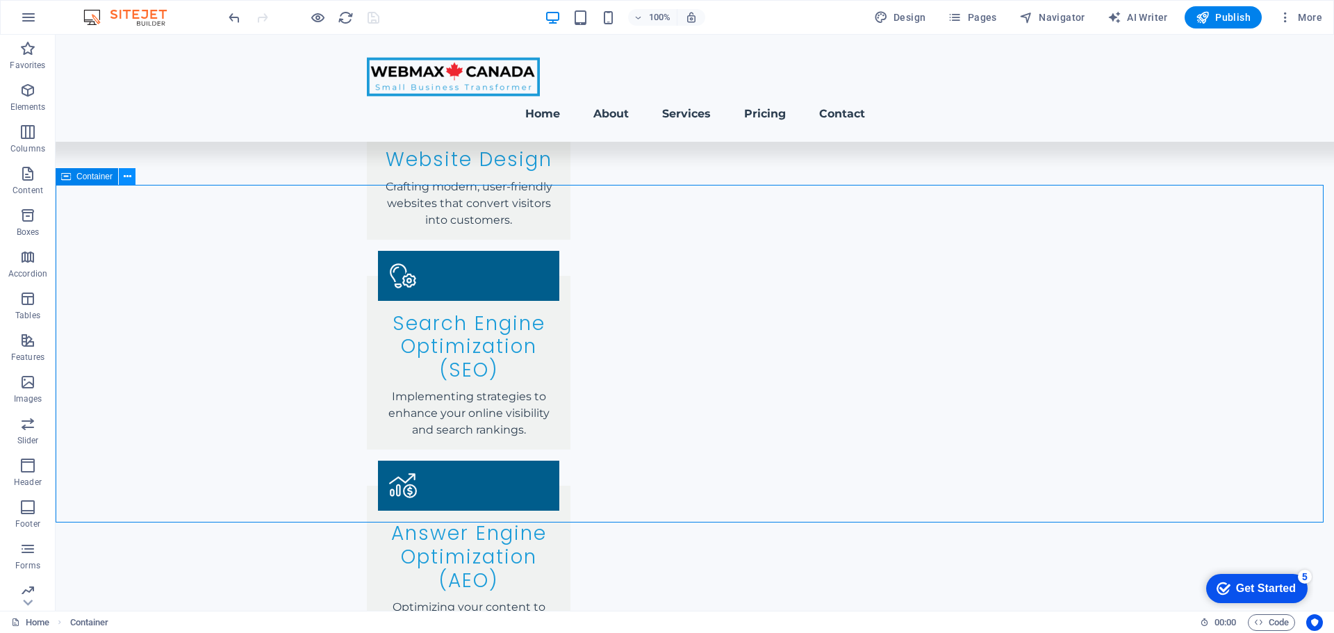
click at [128, 170] on icon at bounding box center [128, 177] width 8 height 15
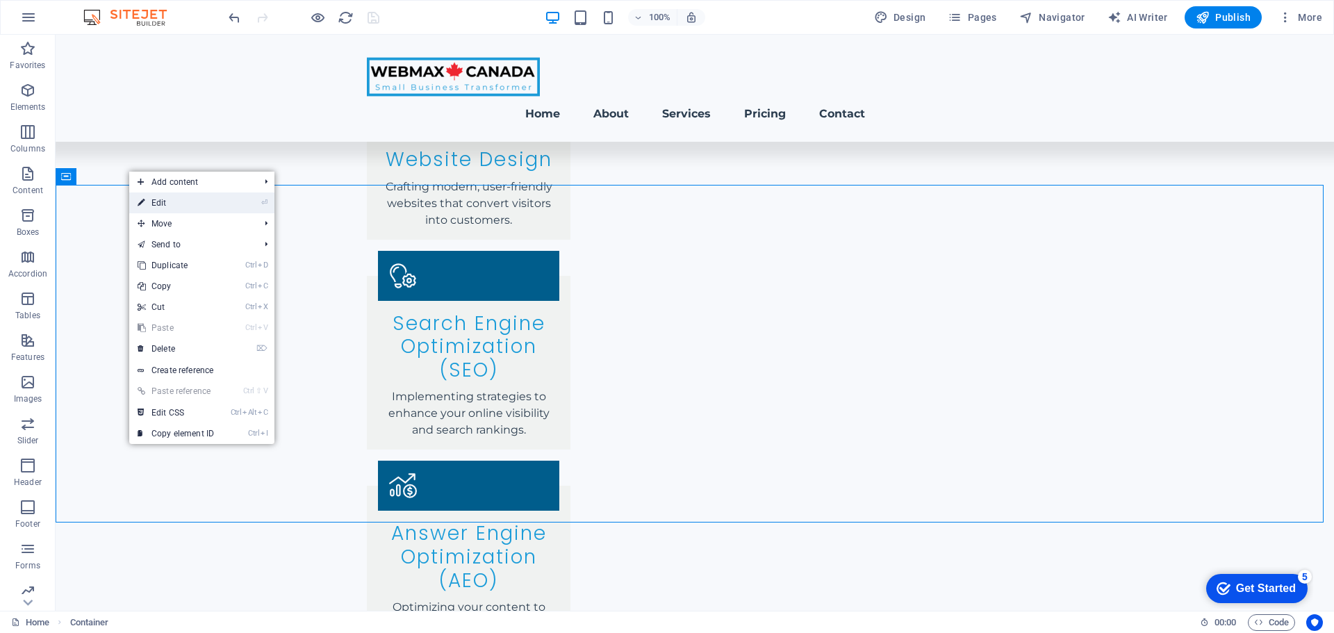
click at [200, 206] on link "⏎ Edit" at bounding box center [175, 202] width 93 height 21
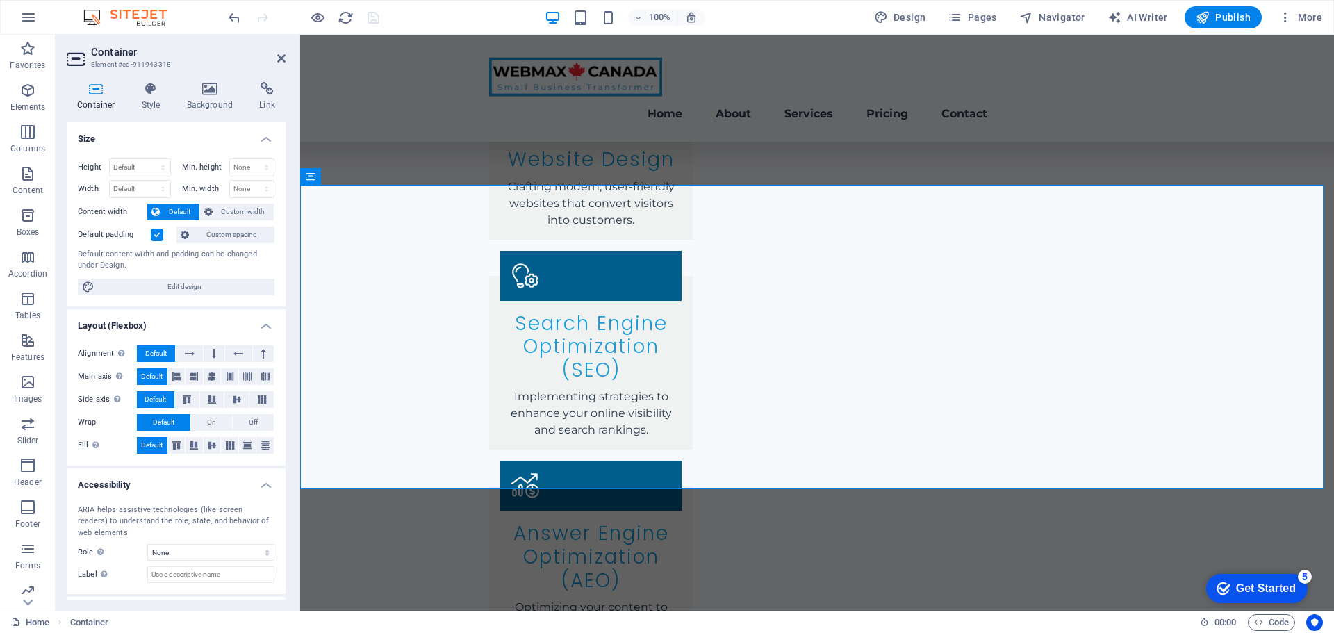
click at [267, 142] on h4 "Size" at bounding box center [176, 134] width 219 height 25
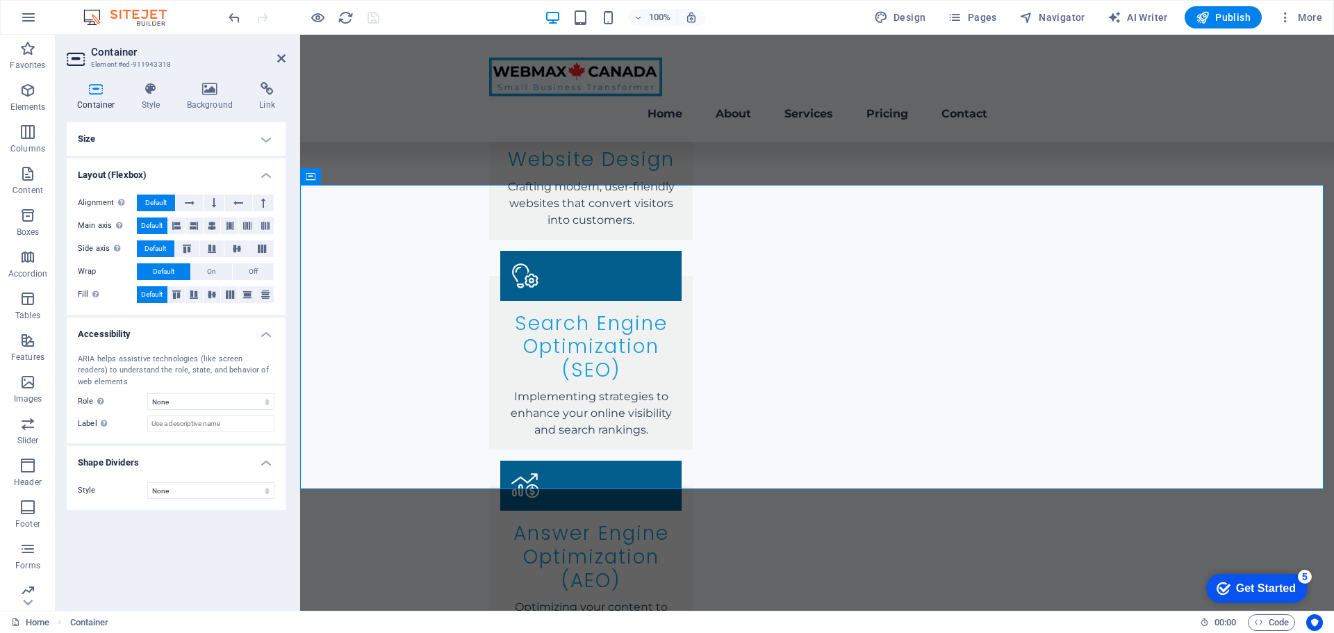
click at [99, 85] on icon at bounding box center [96, 89] width 59 height 14
click at [263, 169] on h4 "Layout (Flexbox)" at bounding box center [176, 170] width 219 height 25
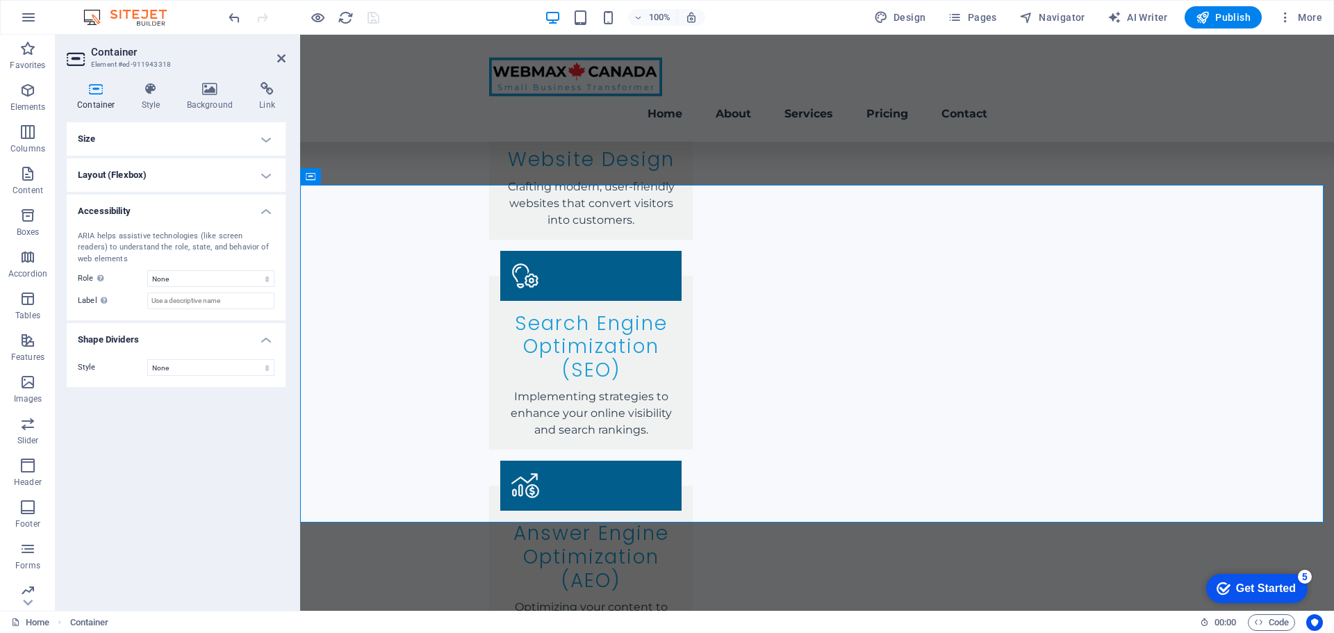
click at [263, 176] on h4 "Layout (Flexbox)" at bounding box center [176, 174] width 219 height 33
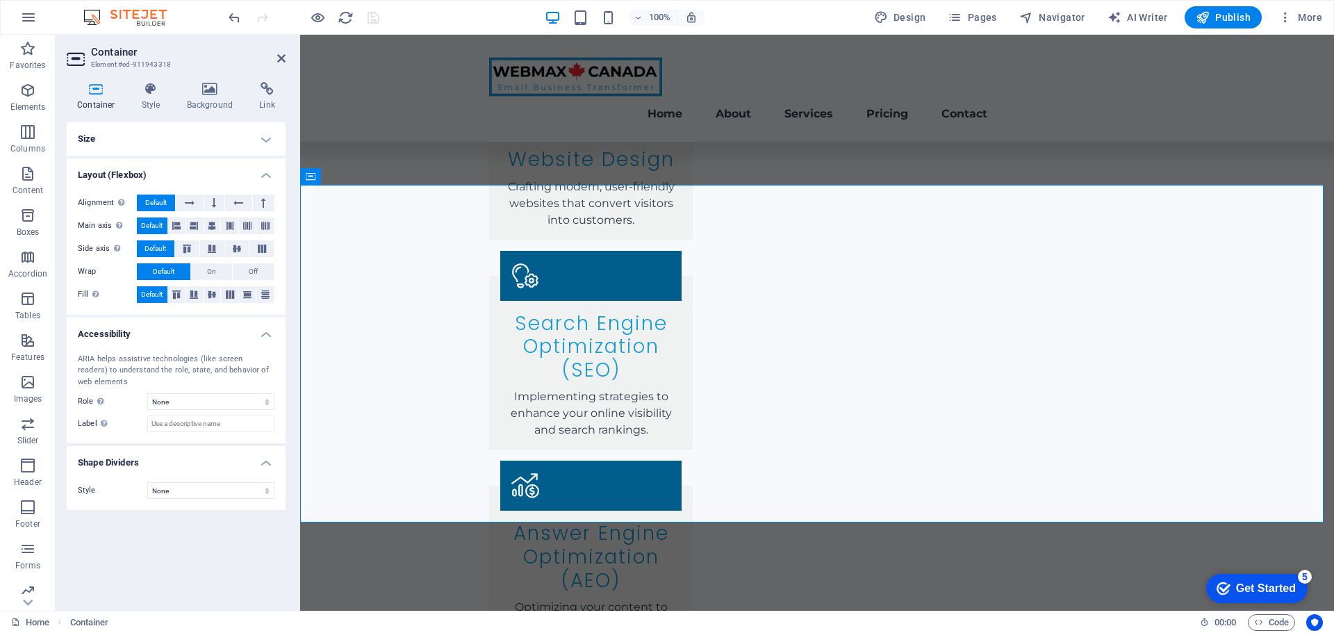
click at [264, 138] on h4 "Size" at bounding box center [176, 138] width 219 height 33
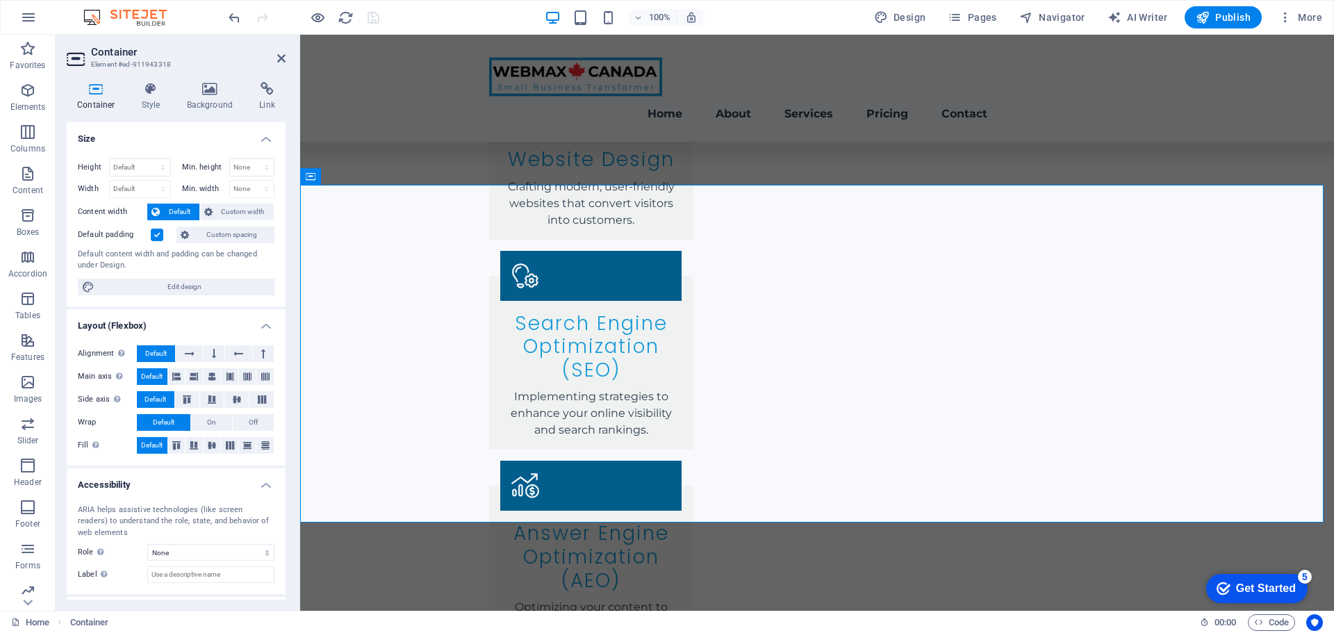
click at [104, 92] on icon at bounding box center [96, 89] width 59 height 14
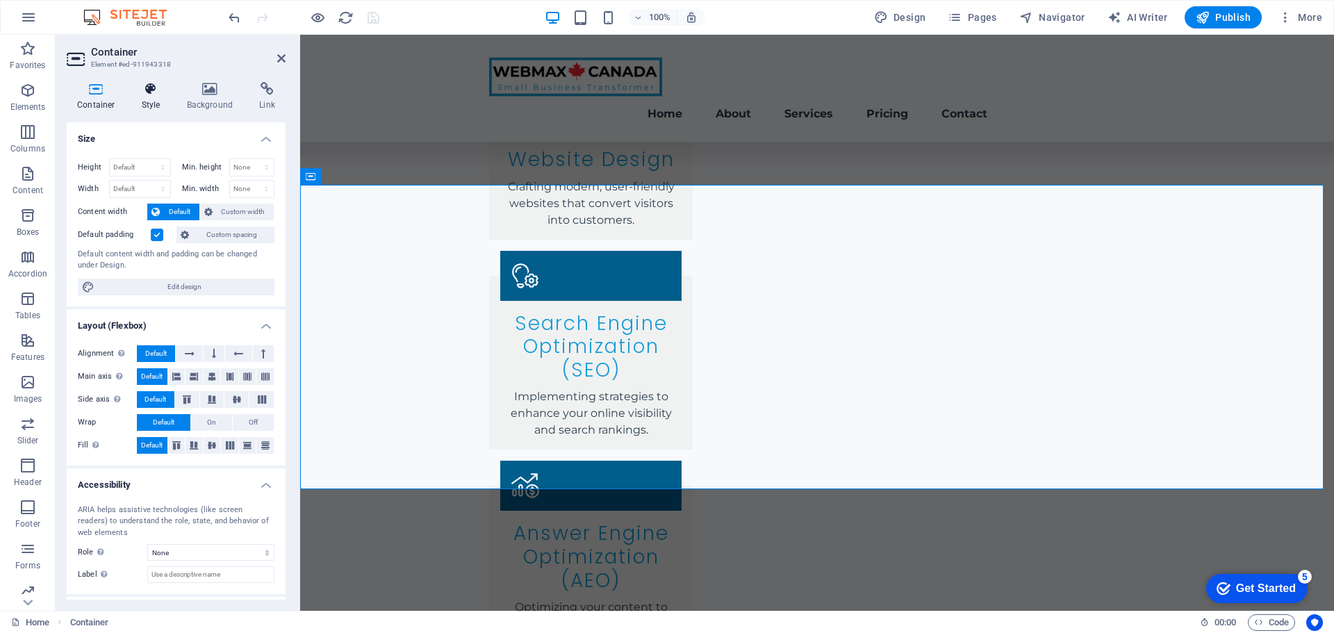
click at [150, 92] on icon at bounding box center [151, 89] width 40 height 14
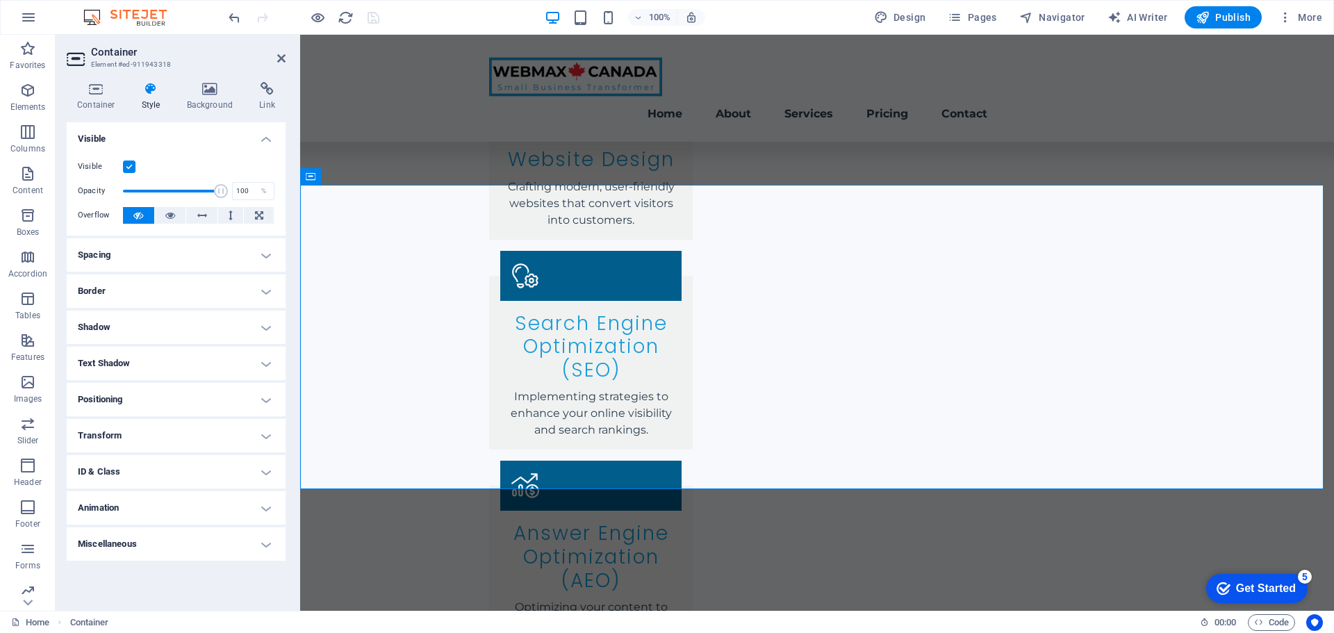
click at [123, 167] on label at bounding box center [129, 166] width 13 height 13
click at [0, 0] on input "Visible" at bounding box center [0, 0] width 0 height 0
drag, startPoint x: 369, startPoint y: 19, endPoint x: 361, endPoint y: 15, distance: 9.3
click at [369, 19] on icon "save" at bounding box center [373, 18] width 16 height 16
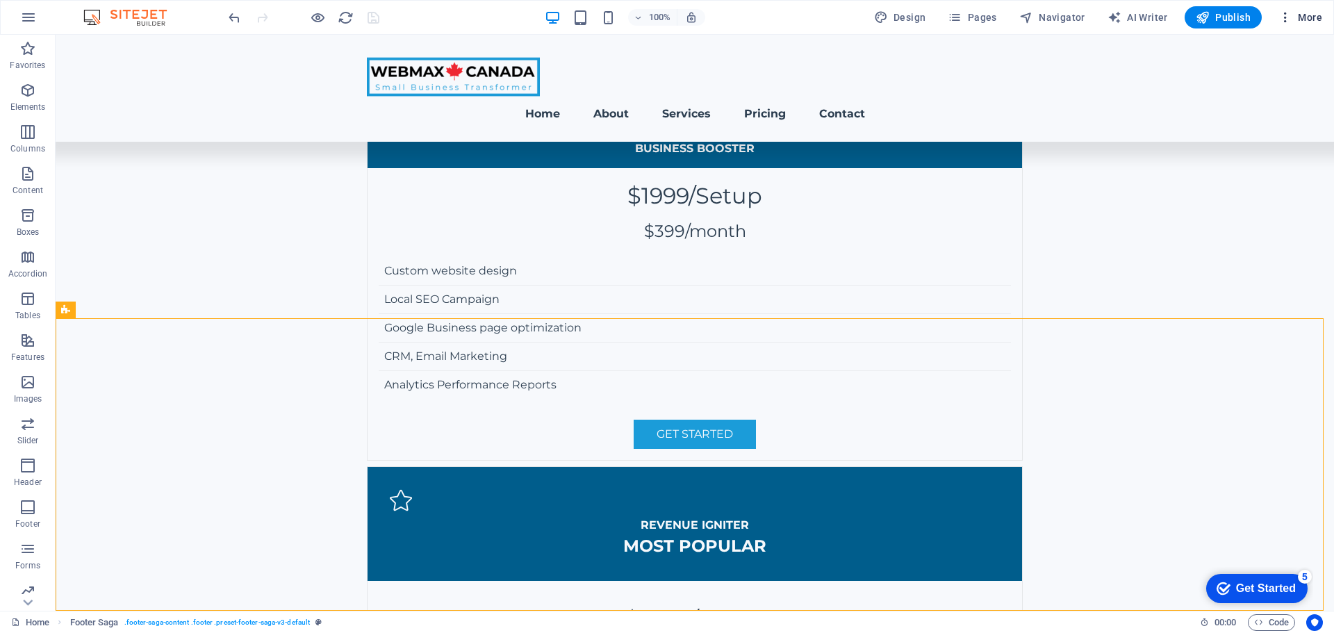
click at [1291, 19] on icon "button" at bounding box center [1285, 17] width 14 height 14
click at [1220, 317] on div at bounding box center [1217, 320] width 25 height 14
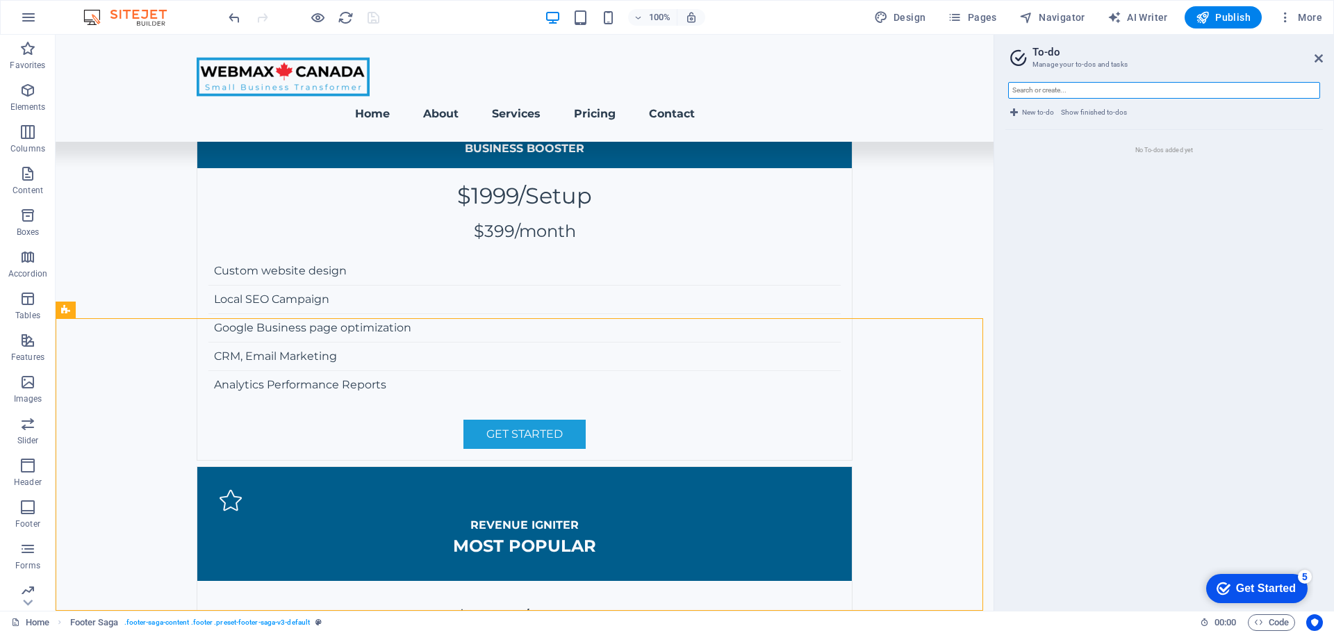
click at [1118, 87] on input "text" at bounding box center [1164, 90] width 312 height 17
click at [1320, 56] on icon at bounding box center [1318, 58] width 8 height 11
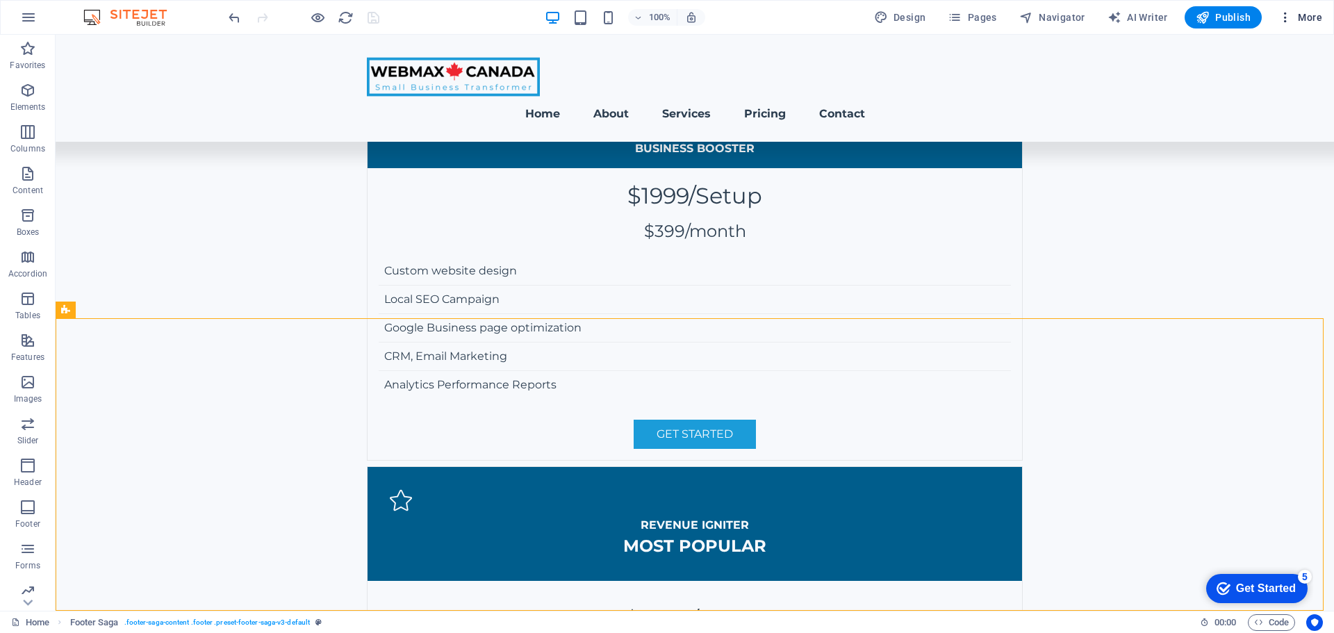
click at [1311, 15] on span "More" at bounding box center [1300, 17] width 44 height 14
click at [1268, 54] on h6 "Website Settings" at bounding box center [1271, 53] width 83 height 17
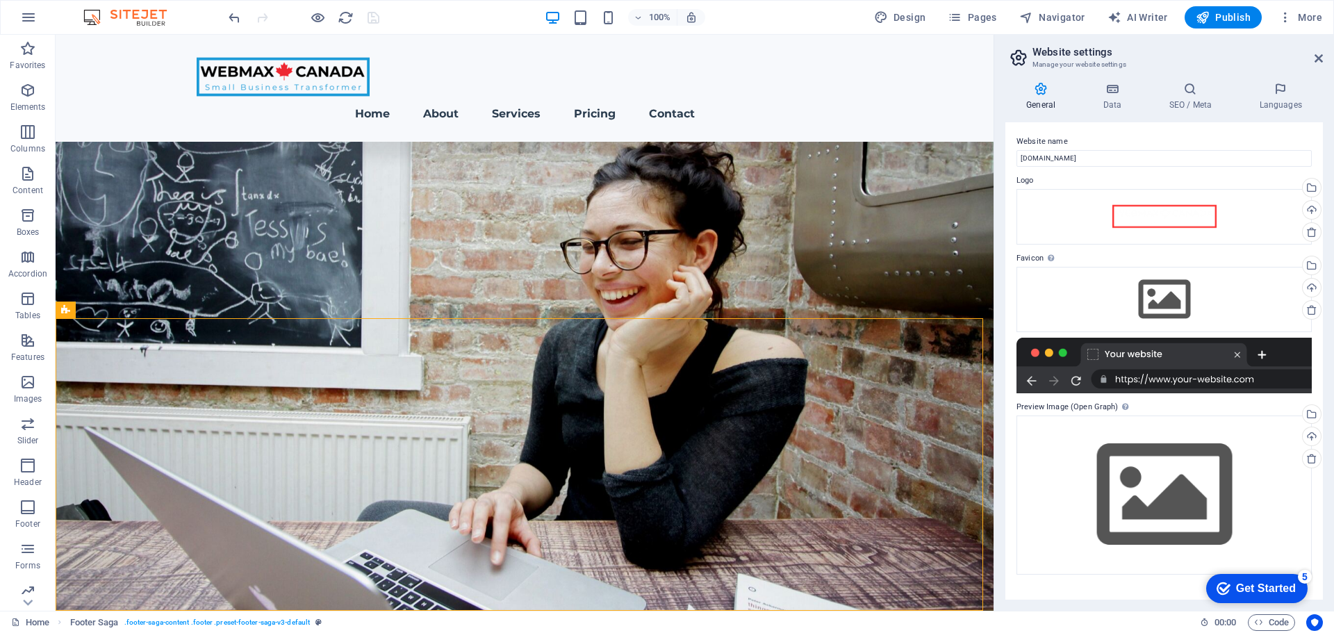
scroll to position [3580, 0]
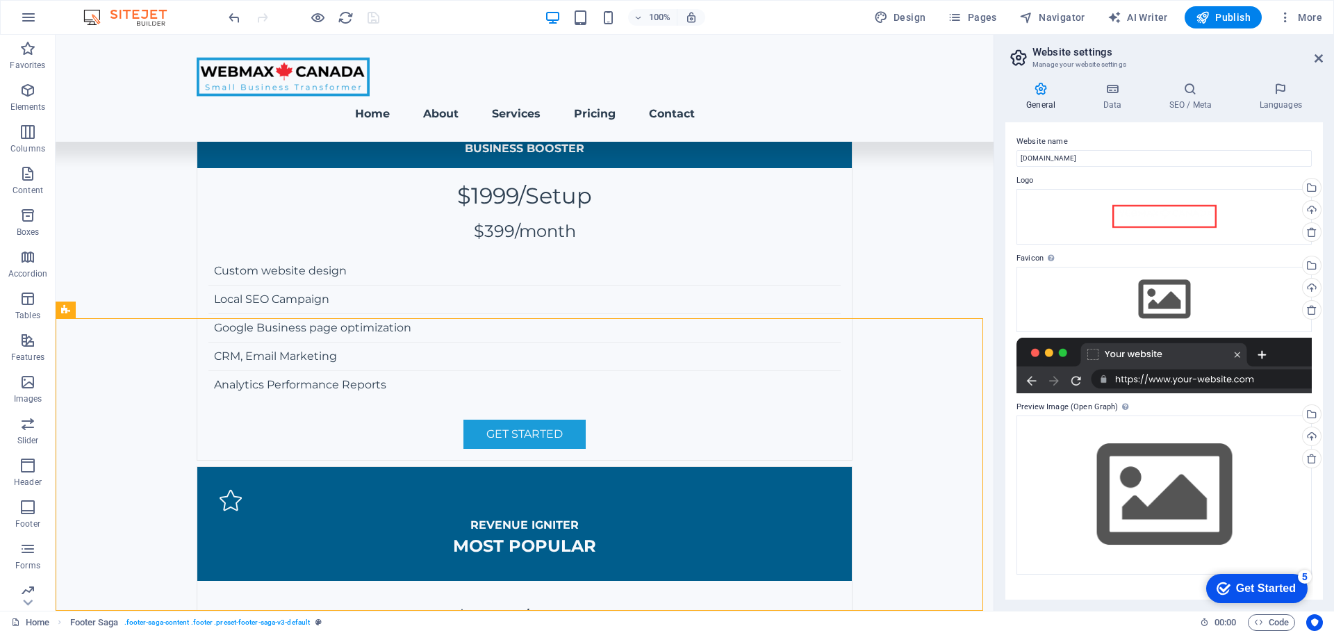
drag, startPoint x: 0, startPoint y: 0, endPoint x: 1270, endPoint y: 51, distance: 1271.0
click at [1270, 50] on h2 "Website settings" at bounding box center [1177, 52] width 290 height 13
click at [1270, 51] on h2 "Website settings" at bounding box center [1177, 52] width 290 height 13
click at [743, 363] on span "H3" at bounding box center [743, 365] width 10 height 8
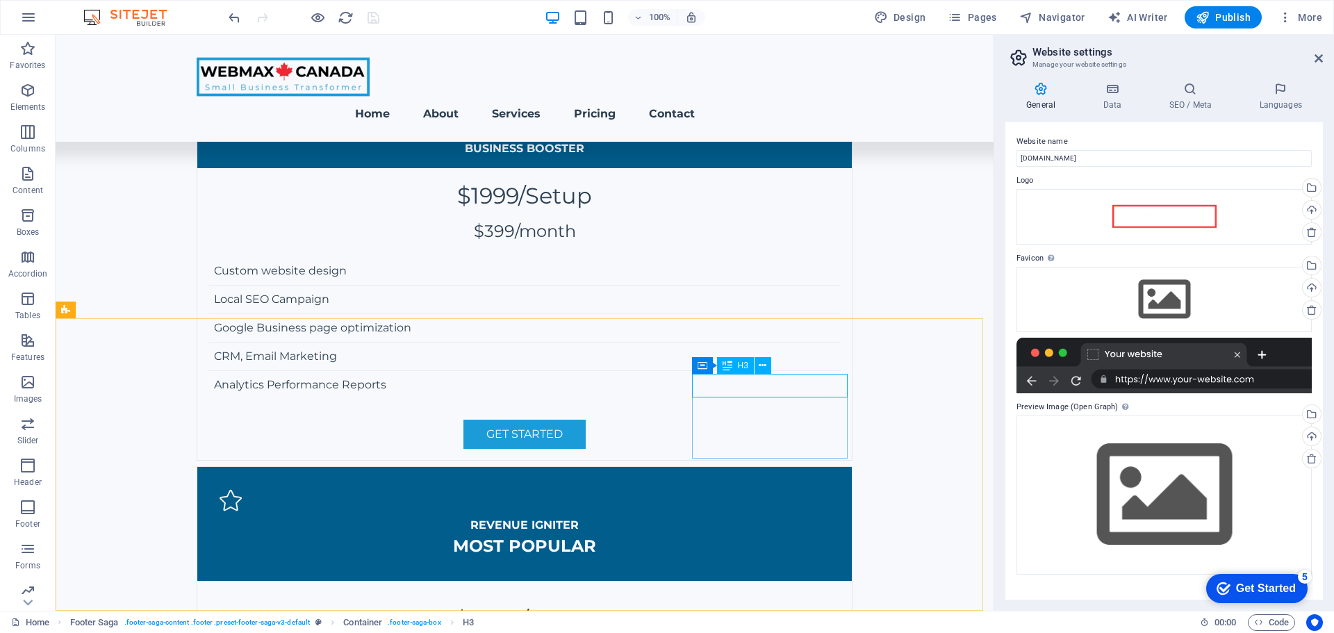
click at [744, 367] on span "H3" at bounding box center [743, 365] width 10 height 8
drag, startPoint x: 743, startPoint y: 366, endPoint x: 447, endPoint y: 341, distance: 297.0
click at [743, 366] on span "H3" at bounding box center [743, 365] width 10 height 8
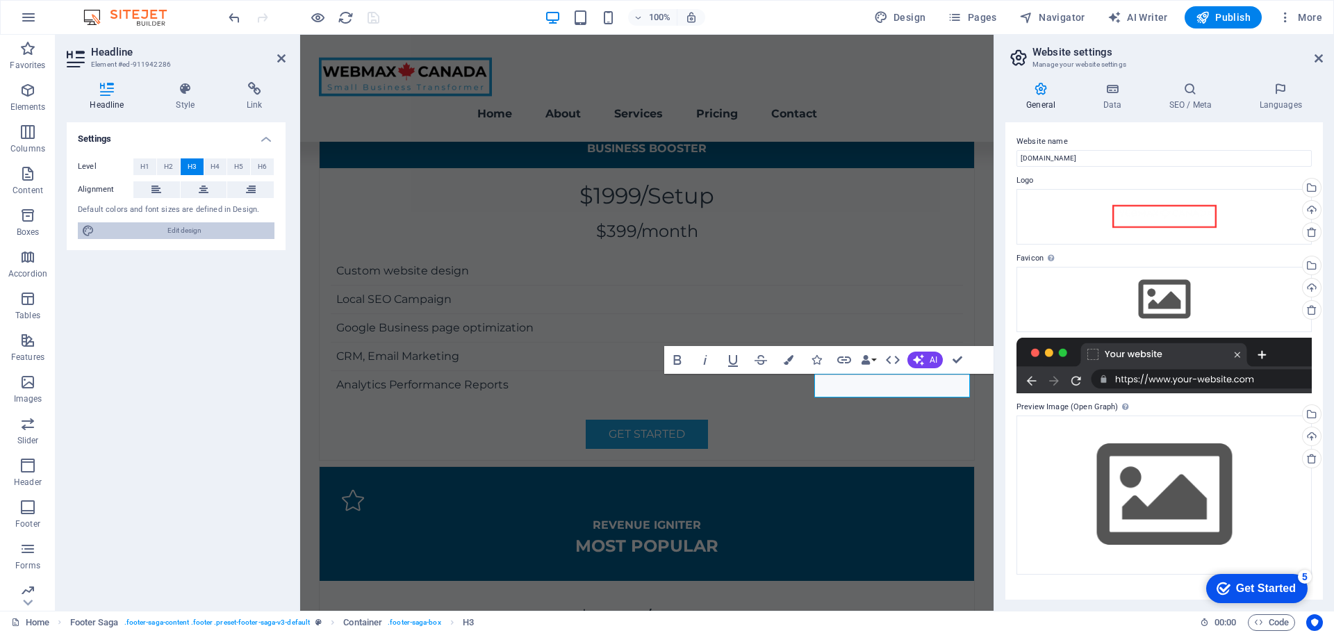
click at [189, 231] on span "Edit design" at bounding box center [185, 230] width 172 height 17
select select "px"
select select "200"
select select "px"
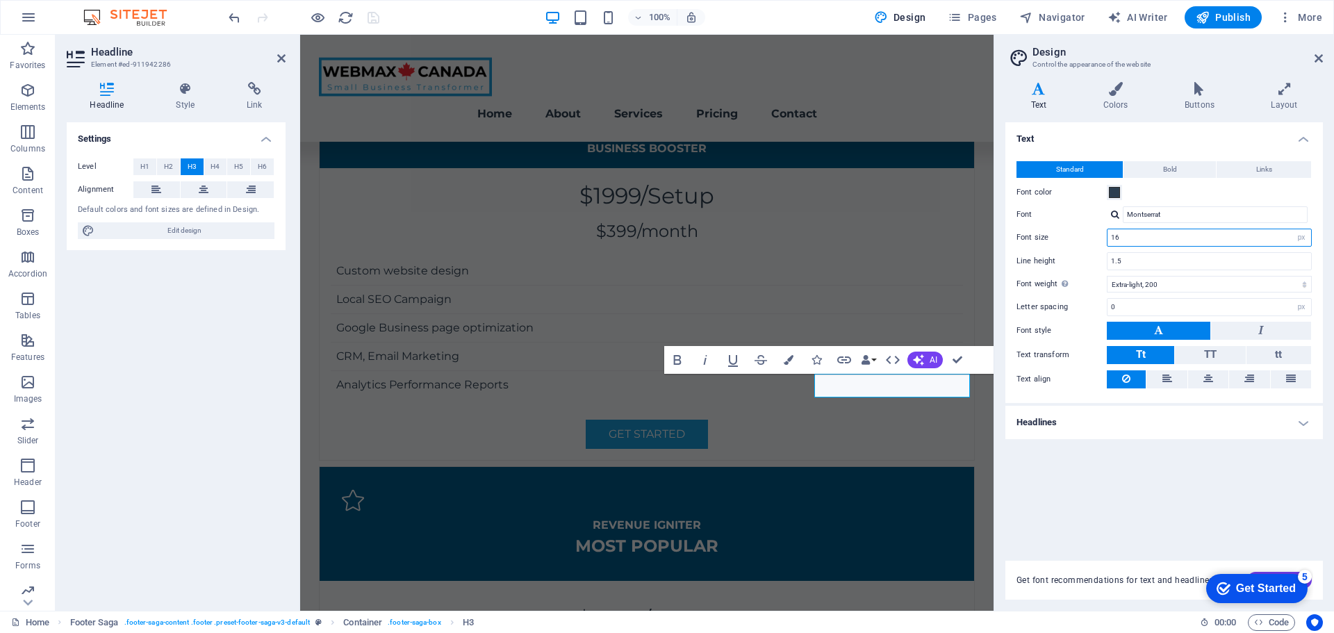
drag, startPoint x: 1125, startPoint y: 236, endPoint x: 1109, endPoint y: 236, distance: 16.0
click at [1109, 236] on input "16" at bounding box center [1209, 237] width 204 height 17
click at [1081, 233] on div "Font size 14 rem px" at bounding box center [1163, 238] width 295 height 18
click at [1075, 267] on div "Line height 1.5" at bounding box center [1163, 261] width 295 height 18
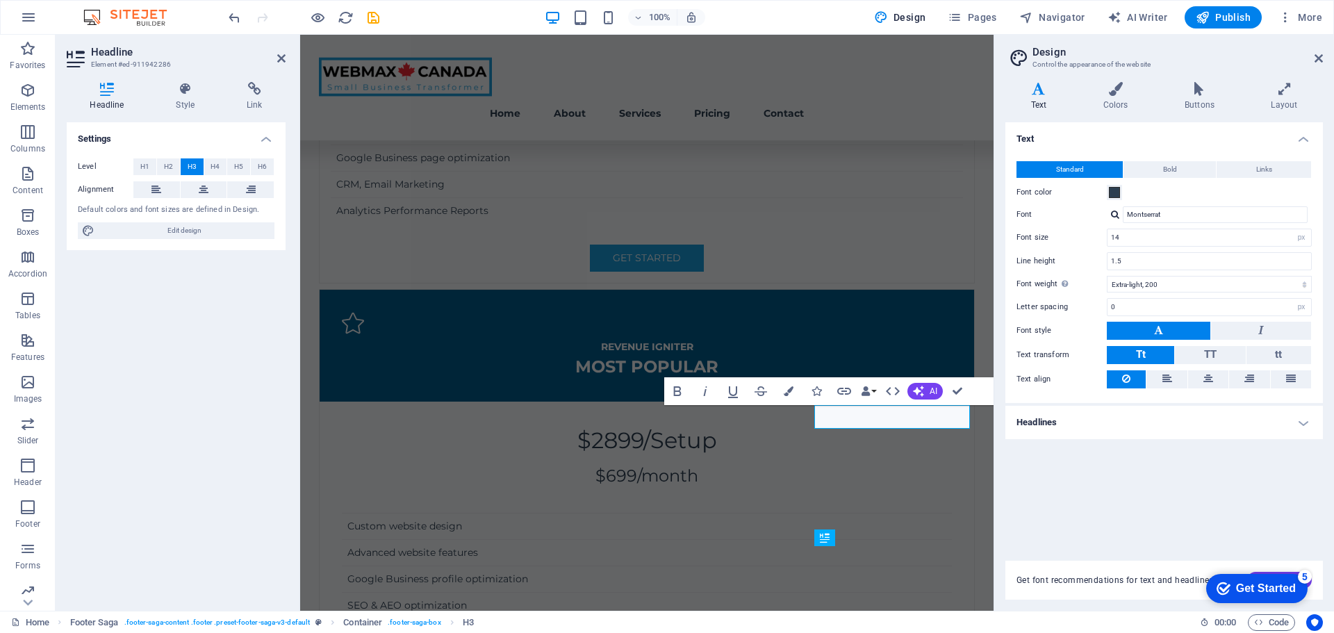
scroll to position [3408, 0]
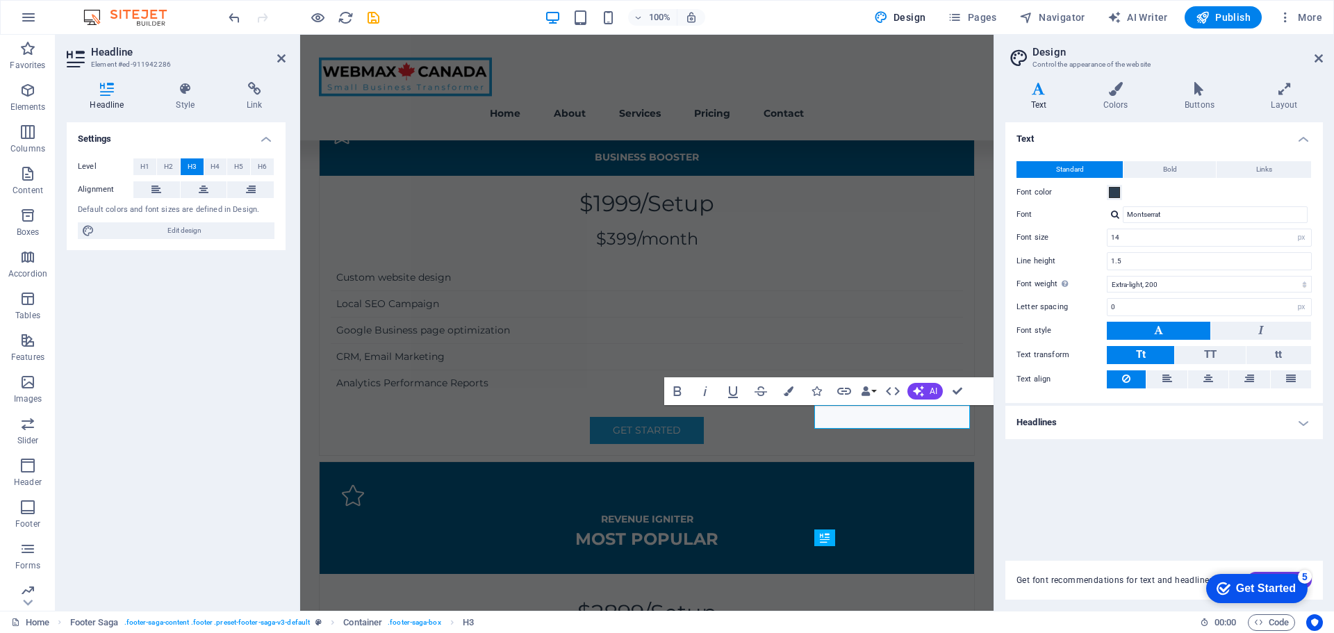
click at [1311, 418] on h4 "Headlines" at bounding box center [1163, 422] width 317 height 33
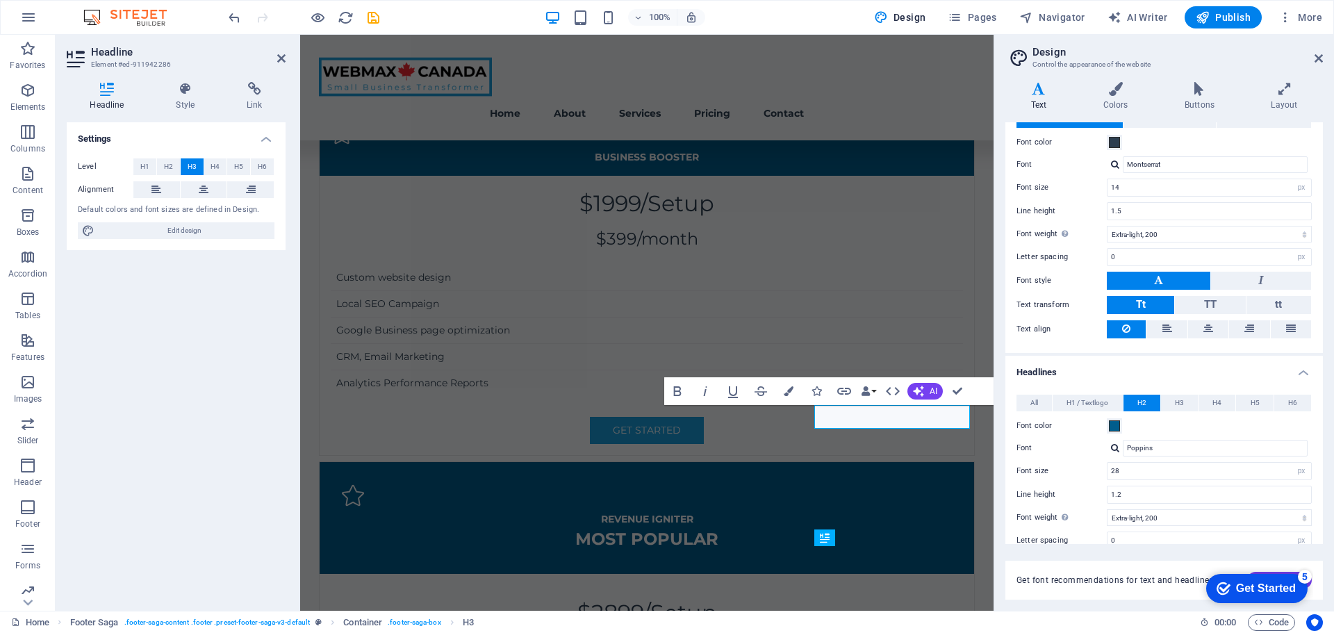
scroll to position [0, 0]
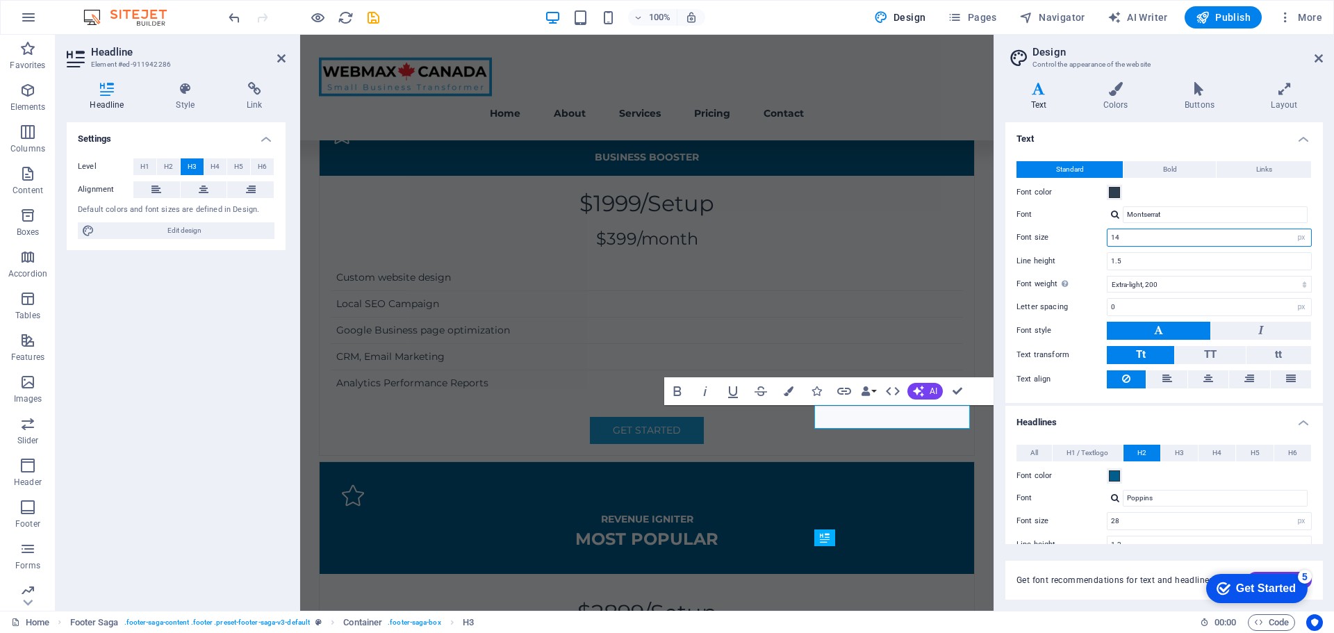
drag, startPoint x: 1137, startPoint y: 232, endPoint x: 1107, endPoint y: 238, distance: 29.7
click at [1107, 238] on input "14" at bounding box center [1209, 237] width 204 height 17
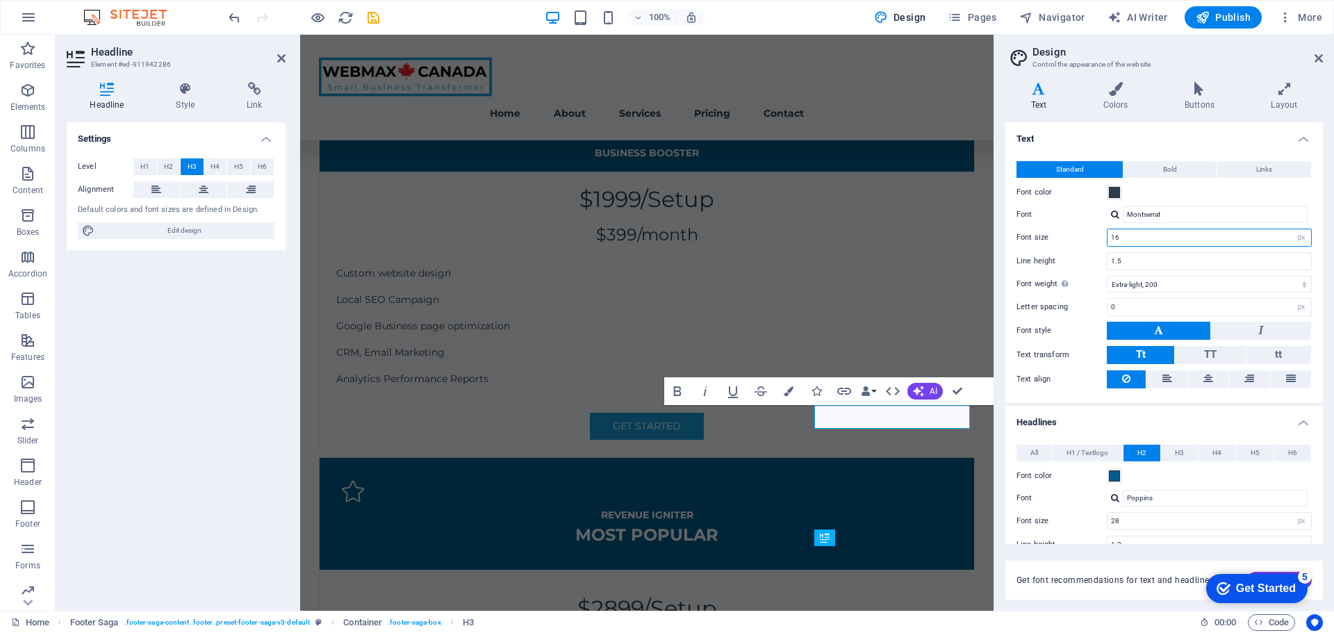
type input "16"
click at [1044, 221] on label "Font" at bounding box center [1061, 214] width 90 height 17
click at [1123, 221] on input "Montserrat" at bounding box center [1215, 214] width 185 height 17
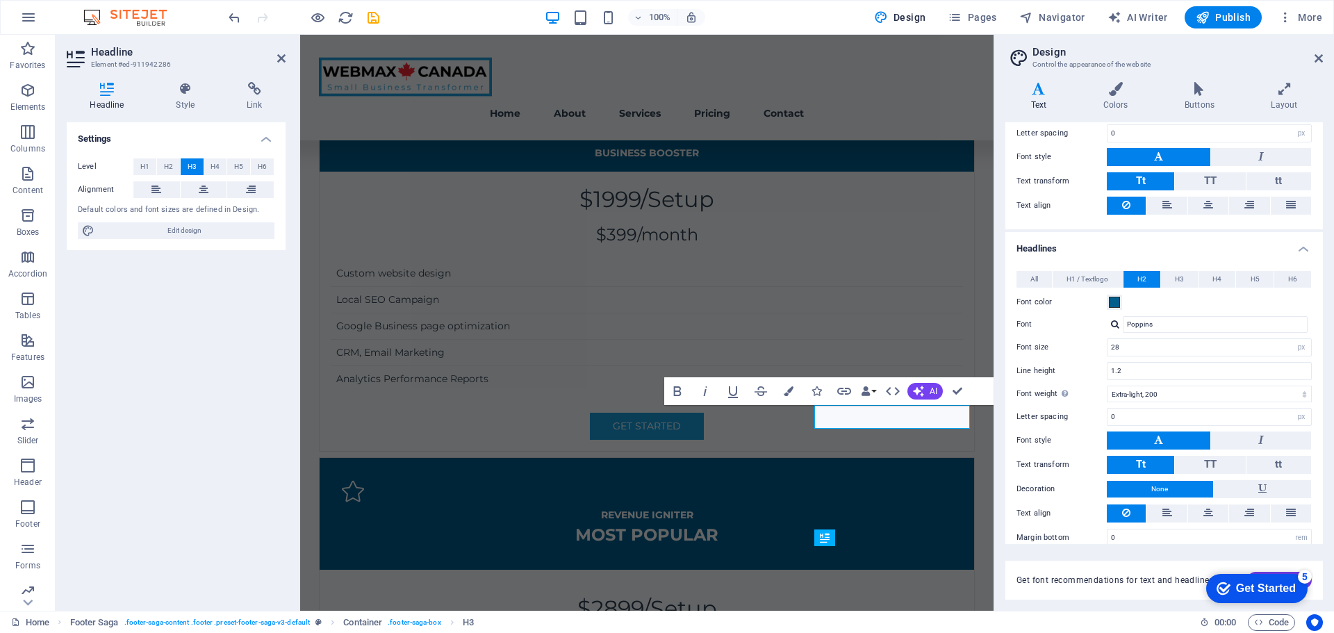
scroll to position [190, 0]
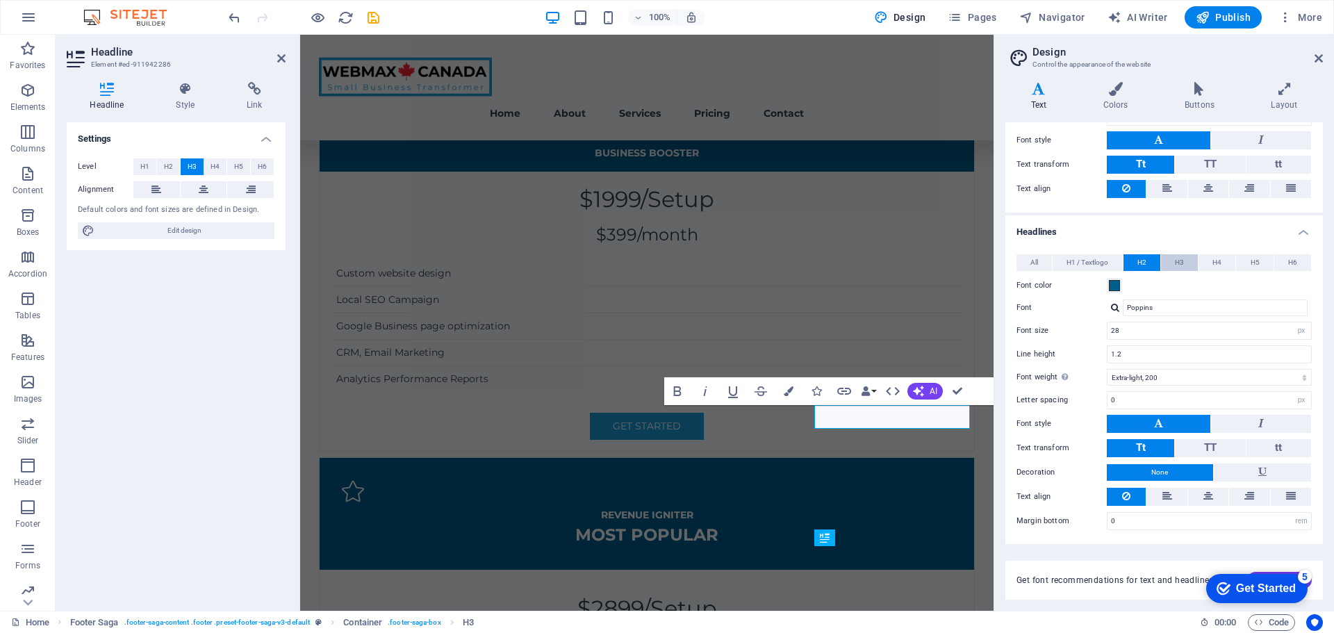
click at [1170, 261] on button "H3" at bounding box center [1179, 262] width 37 height 17
drag, startPoint x: 1117, startPoint y: 331, endPoint x: 1096, endPoint y: 331, distance: 21.5
click at [1096, 330] on div "Font size 28 rem px em %" at bounding box center [1163, 331] width 295 height 18
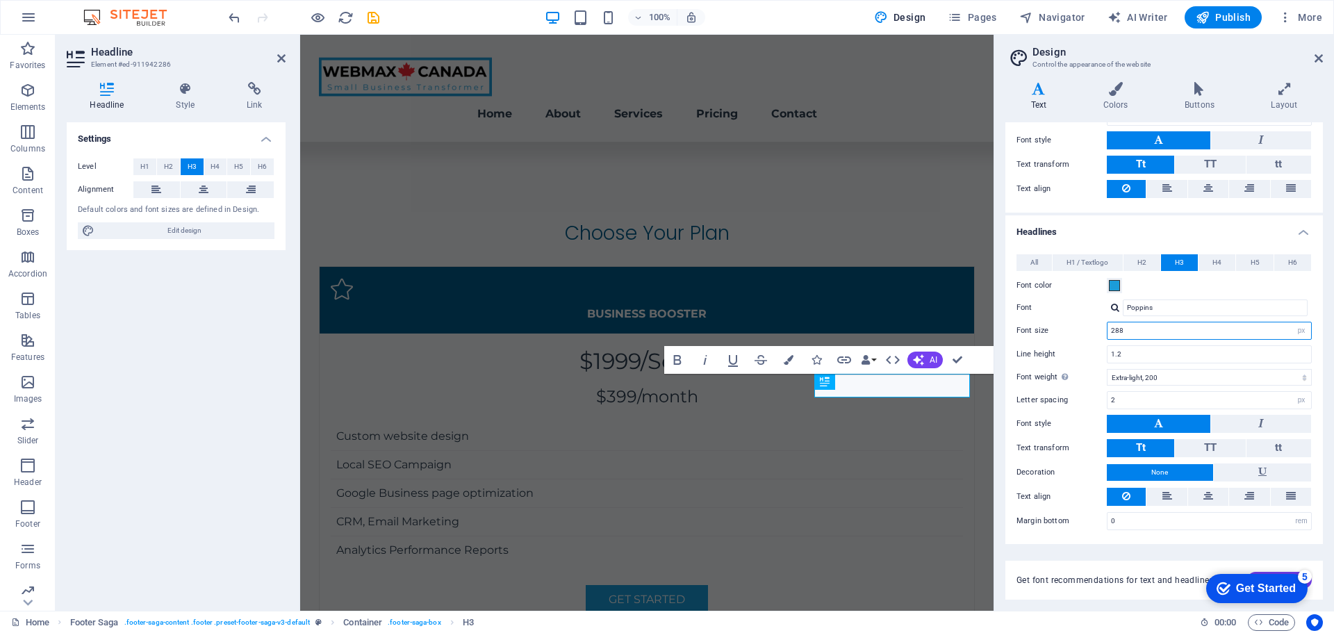
scroll to position [3580, 0]
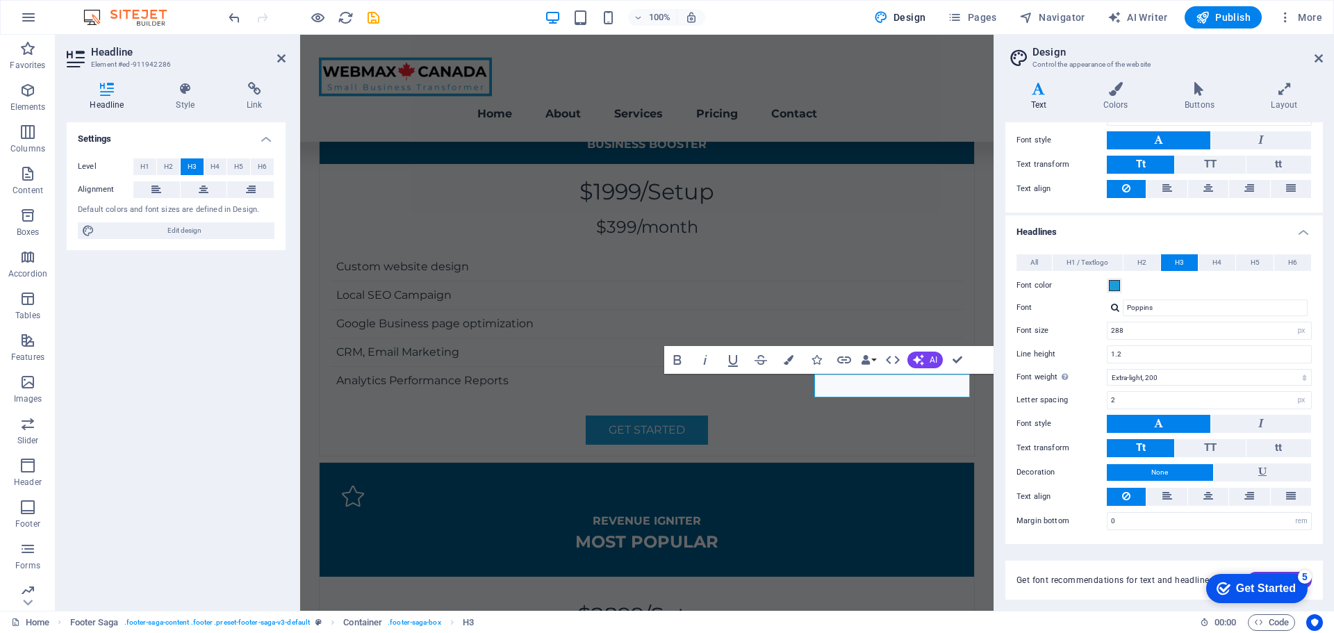
click at [1096, 331] on label "Font size" at bounding box center [1061, 331] width 90 height 8
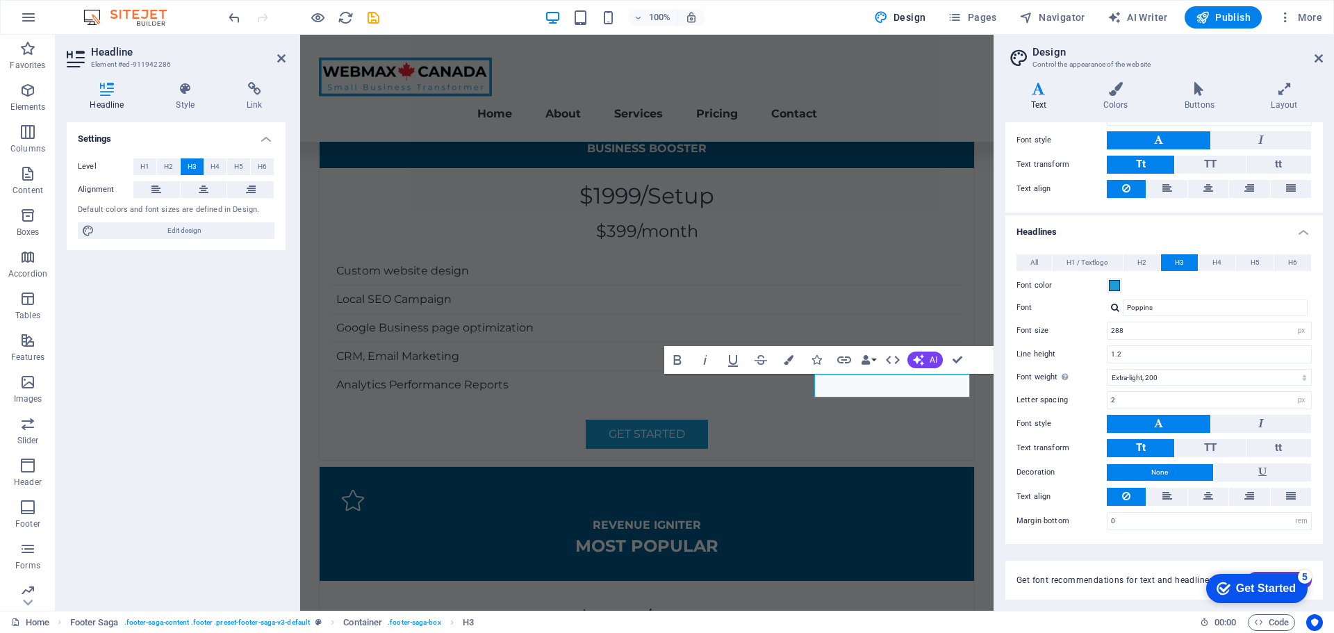
click at [1061, 332] on label "Font size" at bounding box center [1061, 331] width 90 height 8
click at [1122, 328] on input "288" at bounding box center [1209, 330] width 204 height 17
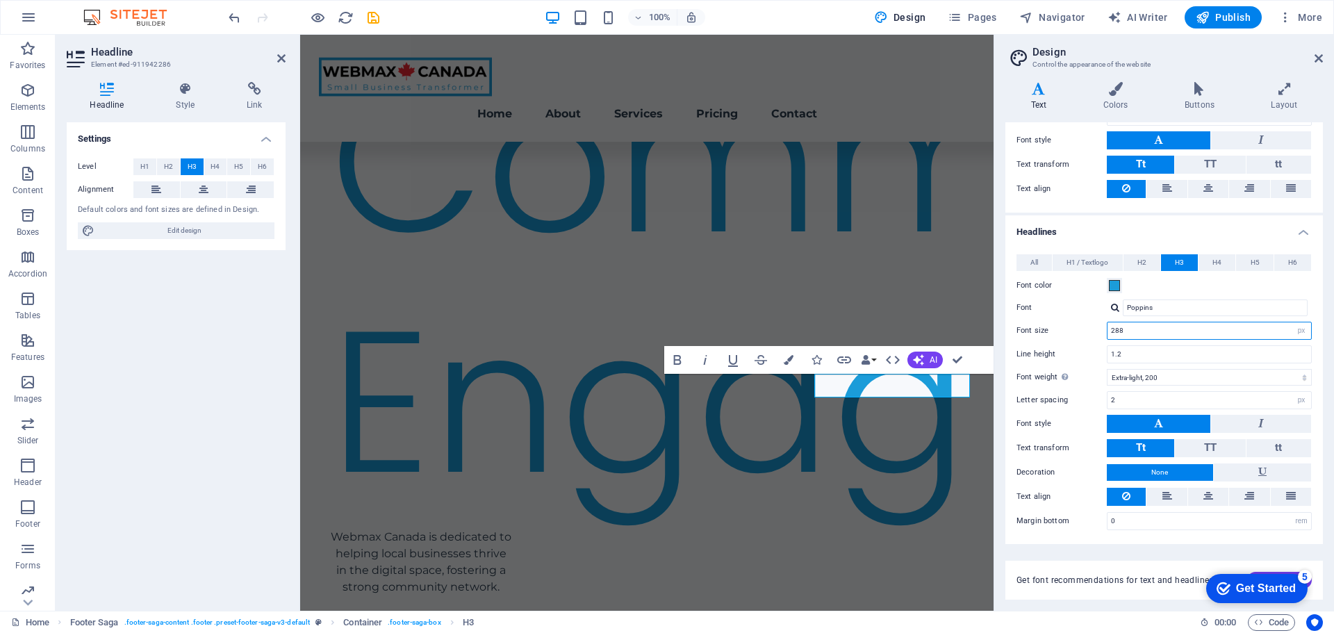
scroll to position [6035, 0]
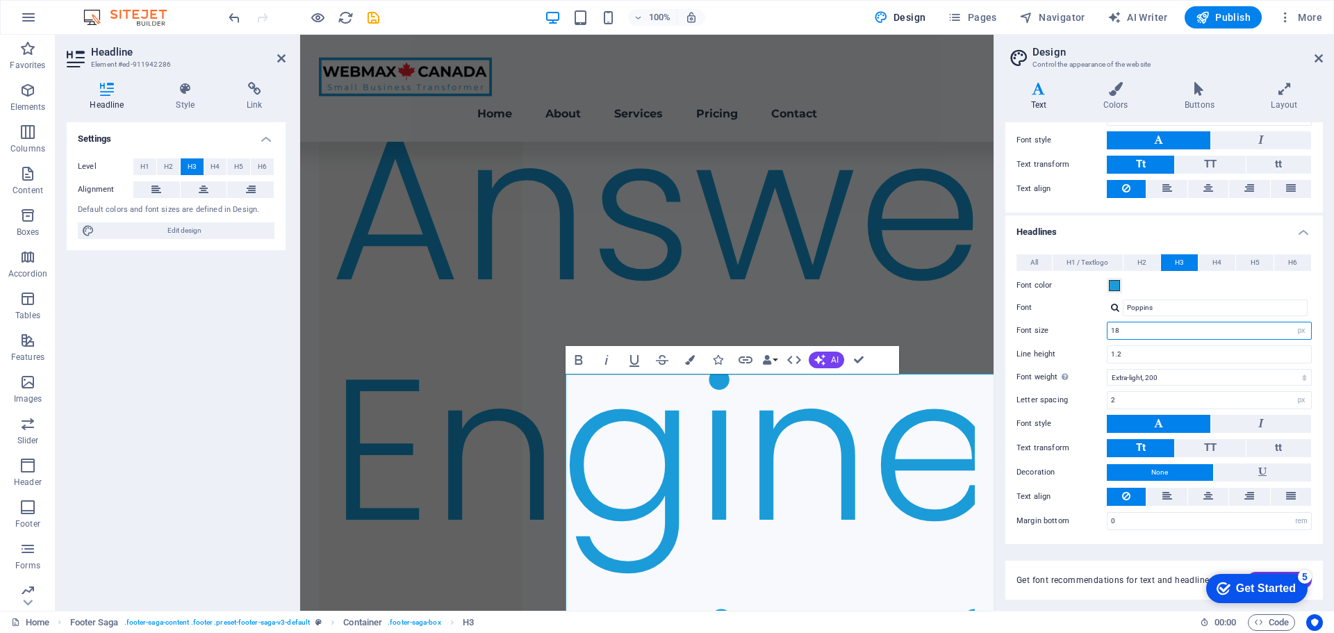
type input "18"
click at [1043, 313] on label "Font" at bounding box center [1061, 307] width 90 height 17
click at [1123, 313] on input "Poppins" at bounding box center [1215, 307] width 185 height 17
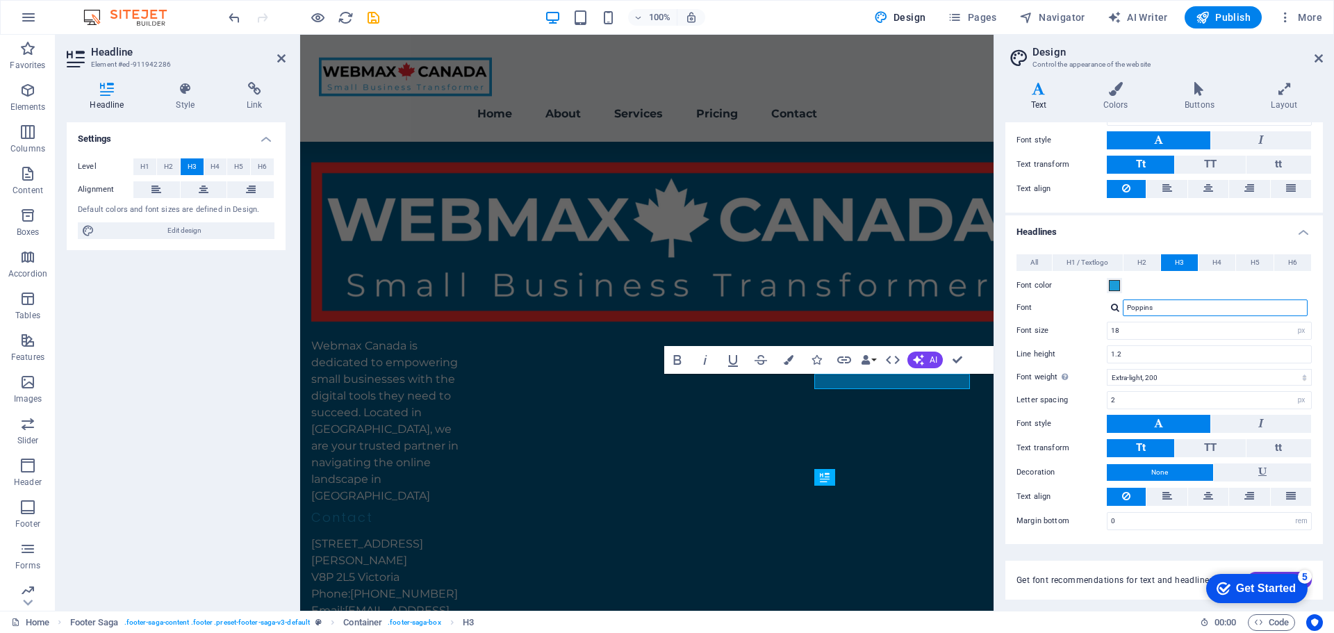
scroll to position [3468, 0]
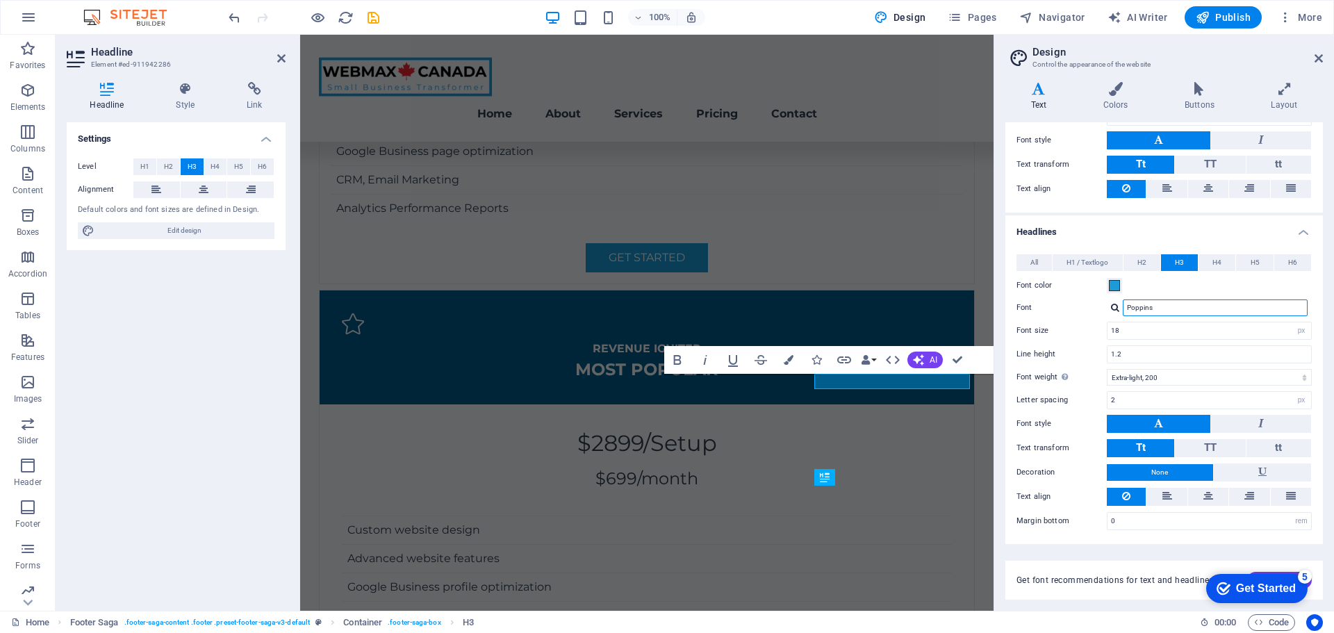
drag, startPoint x: 1166, startPoint y: 307, endPoint x: 1126, endPoint y: 307, distance: 39.6
click at [1126, 307] on input "Poppins" at bounding box center [1215, 307] width 185 height 17
click at [1171, 325] on div "Montserrat" at bounding box center [1217, 326] width 183 height 15
type input "Montserrat"
click at [1078, 338] on div "Font size 18 rem px em %" at bounding box center [1163, 331] width 295 height 18
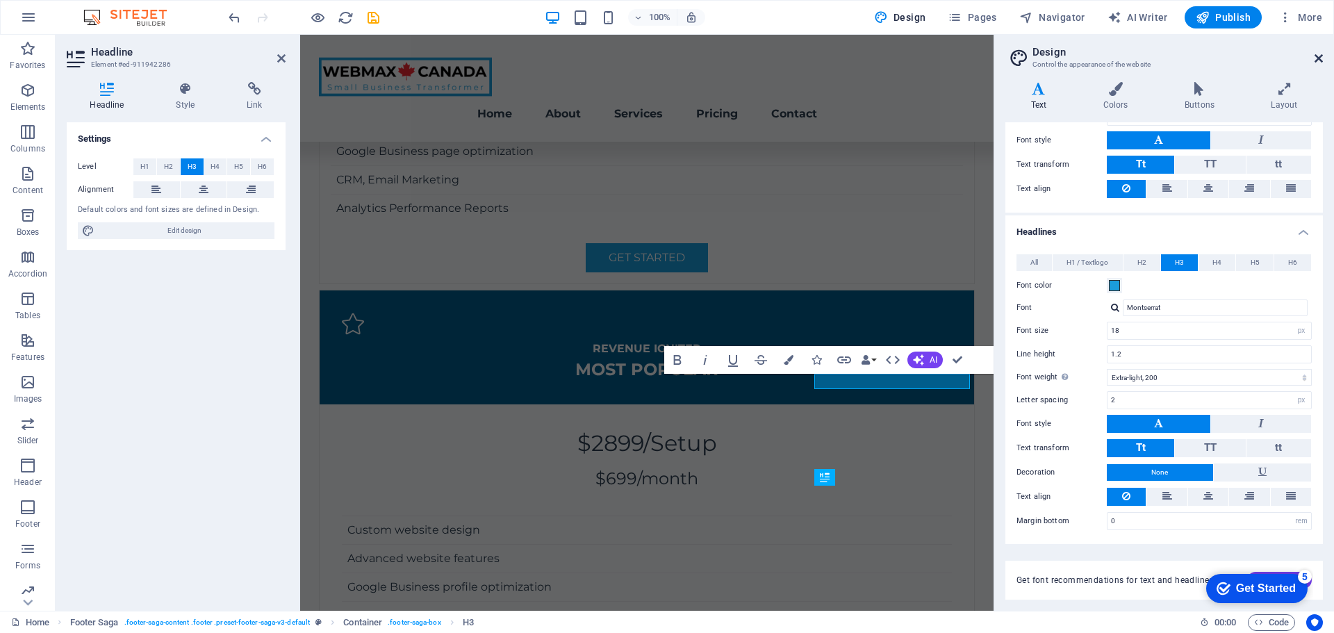
click at [1319, 58] on icon at bounding box center [1318, 58] width 8 height 11
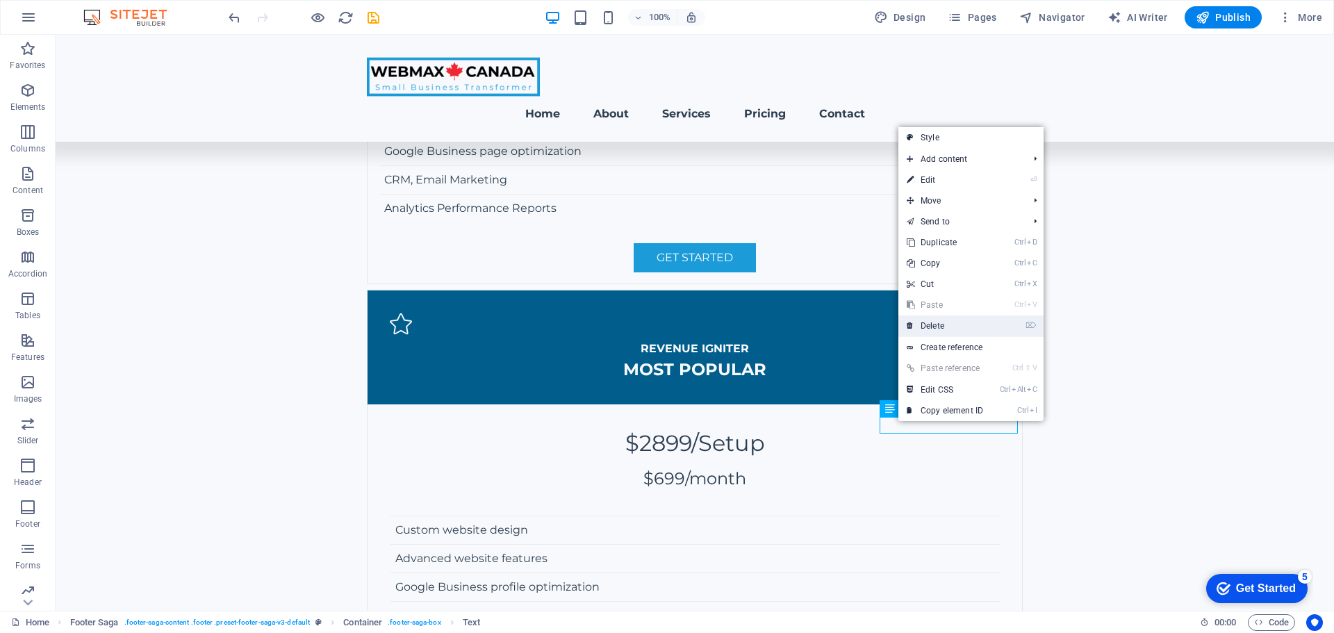
click at [907, 325] on icon at bounding box center [910, 325] width 7 height 21
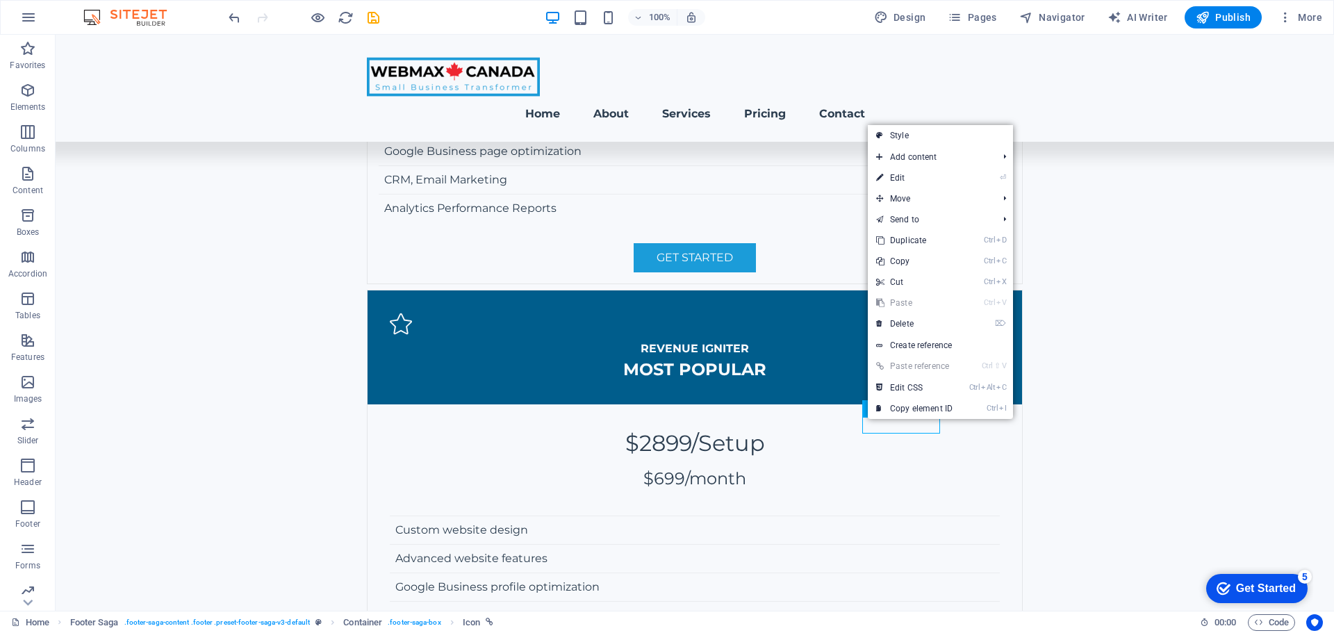
click at [899, 311] on link "Ctrl V Paste" at bounding box center [914, 302] width 93 height 21
click at [902, 320] on link "⌦ Delete" at bounding box center [914, 323] width 93 height 21
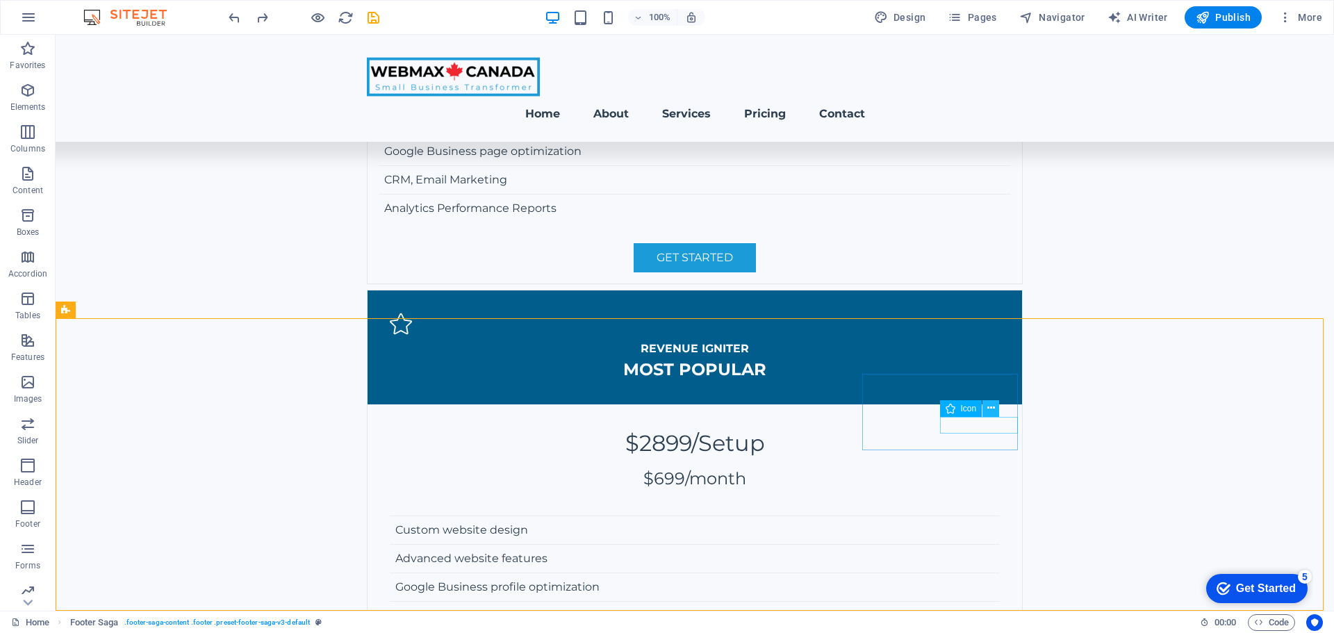
click at [989, 408] on icon at bounding box center [991, 408] width 8 height 15
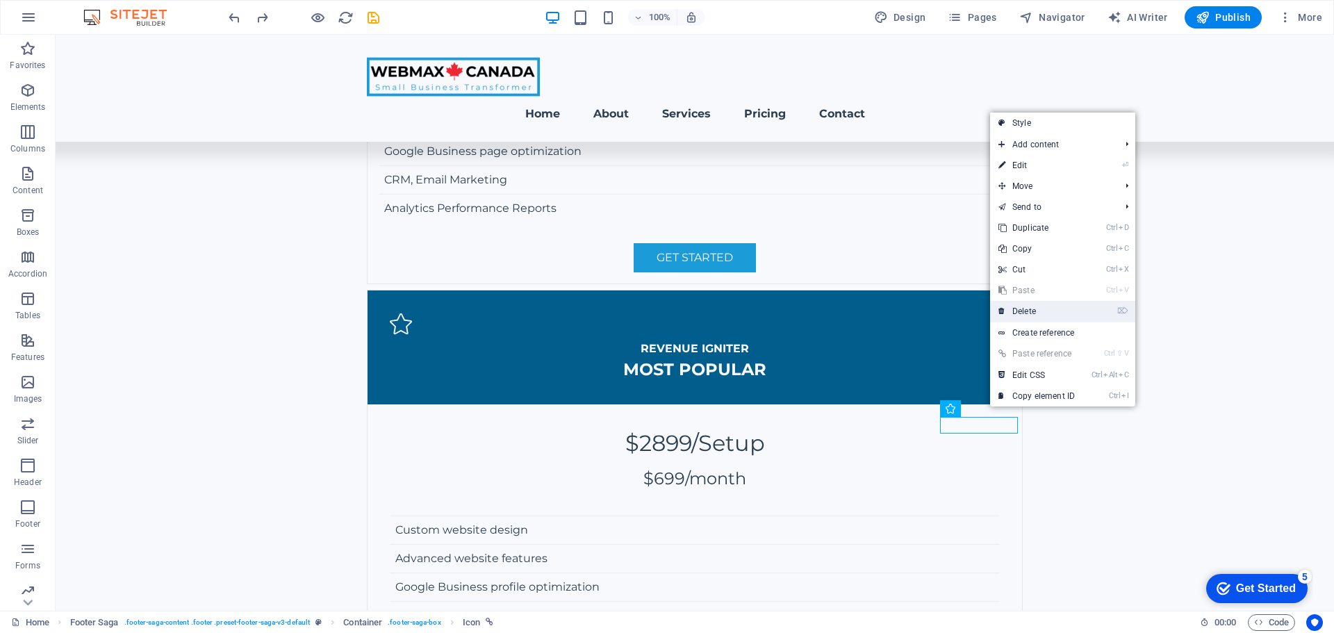
click at [1026, 308] on link "⌦ Delete" at bounding box center [1036, 311] width 93 height 21
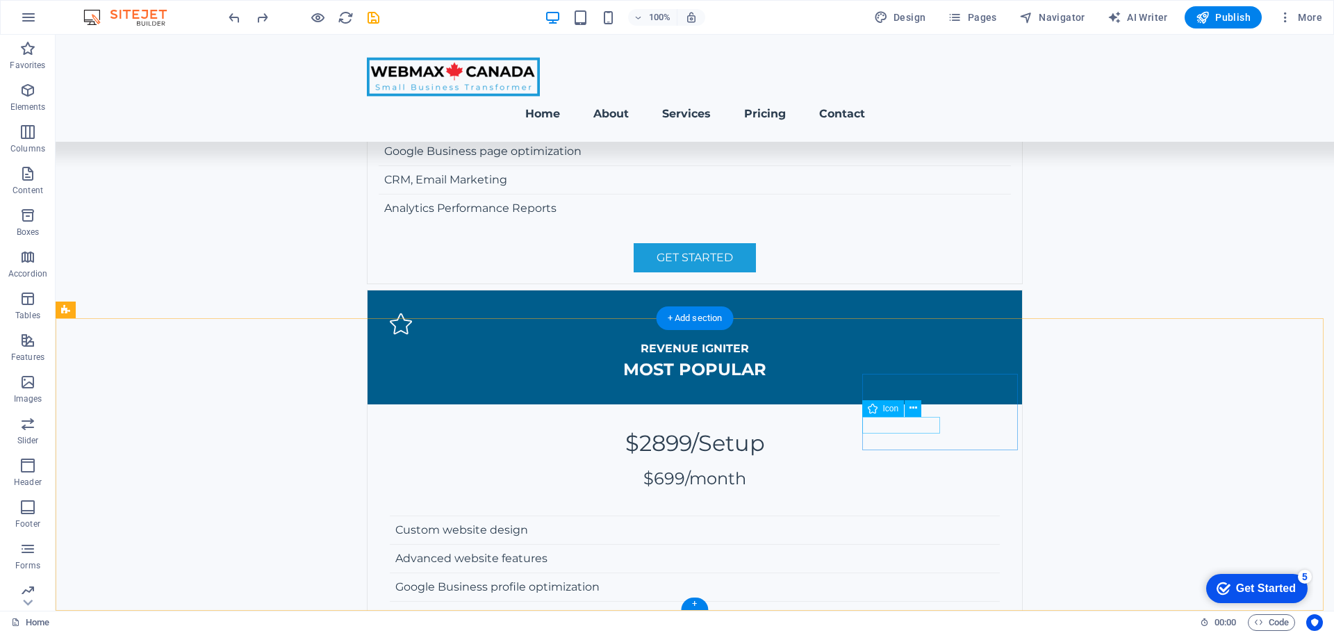
click at [912, 407] on icon at bounding box center [913, 408] width 8 height 15
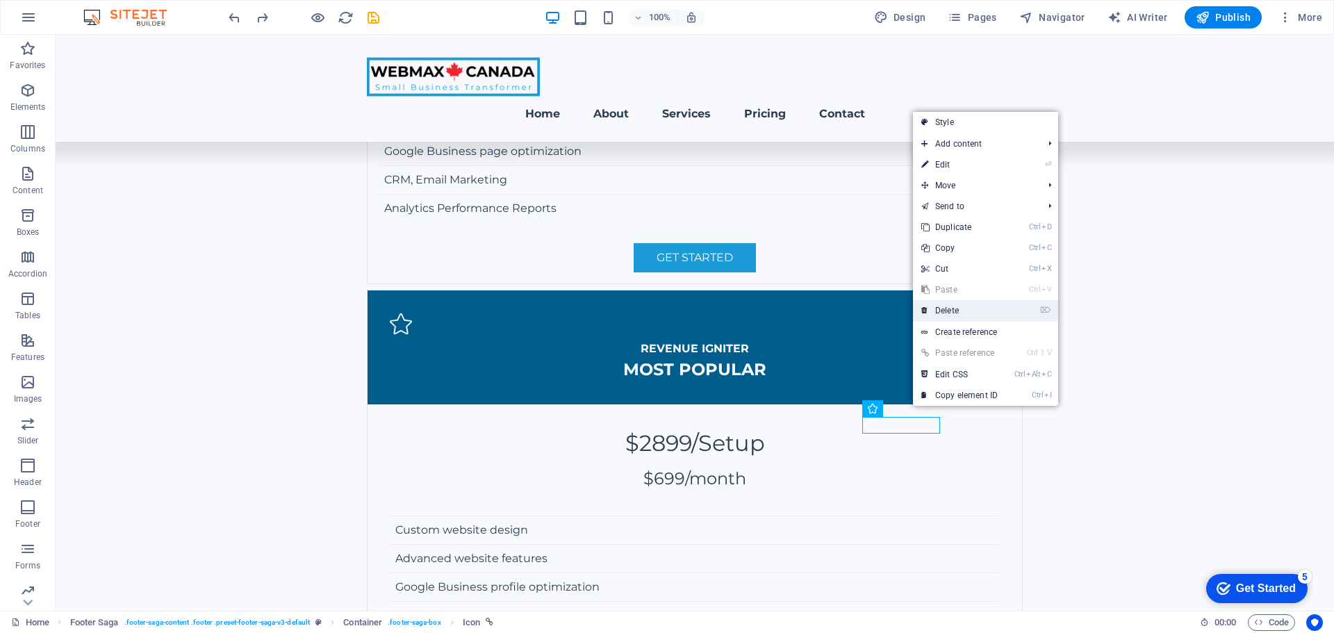
click at [954, 311] on link "⌦ Delete" at bounding box center [959, 310] width 93 height 21
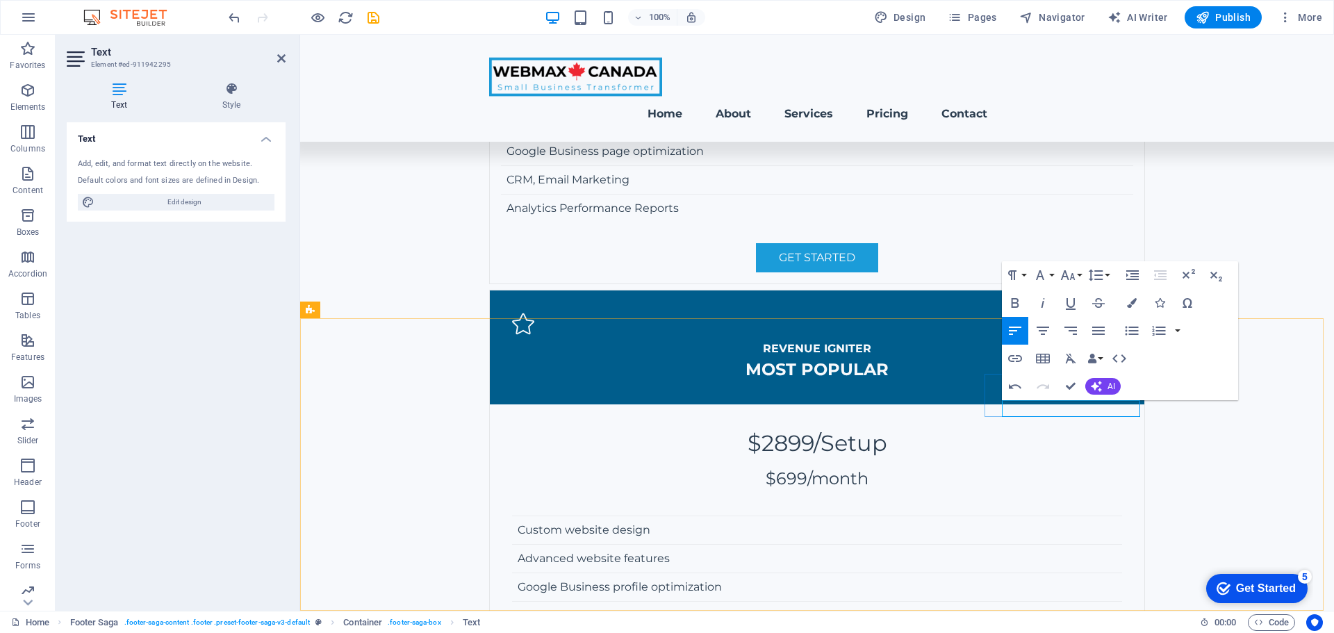
drag, startPoint x: 1005, startPoint y: 413, endPoint x: 1068, endPoint y: 413, distance: 62.5
click at [1051, 374] on icon "button" at bounding box center [1057, 374] width 14 height 13
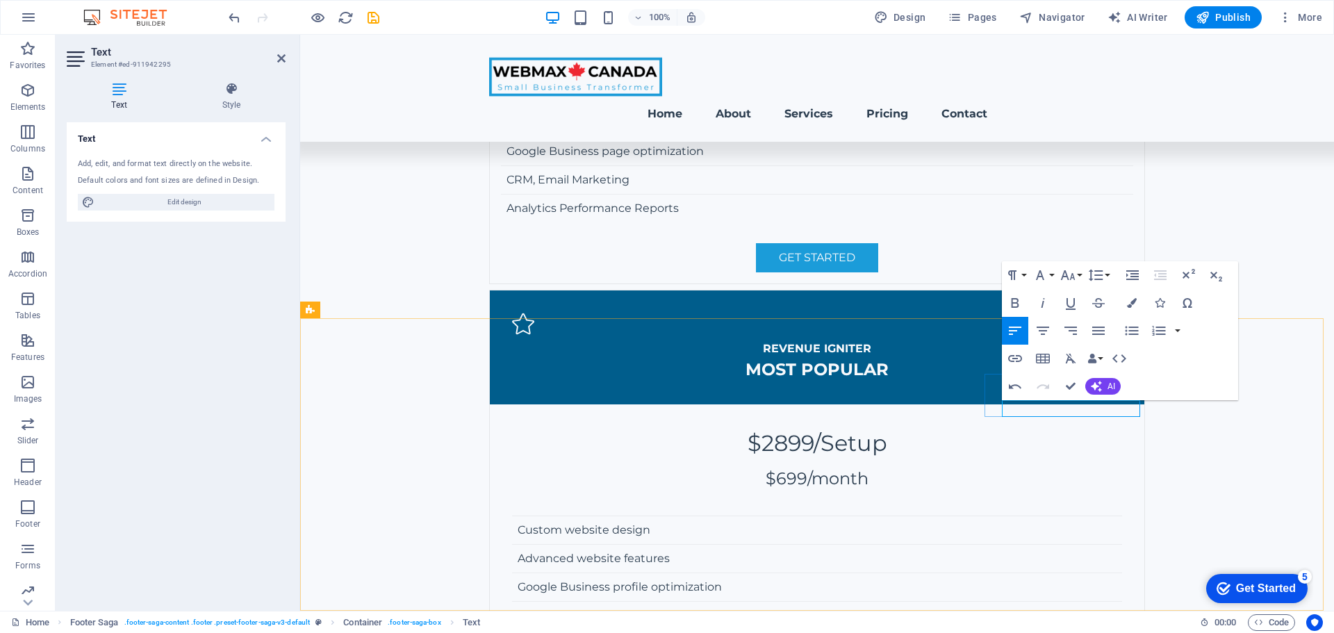
click at [1020, 358] on icon "button" at bounding box center [1015, 358] width 17 height 17
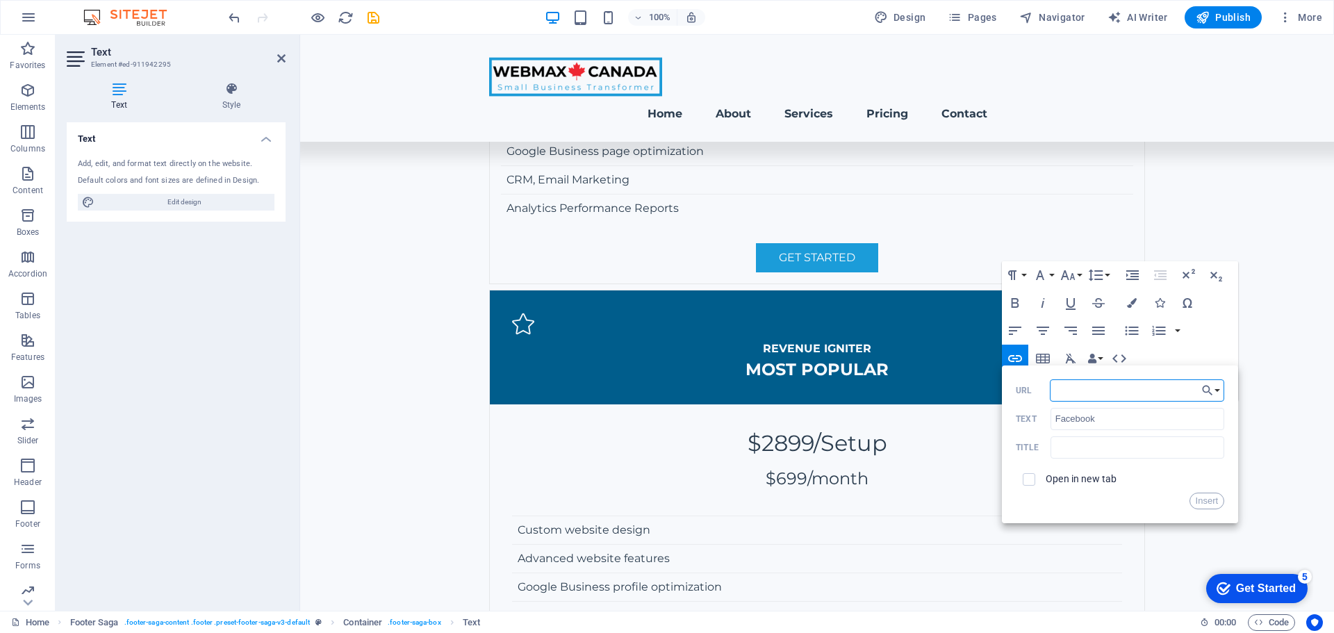
paste input "https://www.facebook.com/WebMaxCanada"
type input "https://www.facebook.com/WebMaxCanada"
click at [1207, 504] on button "Insert" at bounding box center [1206, 501] width 35 height 17
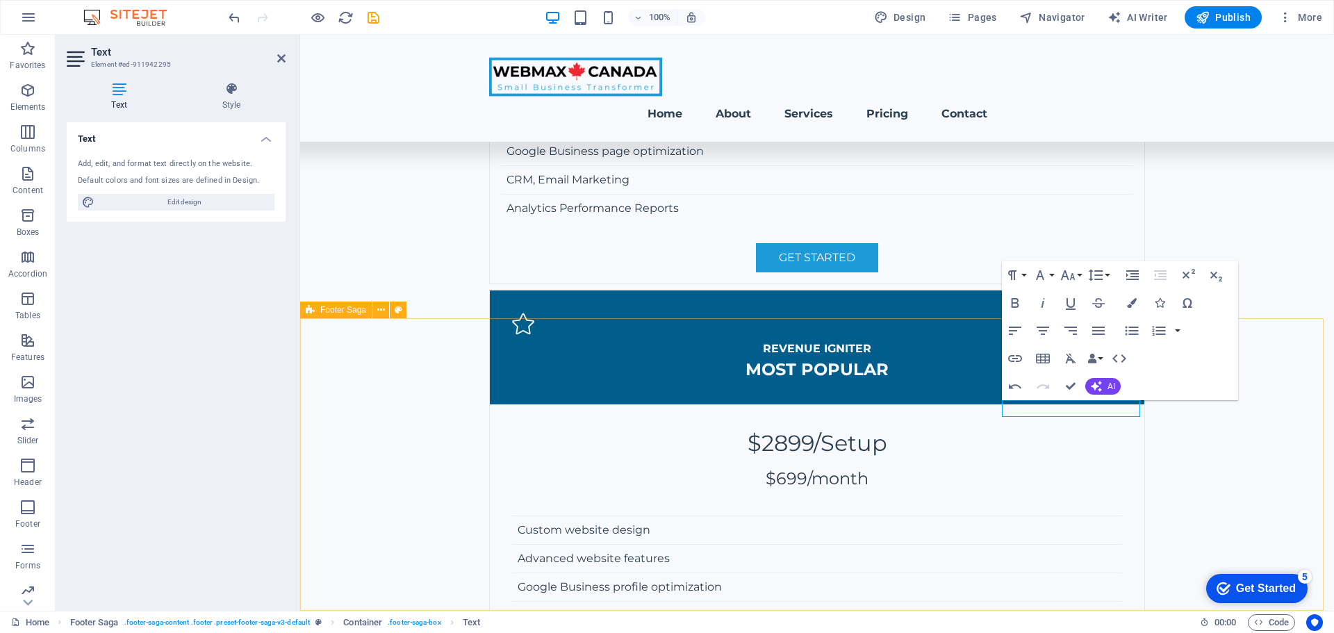
scroll to position [0, 0]
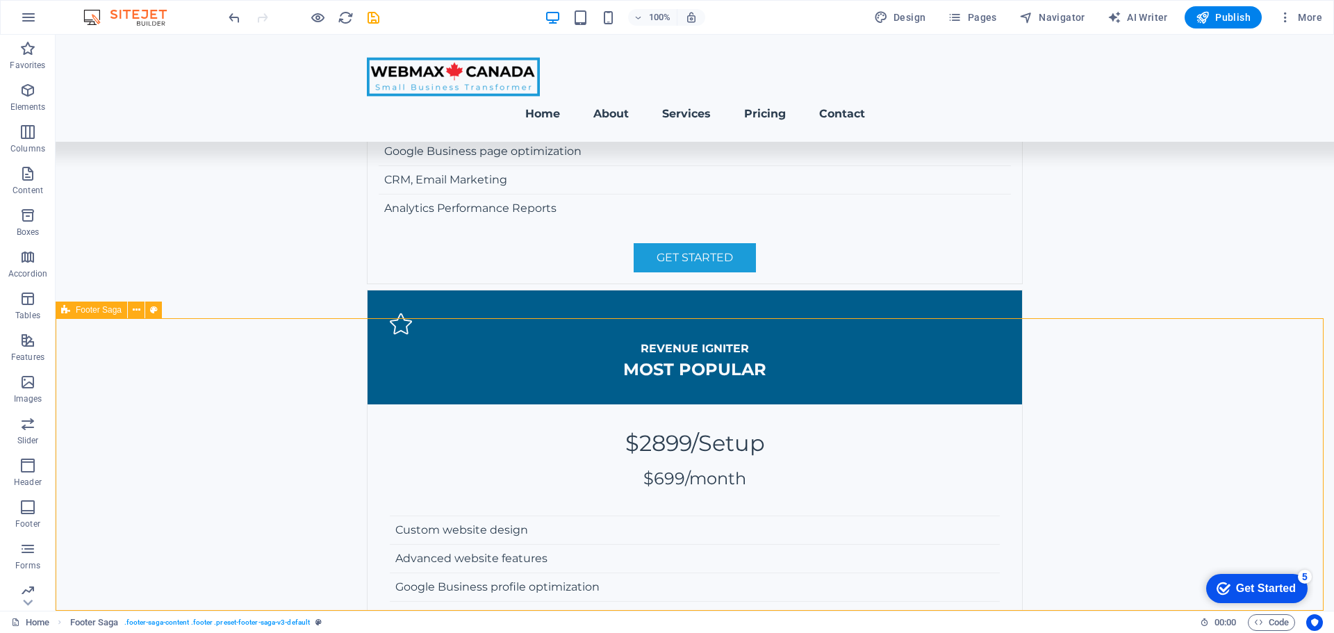
click at [370, 15] on icon "save" at bounding box center [373, 18] width 16 height 16
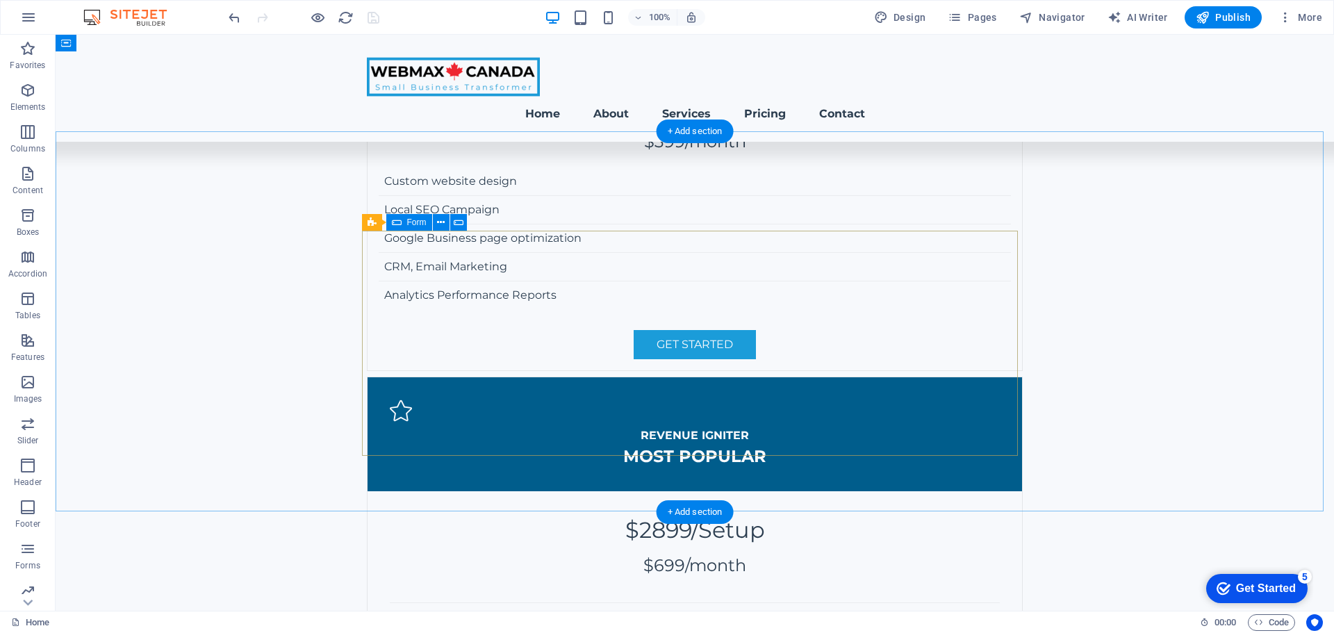
scroll to position [3260, 0]
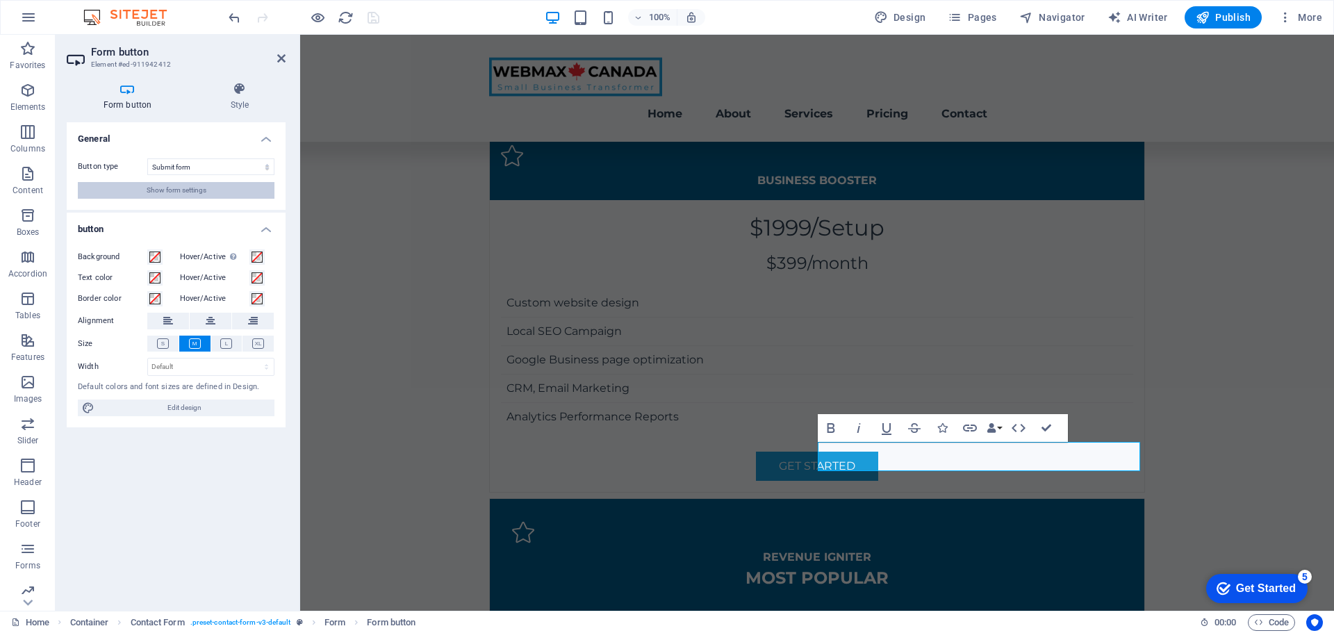
click at [199, 190] on span "Show form settings" at bounding box center [177, 190] width 60 height 17
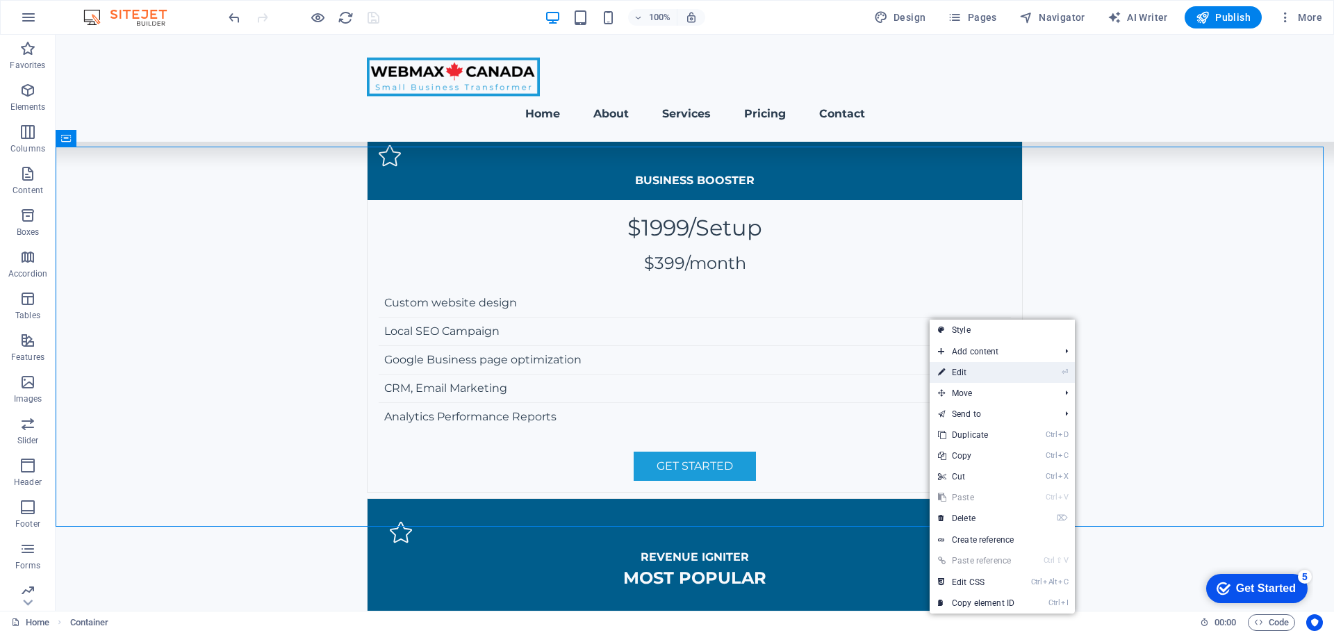
click at [982, 374] on link "⏎ Edit" at bounding box center [976, 372] width 93 height 21
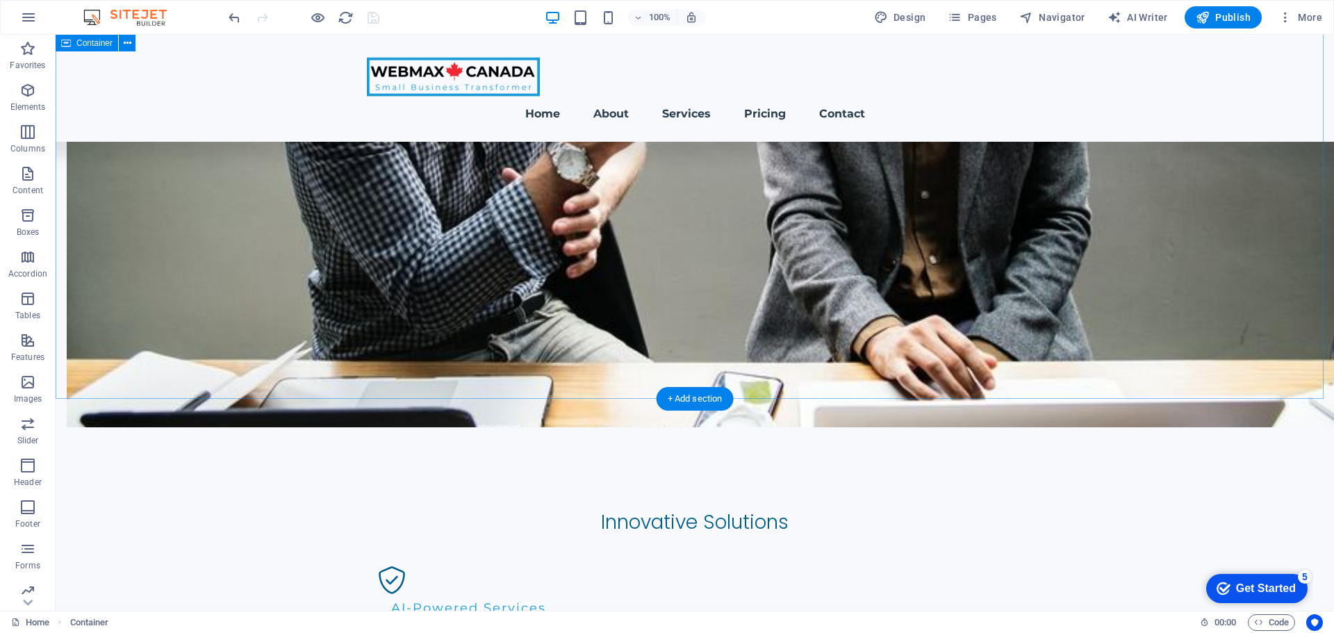
scroll to position [1037, 0]
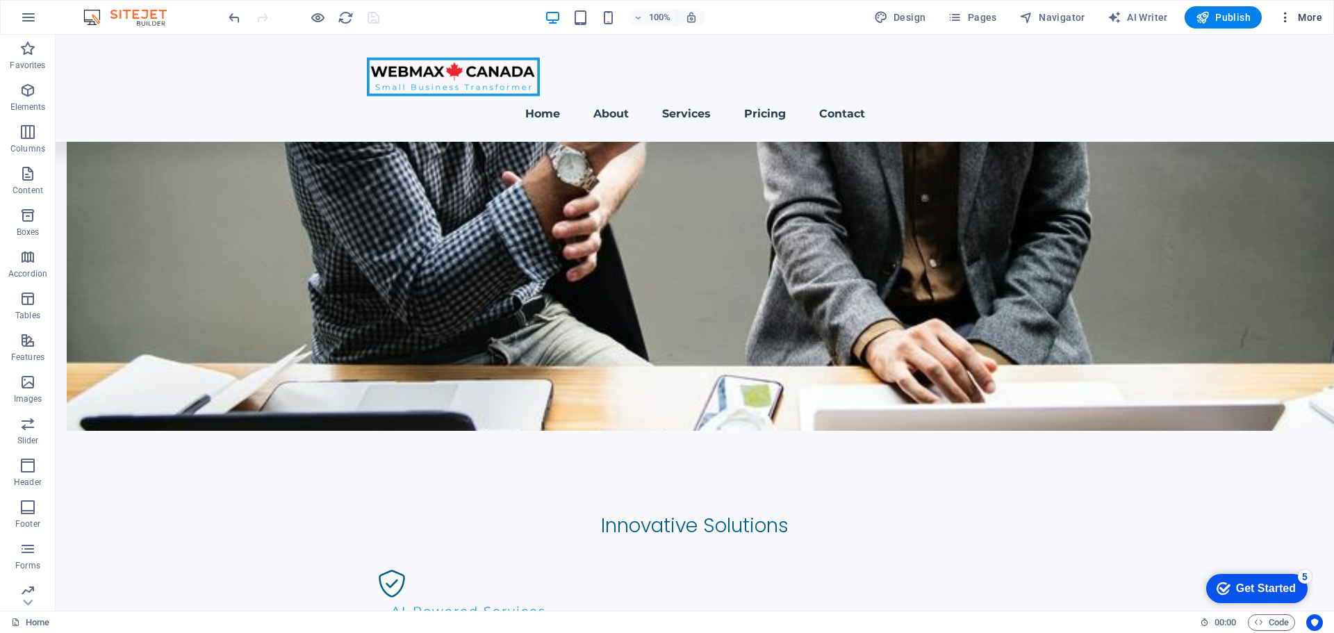
click at [1303, 23] on span "More" at bounding box center [1300, 17] width 44 height 14
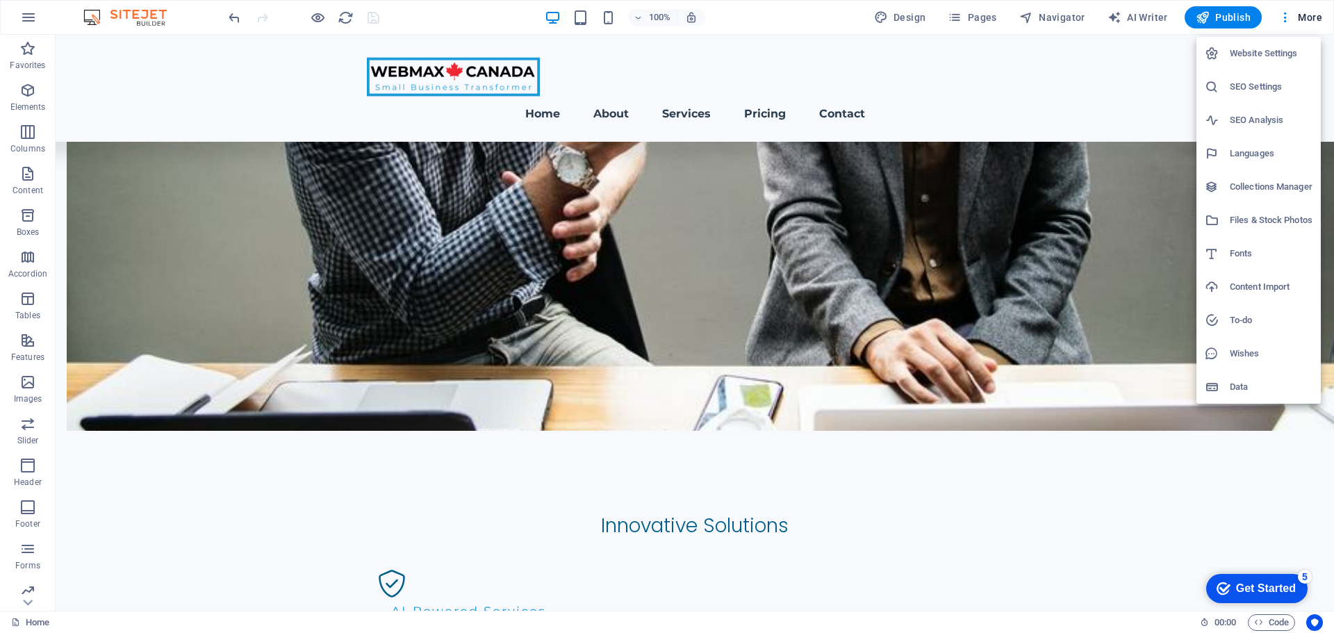
click at [1273, 85] on h6 "SEO Settings" at bounding box center [1271, 87] width 83 height 17
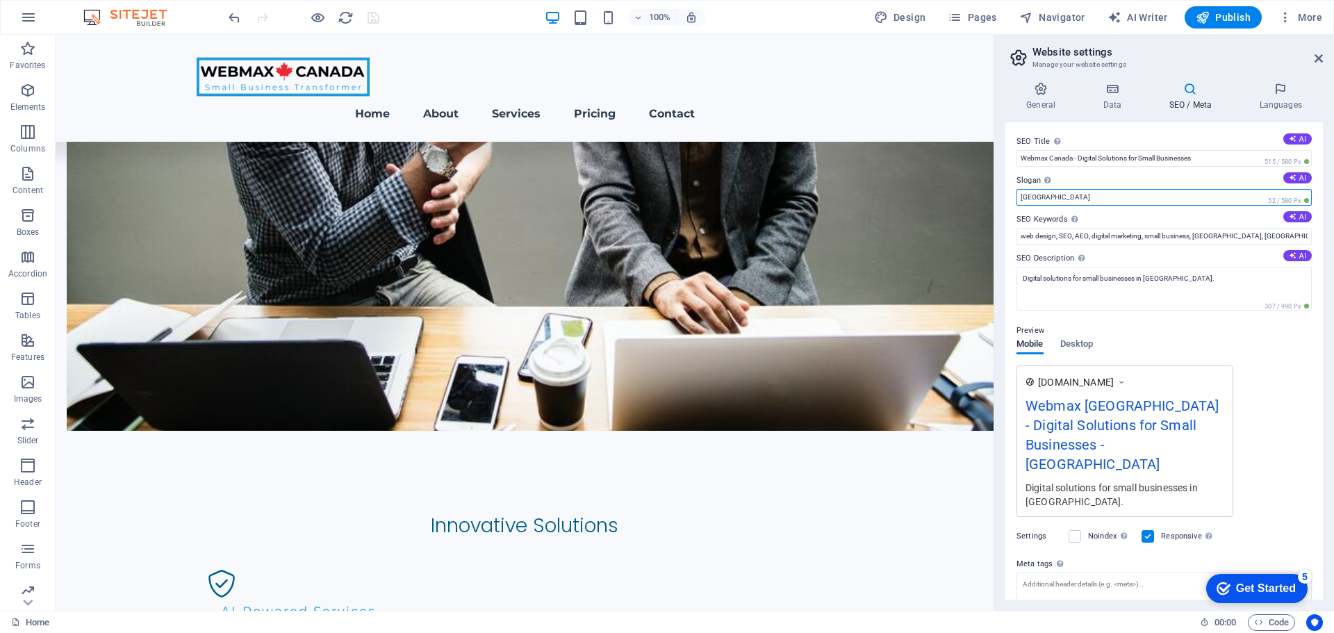
drag, startPoint x: 1071, startPoint y: 201, endPoint x: 1012, endPoint y: 197, distance: 58.5
click at [1012, 197] on div "SEO Title The title of your website - make it something that stands out in sear…" at bounding box center [1163, 360] width 317 height 477
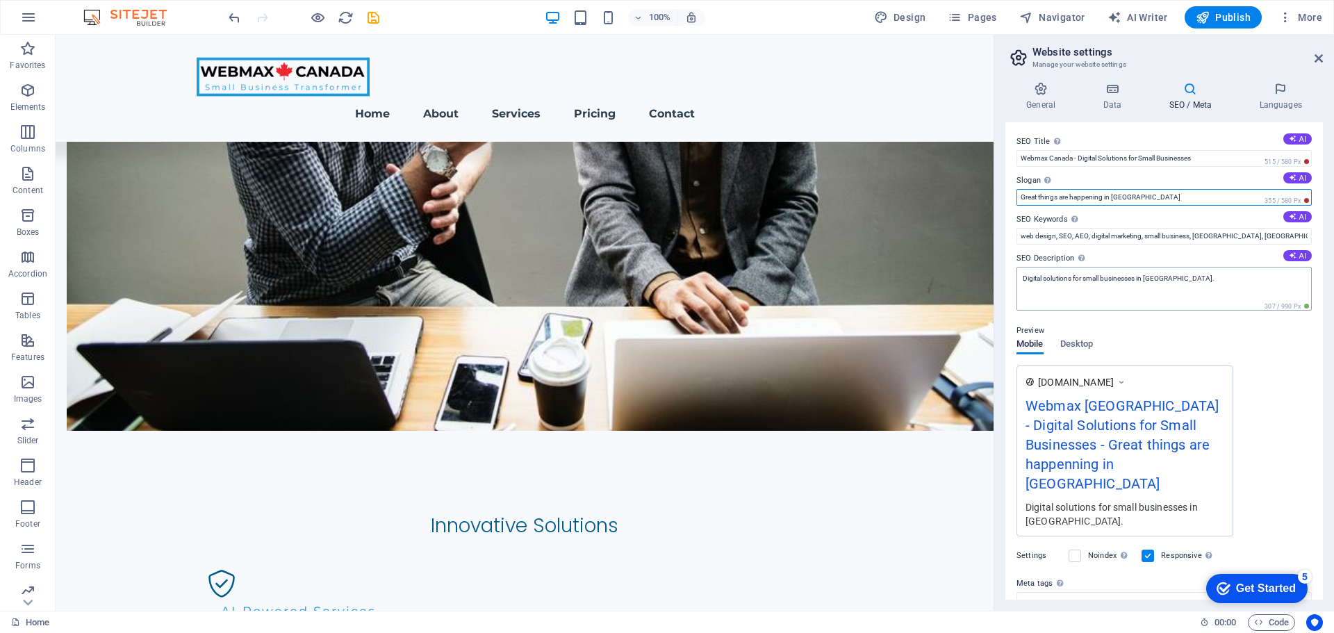
type input "Great things are happening in Canada"
click at [1206, 283] on textarea "Digital solutions for small businesses in Canada." at bounding box center [1163, 289] width 295 height 44
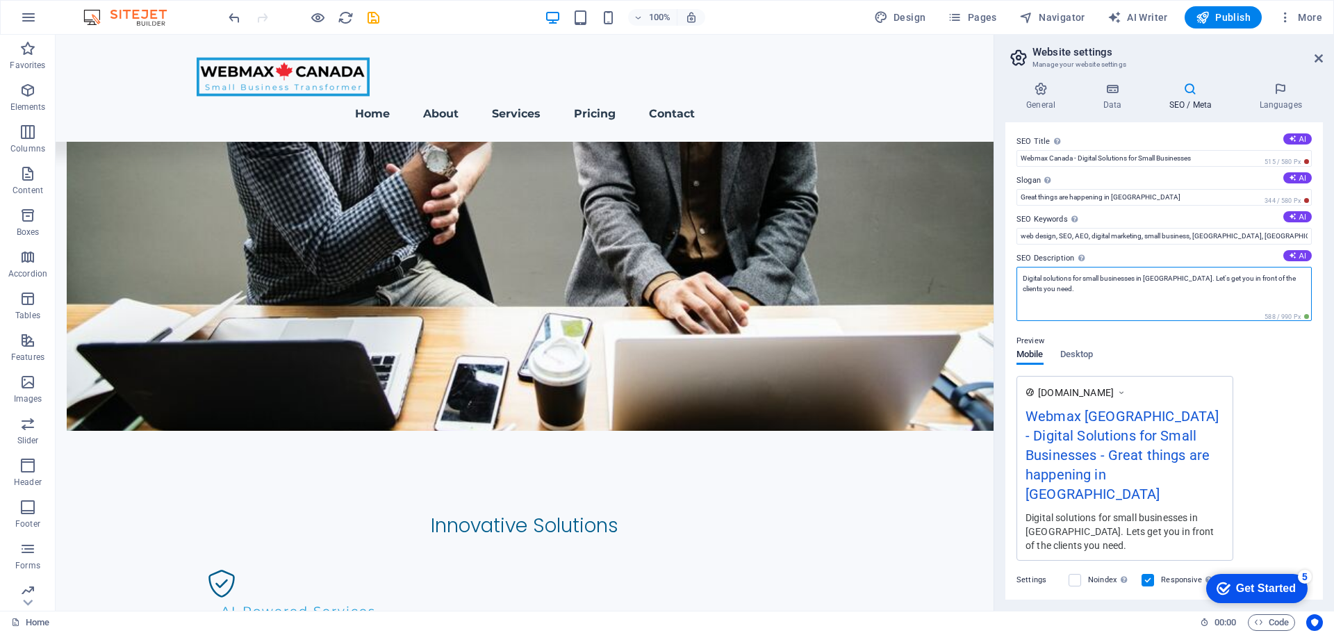
click at [1214, 300] on textarea "Digital solutions for small businesses in Canada. Let's get you in front of the…" at bounding box center [1163, 294] width 295 height 54
type textarea "Digital solutions for small businesses in Canada. Let's get you in front of the…"
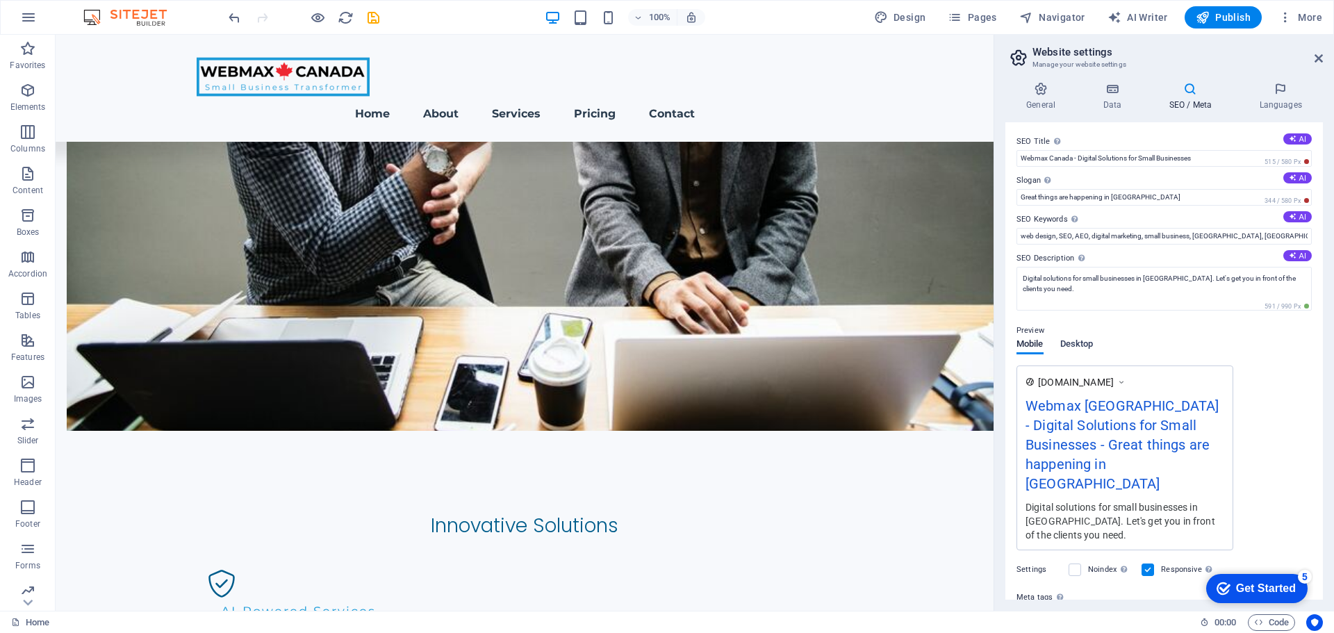
click at [1075, 354] on button "Desktop" at bounding box center [1076, 346] width 33 height 15
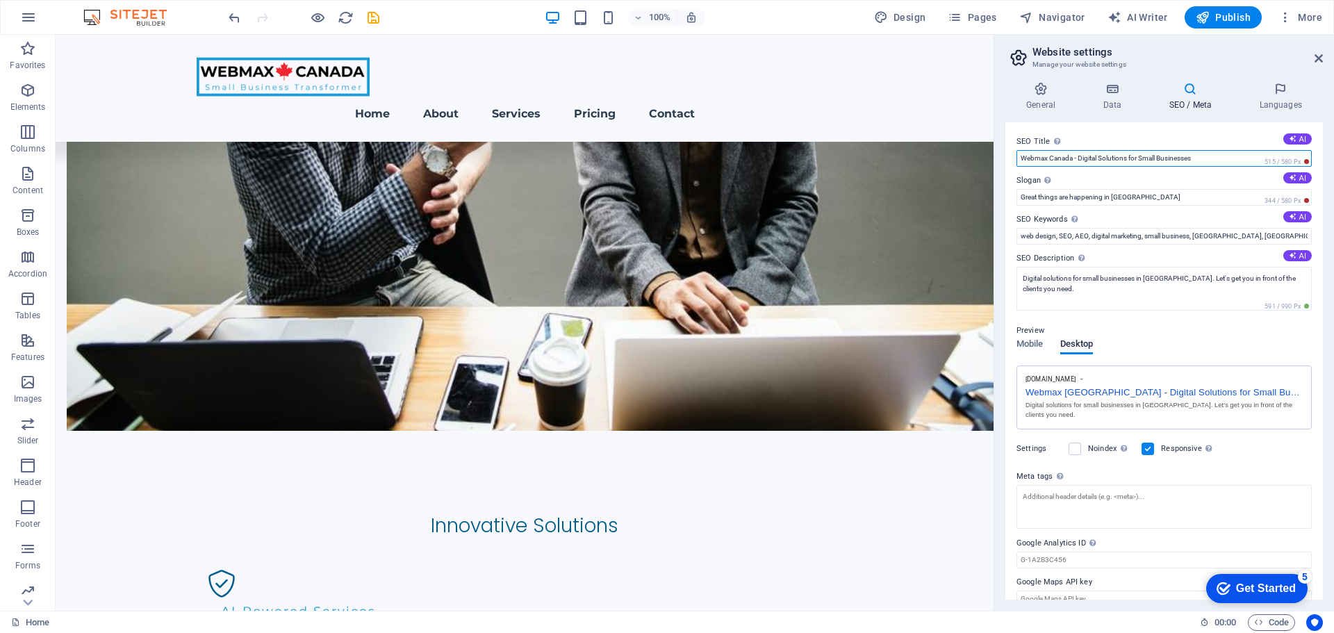
click at [1223, 157] on input "Webmax Canada - Digital Solutions for Small Businesses" at bounding box center [1163, 158] width 295 height 17
click at [1294, 179] on button "AI" at bounding box center [1297, 177] width 28 height 11
drag, startPoint x: 1173, startPoint y: 196, endPoint x: 1205, endPoint y: 196, distance: 32.0
click at [1174, 196] on input "Elevate Your Online Impact and Drive Success" at bounding box center [1163, 197] width 295 height 17
click at [1295, 178] on button "AI" at bounding box center [1297, 177] width 28 height 11
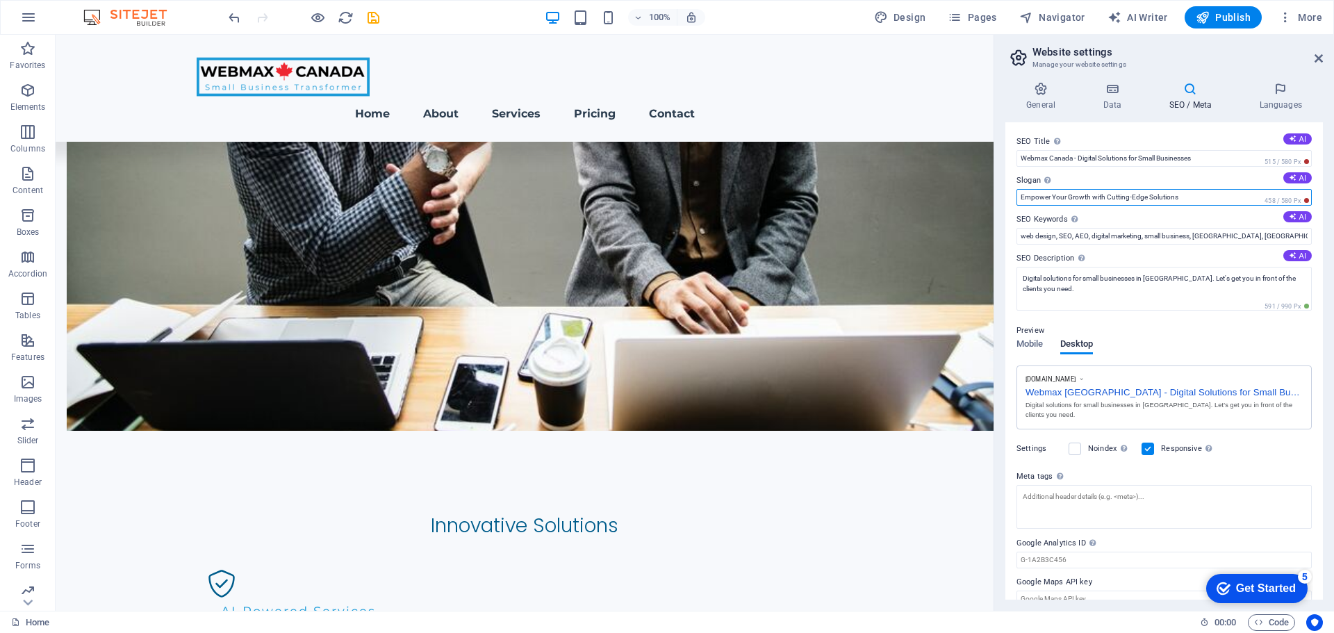
drag, startPoint x: 1107, startPoint y: 201, endPoint x: 1145, endPoint y: 197, distance: 37.7
click at [1145, 197] on input "Empower Your Growth with Cutting-Edge Solutions" at bounding box center [1163, 197] width 295 height 17
type input "Empower Your Growth with the latest Solutions"
click at [1129, 215] on label "SEO Keywords Comma-separated list of keywords representing your website. AI" at bounding box center [1163, 219] width 295 height 17
click at [1129, 228] on input "web design, SEO, AEO, digital marketing, small business, Canada, Victoria, Goog…" at bounding box center [1163, 236] width 295 height 17
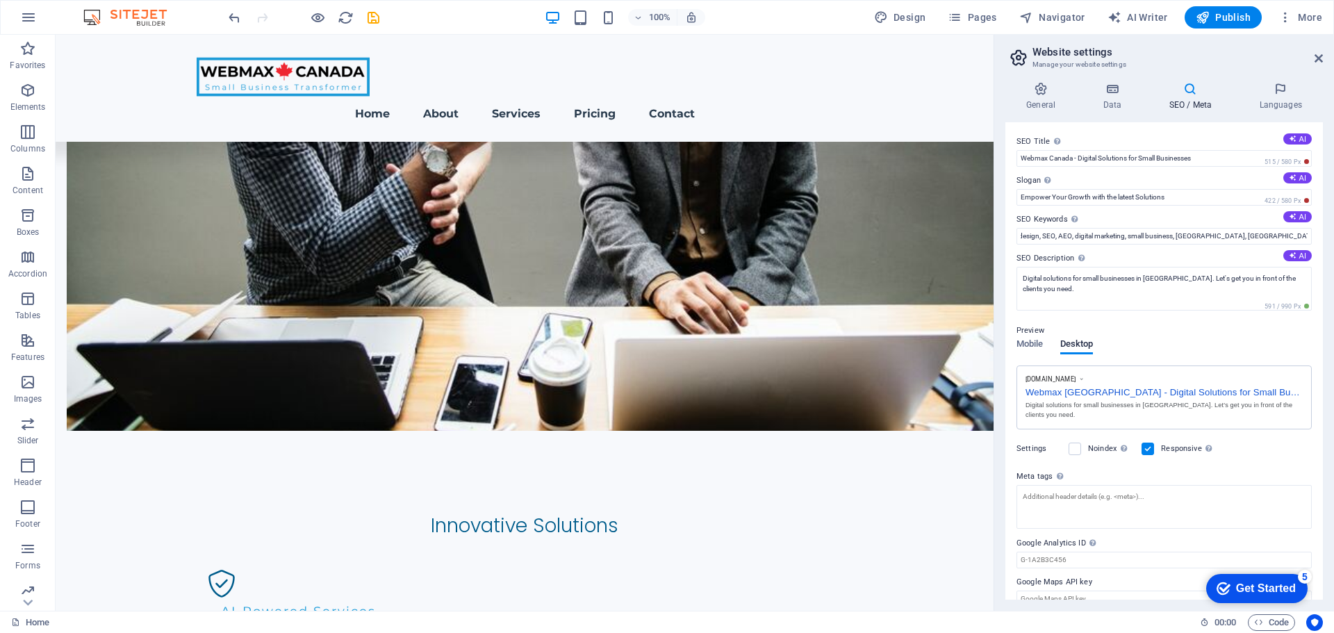
scroll to position [0, 0]
click at [1150, 251] on label "SEO Description Describe the contents of your website - this is crucial for sea…" at bounding box center [1163, 258] width 295 height 17
click at [1150, 267] on textarea "Digital solutions for small businesses in Canada. Let's get you in front of the…" at bounding box center [1163, 289] width 295 height 44
click at [1151, 239] on input "web design, SEO, AEO, digital marketing, small business, Canada, Victoria, Goog…" at bounding box center [1163, 236] width 295 height 17
click at [1172, 485] on textarea "Meta tags Enter HTML code here that will be placed inside the tags of your webs…" at bounding box center [1163, 507] width 295 height 44
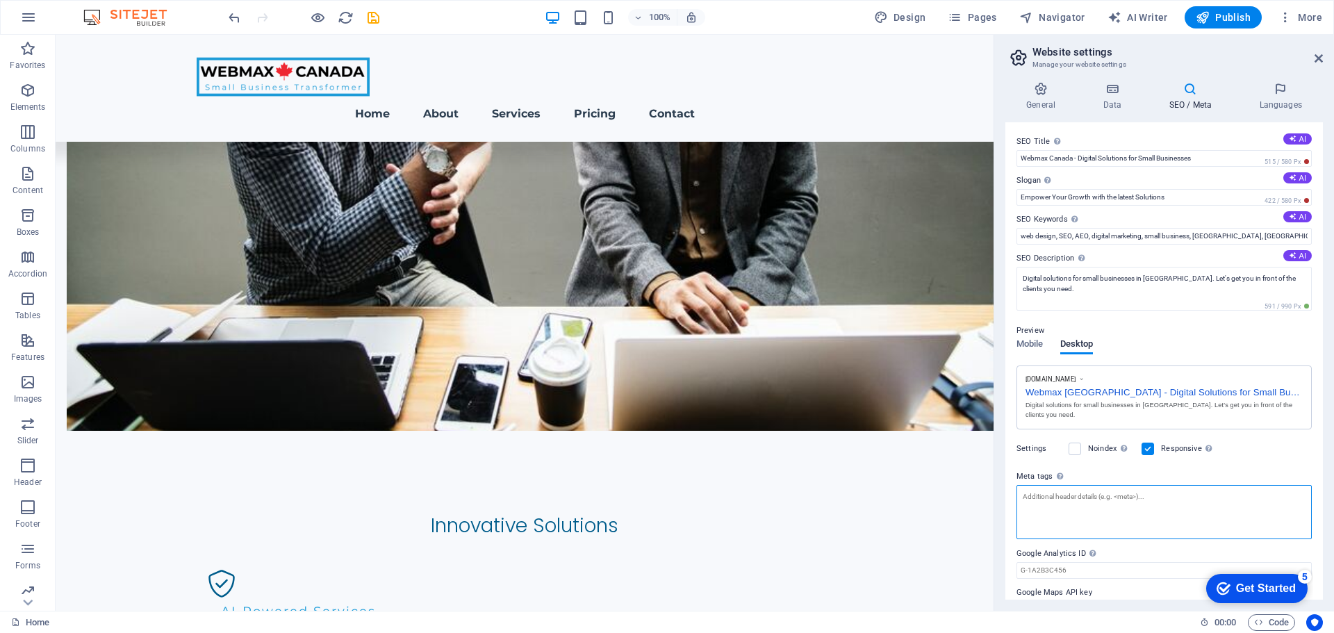
click at [1175, 490] on textarea "Meta tags Enter HTML code here that will be placed inside the tags of your webs…" at bounding box center [1163, 512] width 295 height 54
click at [1046, 97] on h4 "General" at bounding box center [1043, 96] width 76 height 29
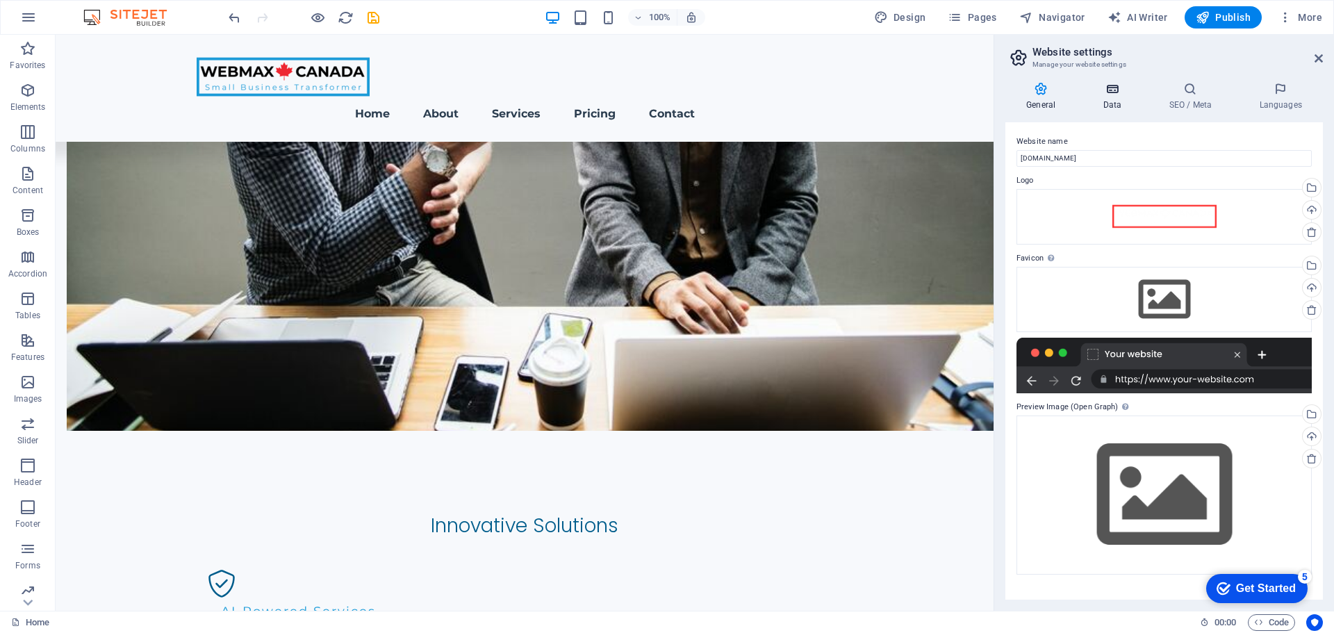
click at [1103, 91] on icon at bounding box center [1112, 89] width 60 height 14
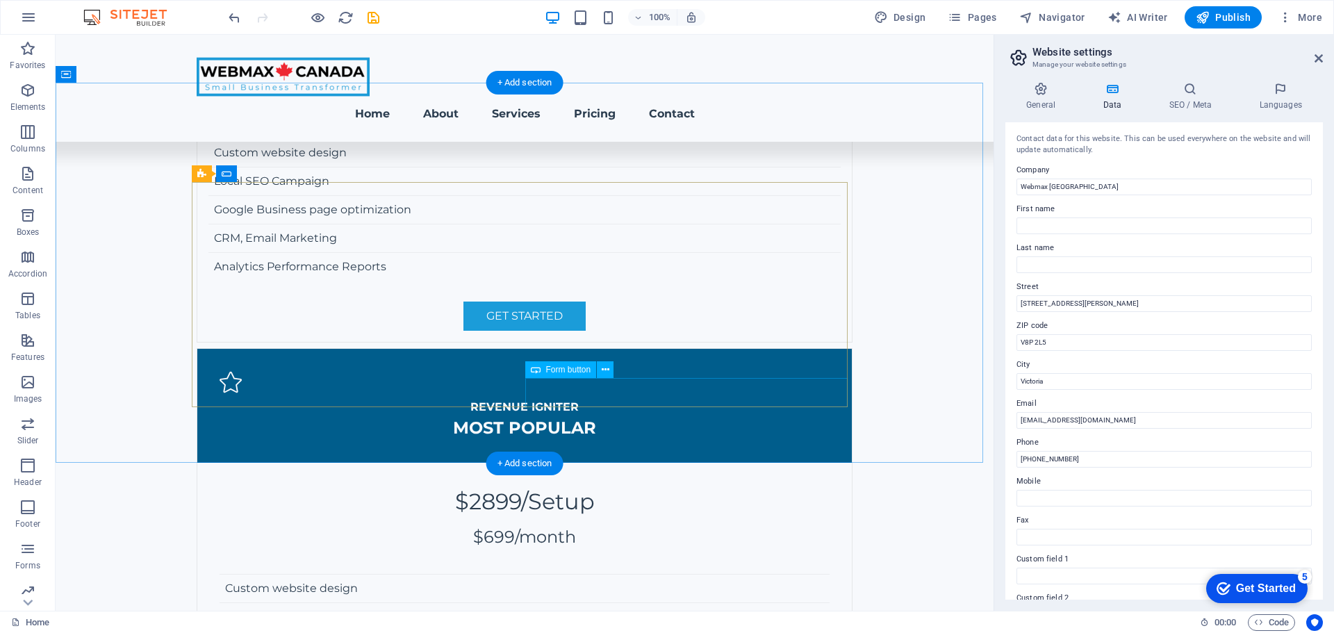
scroll to position [3468, 0]
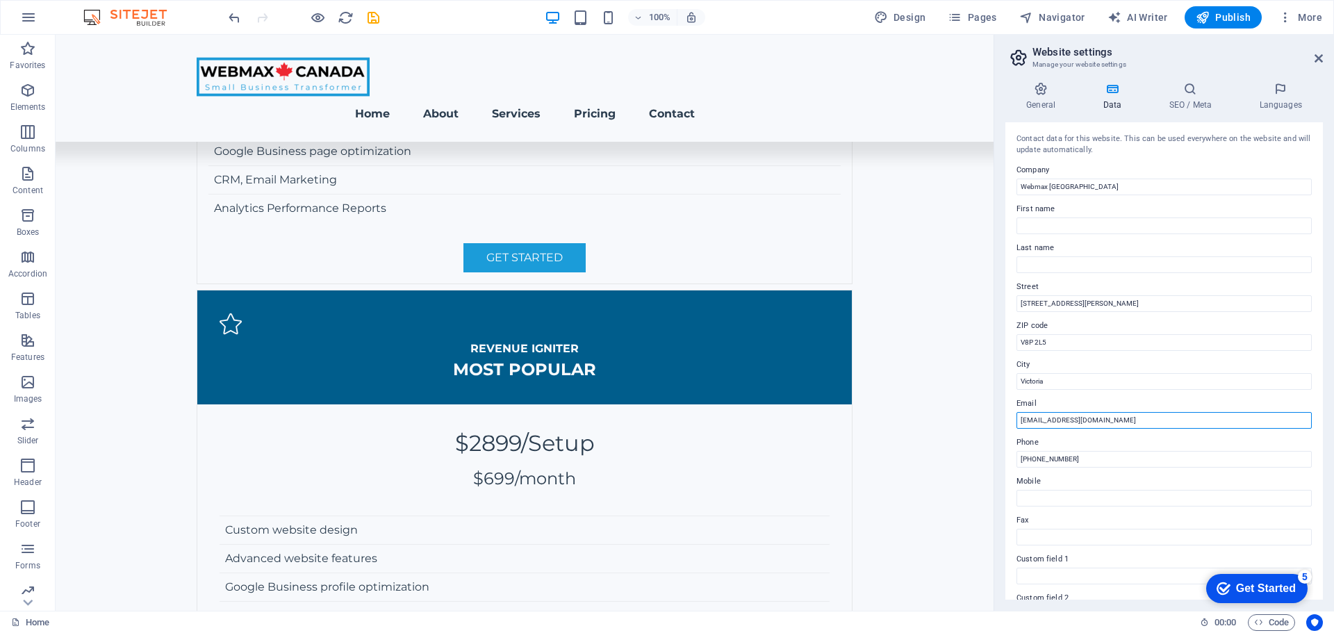
drag, startPoint x: 1144, startPoint y: 420, endPoint x: 1021, endPoint y: 419, distance: 122.3
click at [1021, 419] on input "hello@webmaxcanada.ca" at bounding box center [1163, 420] width 295 height 17
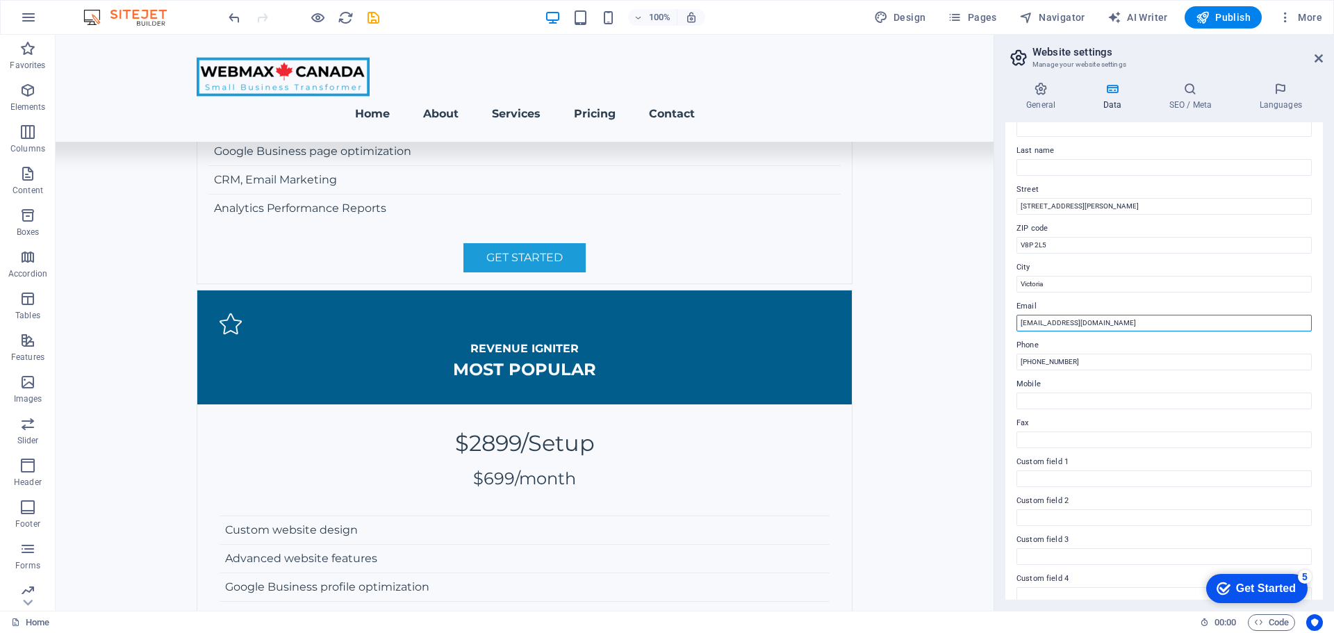
scroll to position [0, 0]
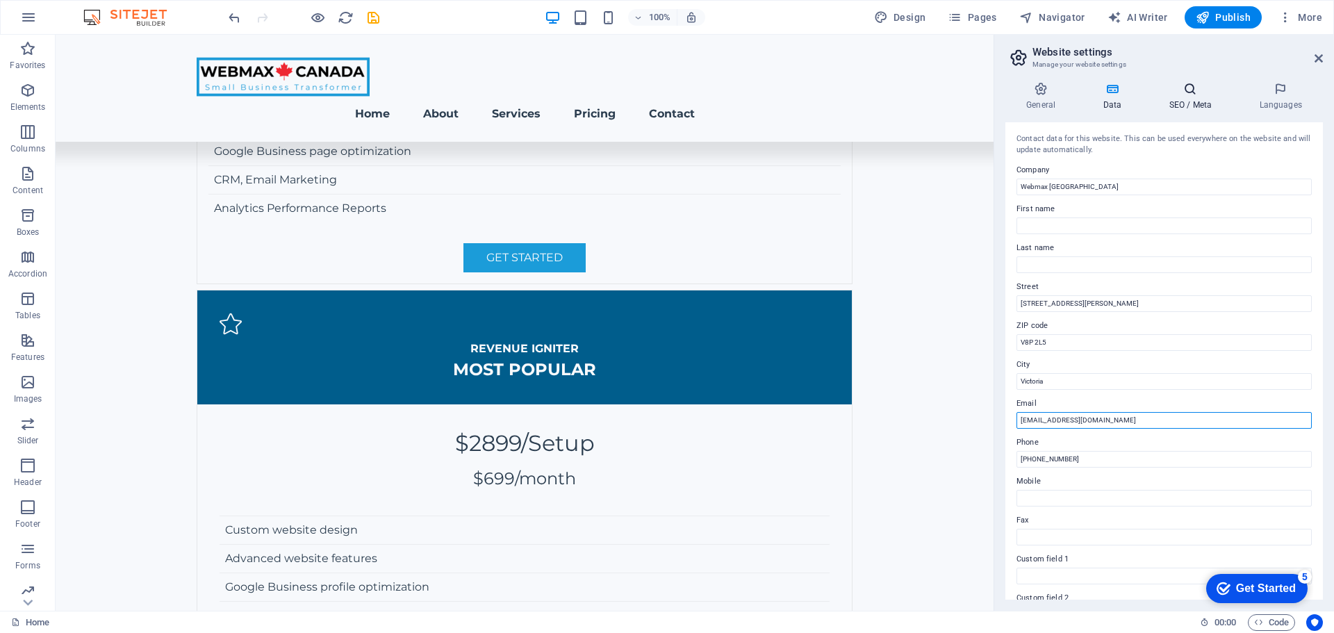
type input "suzer@webmax.ca"
click at [1186, 94] on icon at bounding box center [1190, 89] width 85 height 14
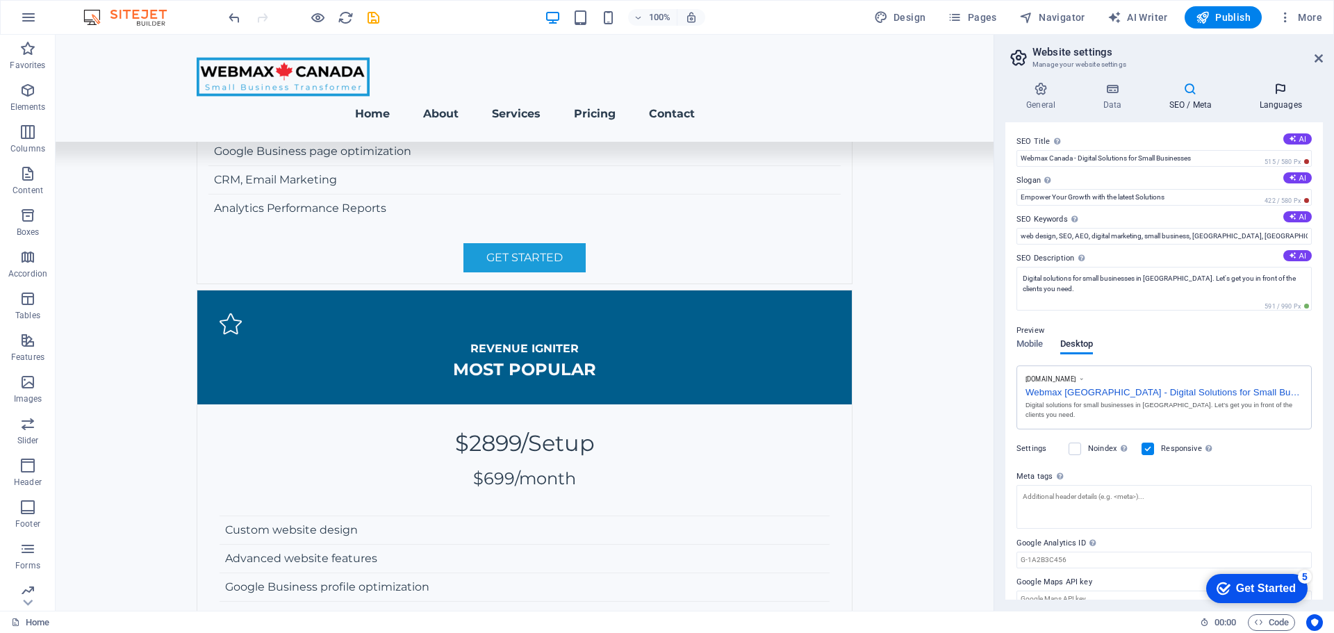
click at [1264, 94] on icon at bounding box center [1280, 89] width 85 height 14
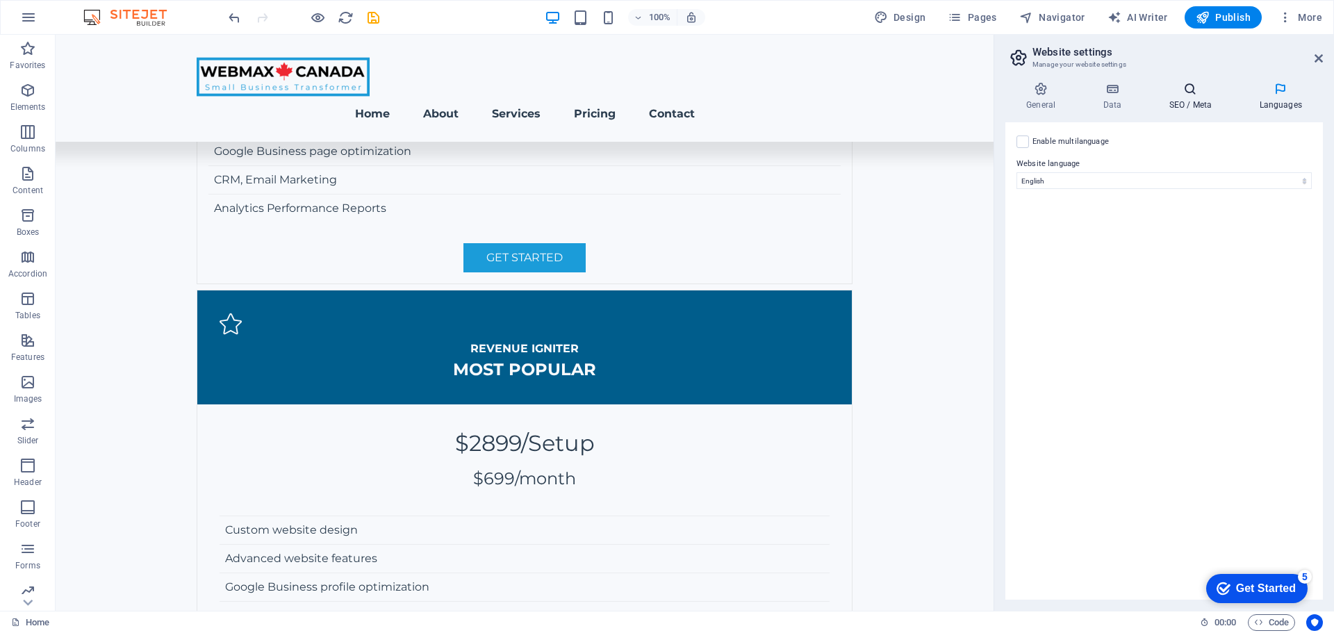
click at [1185, 99] on h4 "SEO / Meta" at bounding box center [1193, 96] width 90 height 29
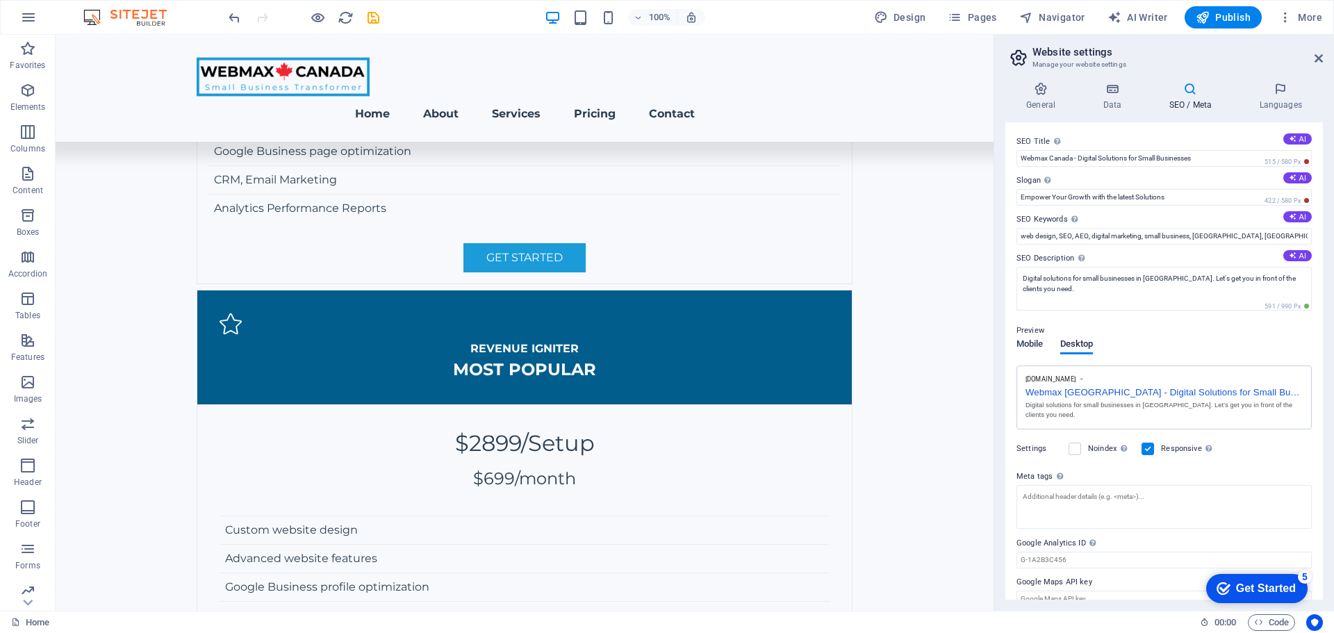
click at [1032, 349] on span "Mobile" at bounding box center [1029, 345] width 27 height 19
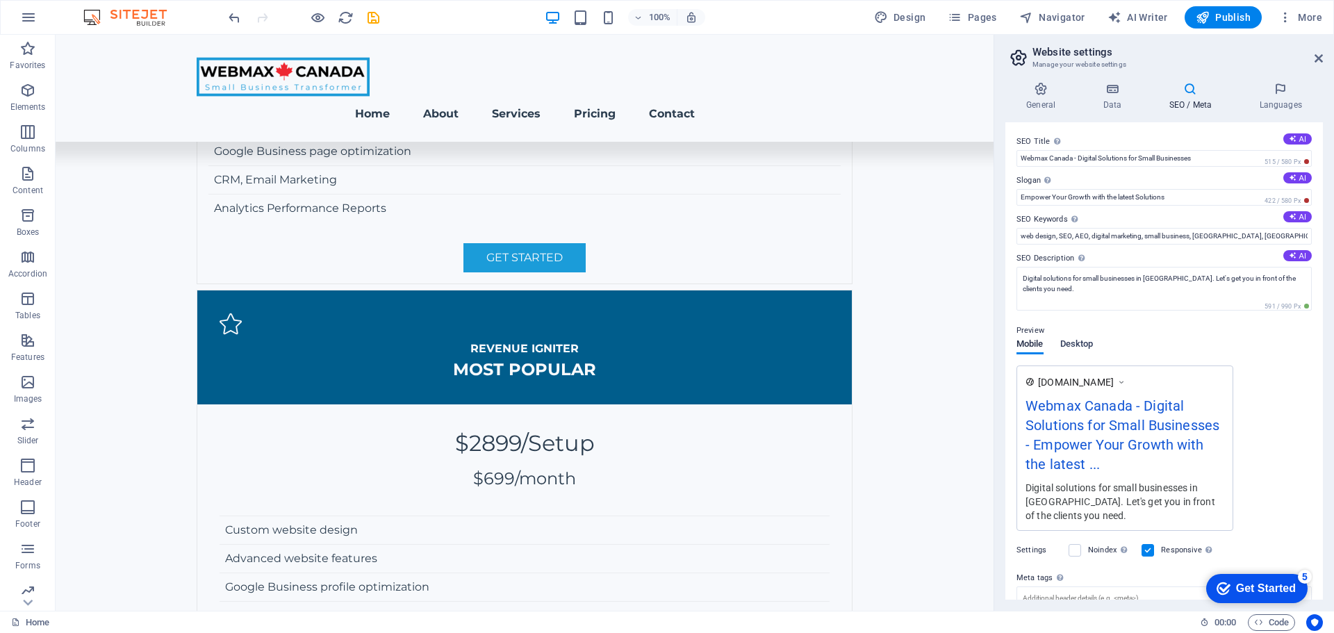
click at [1080, 338] on span "Desktop" at bounding box center [1076, 345] width 33 height 19
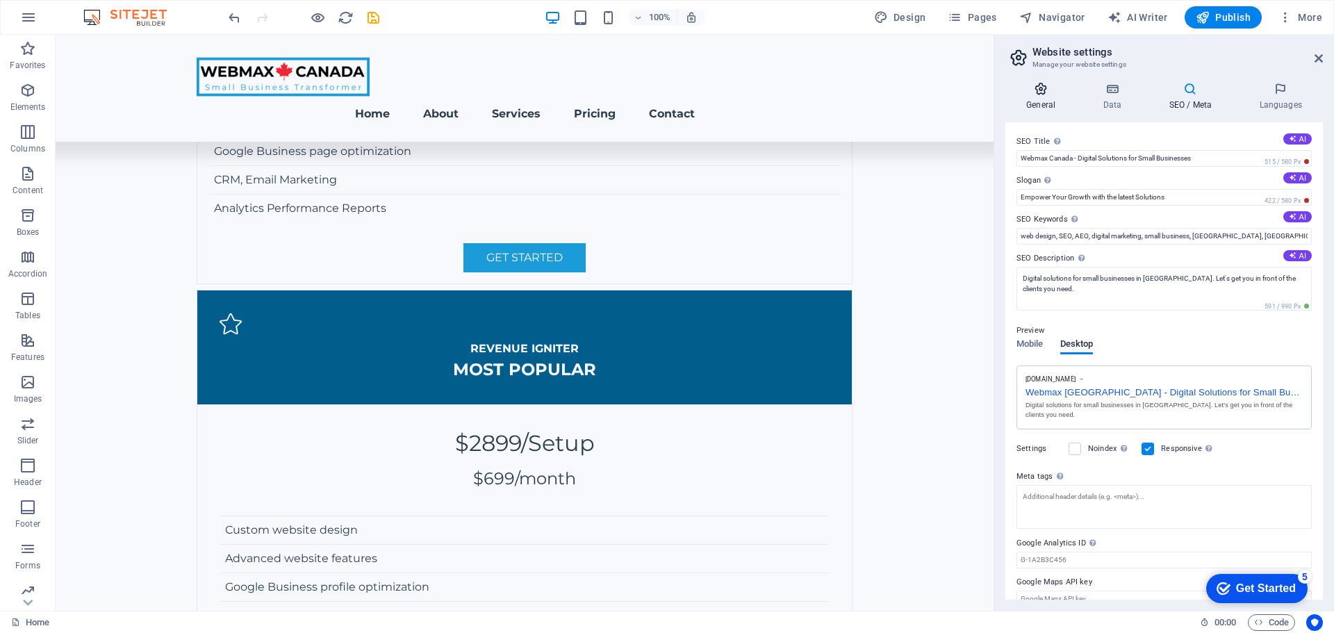
click at [1032, 98] on h4 "General" at bounding box center [1043, 96] width 76 height 29
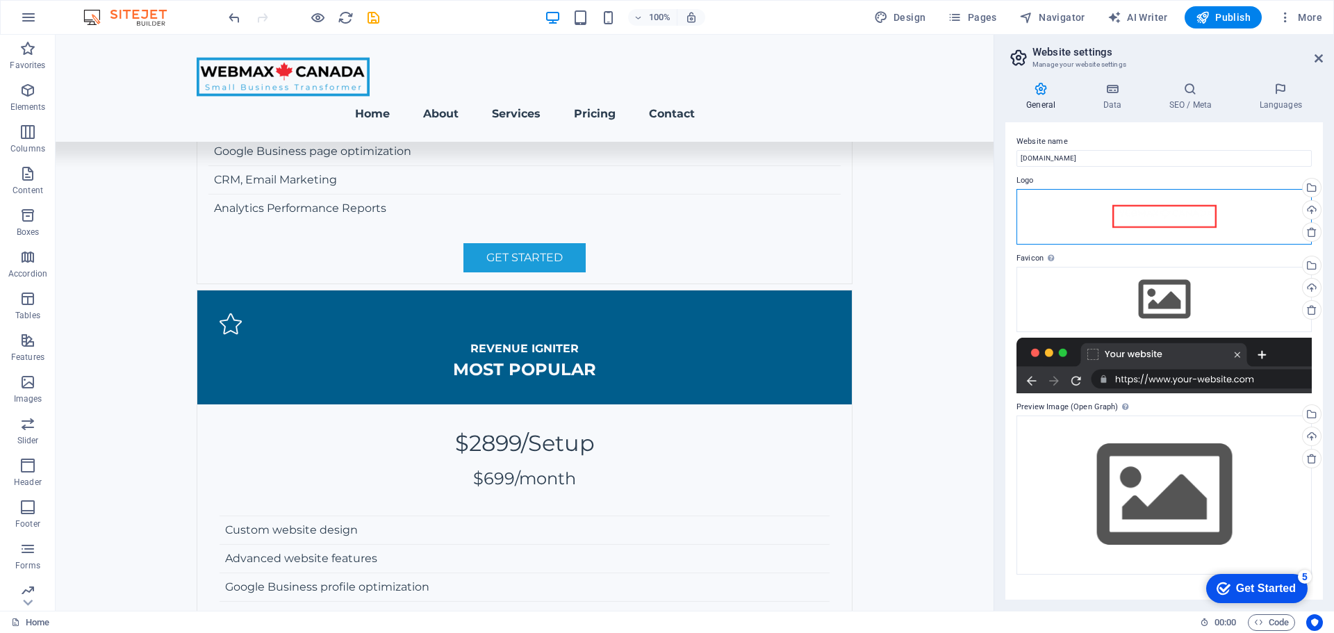
click at [1162, 209] on div "Drag files here, click to choose files or select files from Files or our free s…" at bounding box center [1163, 217] width 295 height 56
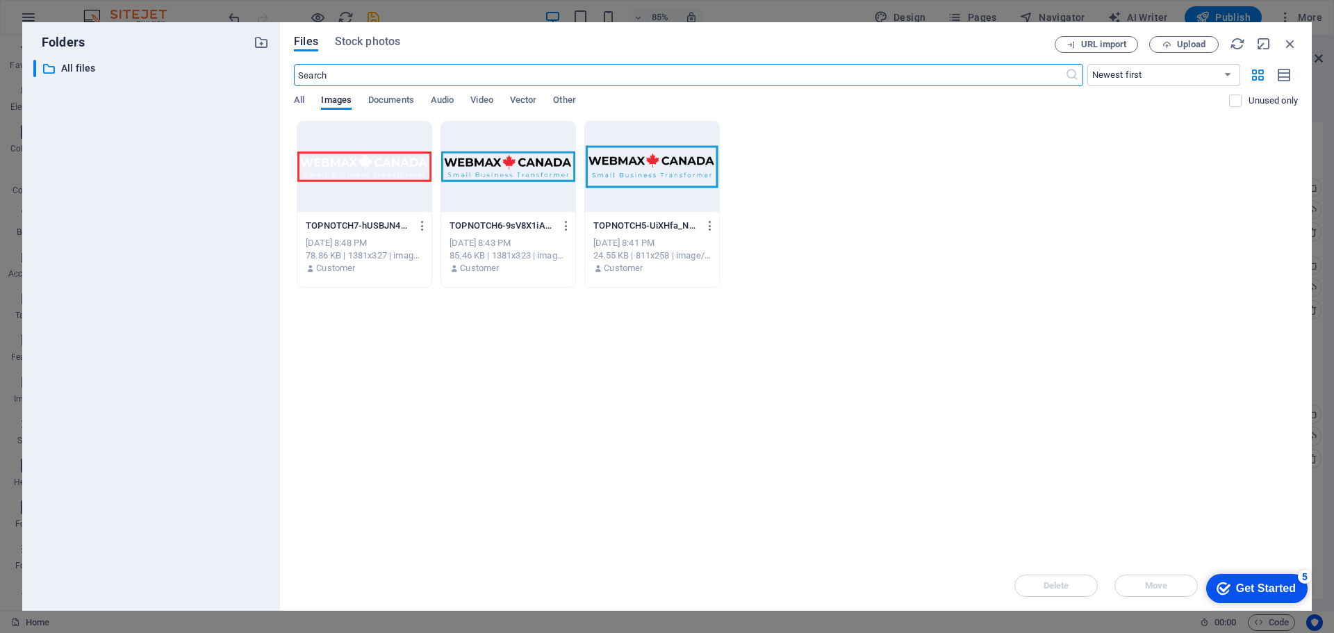
scroll to position [3367, 0]
click at [528, 172] on div at bounding box center [508, 167] width 134 height 90
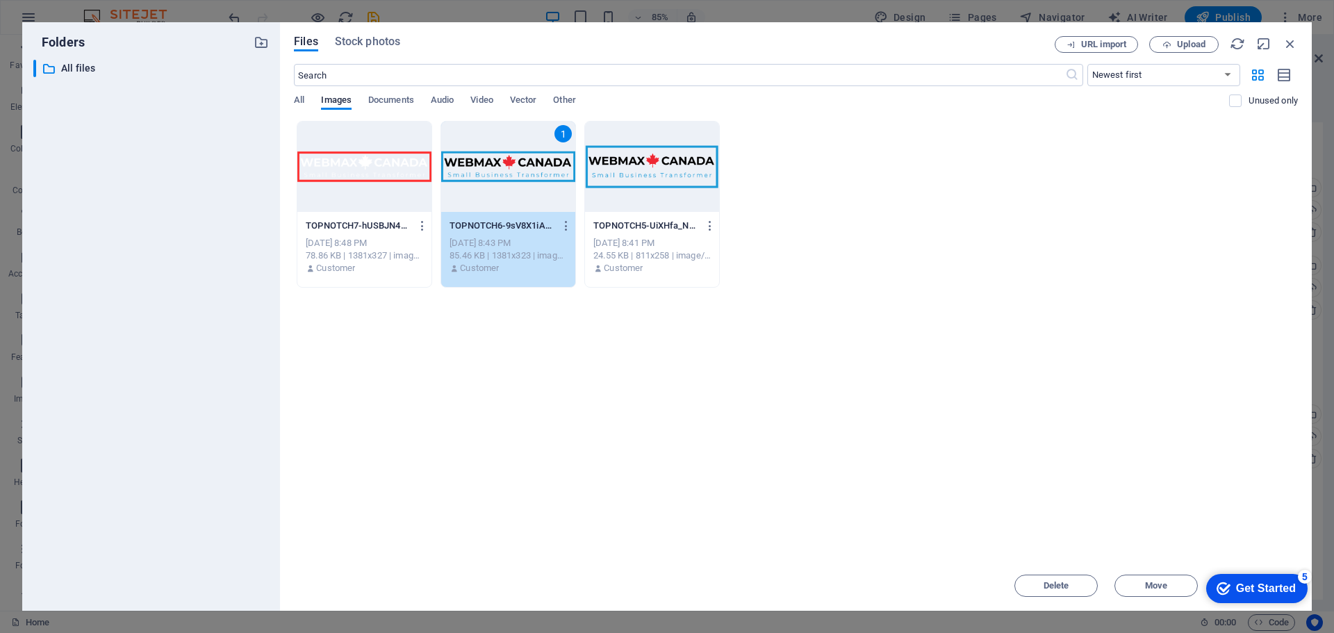
click at [528, 172] on div "1" at bounding box center [508, 167] width 134 height 90
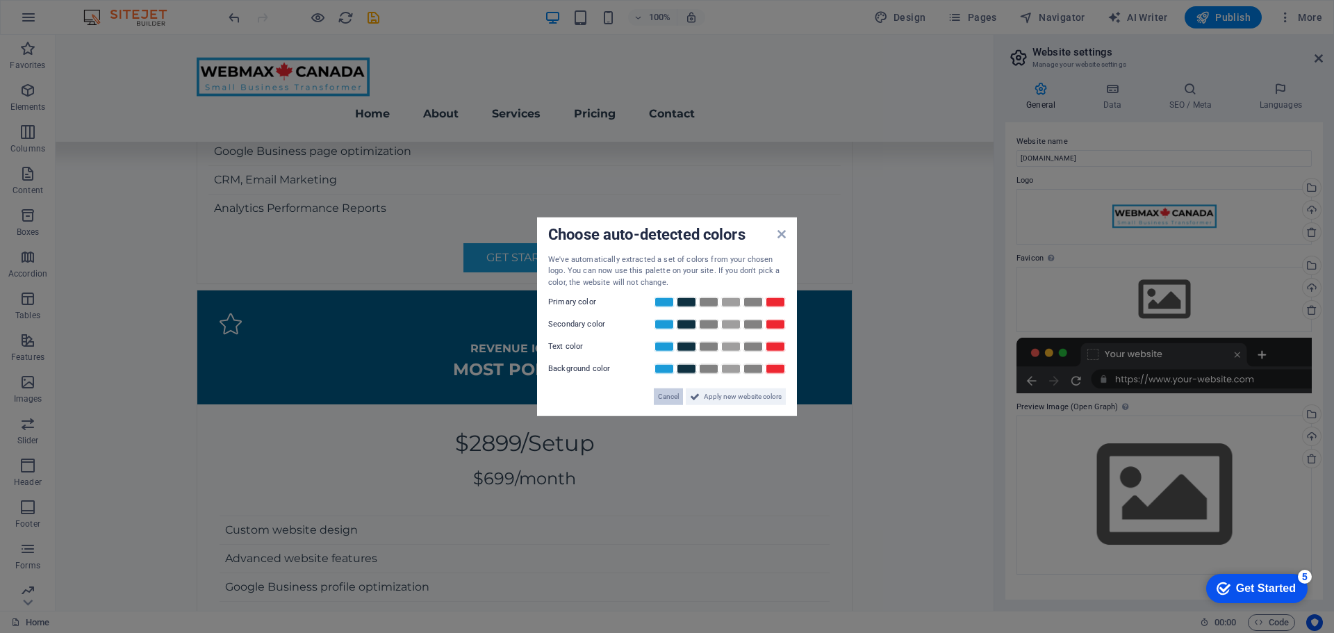
click at [670, 395] on span "Cancel" at bounding box center [668, 396] width 21 height 17
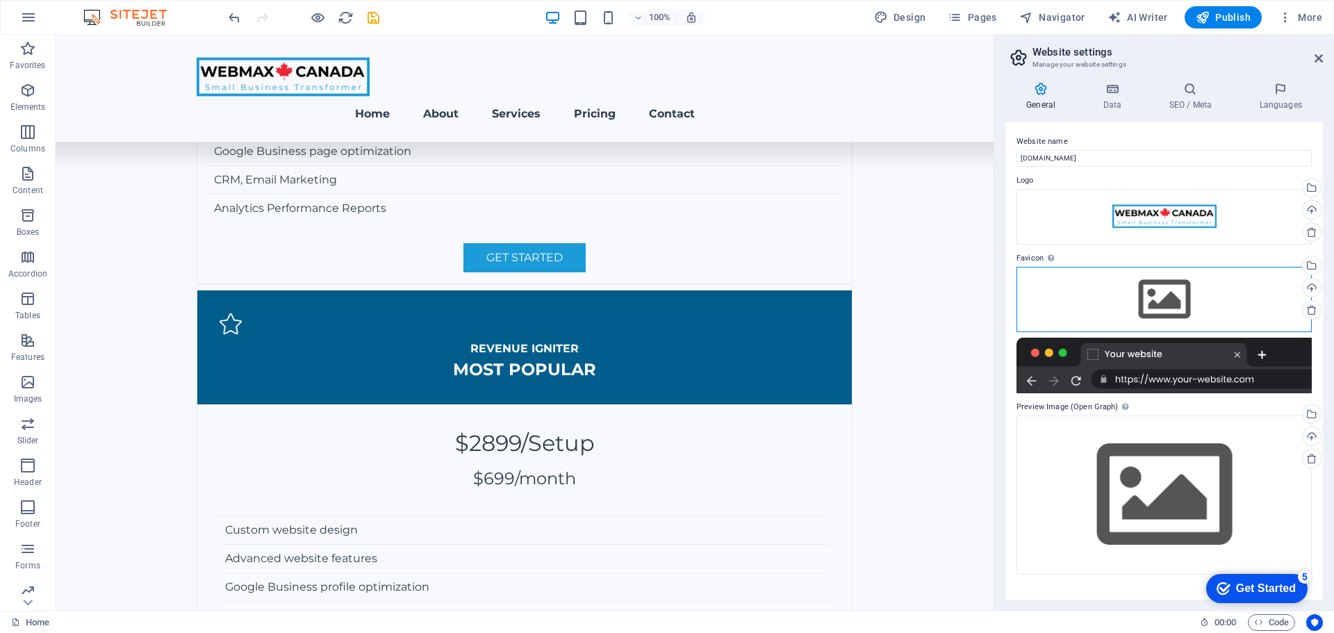
click at [1155, 299] on div "Drag files here, click to choose files or select files from Files or our free s…" at bounding box center [1163, 299] width 295 height 65
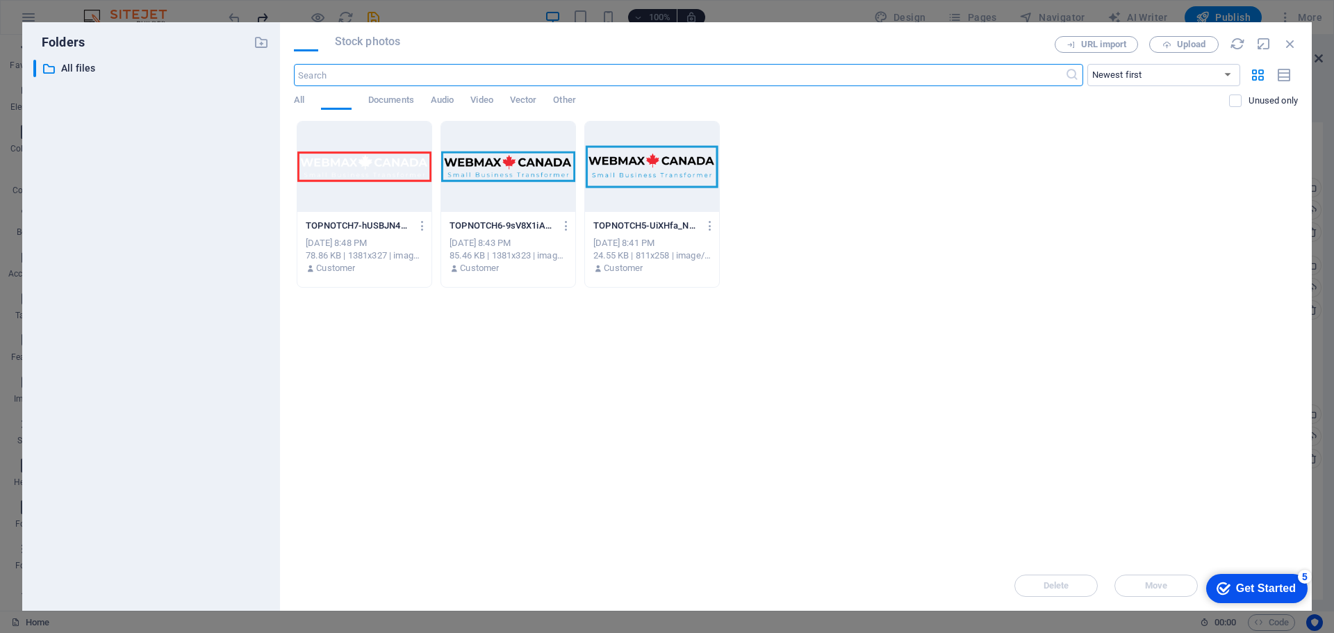
scroll to position [3367, 0]
click at [1039, 288] on div "Drop files here to upload them instantly TOPNOTCH7-hUSBJN4mBy7x4L1J3sfQPg.png T…" at bounding box center [796, 341] width 1004 height 440
click at [1169, 48] on icon "button" at bounding box center [1166, 44] width 9 height 9
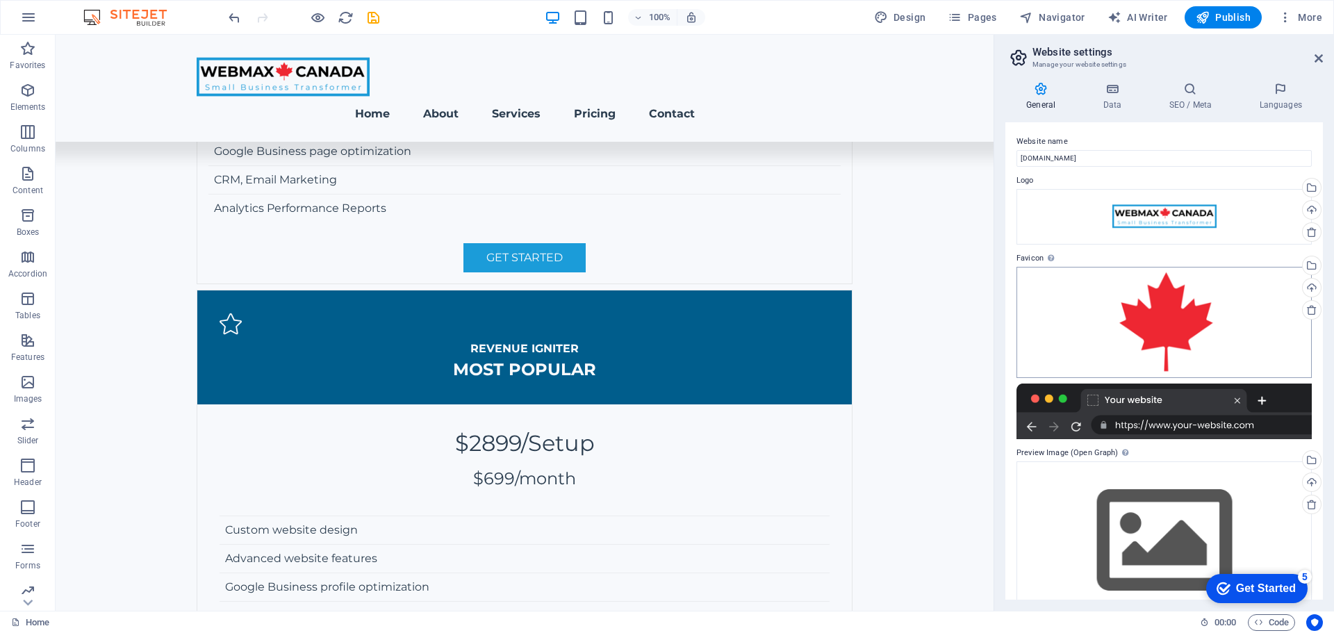
scroll to position [32, 0]
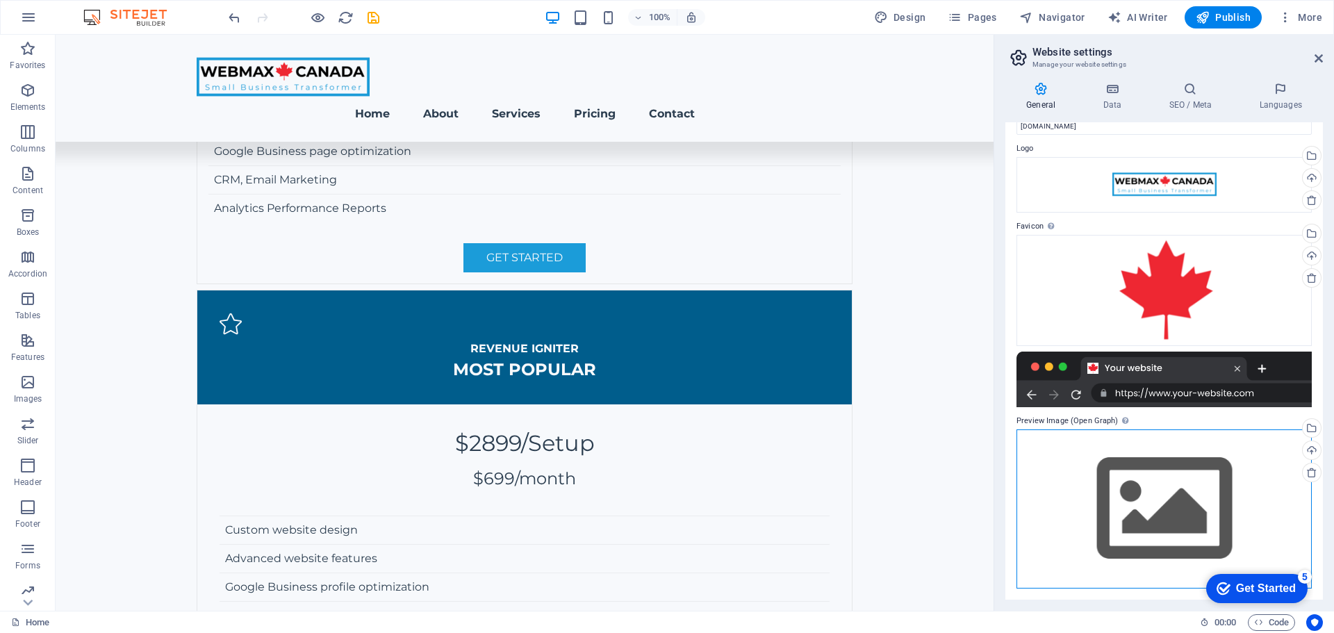
click at [1148, 488] on div "Drag files here, click to choose files or select files from Files or our free s…" at bounding box center [1163, 508] width 295 height 159
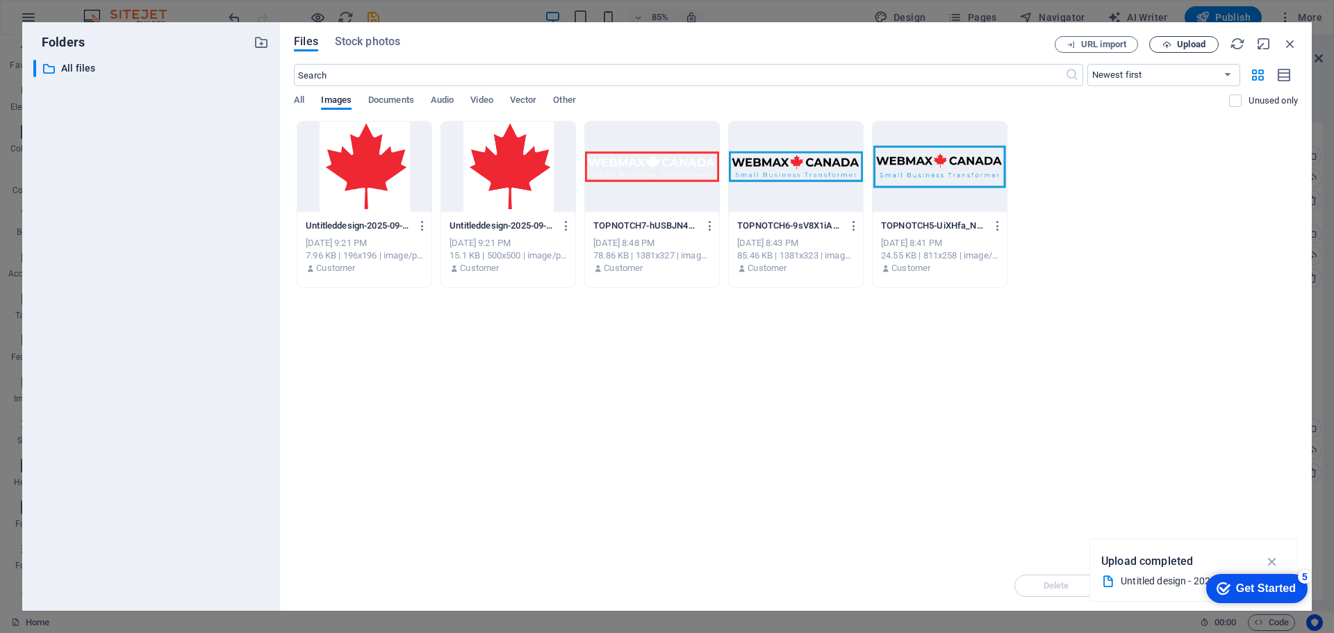
click at [1191, 44] on span "Upload" at bounding box center [1191, 44] width 28 height 8
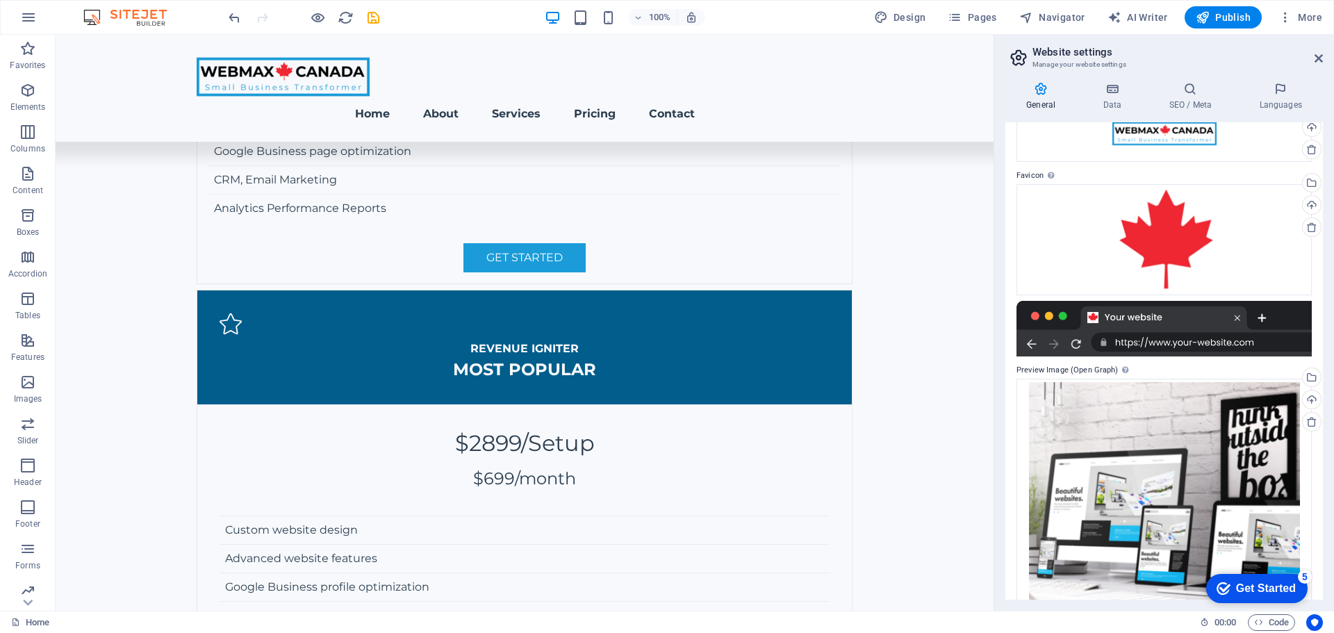
scroll to position [0, 0]
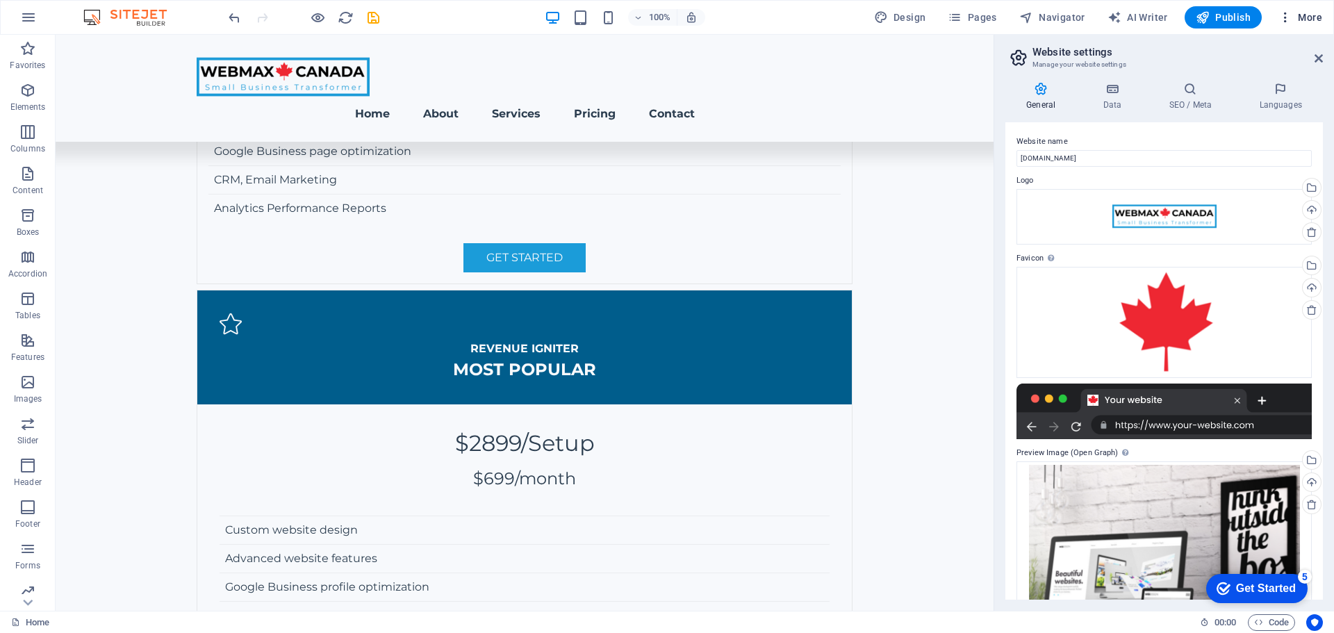
click at [1303, 13] on span "More" at bounding box center [1300, 17] width 44 height 14
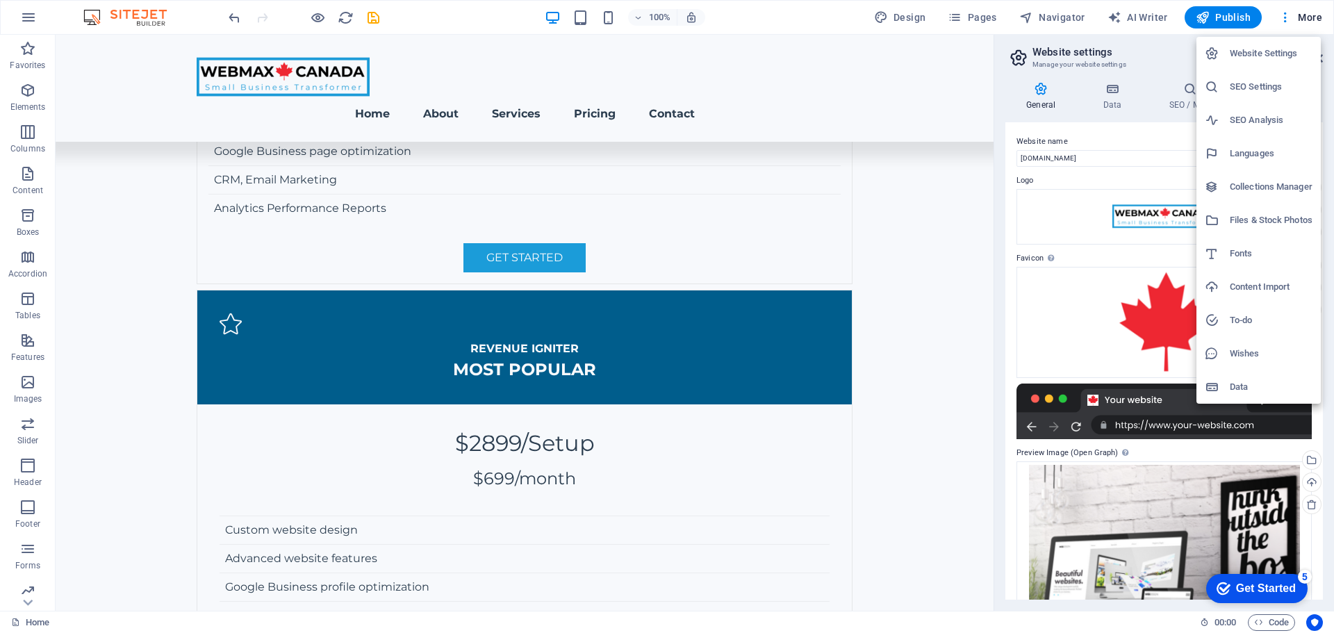
click at [1264, 85] on h6 "SEO Settings" at bounding box center [1271, 87] width 83 height 17
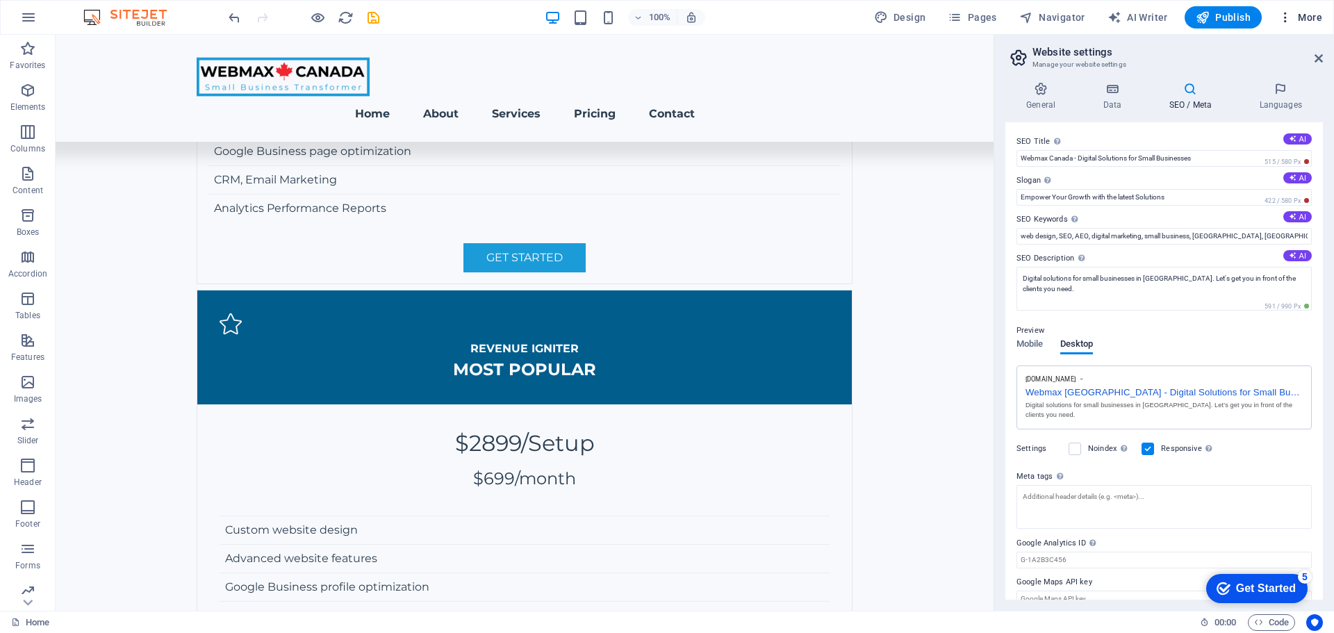
click at [1308, 9] on button "More" at bounding box center [1300, 17] width 55 height 22
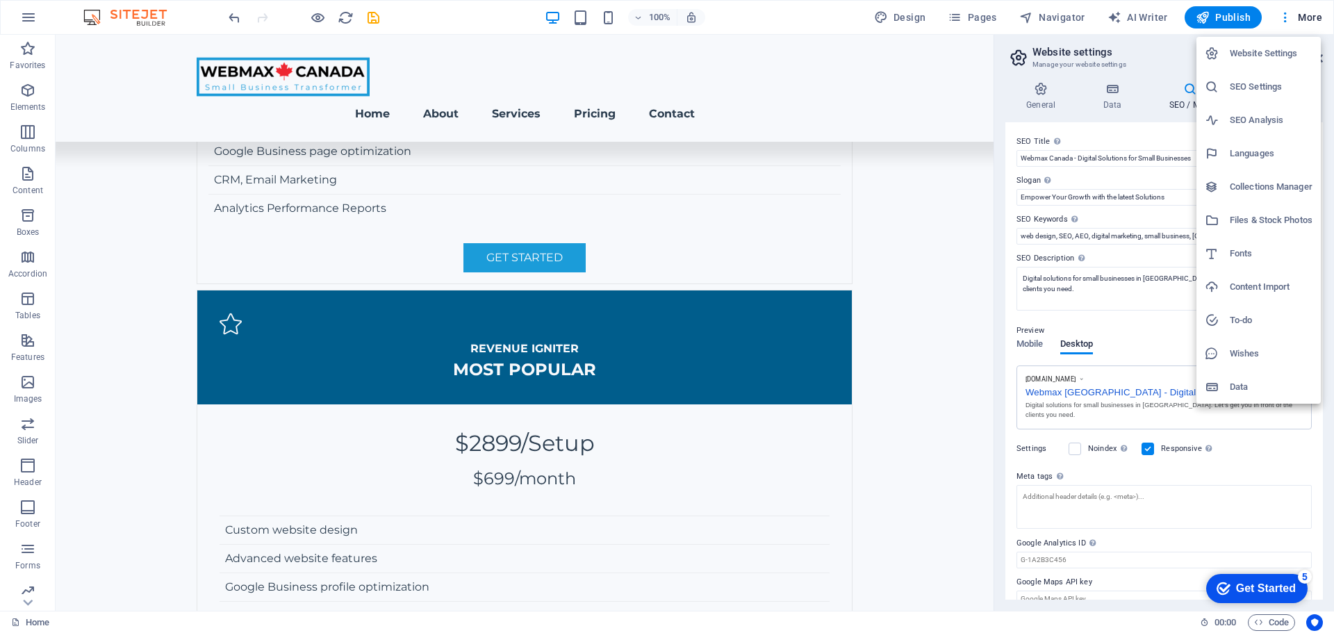
click at [1267, 187] on h6 "Collections Manager" at bounding box center [1271, 187] width 83 height 17
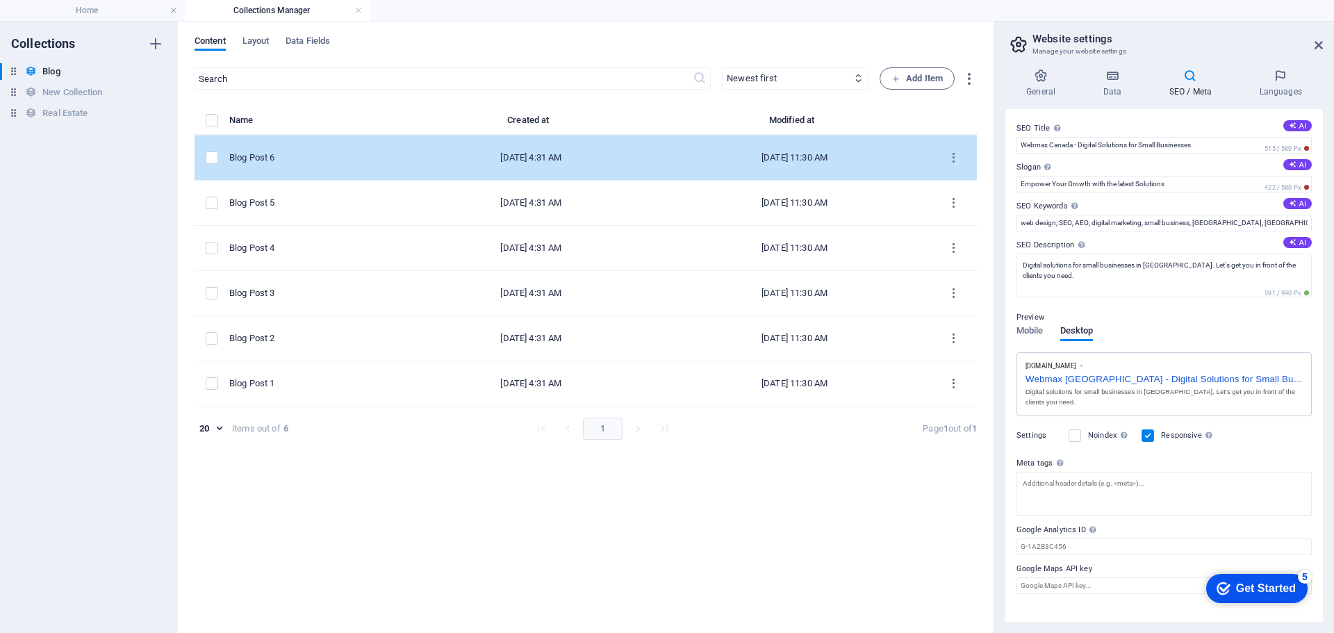
click at [302, 155] on div "Blog Post 6" at bounding box center [310, 157] width 163 height 13
select select "Category 2"
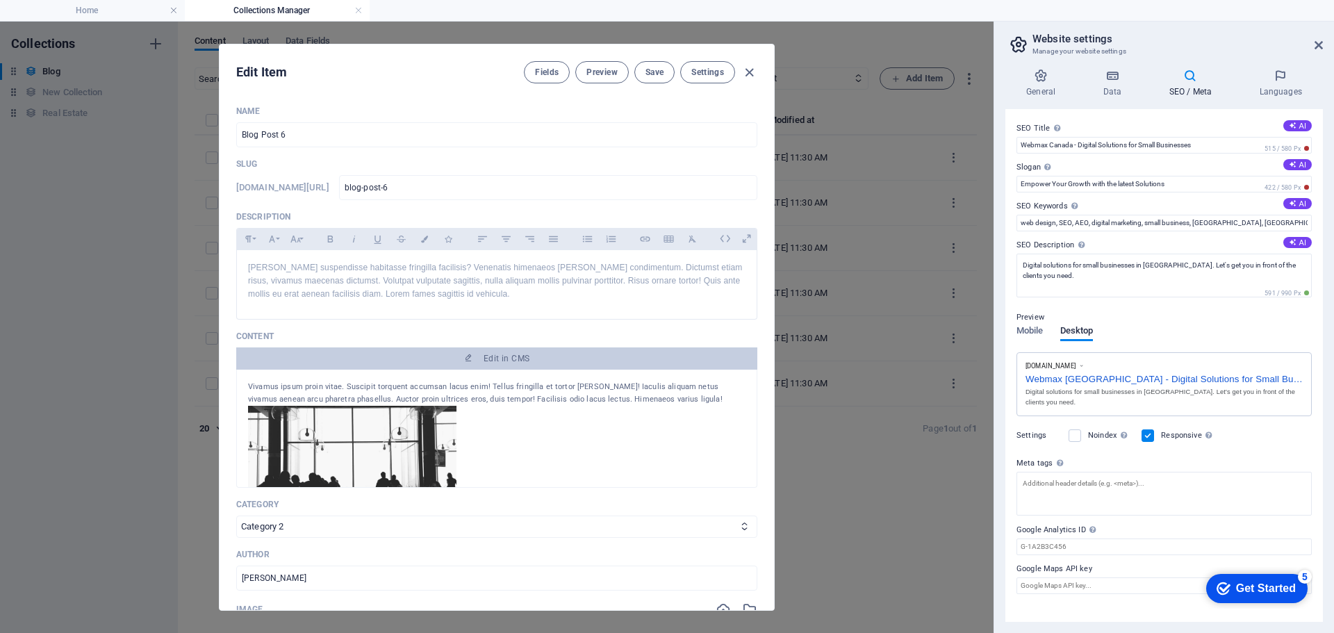
click at [368, 438] on img at bounding box center [352, 467] width 208 height 122
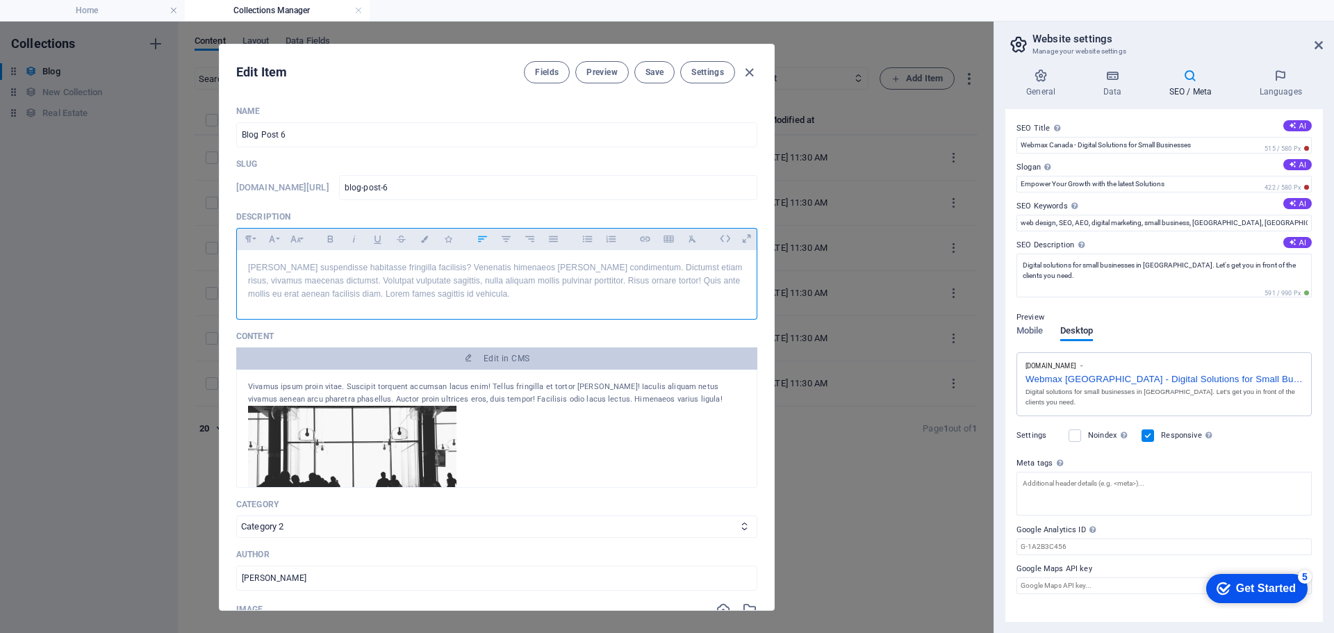
click at [343, 264] on p "[PERSON_NAME] suspendisse habitasse fringilla facilisis? Venenatis himenaeos [P…" at bounding box center [496, 281] width 497 height 40
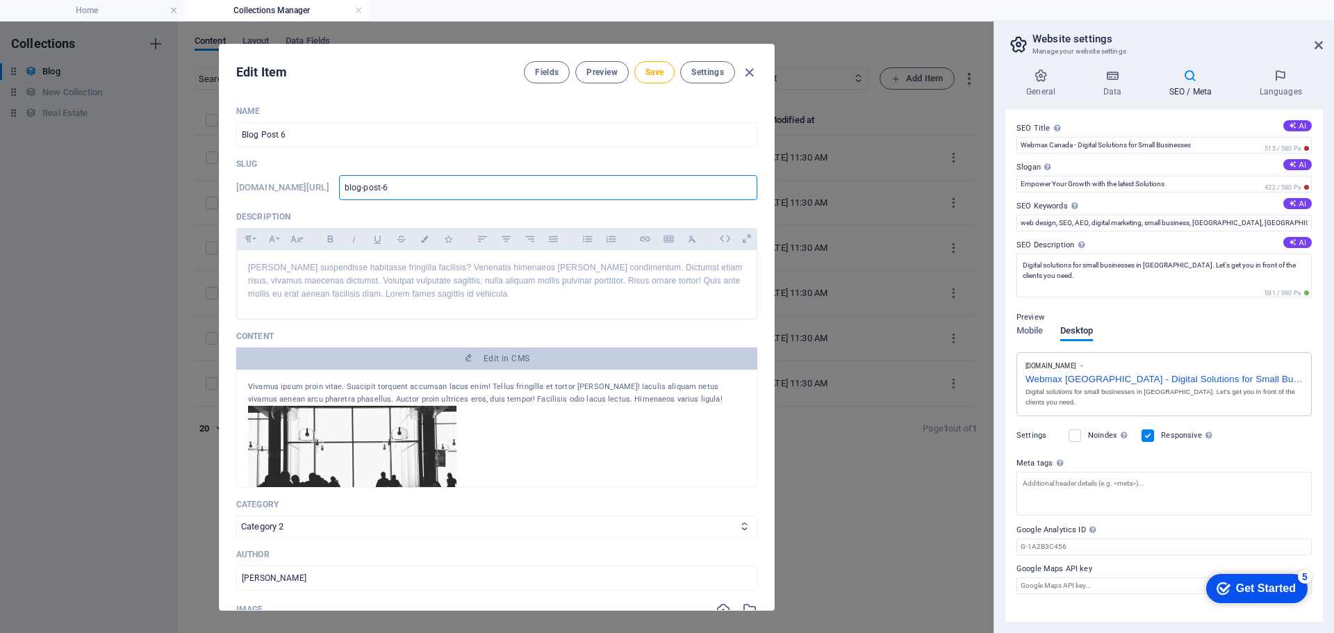
click at [493, 185] on input "blog-post-6" at bounding box center [548, 187] width 418 height 25
click at [536, 79] on button "Fields" at bounding box center [547, 72] width 46 height 22
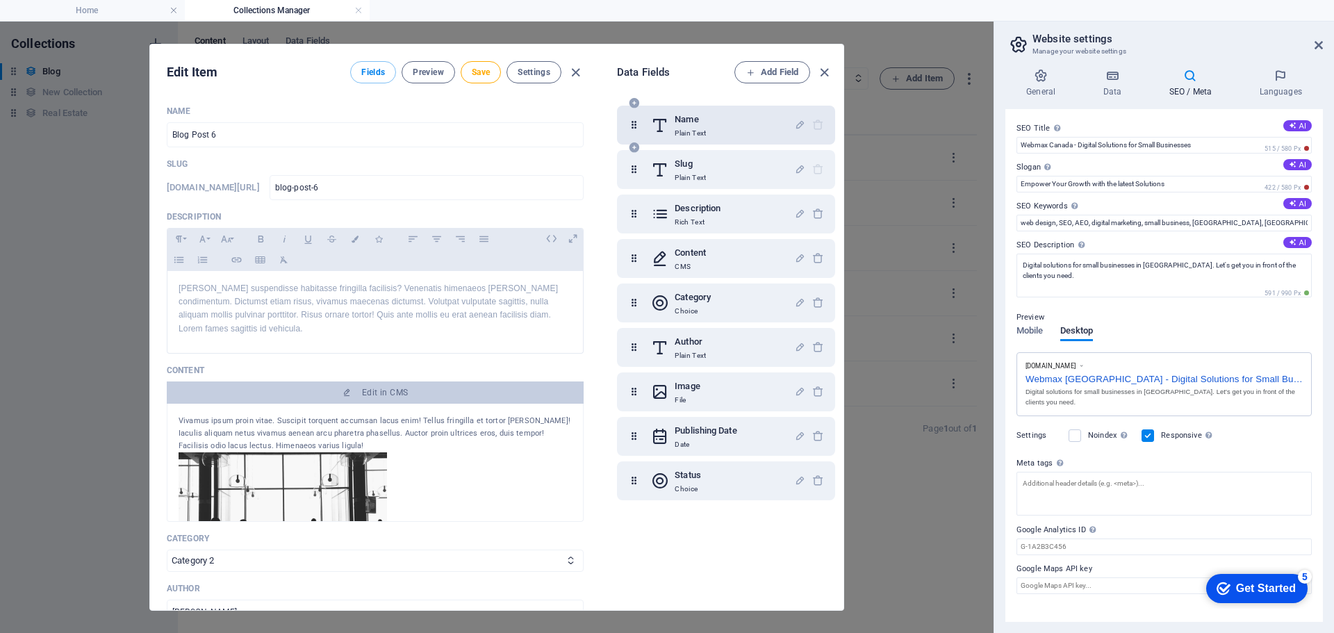
click at [694, 119] on h6 "Name" at bounding box center [690, 119] width 31 height 17
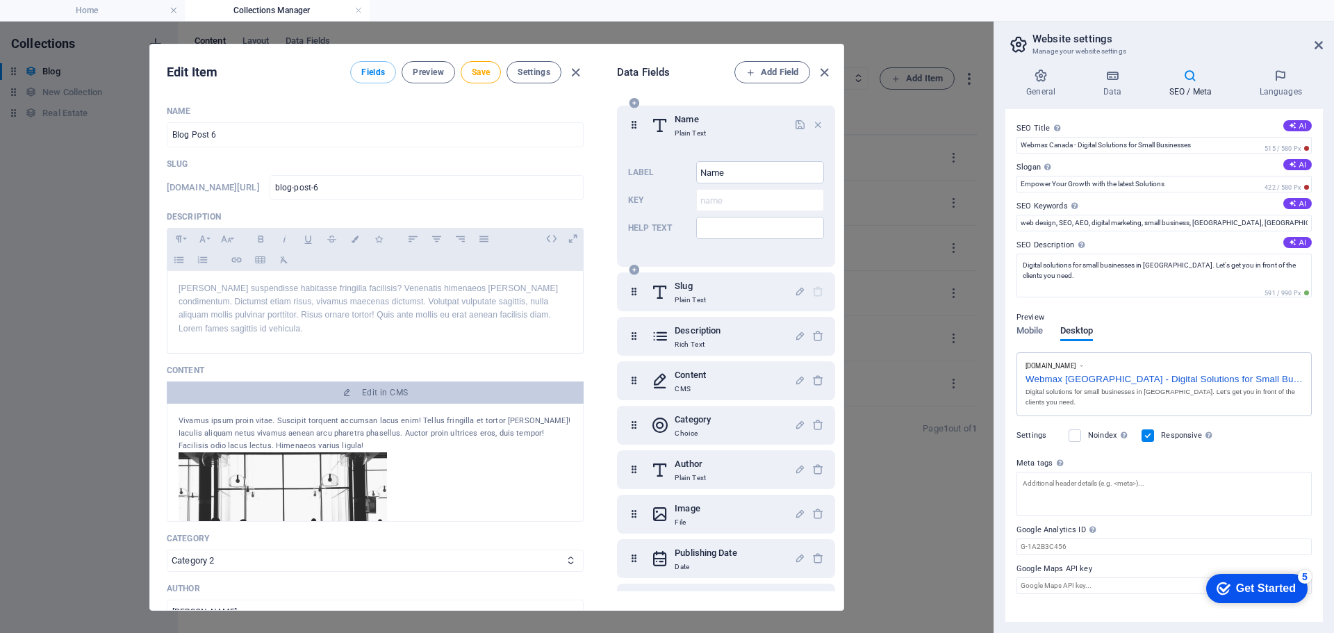
click at [694, 119] on h6 "Name" at bounding box center [690, 119] width 31 height 17
click at [688, 294] on h6 "Slug" at bounding box center [690, 286] width 31 height 17
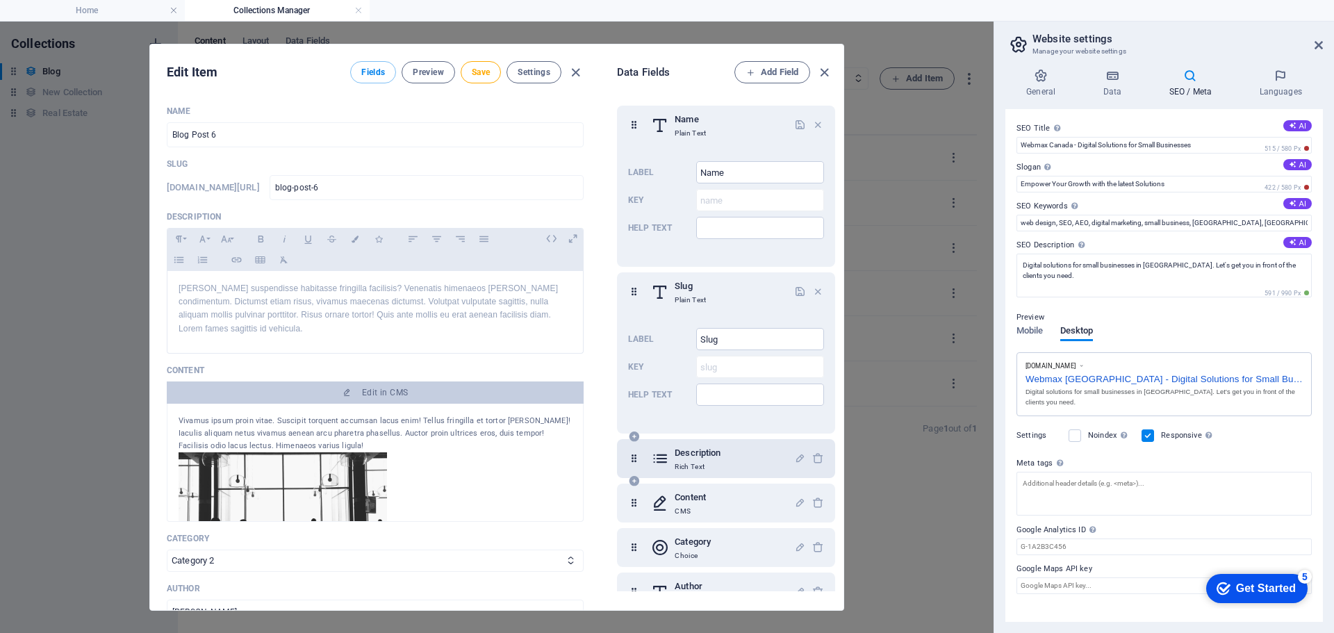
click at [720, 459] on h6 "Description" at bounding box center [698, 453] width 46 height 17
click at [820, 74] on icon "button" at bounding box center [824, 73] width 16 height 16
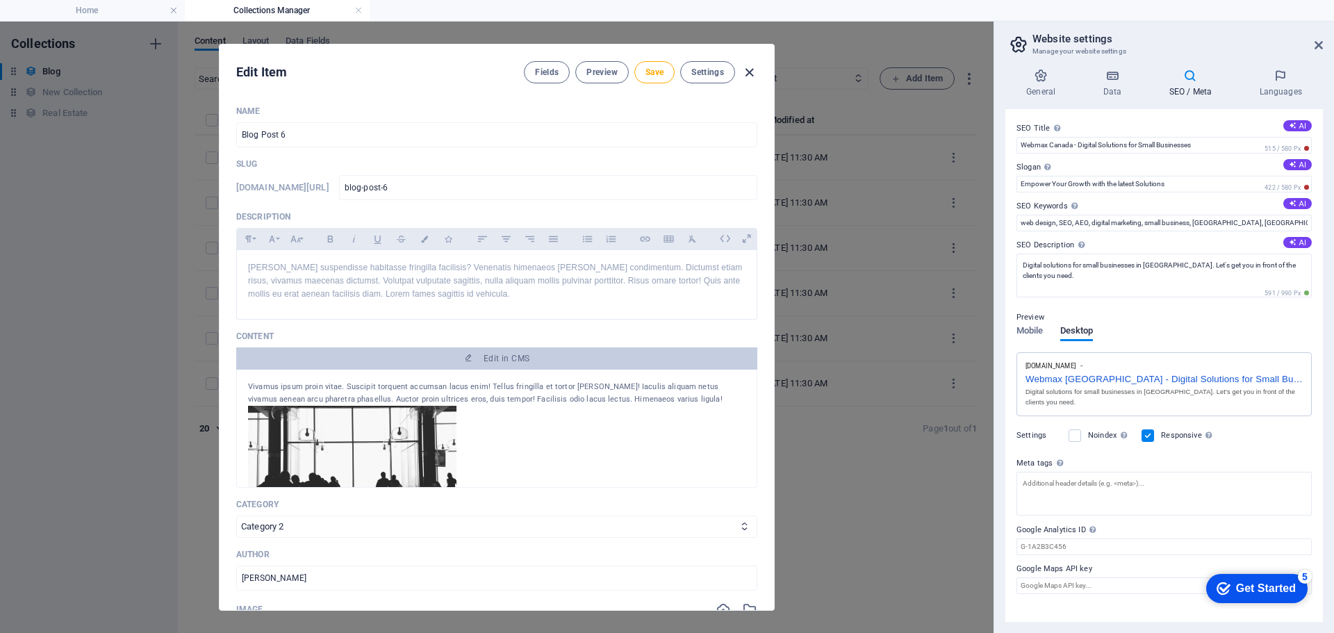
click at [750, 72] on icon "button" at bounding box center [749, 73] width 16 height 16
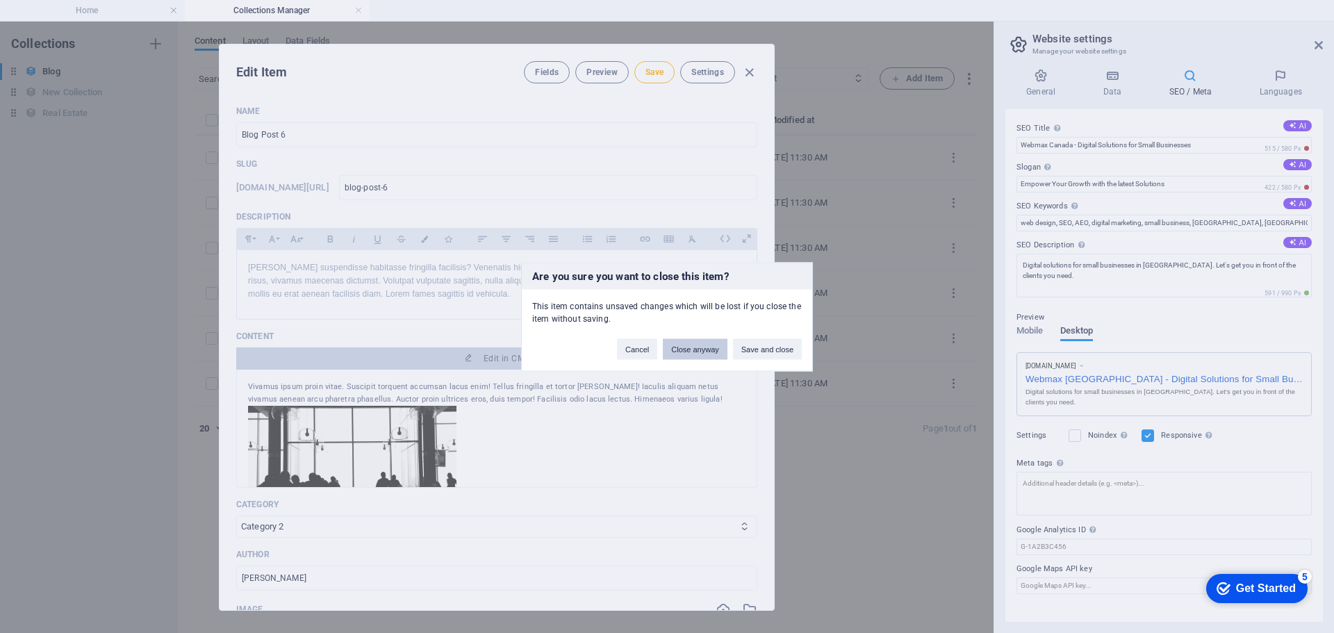
click at [714, 350] on button "Close anyway" at bounding box center [695, 348] width 64 height 21
type input "2025-09-06"
type input "blog-post-6"
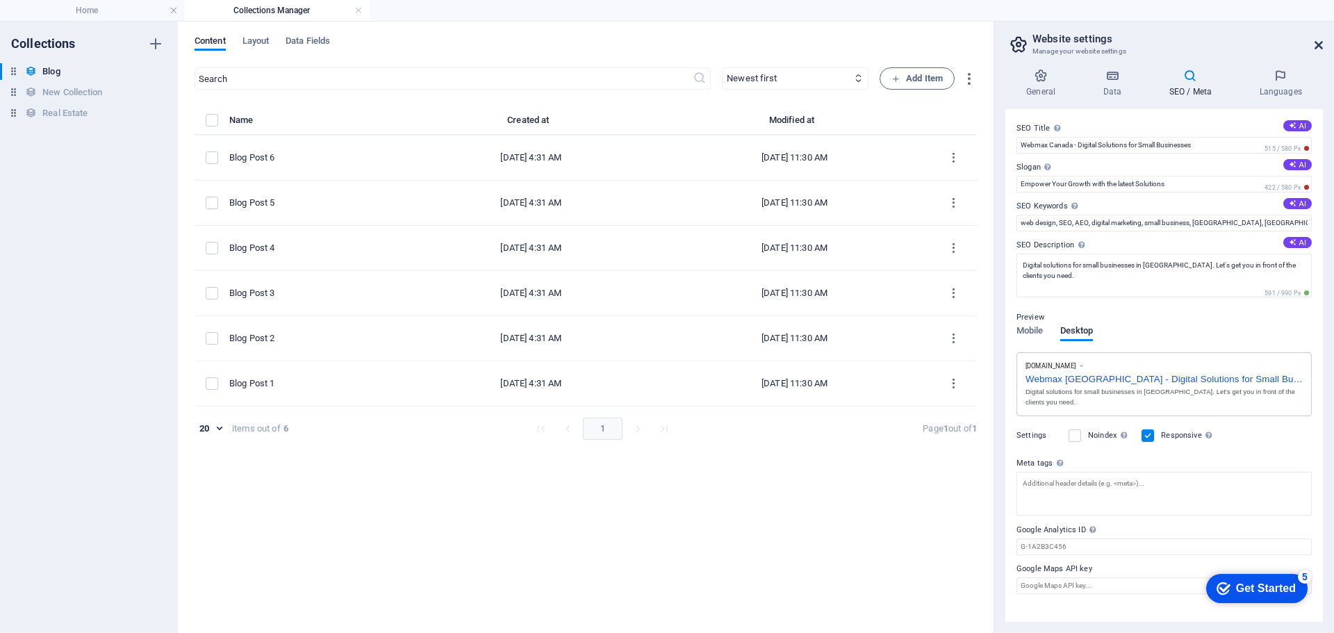
click at [1320, 44] on icon at bounding box center [1318, 45] width 8 height 11
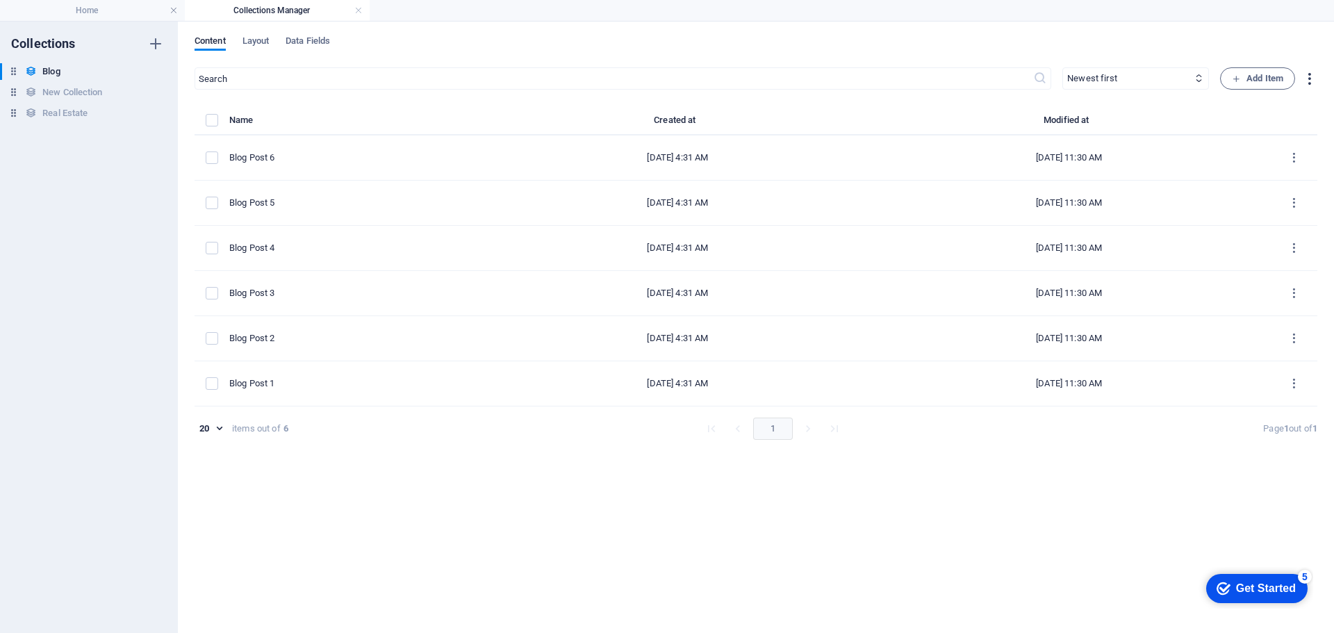
click at [1308, 75] on icon "button" at bounding box center [1309, 79] width 16 height 16
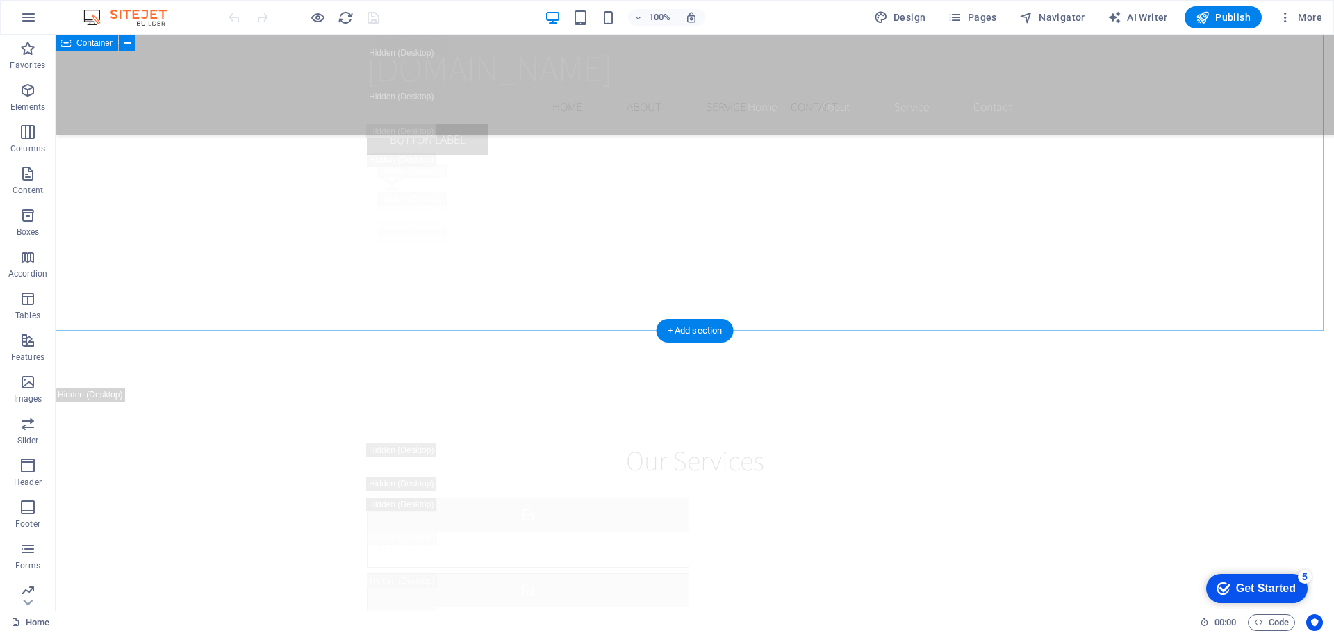
scroll to position [7434, 0]
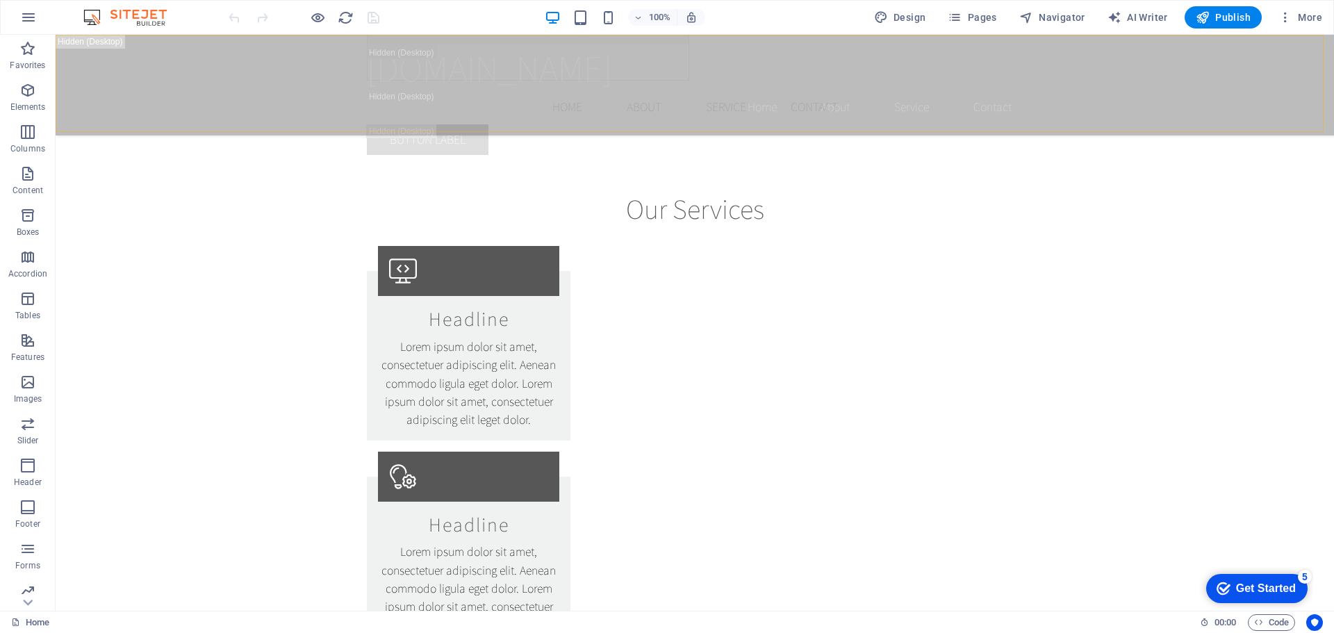
click at [277, 122] on div "[DOMAIN_NAME] Menu Home About Service Contact Button label" at bounding box center [695, 100] width 1278 height 131
click at [1288, 15] on icon "button" at bounding box center [1285, 17] width 14 height 14
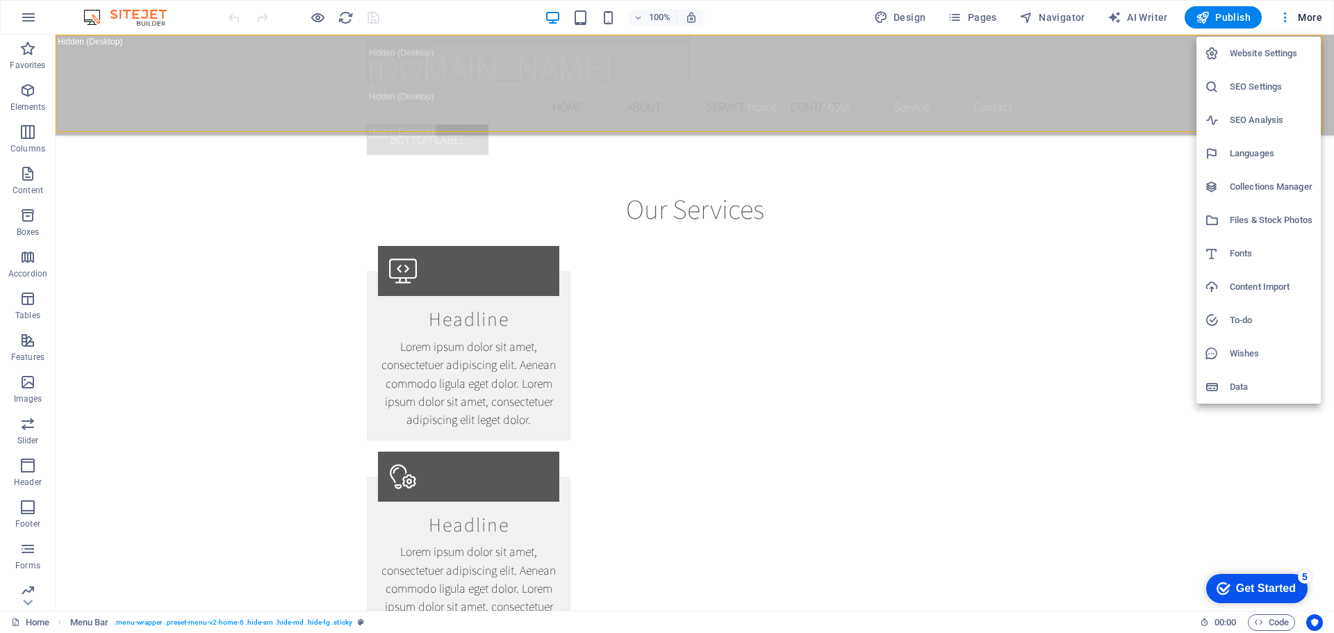
click at [1265, 288] on h6 "Content Import" at bounding box center [1271, 287] width 83 height 17
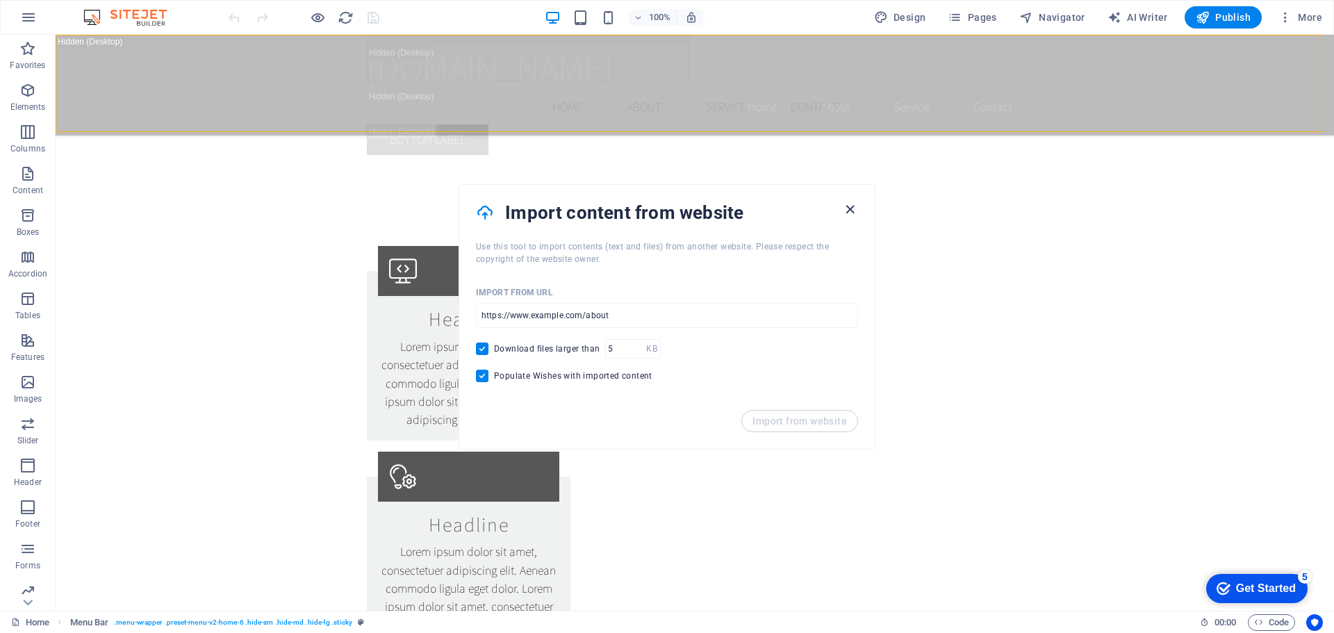
click at [850, 215] on icon "button" at bounding box center [850, 209] width 16 height 16
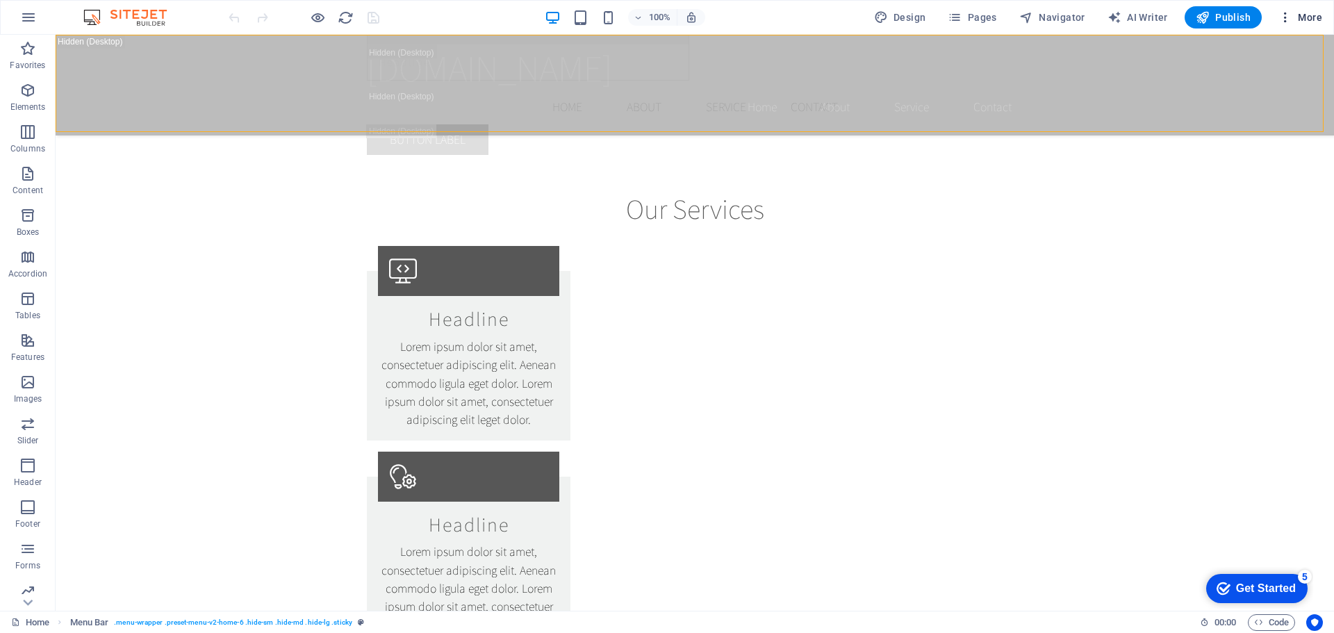
click at [1301, 11] on span "More" at bounding box center [1300, 17] width 44 height 14
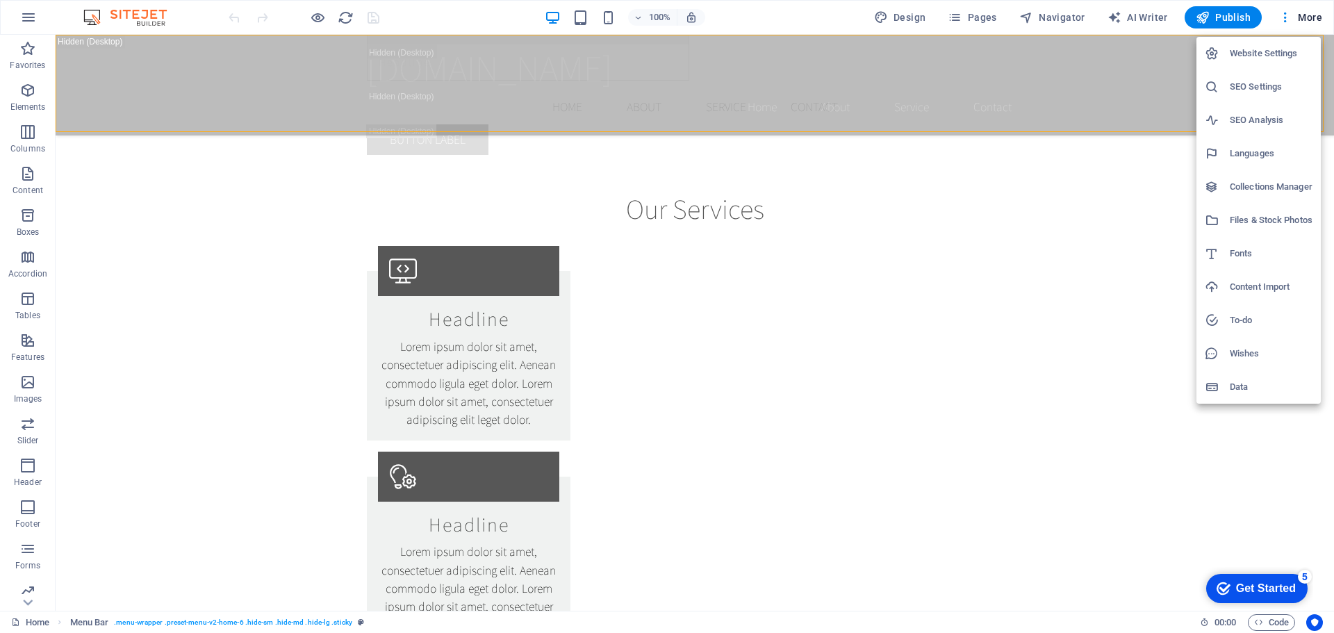
click at [1256, 386] on h6 "Data" at bounding box center [1271, 387] width 83 height 17
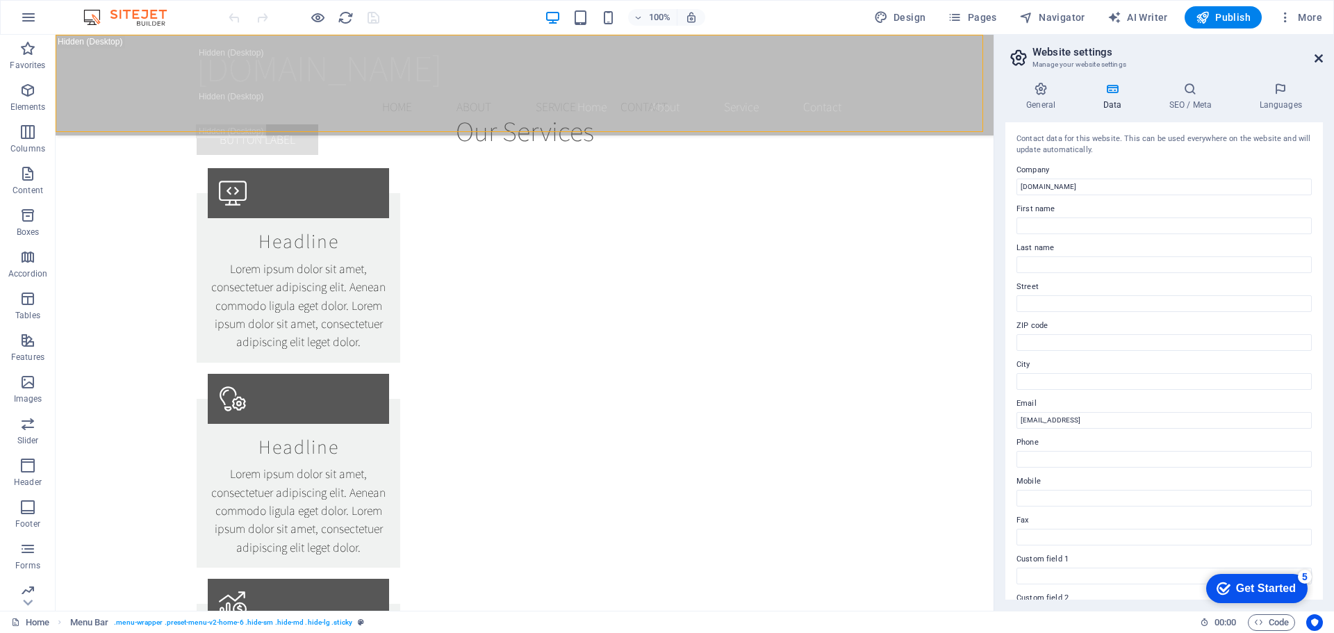
click at [1319, 53] on icon at bounding box center [1318, 58] width 8 height 11
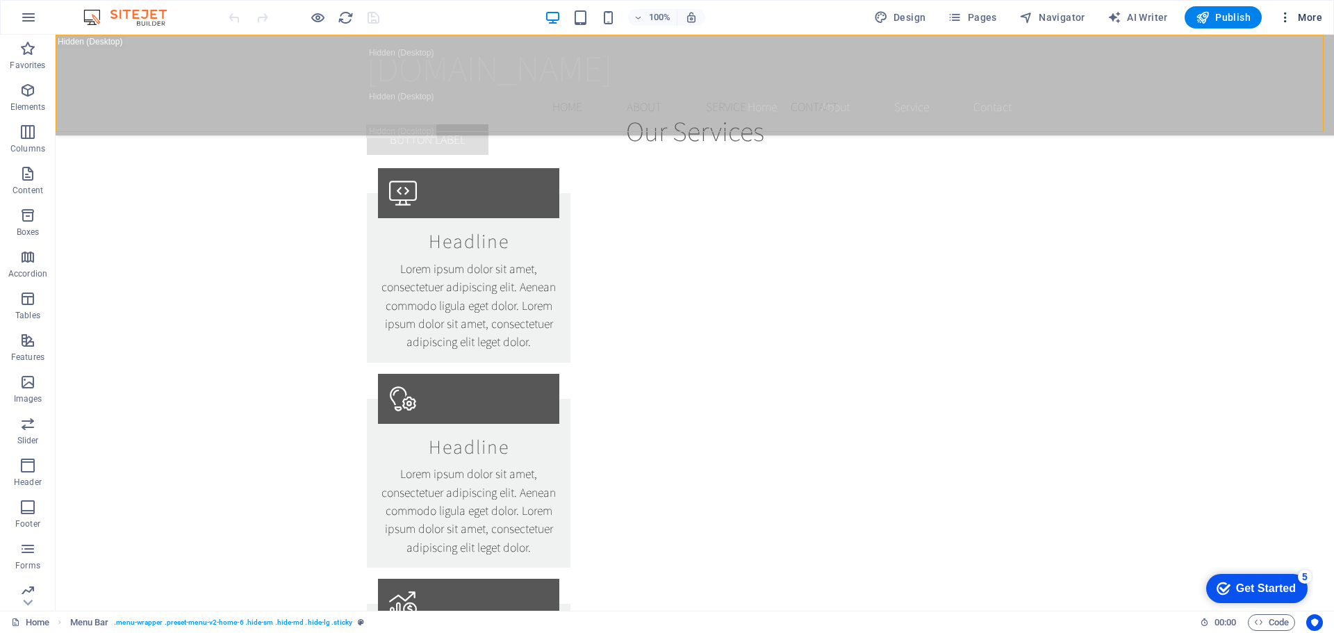
click at [1305, 17] on span "More" at bounding box center [1300, 17] width 44 height 14
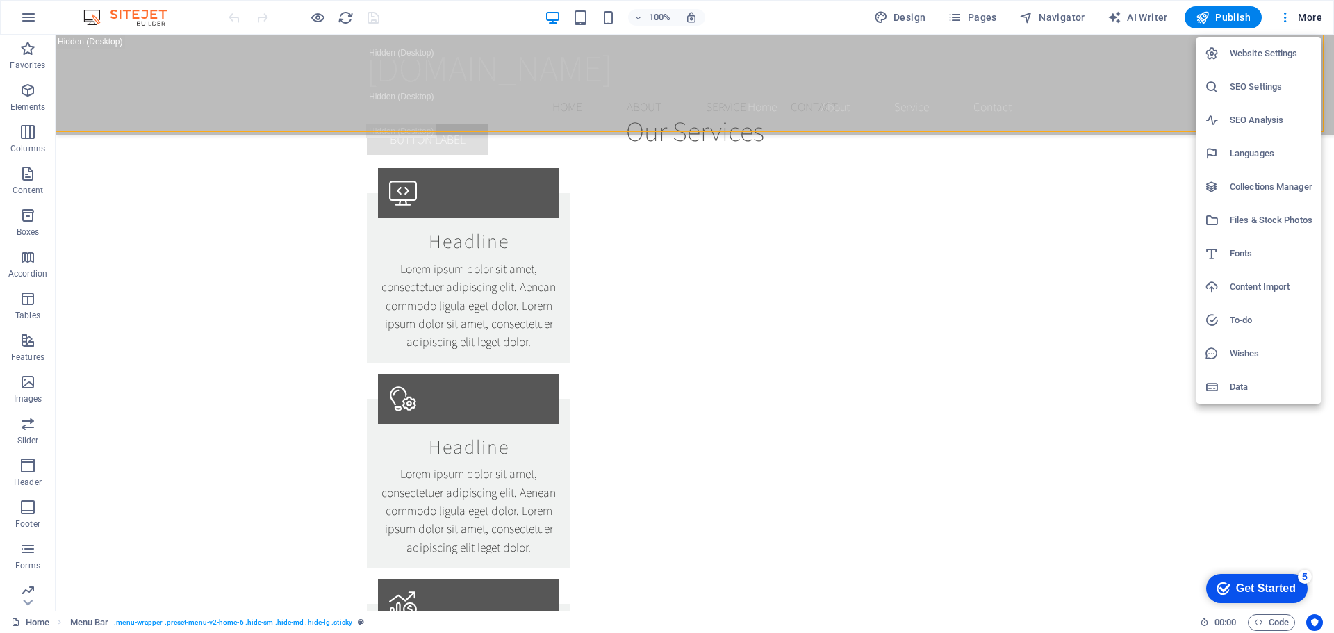
click at [29, 11] on div at bounding box center [667, 316] width 1334 height 633
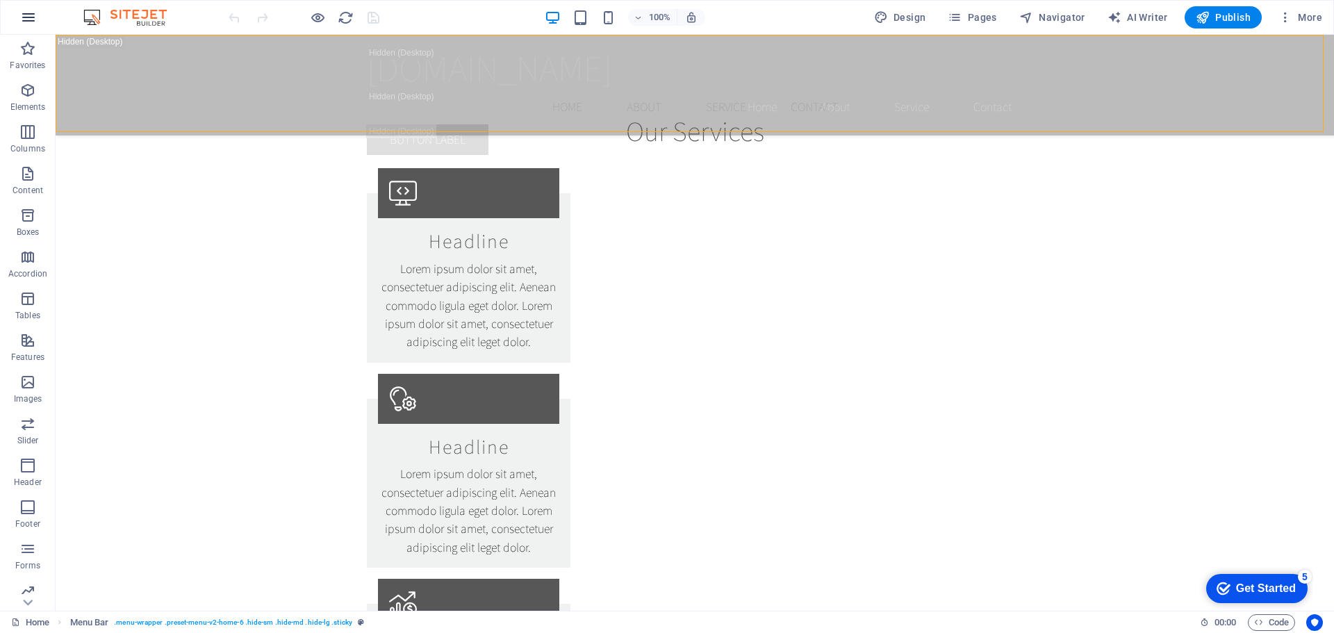
click at [27, 19] on icon "button" at bounding box center [28, 17] width 17 height 17
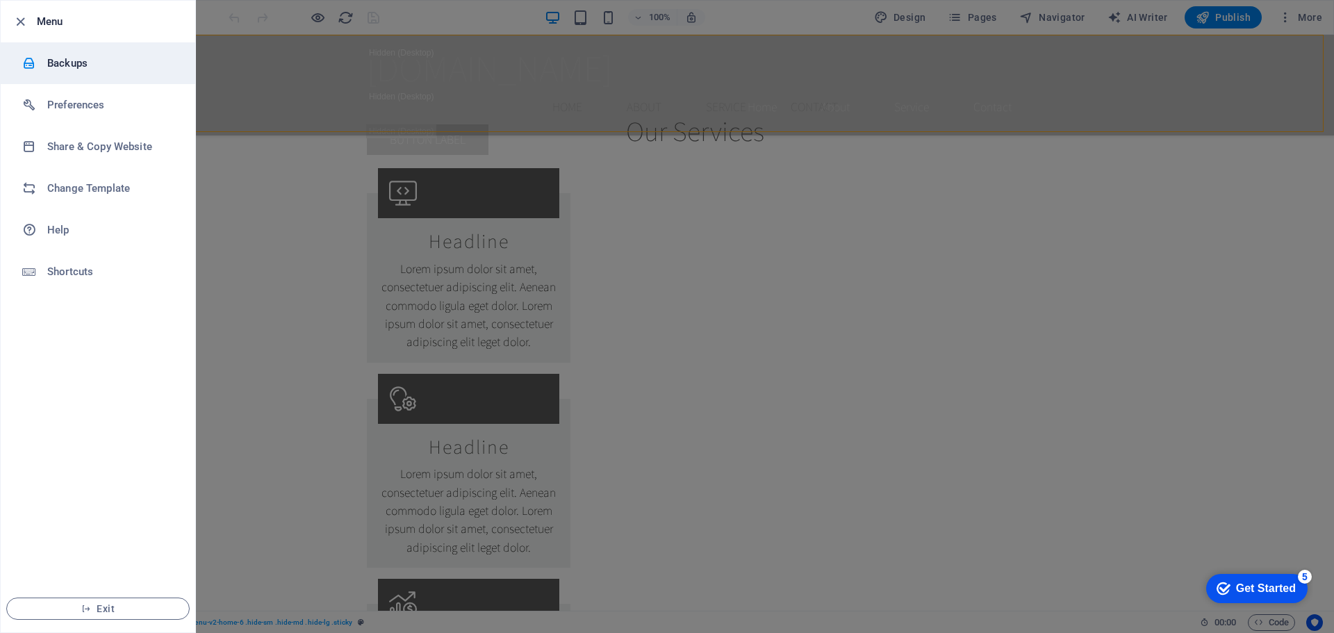
click at [61, 63] on h6 "Backups" at bounding box center [111, 63] width 129 height 17
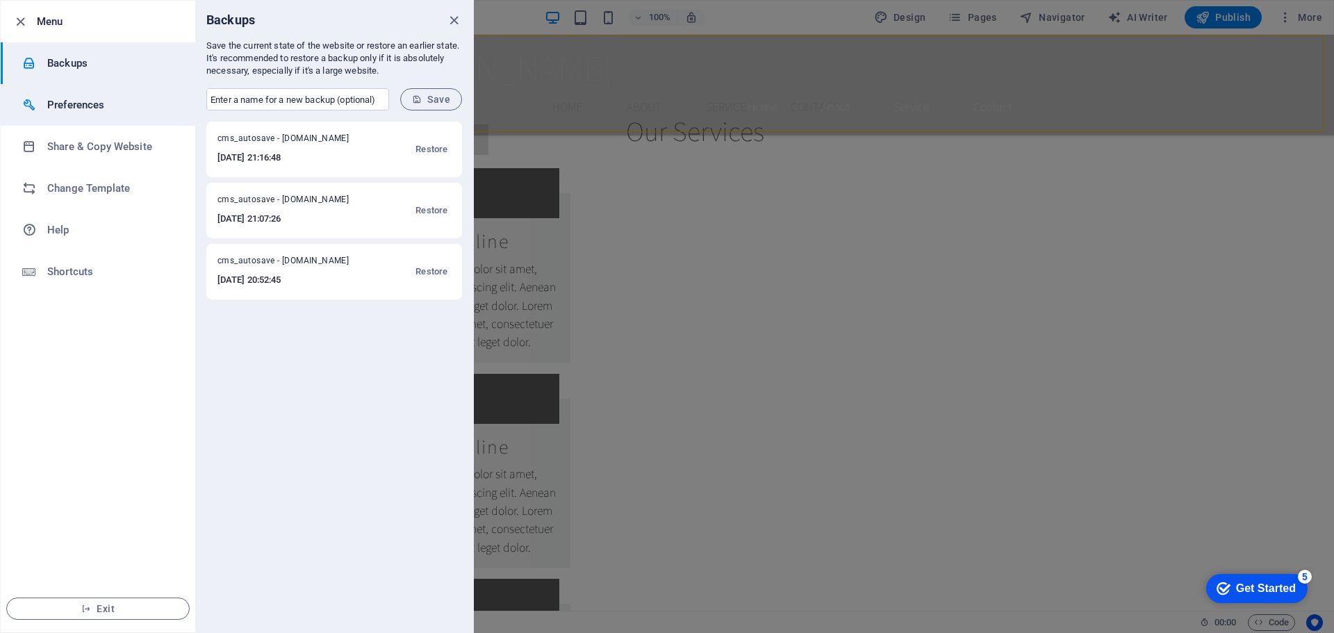
click at [76, 105] on h6 "Preferences" at bounding box center [111, 105] width 129 height 17
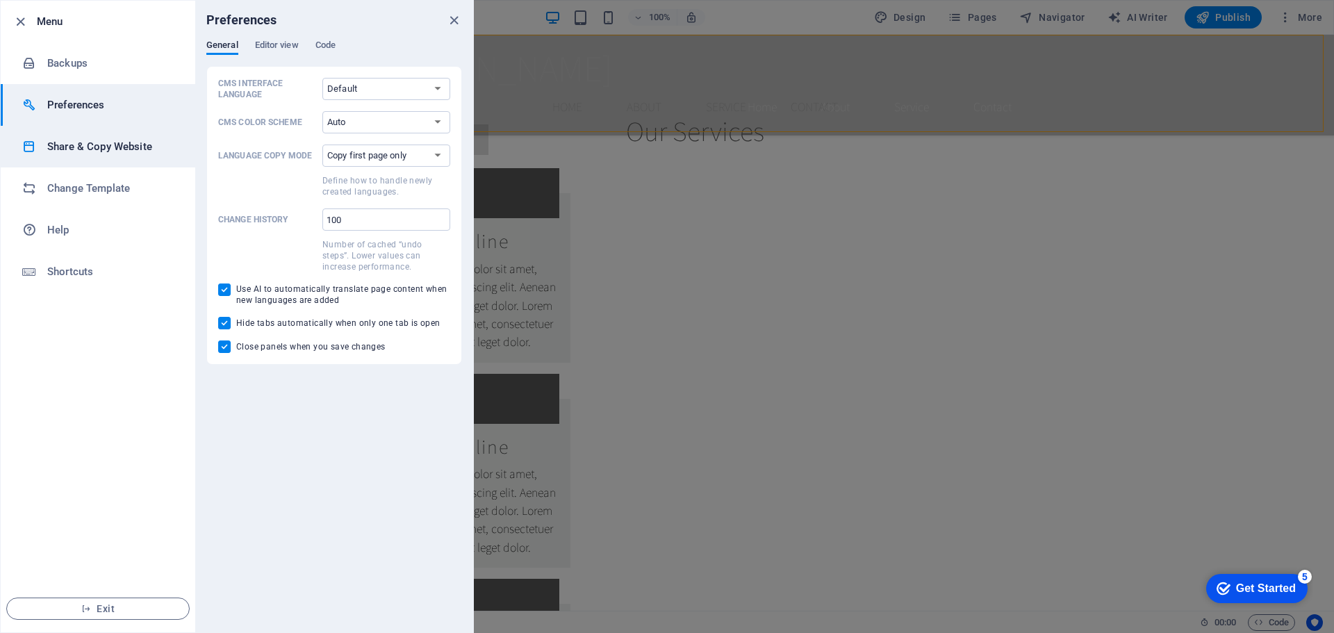
click at [81, 138] on h6 "Share & Copy Website" at bounding box center [111, 146] width 129 height 17
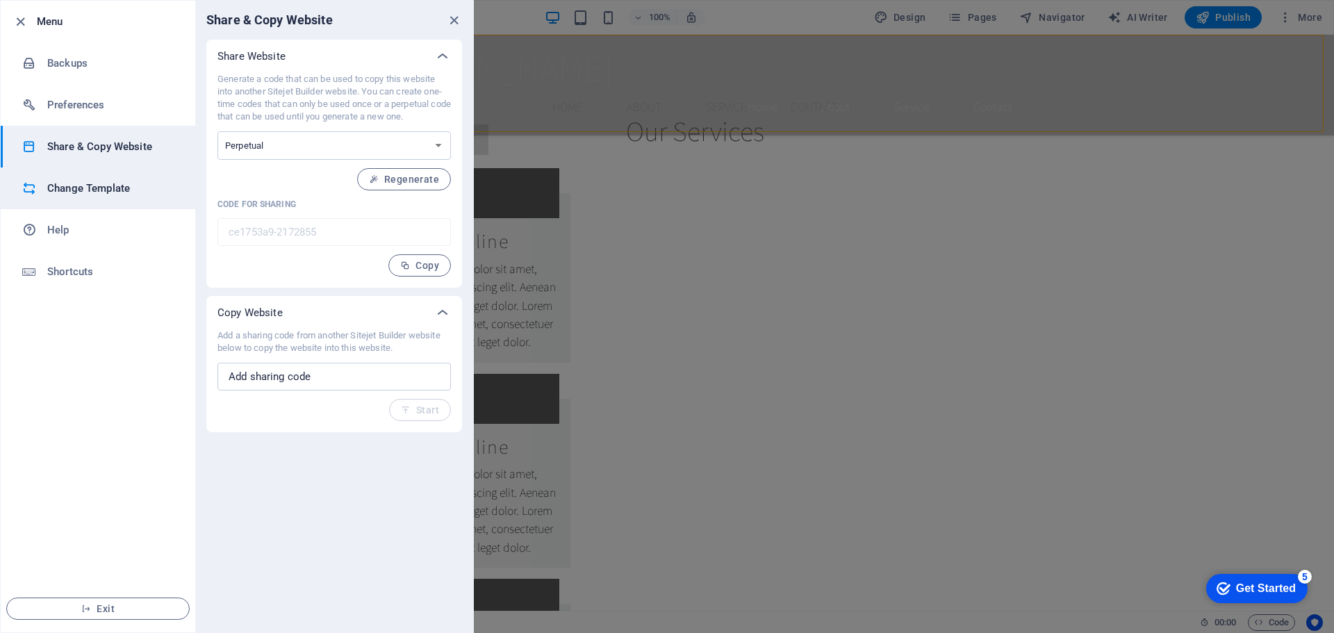
click at [85, 190] on h6 "Change Template" at bounding box center [111, 188] width 129 height 17
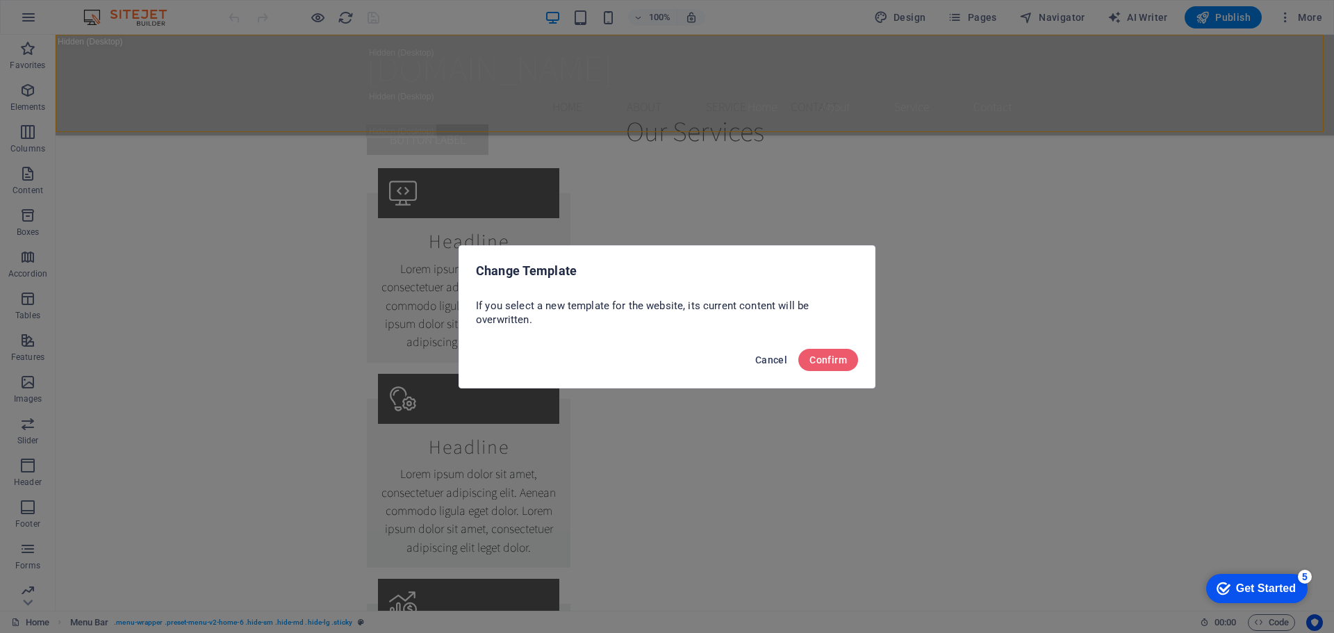
click at [786, 361] on span "Cancel" at bounding box center [771, 359] width 32 height 11
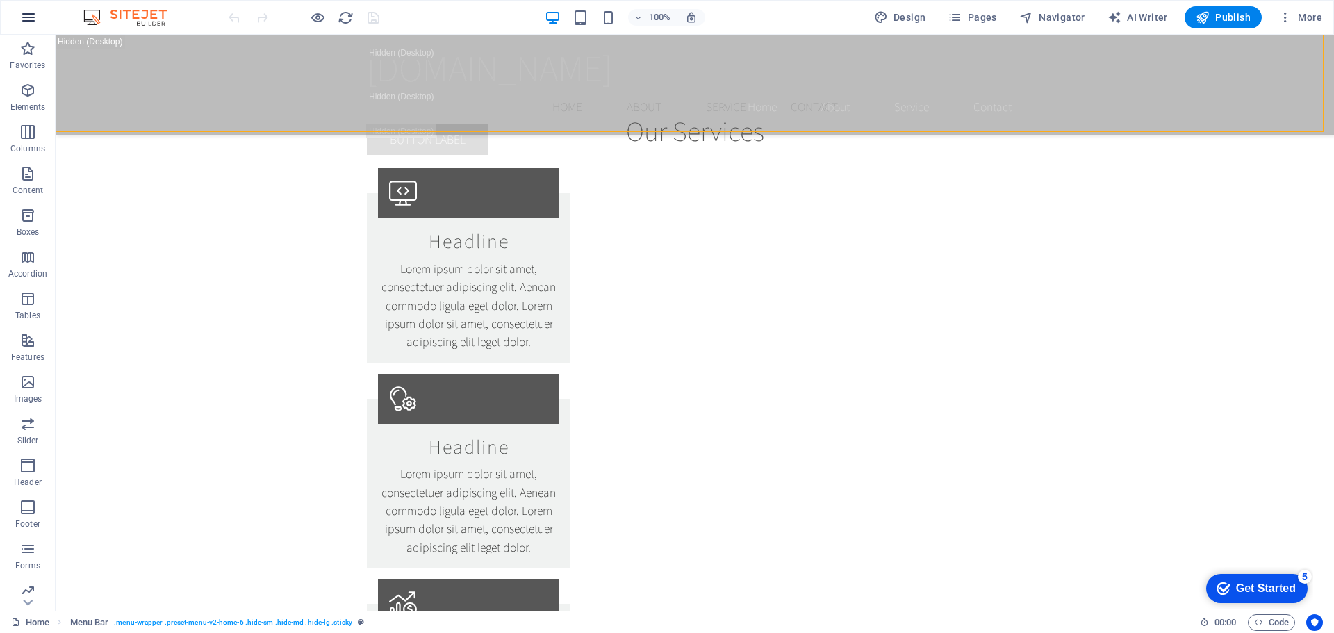
click at [26, 11] on icon "button" at bounding box center [28, 17] width 17 height 17
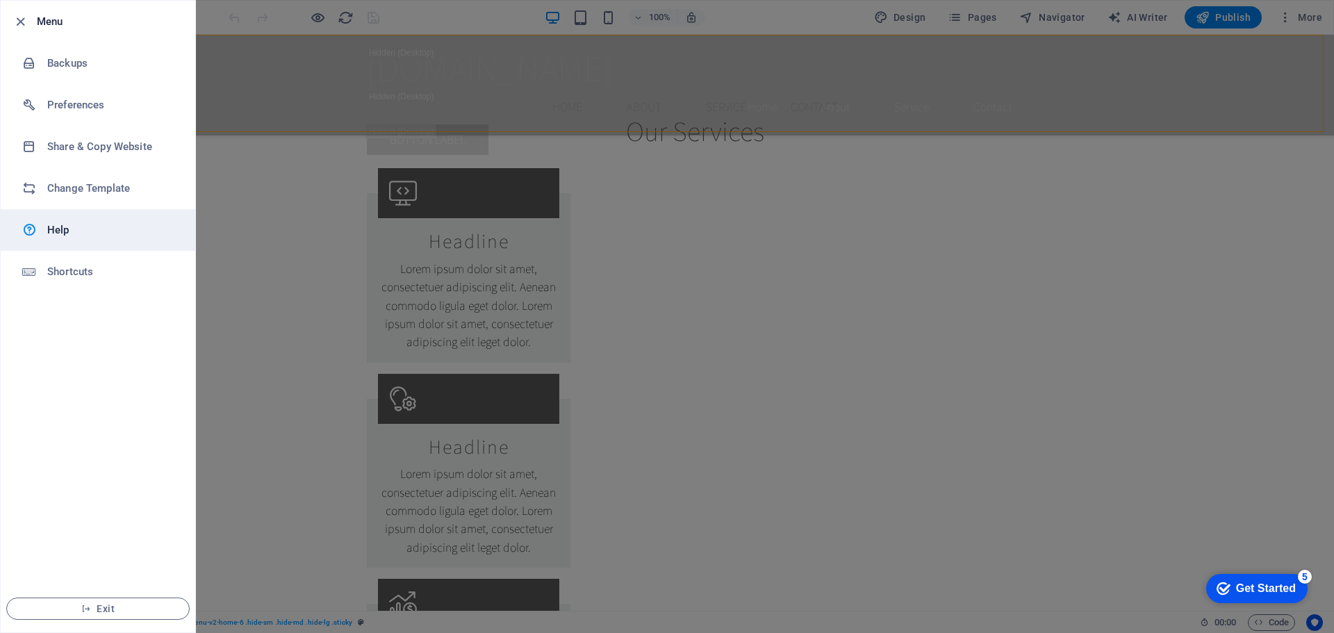
click at [71, 226] on h6 "Help" at bounding box center [111, 230] width 129 height 17
click at [1254, 582] on div "Get Started" at bounding box center [1266, 588] width 60 height 13
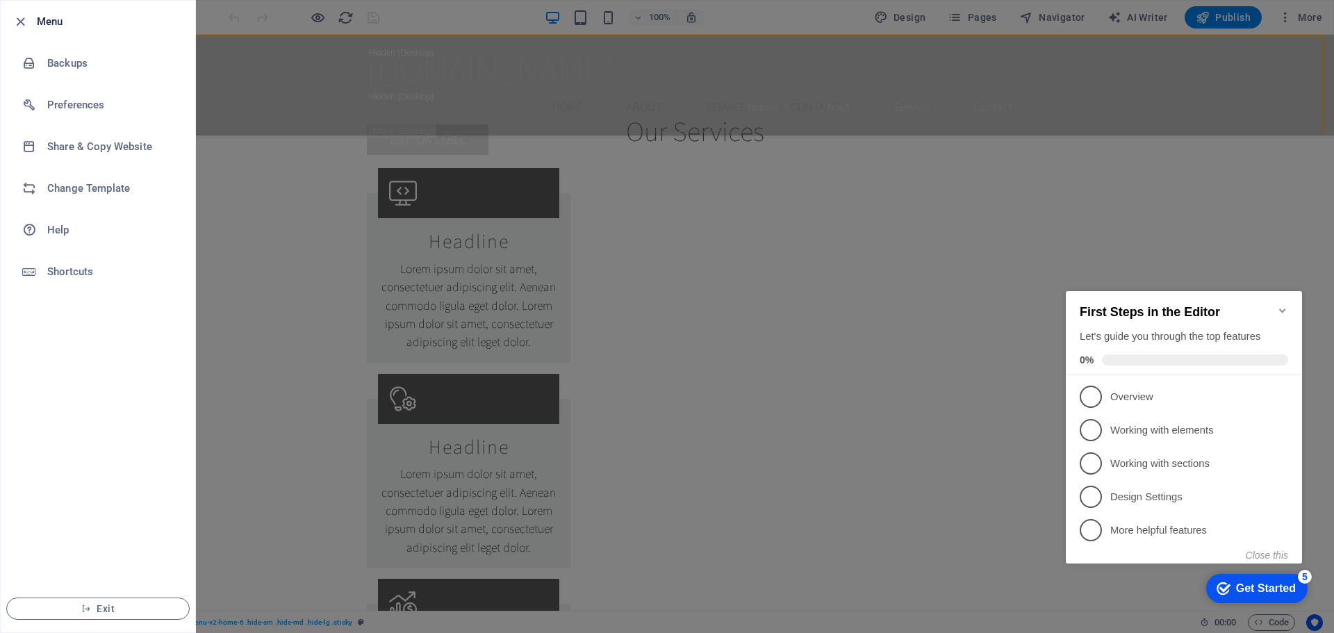
click at [854, 308] on div at bounding box center [667, 316] width 1334 height 633
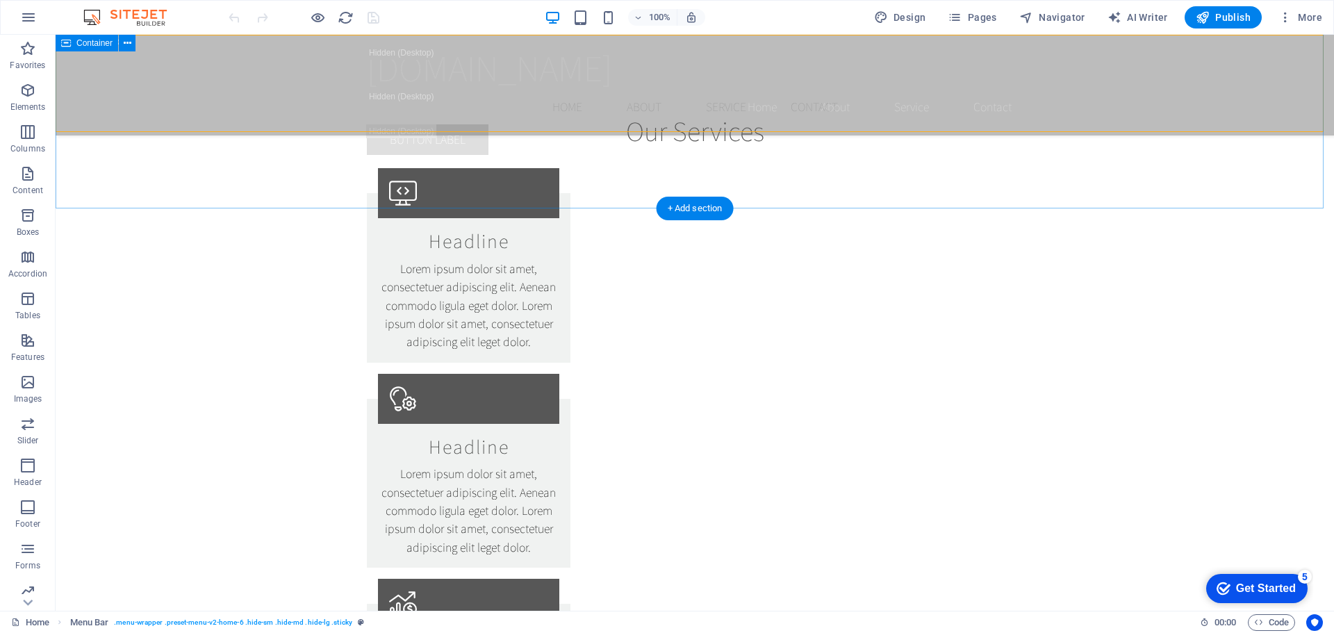
click at [511, 73] on div "[DOMAIN_NAME]" at bounding box center [695, 68] width 656 height 44
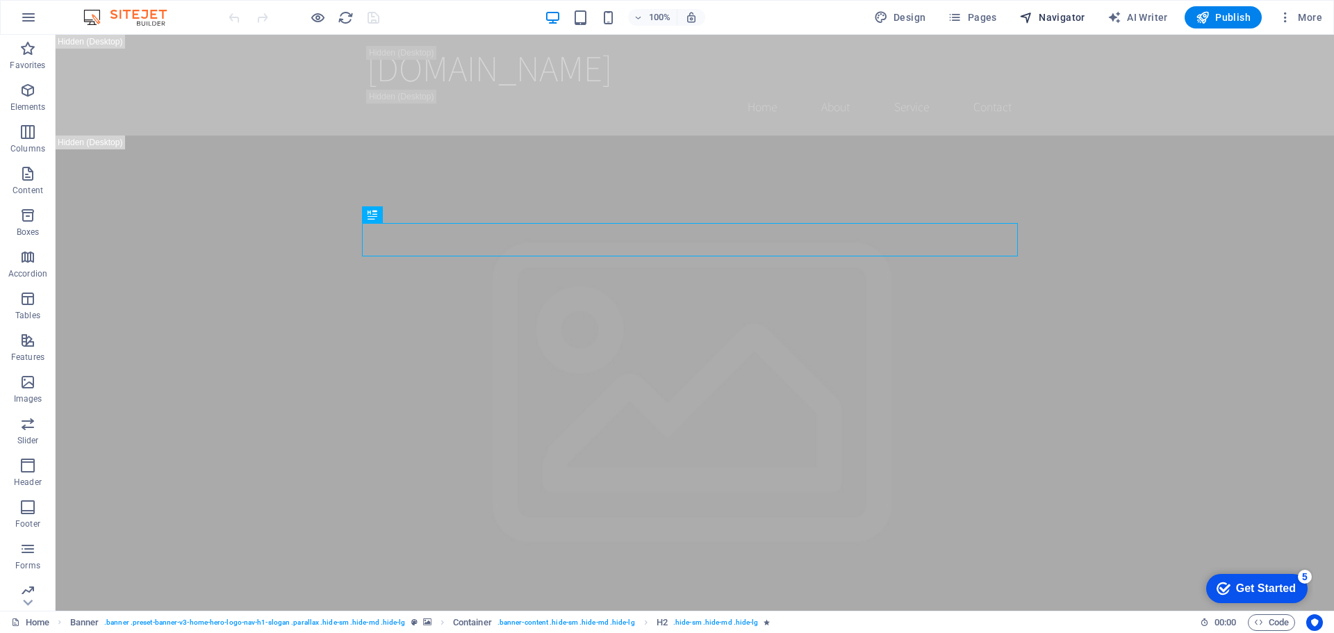
click at [1041, 21] on span "Navigator" at bounding box center [1052, 17] width 66 height 14
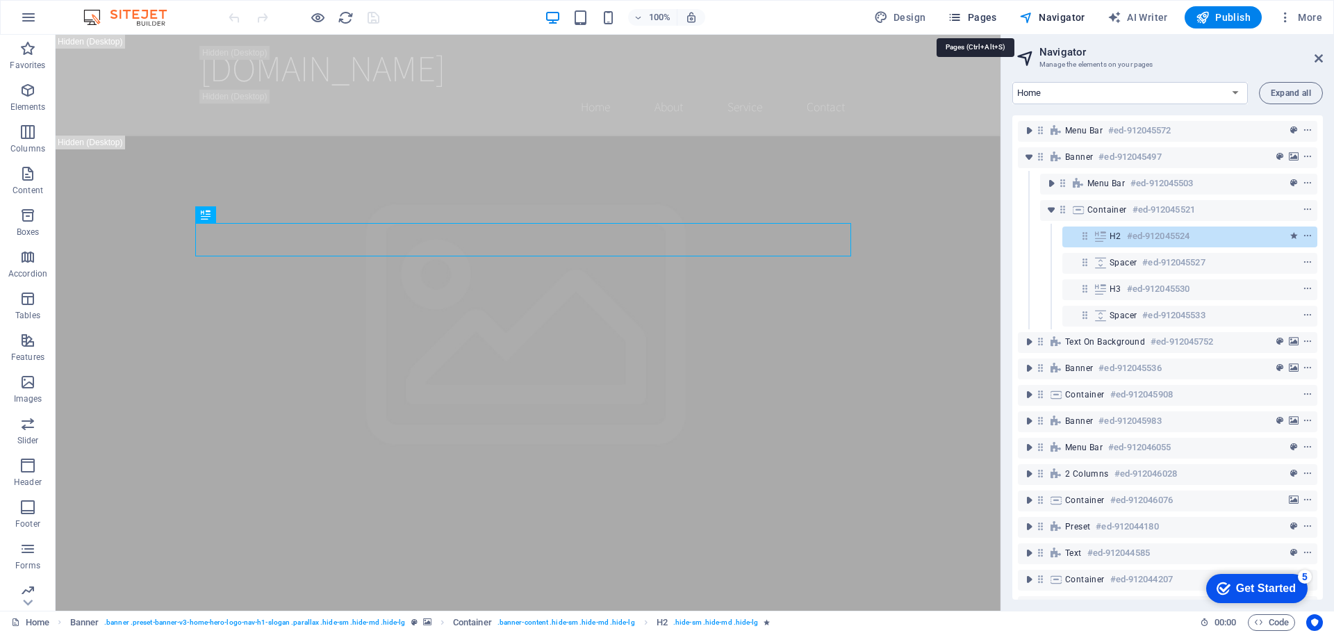
click at [982, 15] on span "Pages" at bounding box center [972, 17] width 49 height 14
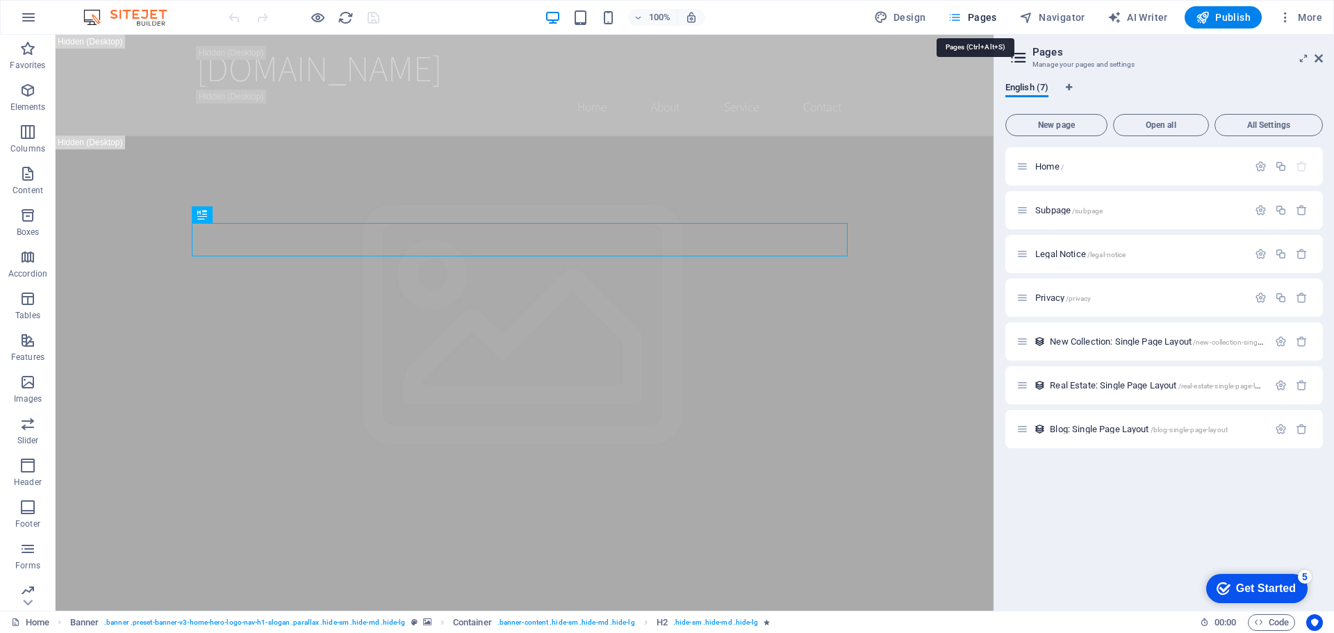
click at [971, 15] on span "Pages" at bounding box center [972, 17] width 49 height 14
click at [896, 12] on span "Design" at bounding box center [900, 17] width 52 height 14
select select "rem"
select select "200"
select select "px"
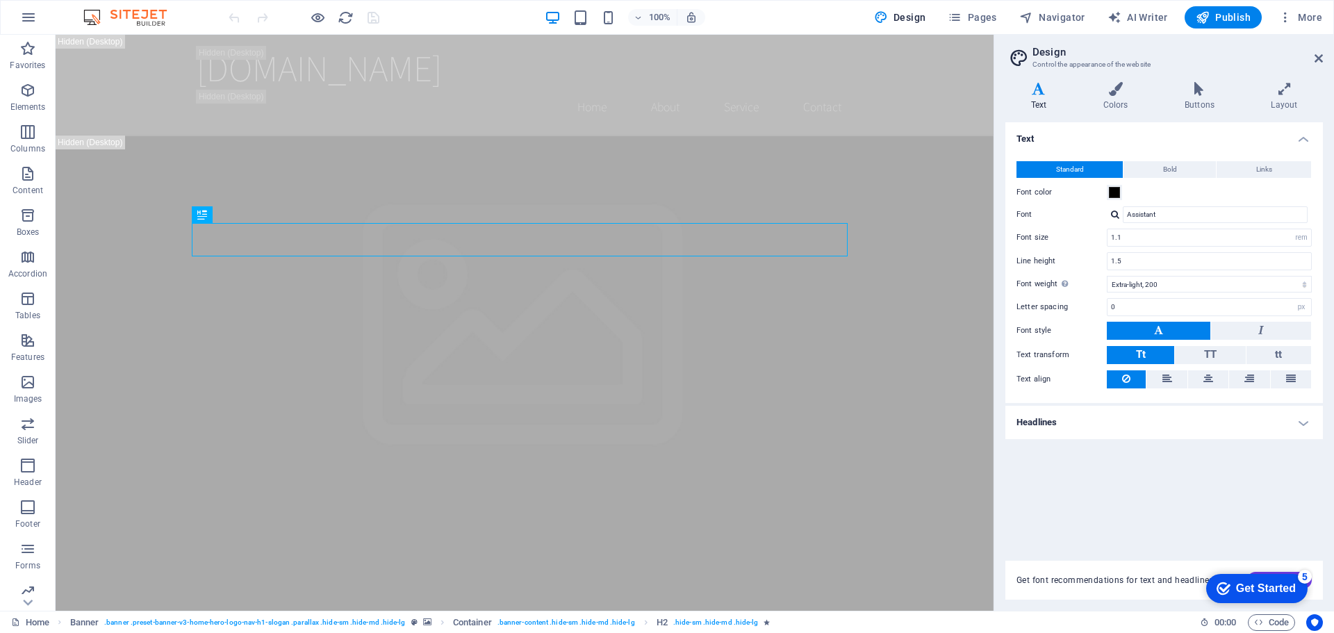
click at [1326, 56] on aside "Design Control the appearance of the website Variants Text Colors Buttons Layou…" at bounding box center [1163, 323] width 340 height 576
click at [1318, 57] on icon at bounding box center [1318, 58] width 8 height 11
